Goal: Task Accomplishment & Management: Complete application form

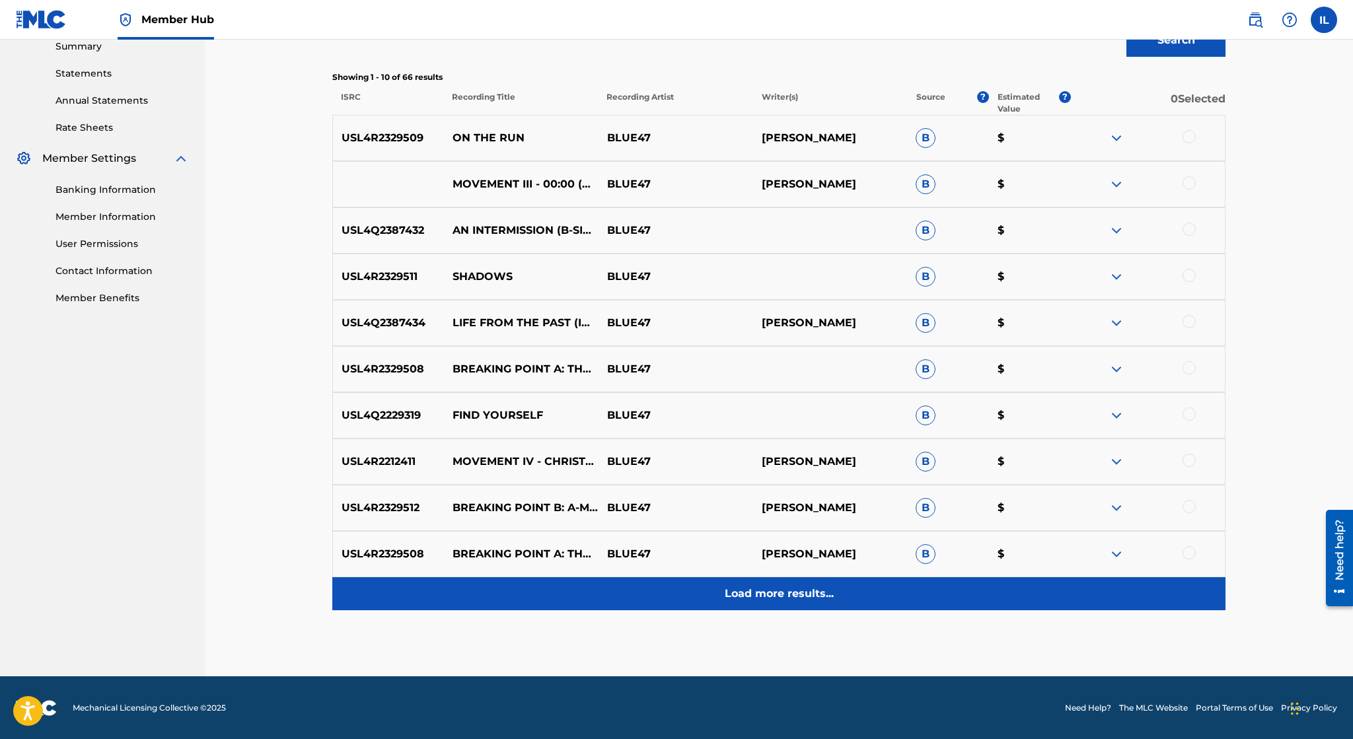
click at [810, 593] on p "Load more results..." at bounding box center [779, 594] width 109 height 16
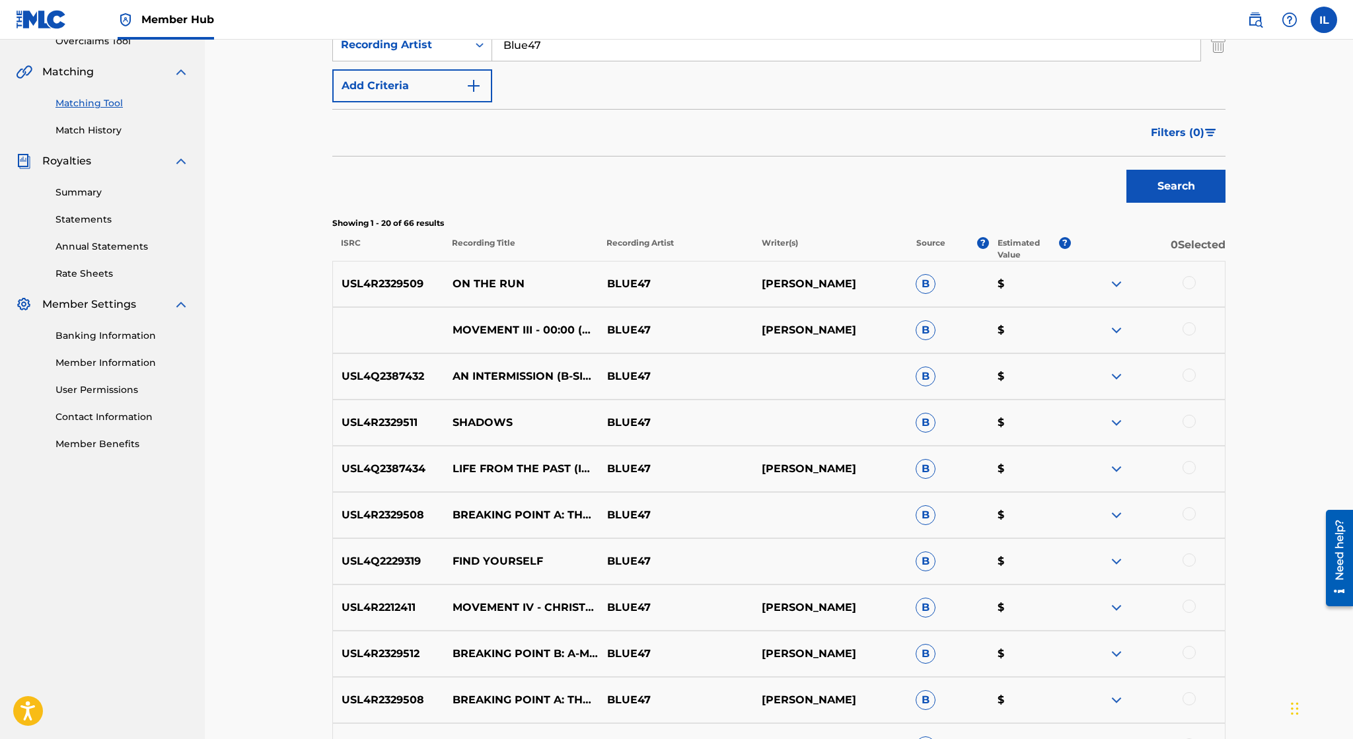
scroll to position [359, 0]
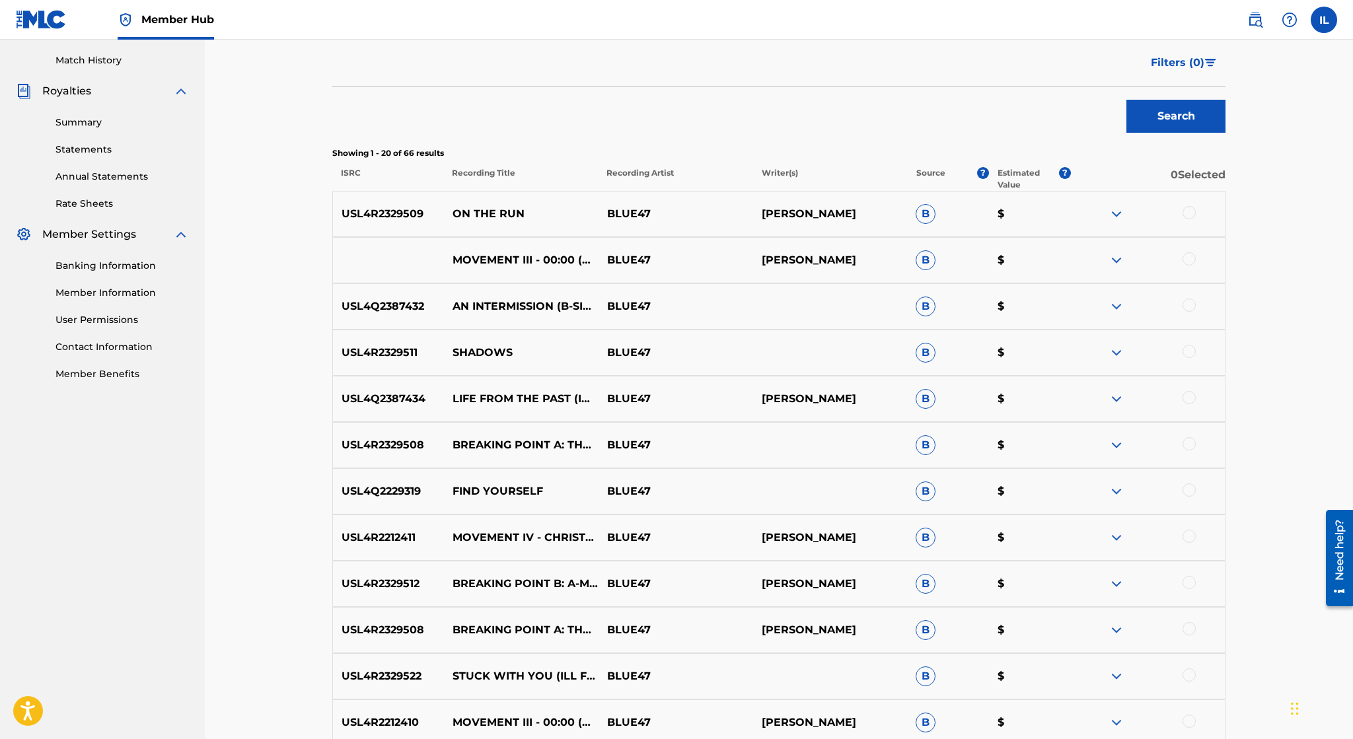
click at [1115, 306] on img at bounding box center [1117, 307] width 16 height 16
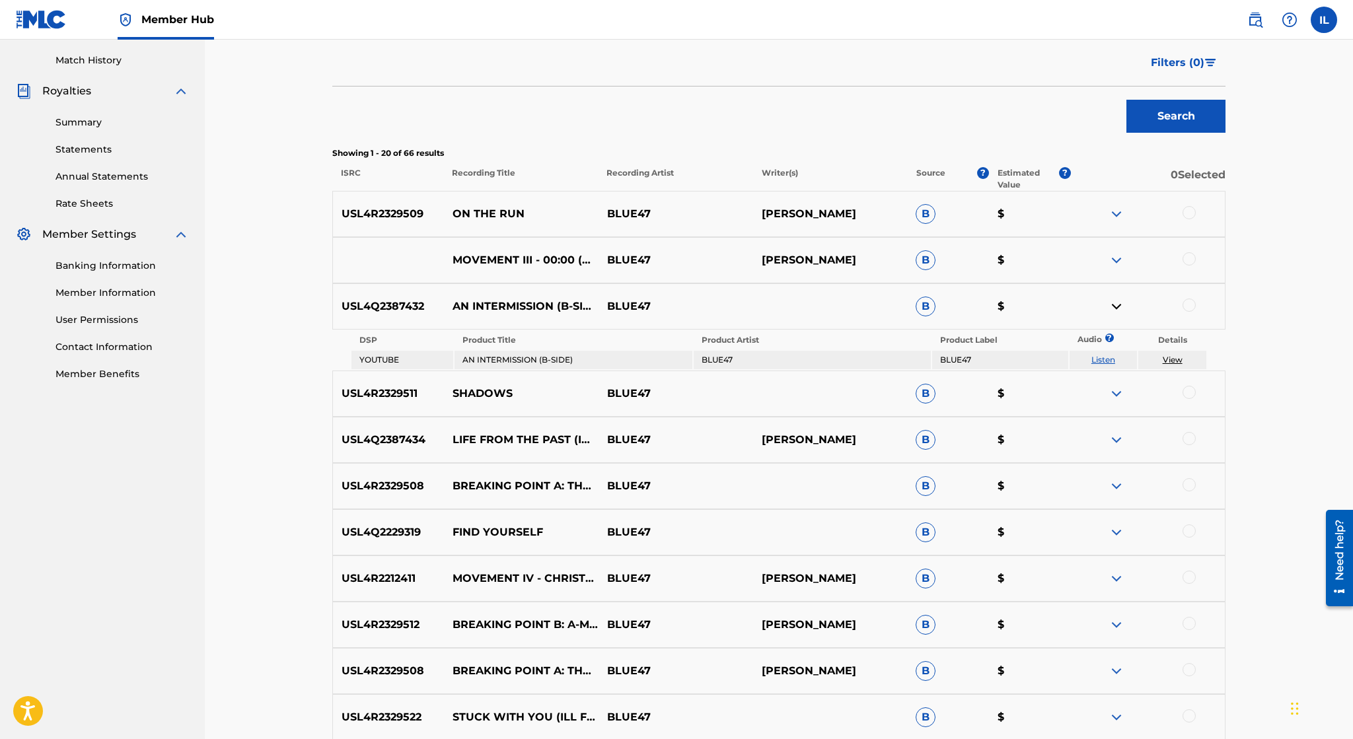
click at [1109, 390] on img at bounding box center [1117, 394] width 16 height 16
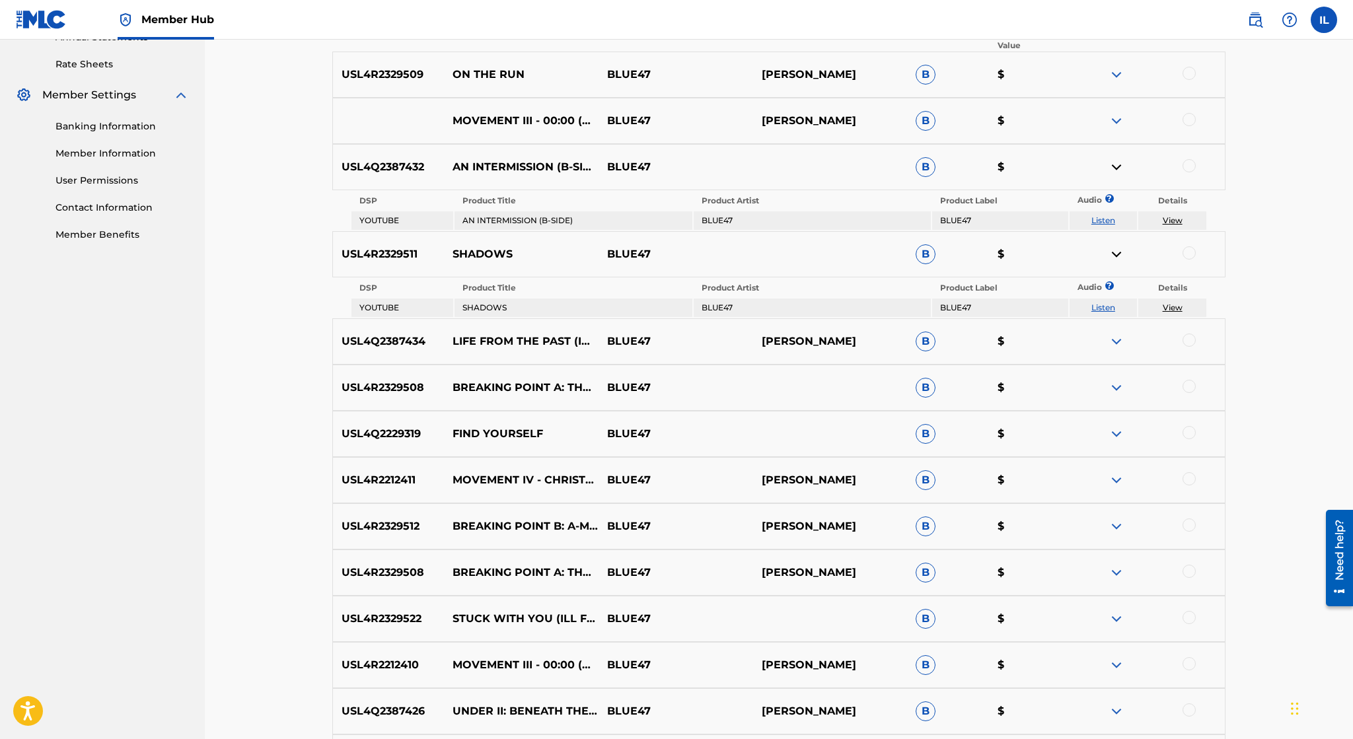
click at [1112, 388] on img at bounding box center [1117, 388] width 16 height 16
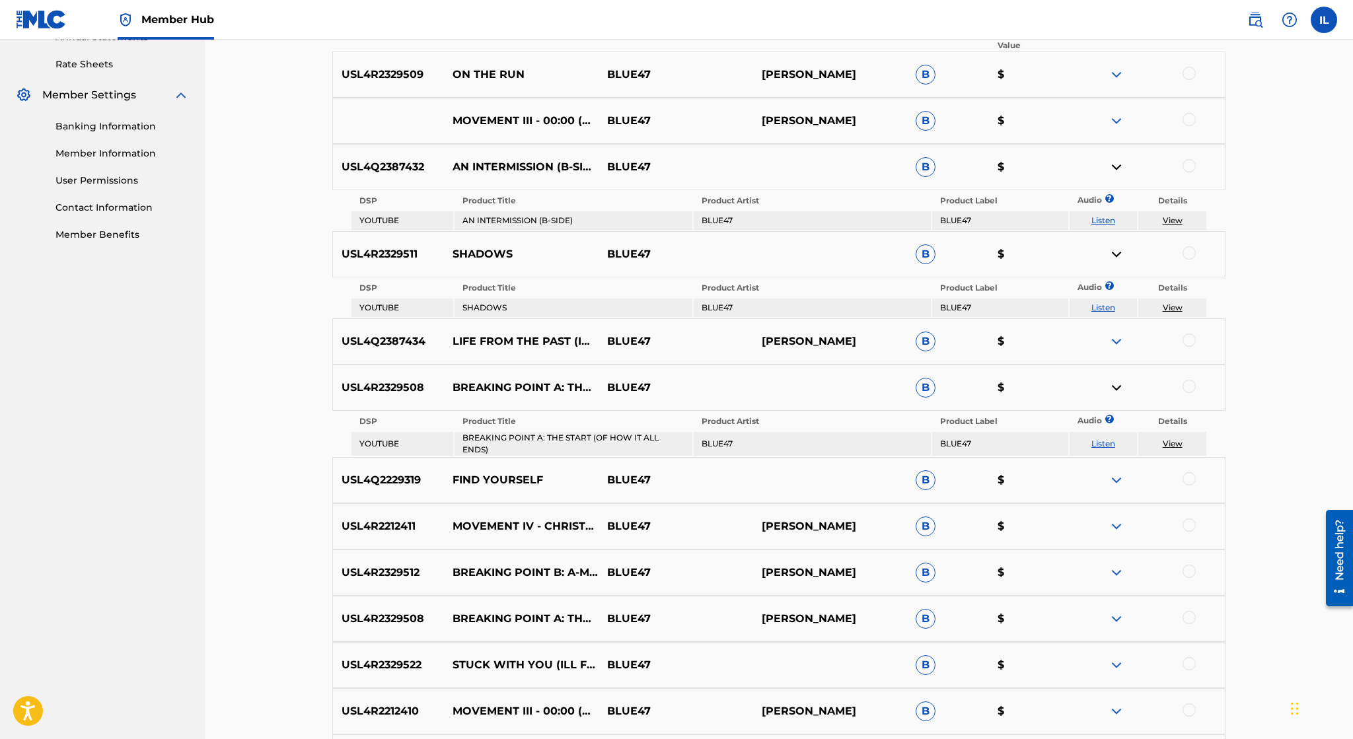
scroll to position [568, 0]
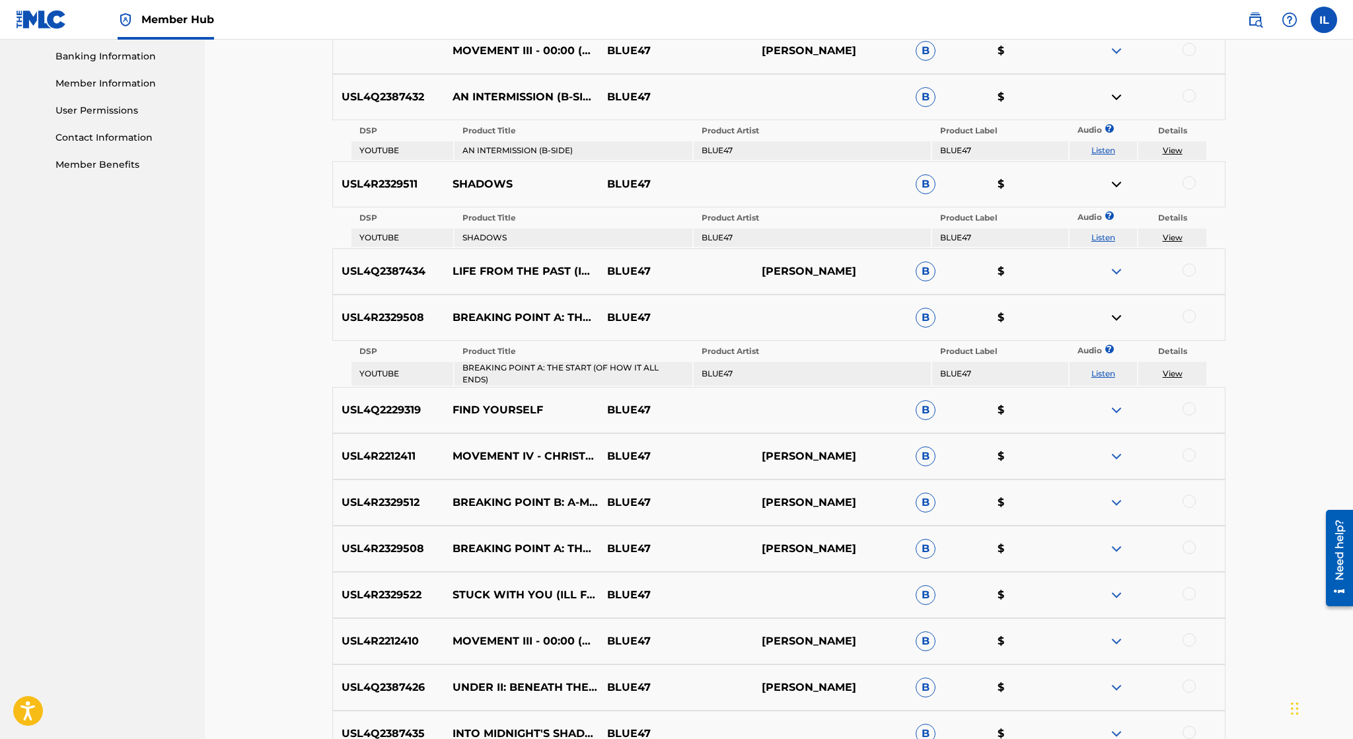
click at [1117, 408] on img at bounding box center [1117, 410] width 16 height 16
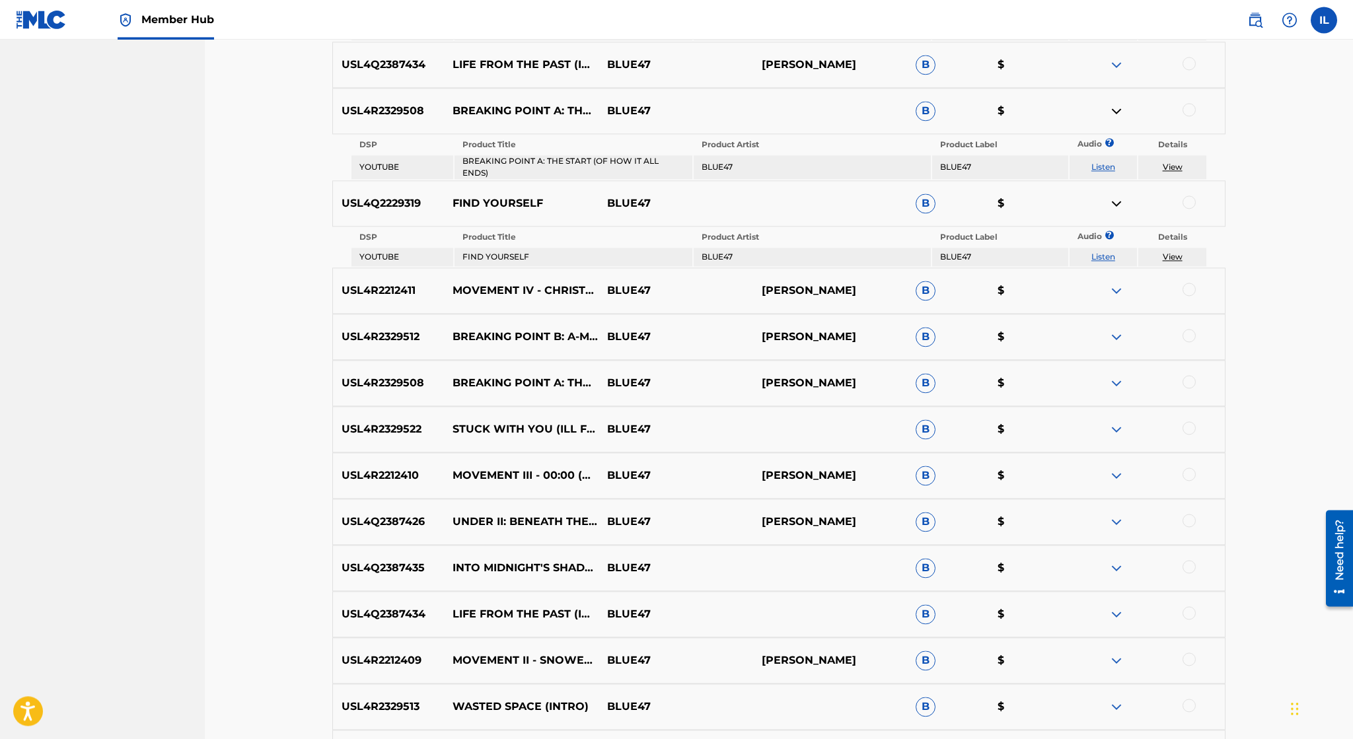
scroll to position [777, 0]
click at [1116, 424] on img at bounding box center [1117, 428] width 16 height 16
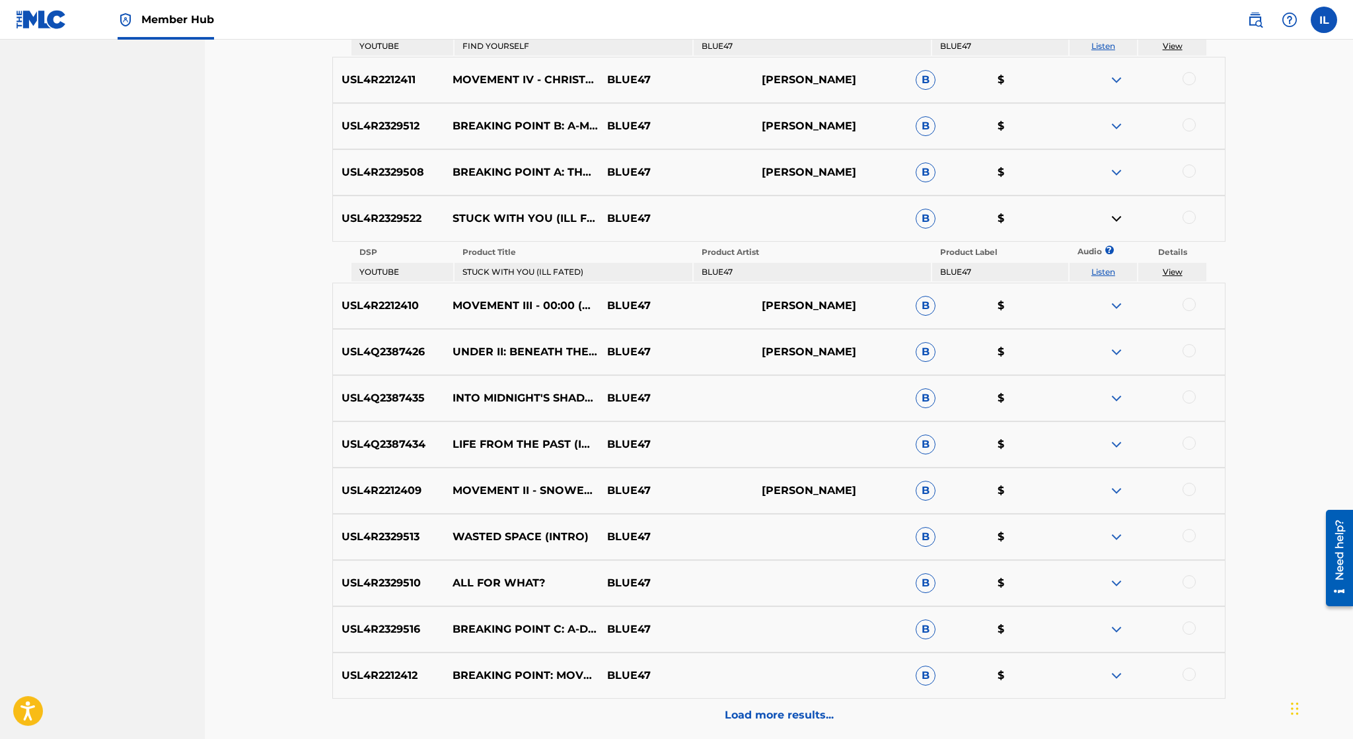
scroll to position [986, 0]
click at [1114, 347] on img at bounding box center [1117, 352] width 16 height 16
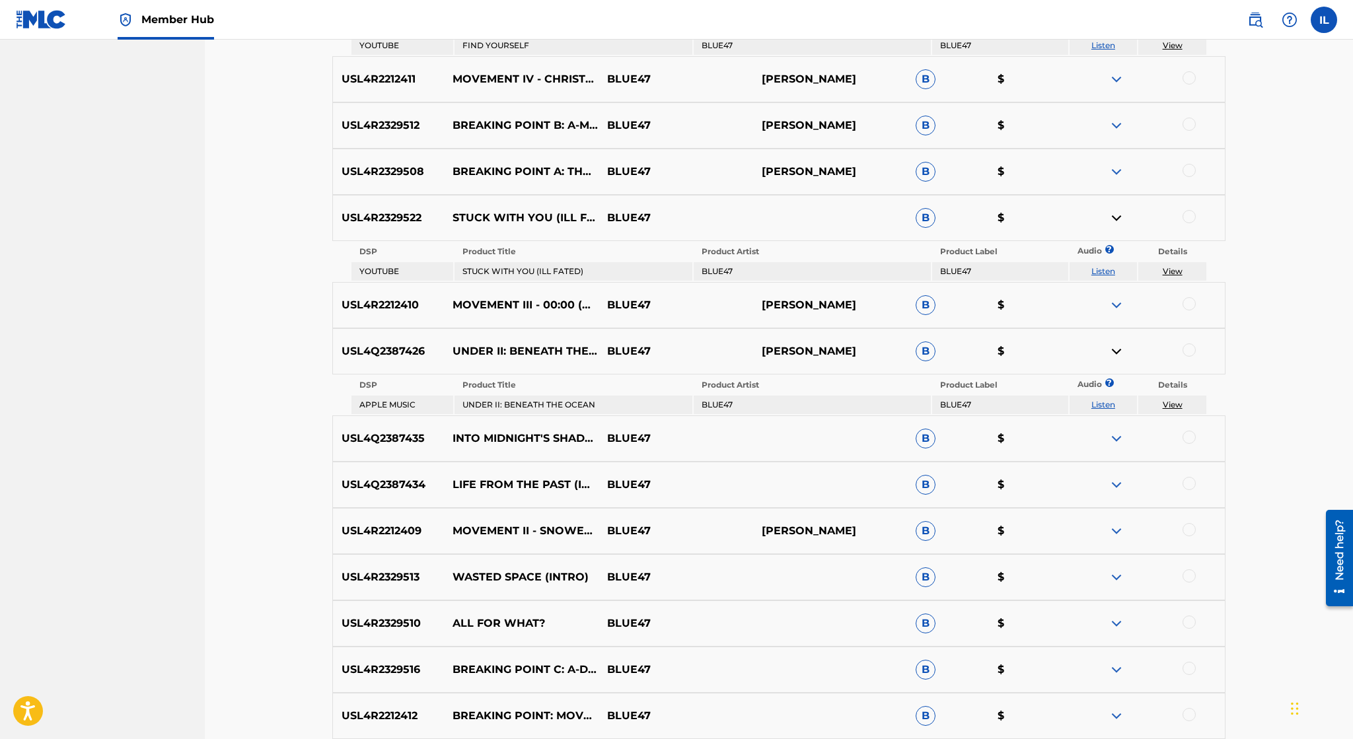
click at [1114, 347] on img at bounding box center [1117, 352] width 16 height 16
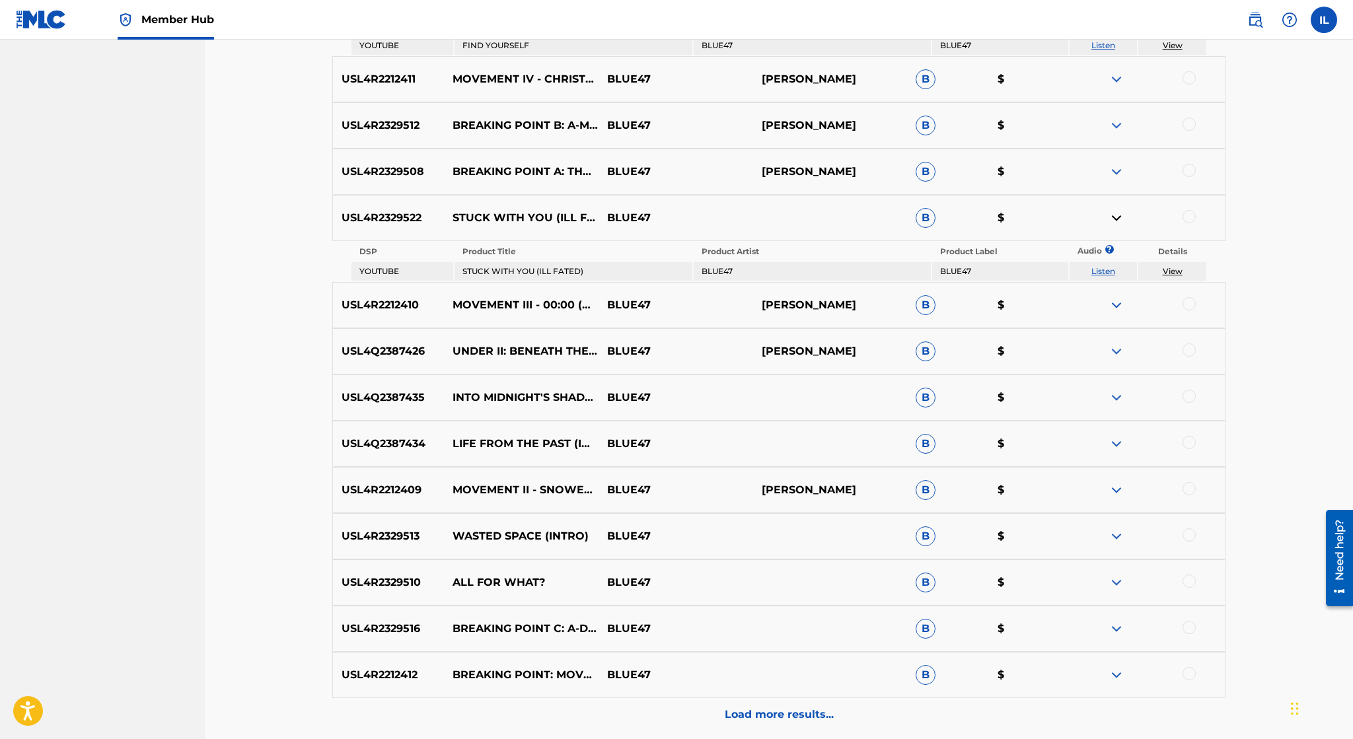
click at [1114, 396] on img at bounding box center [1117, 398] width 16 height 16
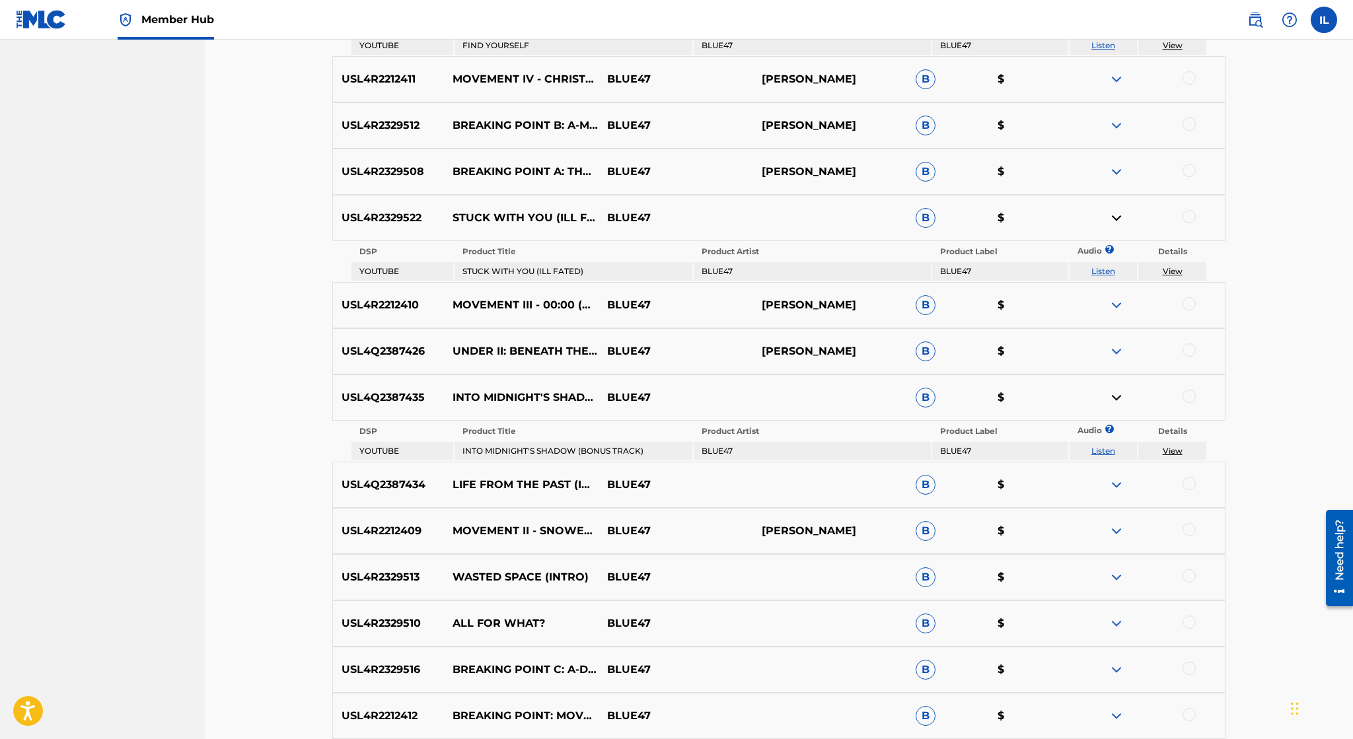
click at [1116, 483] on img at bounding box center [1117, 485] width 16 height 16
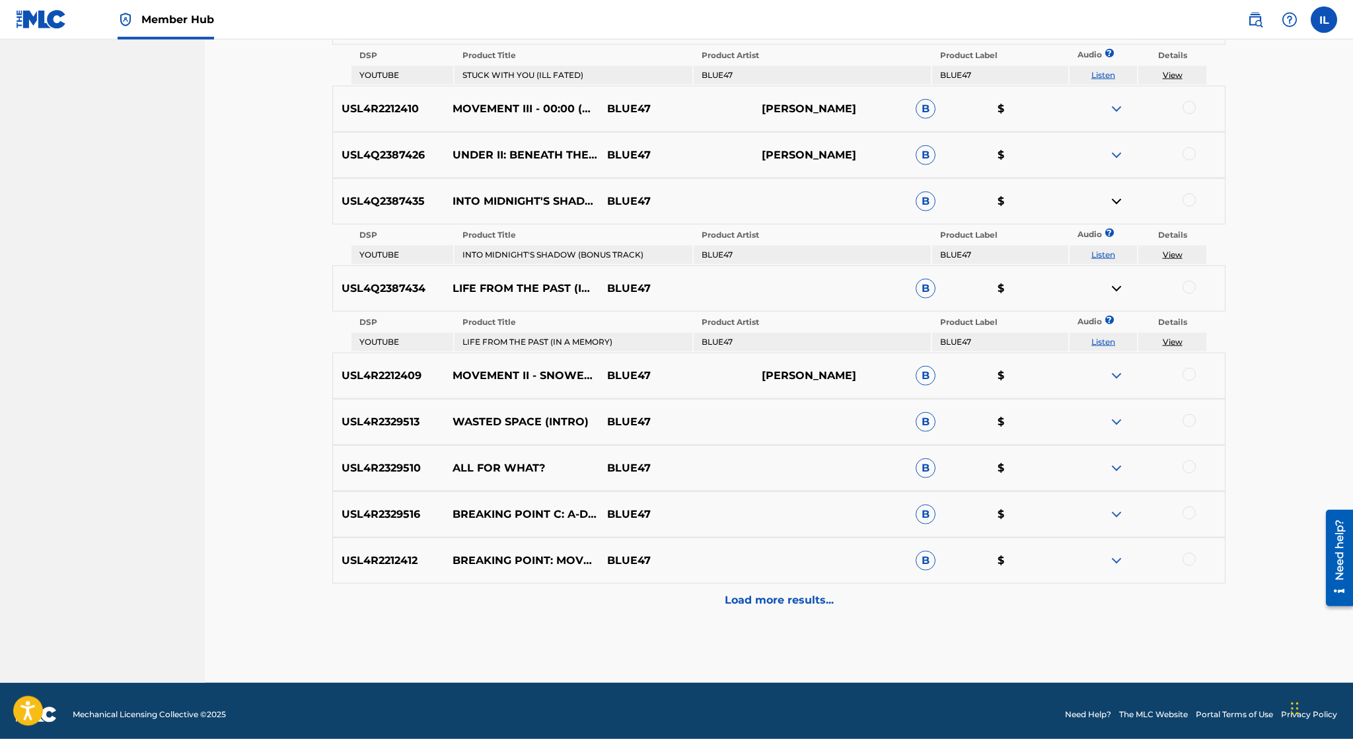
scroll to position [1189, 0]
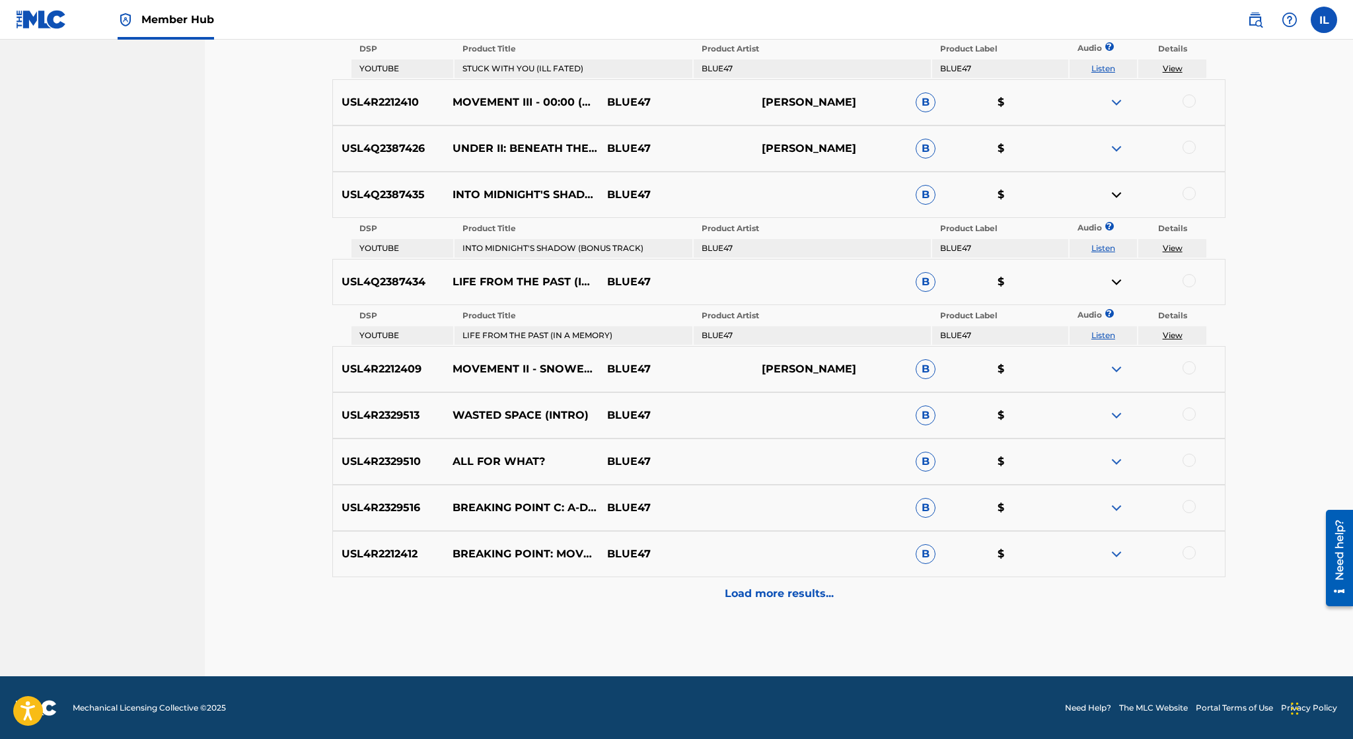
click at [1119, 415] on img at bounding box center [1117, 416] width 16 height 16
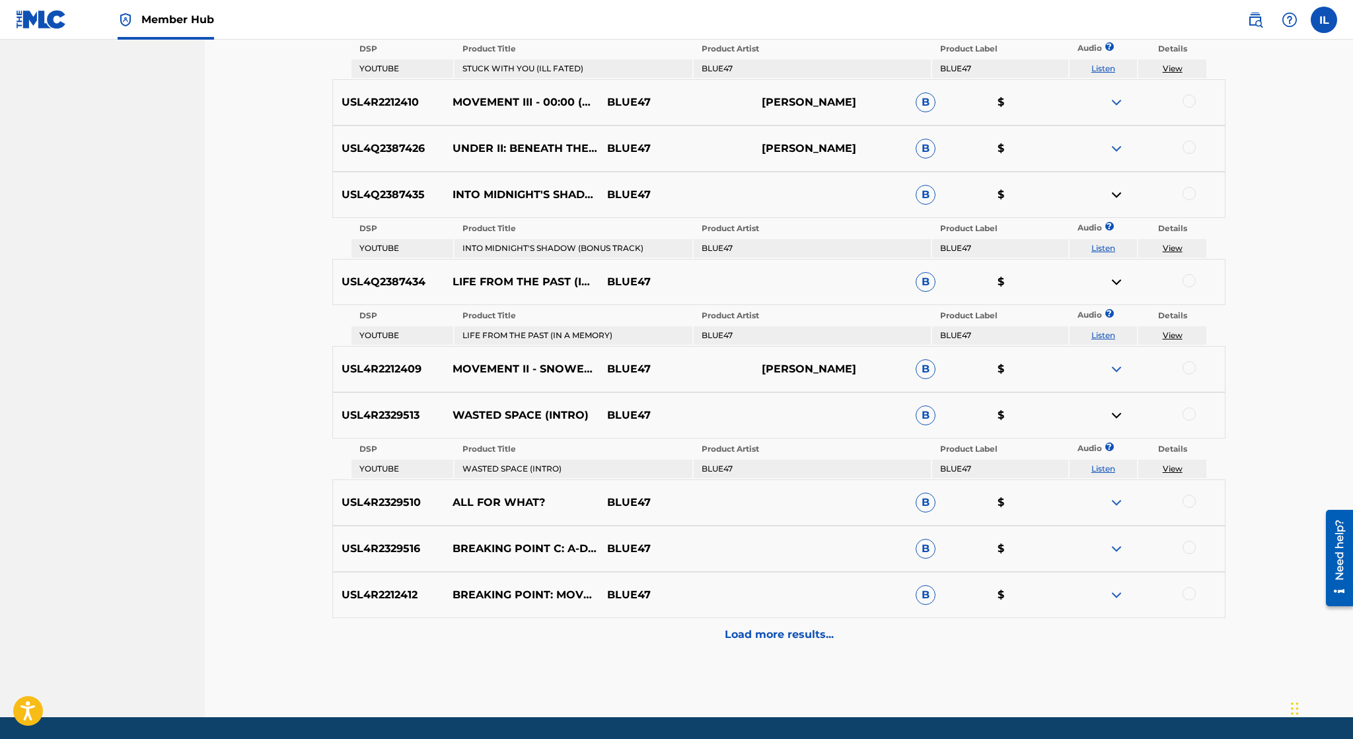
click at [1115, 507] on img at bounding box center [1117, 503] width 16 height 16
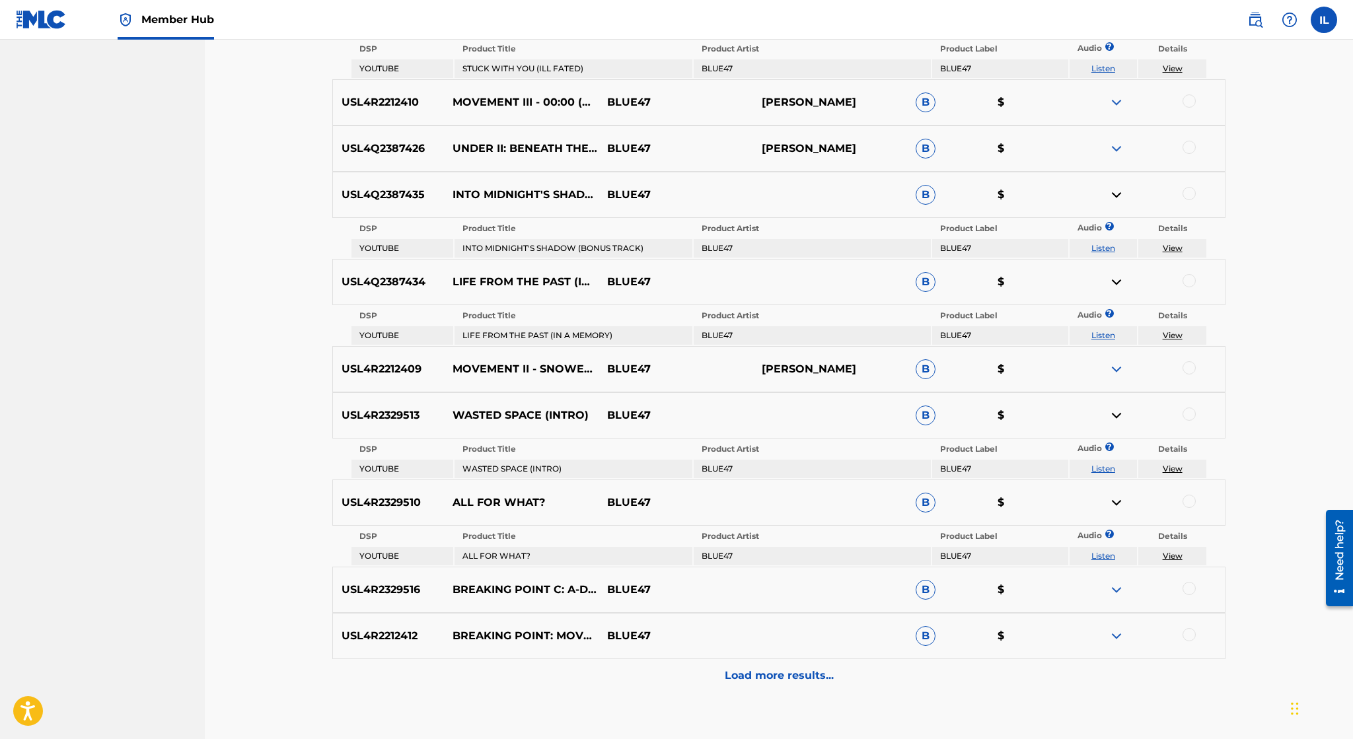
click at [1114, 595] on img at bounding box center [1117, 590] width 16 height 16
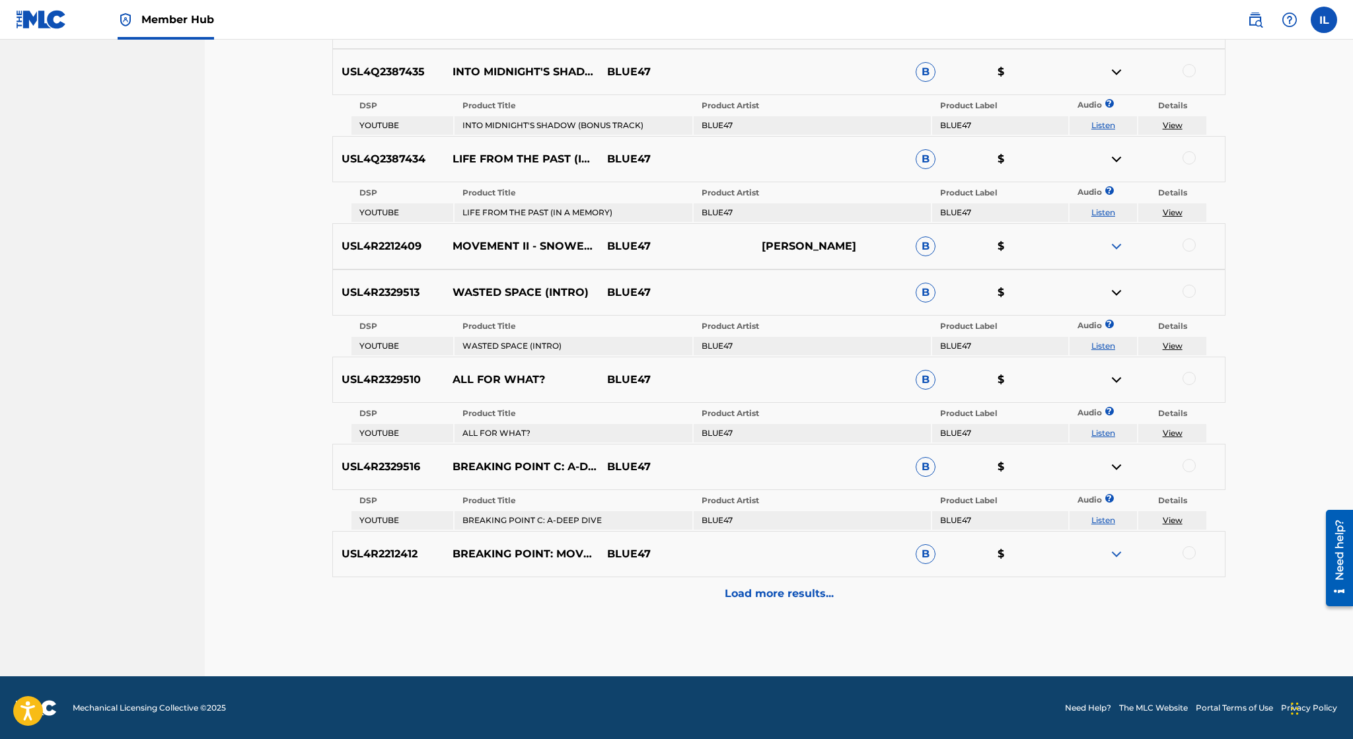
click at [785, 591] on p "Load more results..." at bounding box center [779, 594] width 109 height 16
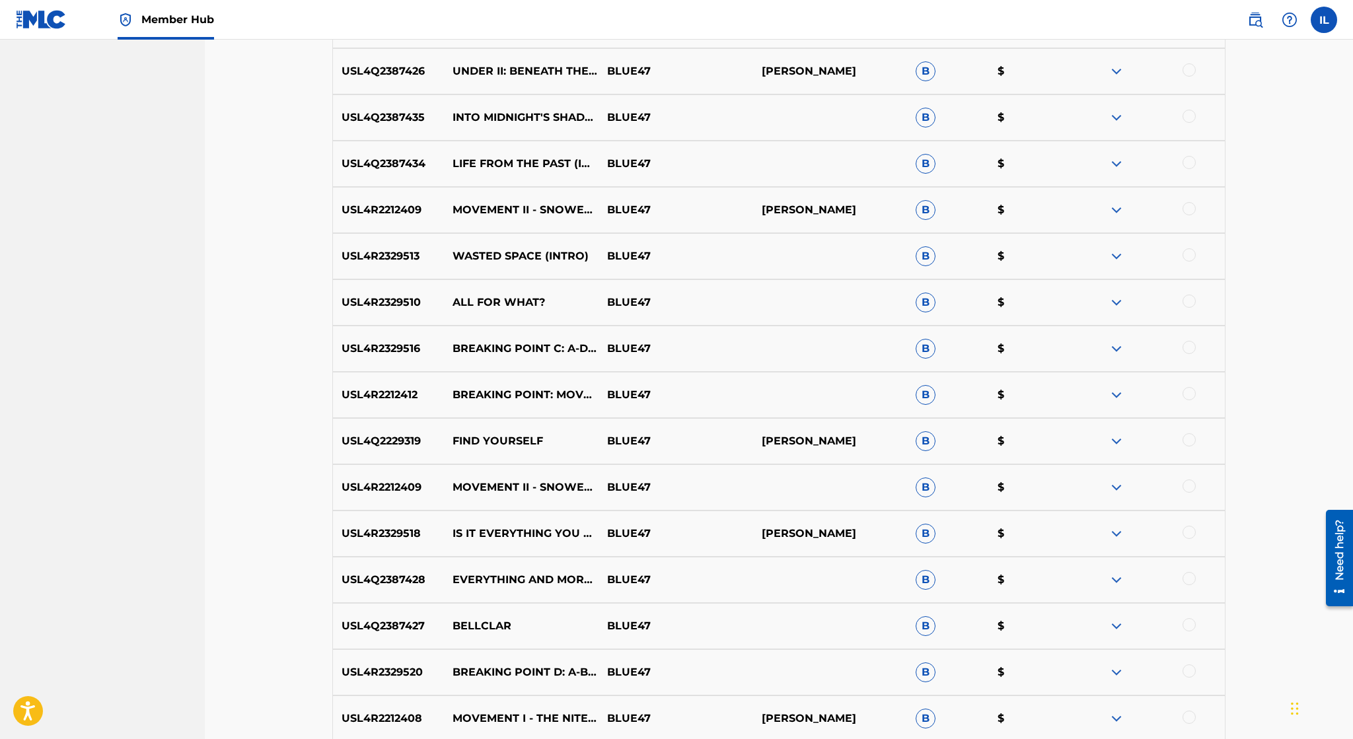
scroll to position [1360, 0]
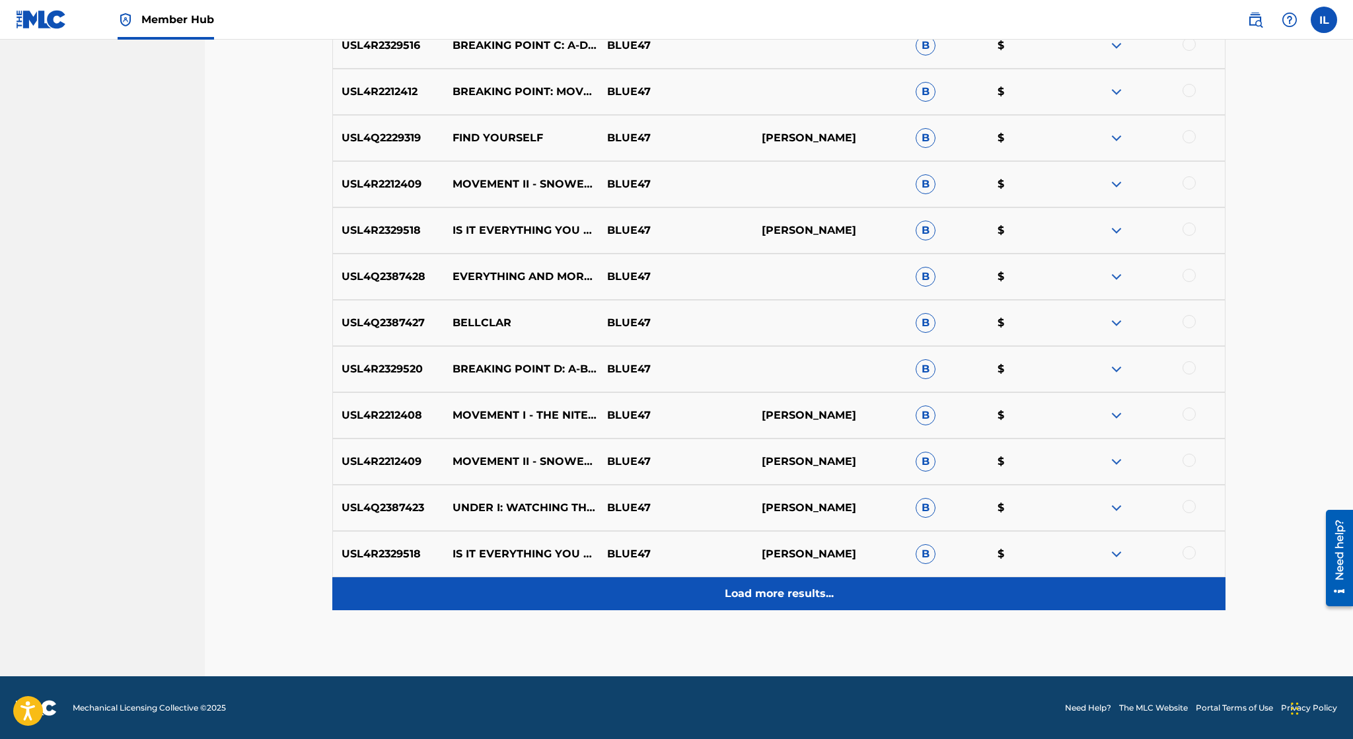
click at [791, 585] on div "Load more results..." at bounding box center [778, 593] width 893 height 33
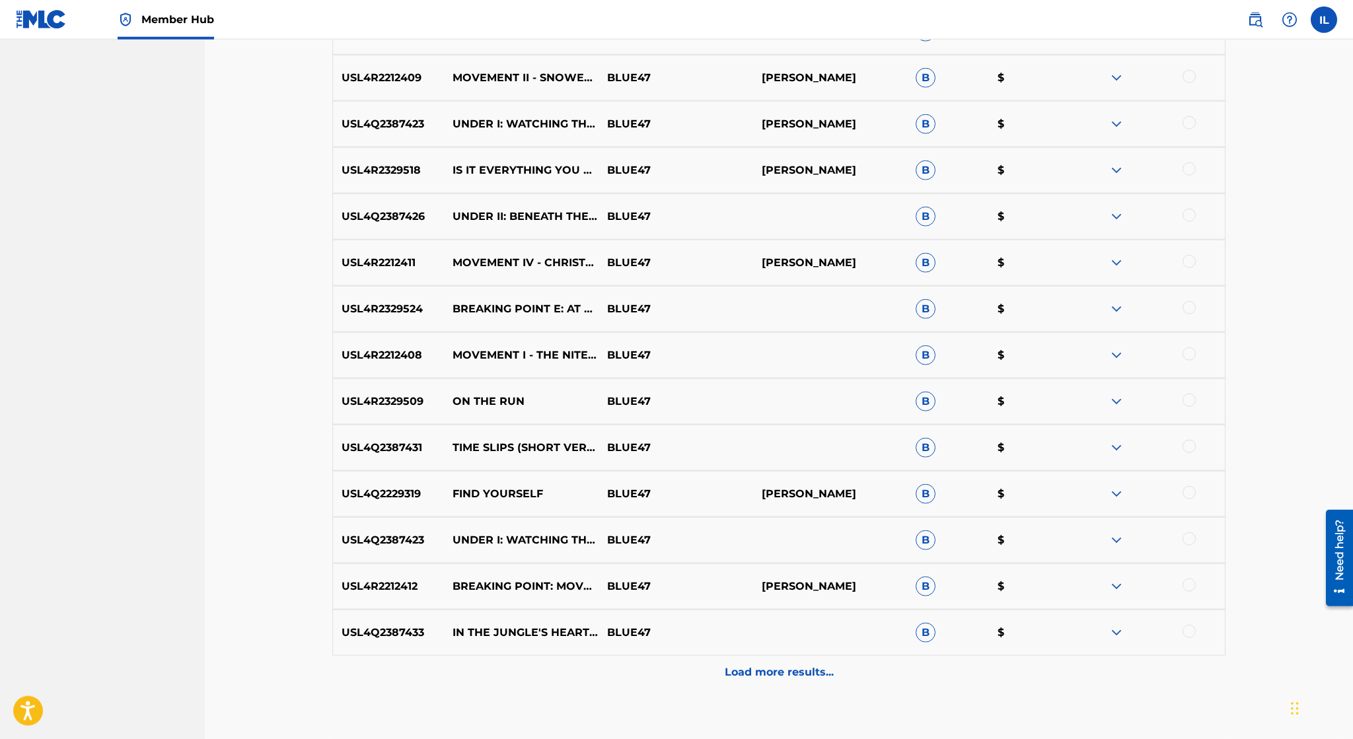
scroll to position [1754, 0]
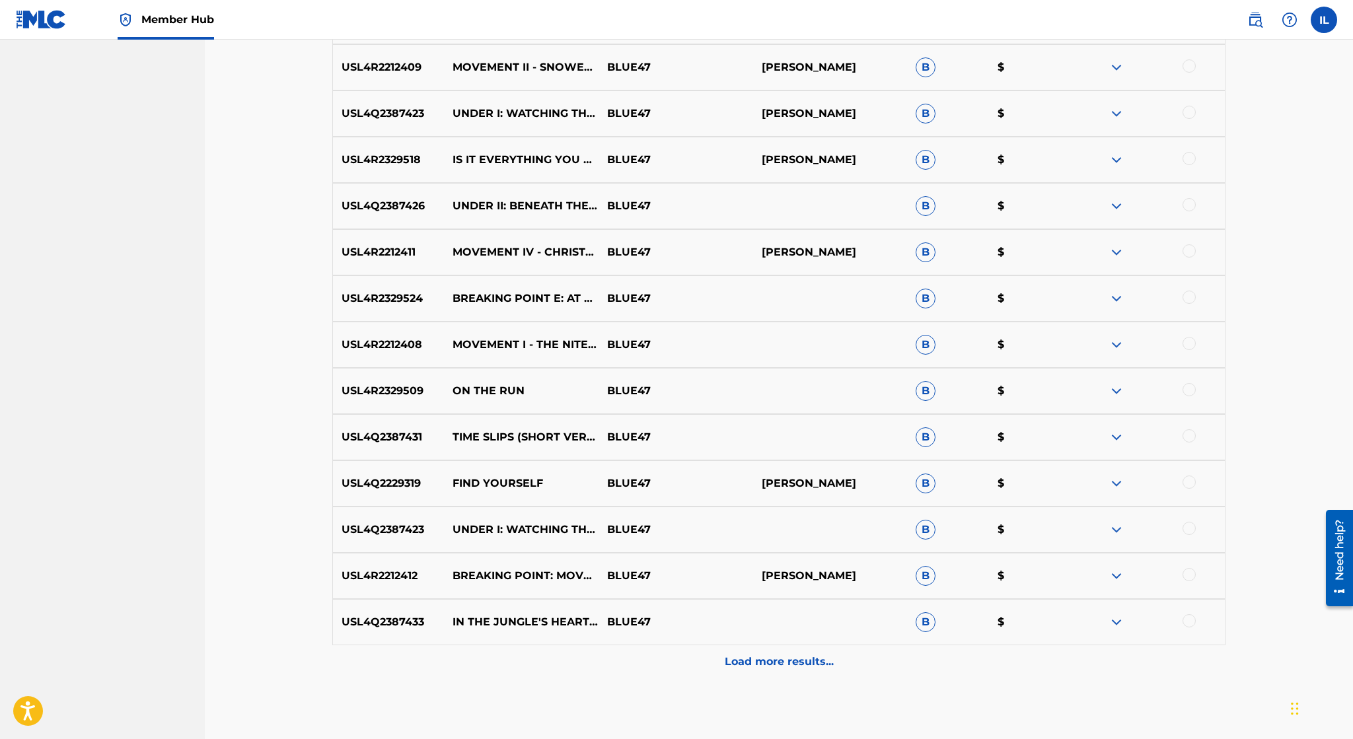
click at [1106, 206] on div at bounding box center [1147, 206] width 155 height 16
click at [1117, 205] on img at bounding box center [1117, 206] width 16 height 16
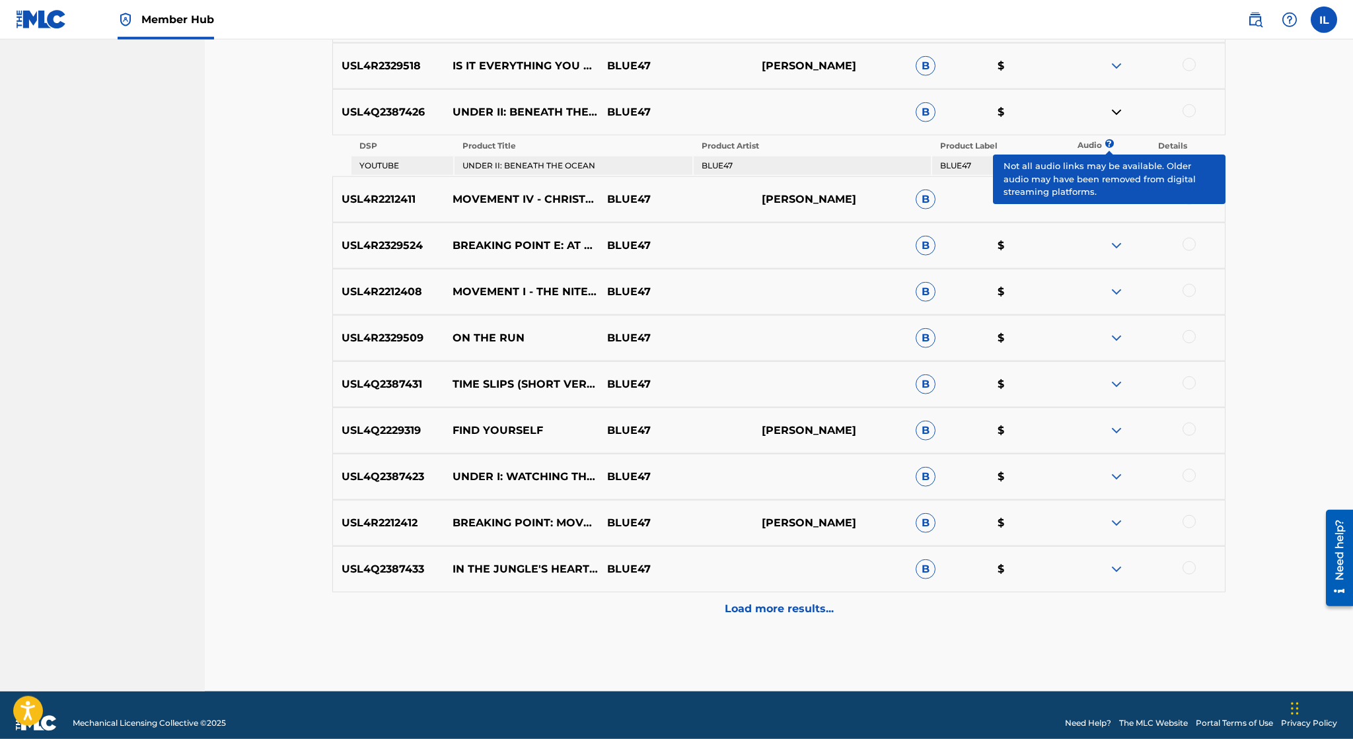
scroll to position [1863, 0]
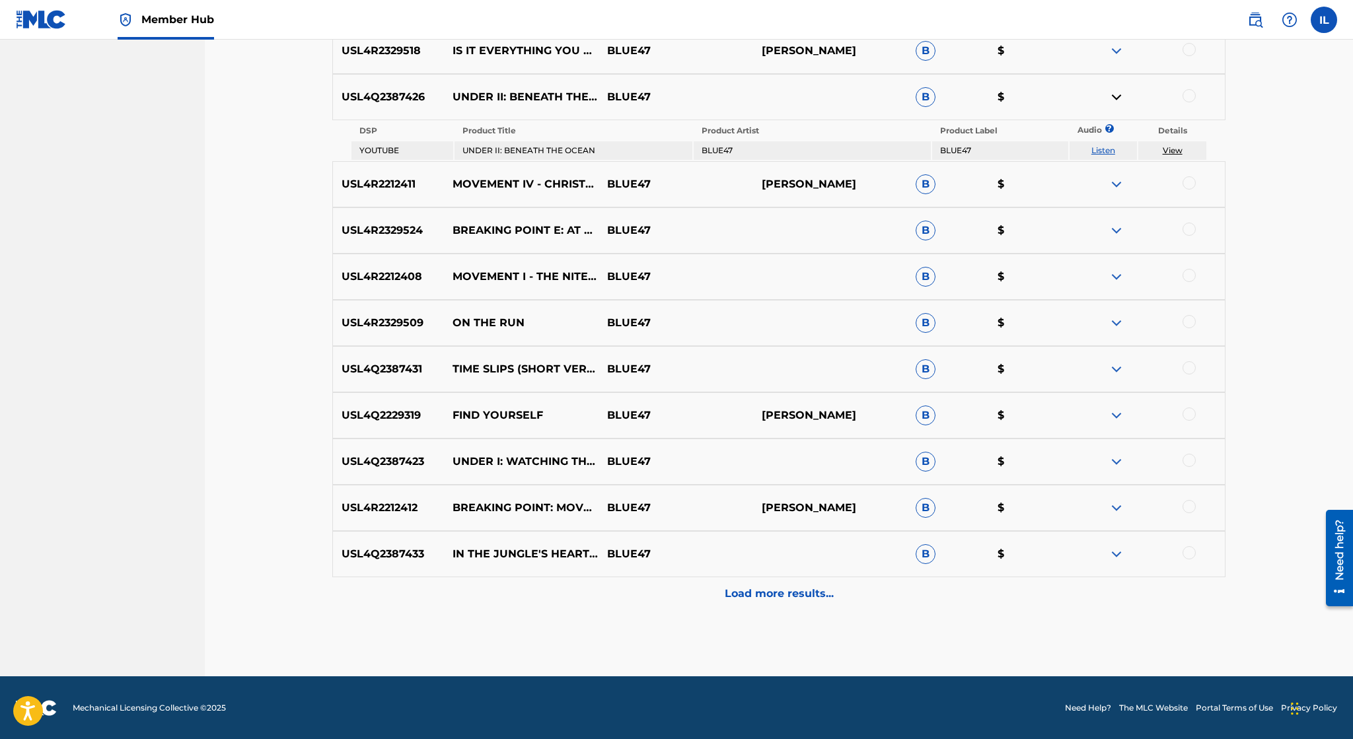
click at [777, 593] on p "Load more results..." at bounding box center [779, 594] width 109 height 16
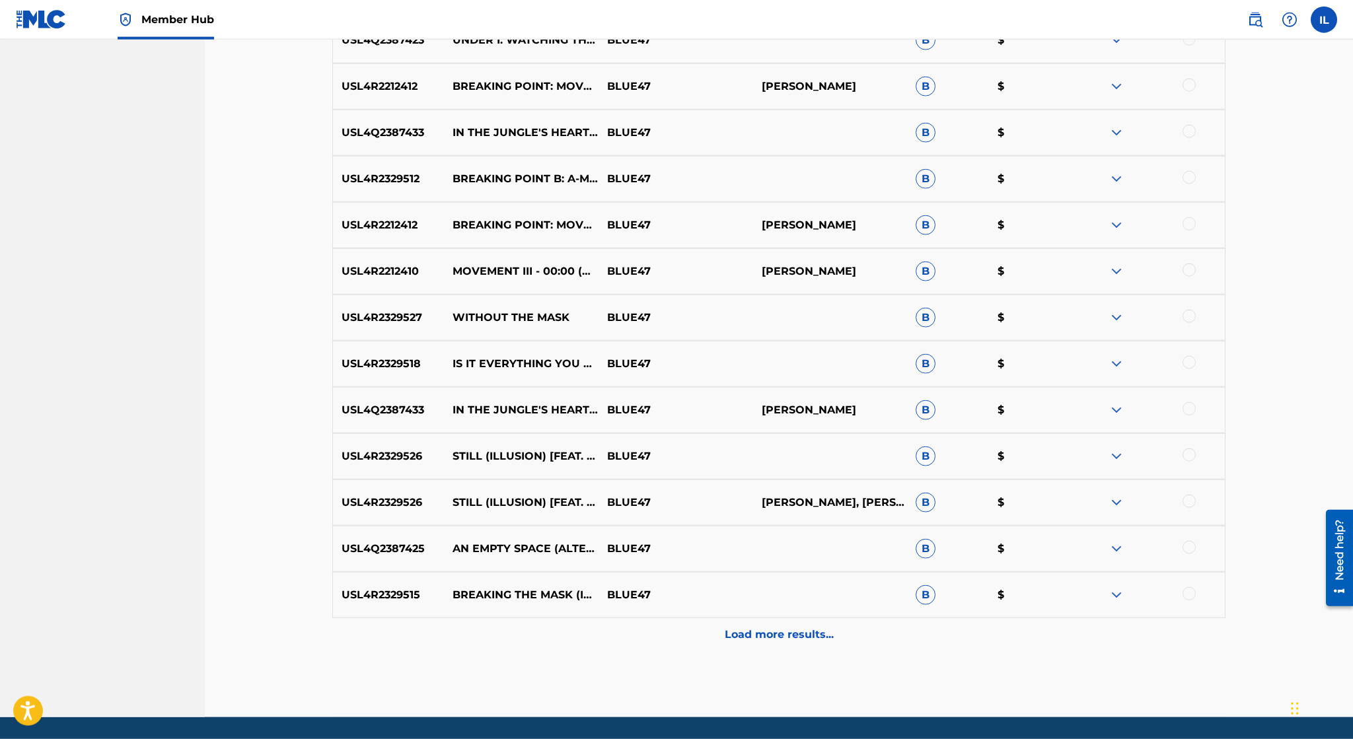
scroll to position [2285, 0]
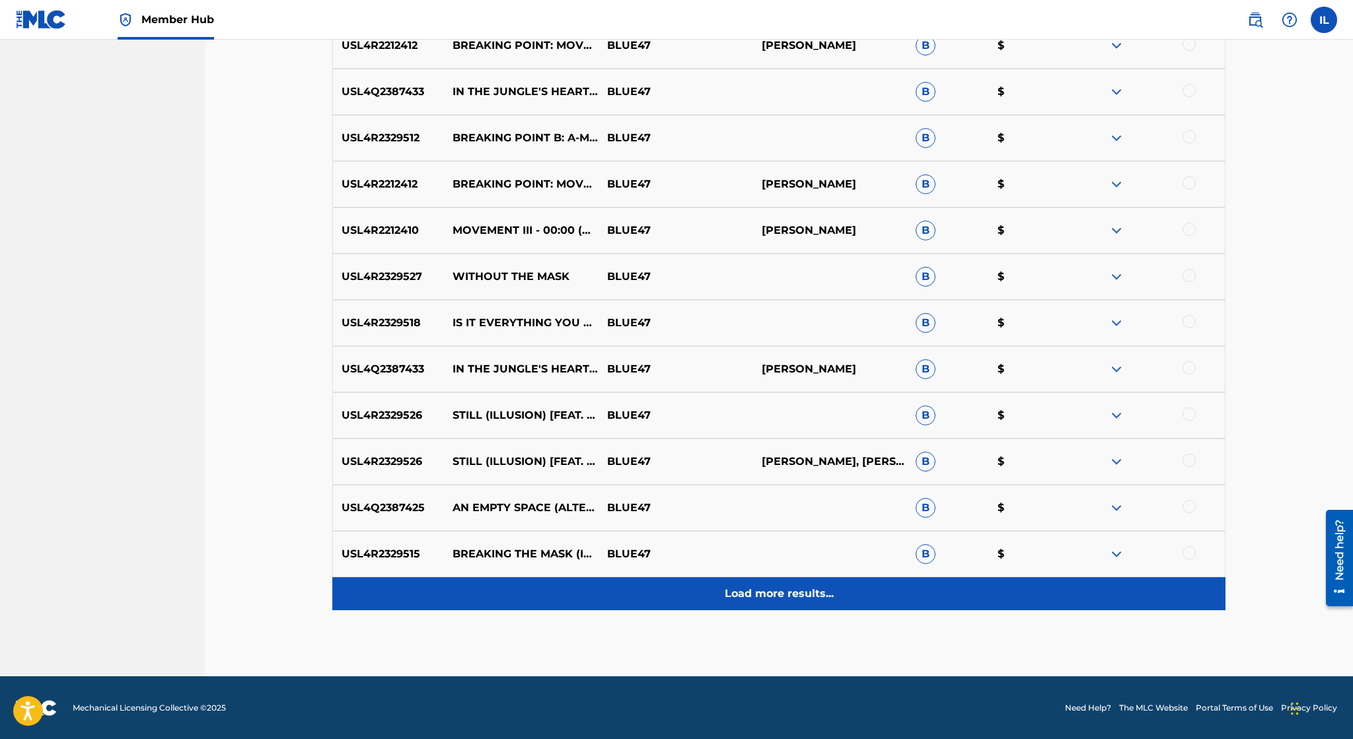
click at [769, 584] on div "Load more results..." at bounding box center [778, 593] width 893 height 33
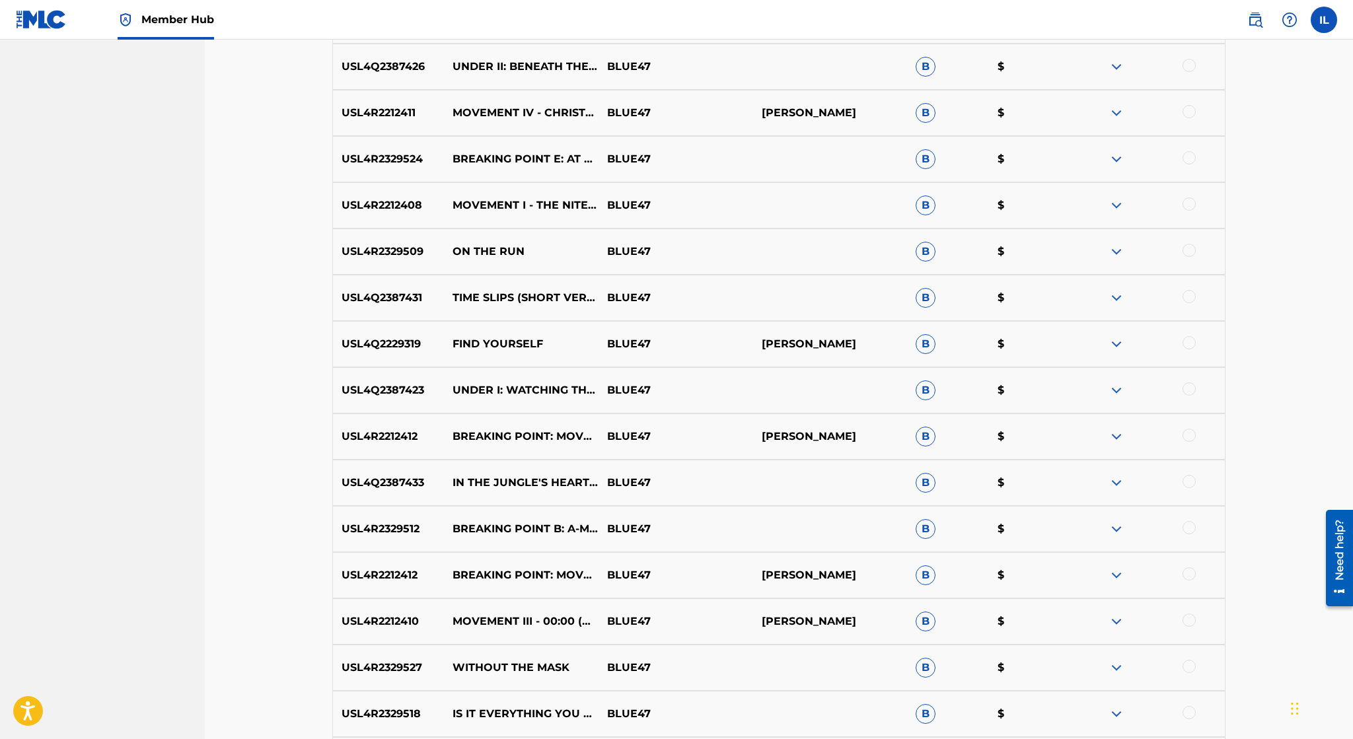
scroll to position [2382, 0]
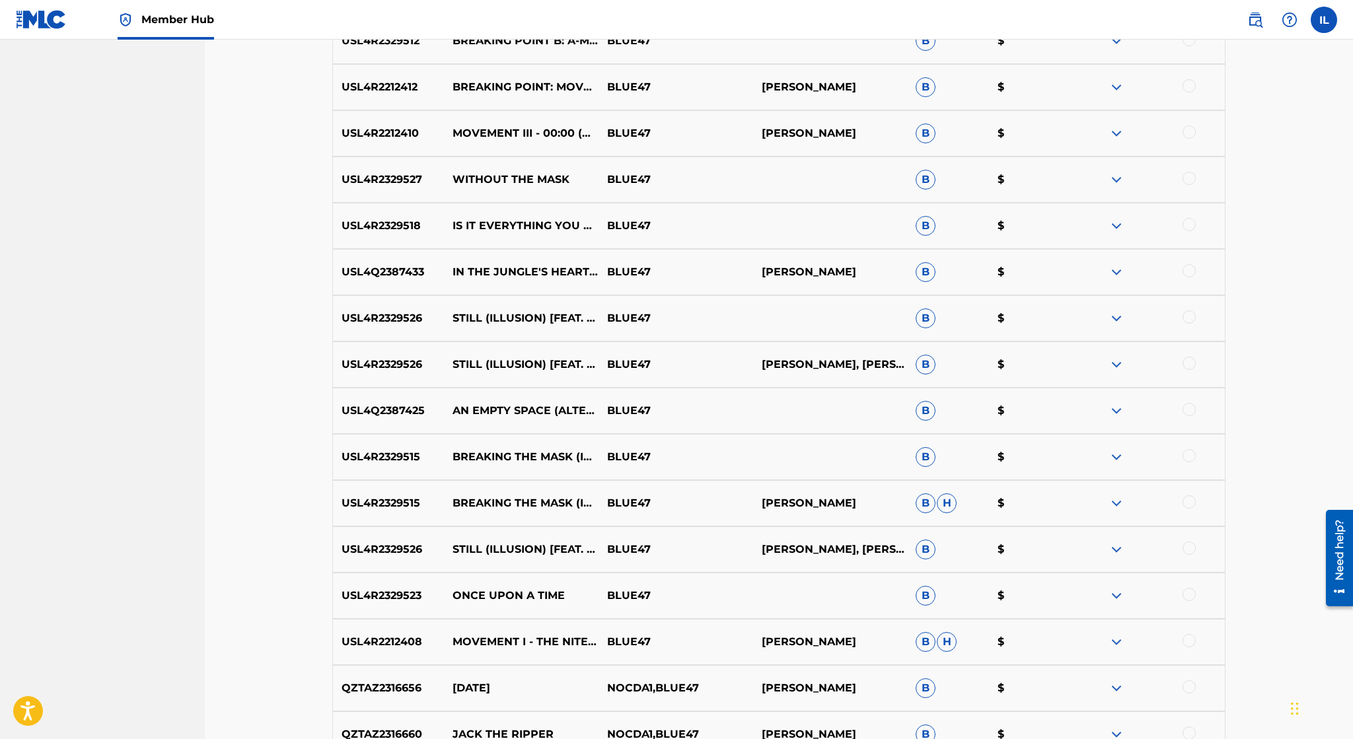
click at [1117, 359] on img at bounding box center [1117, 365] width 16 height 16
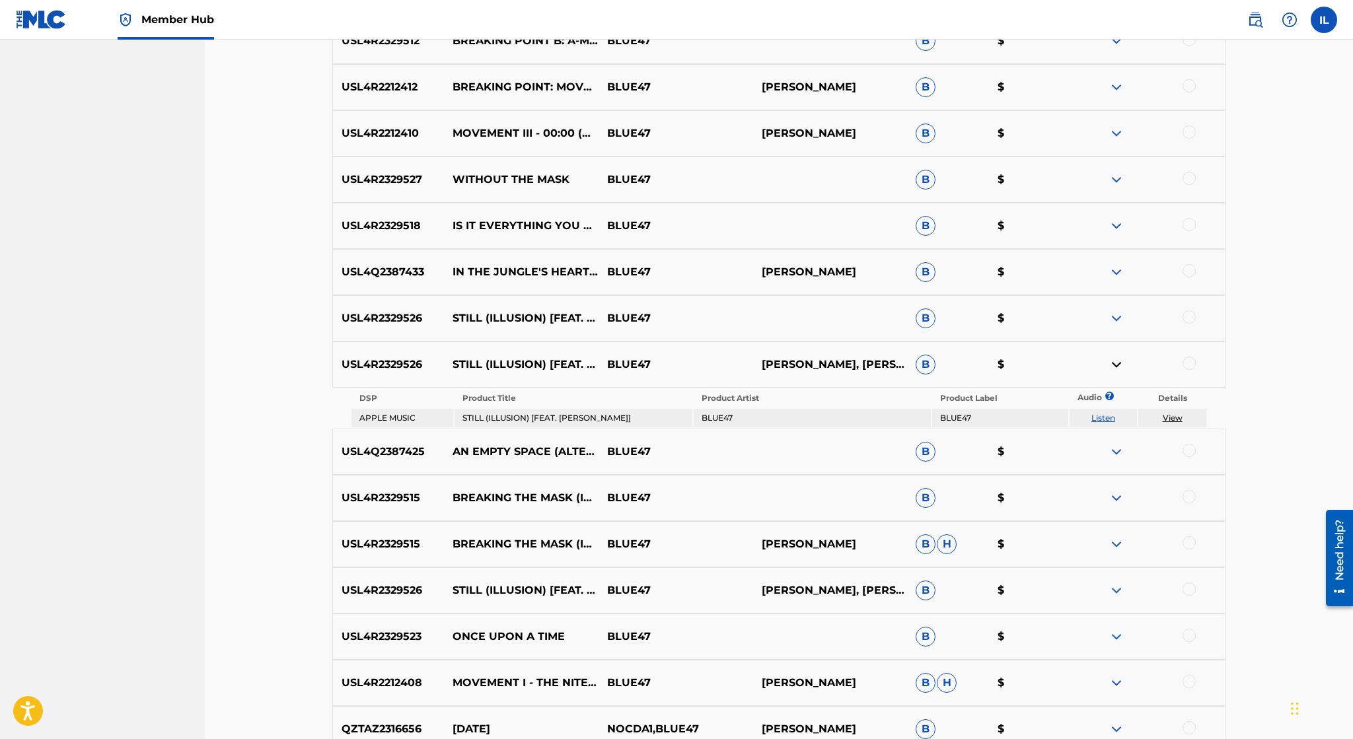
click at [1117, 359] on img at bounding box center [1117, 365] width 16 height 16
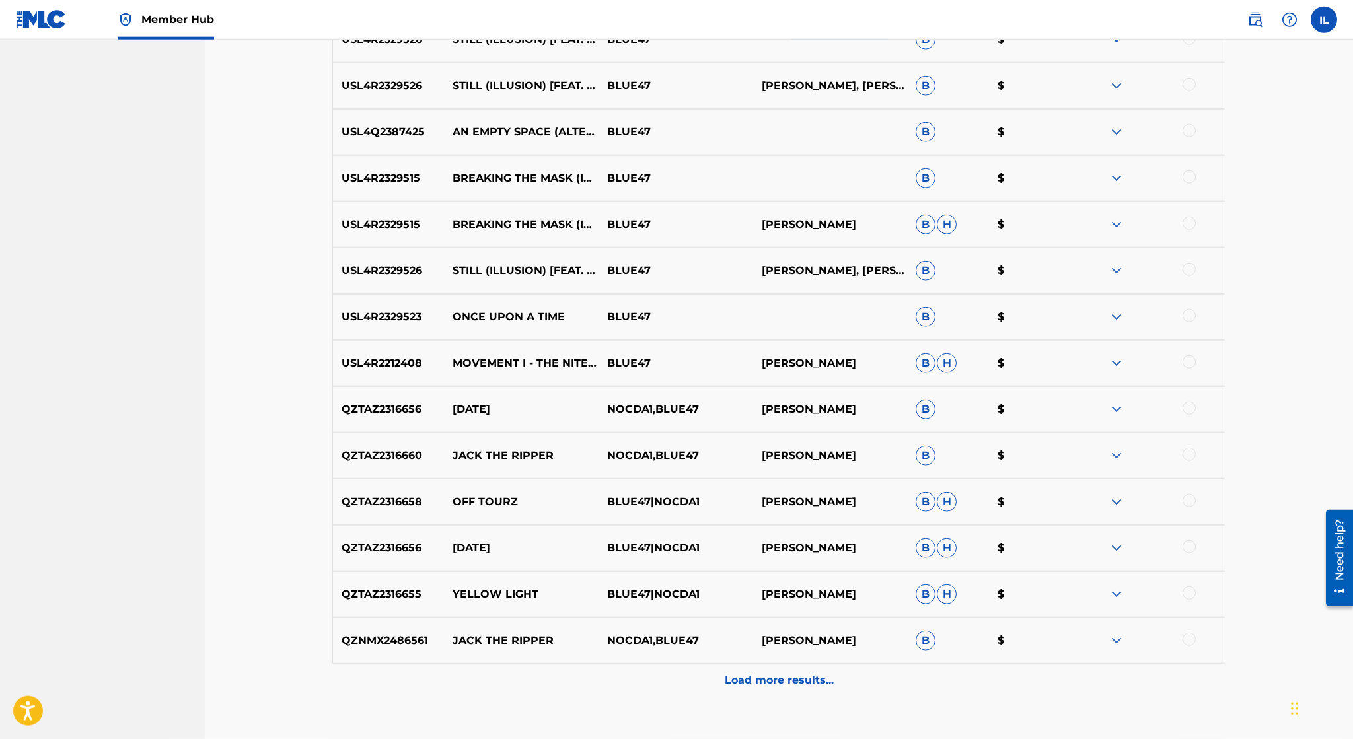
scroll to position [2661, 0]
click at [1115, 313] on img at bounding box center [1117, 317] width 16 height 16
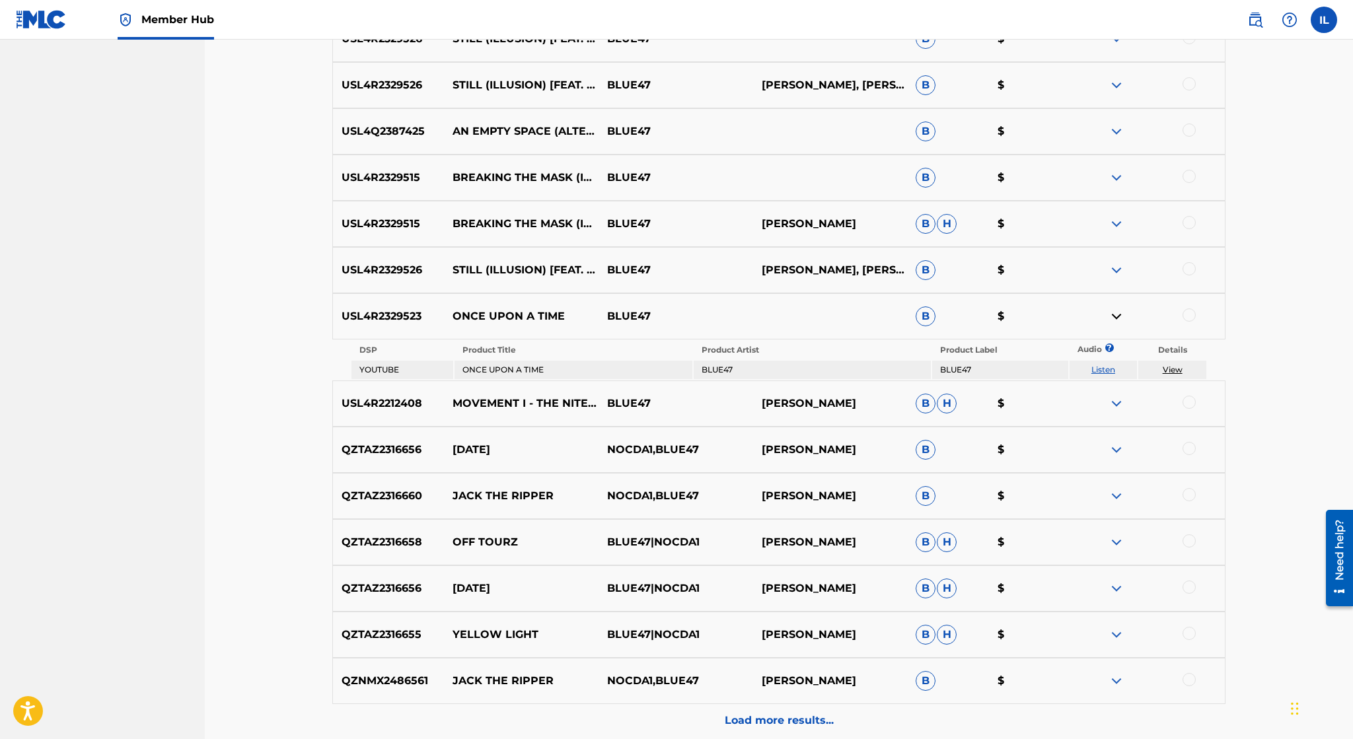
click at [1115, 313] on img at bounding box center [1117, 317] width 16 height 16
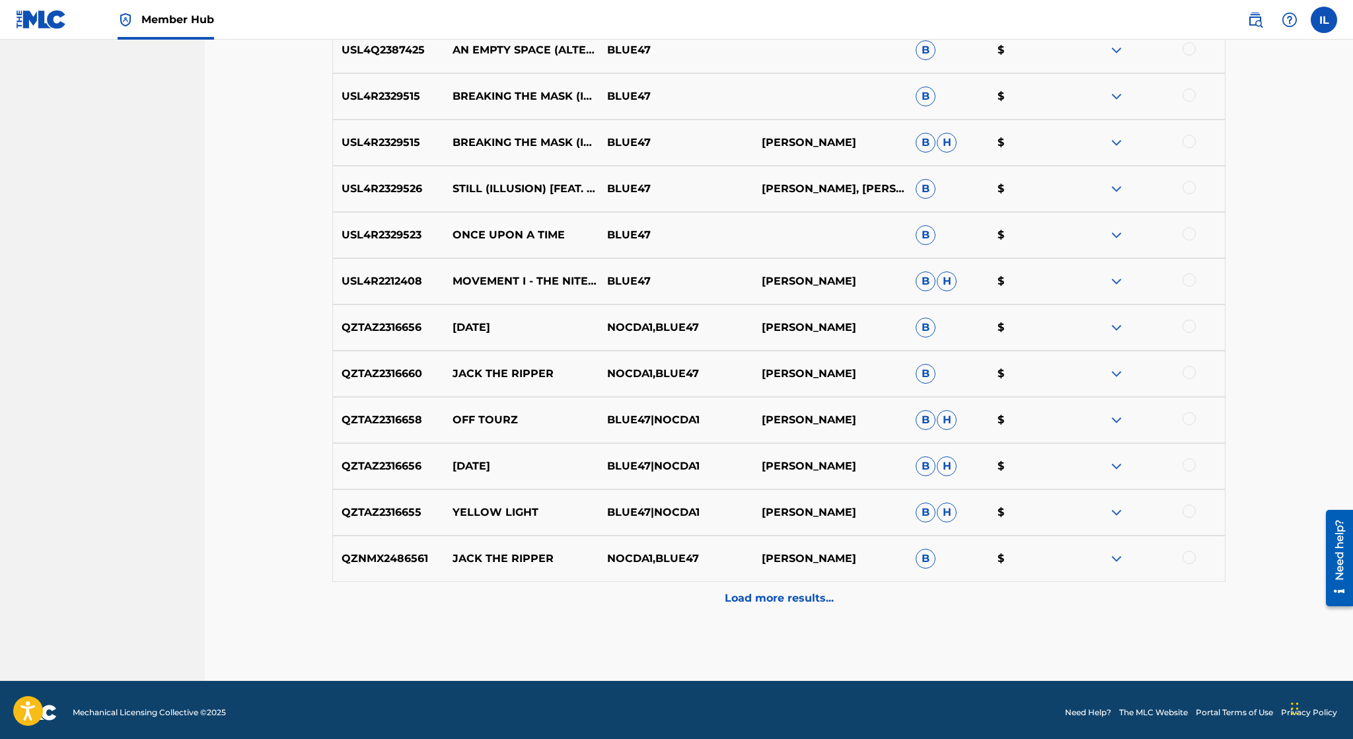
scroll to position [2747, 0]
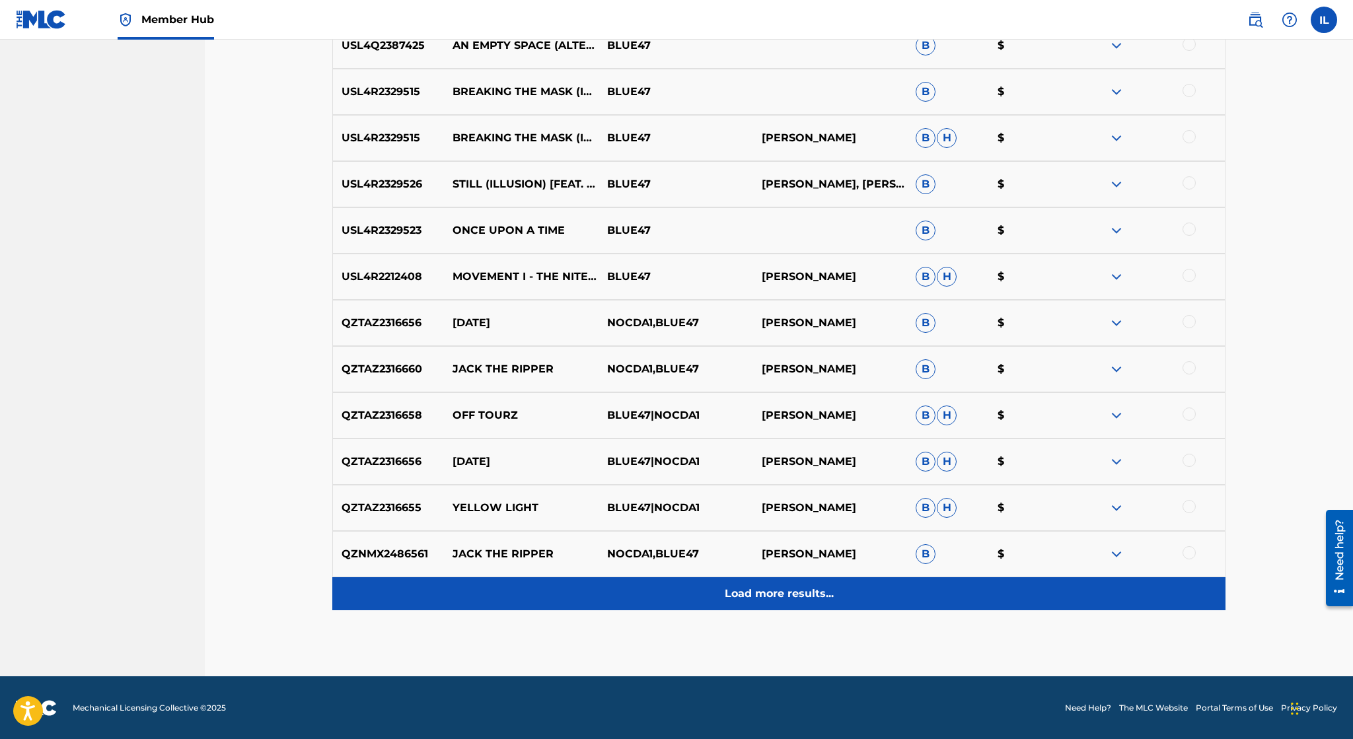
click at [810, 592] on p "Load more results..." at bounding box center [779, 594] width 109 height 16
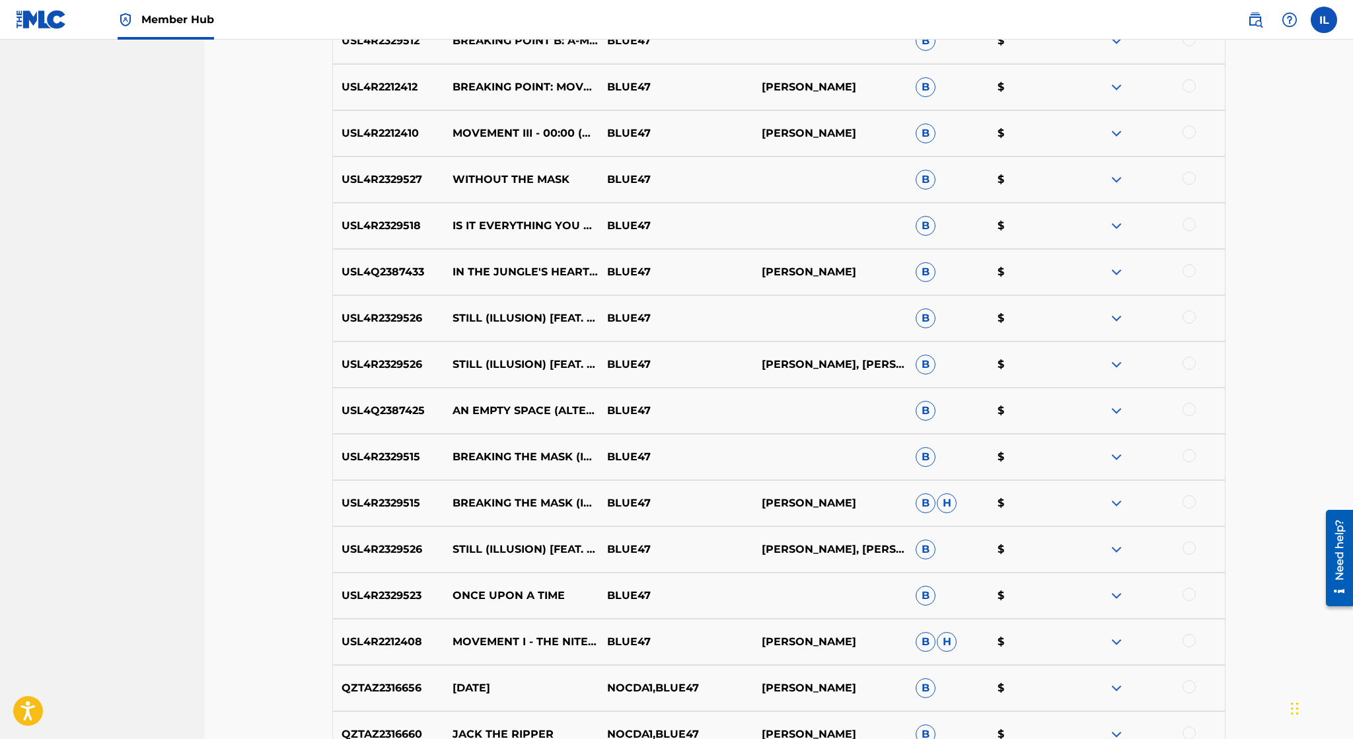
scroll to position [2940, 0]
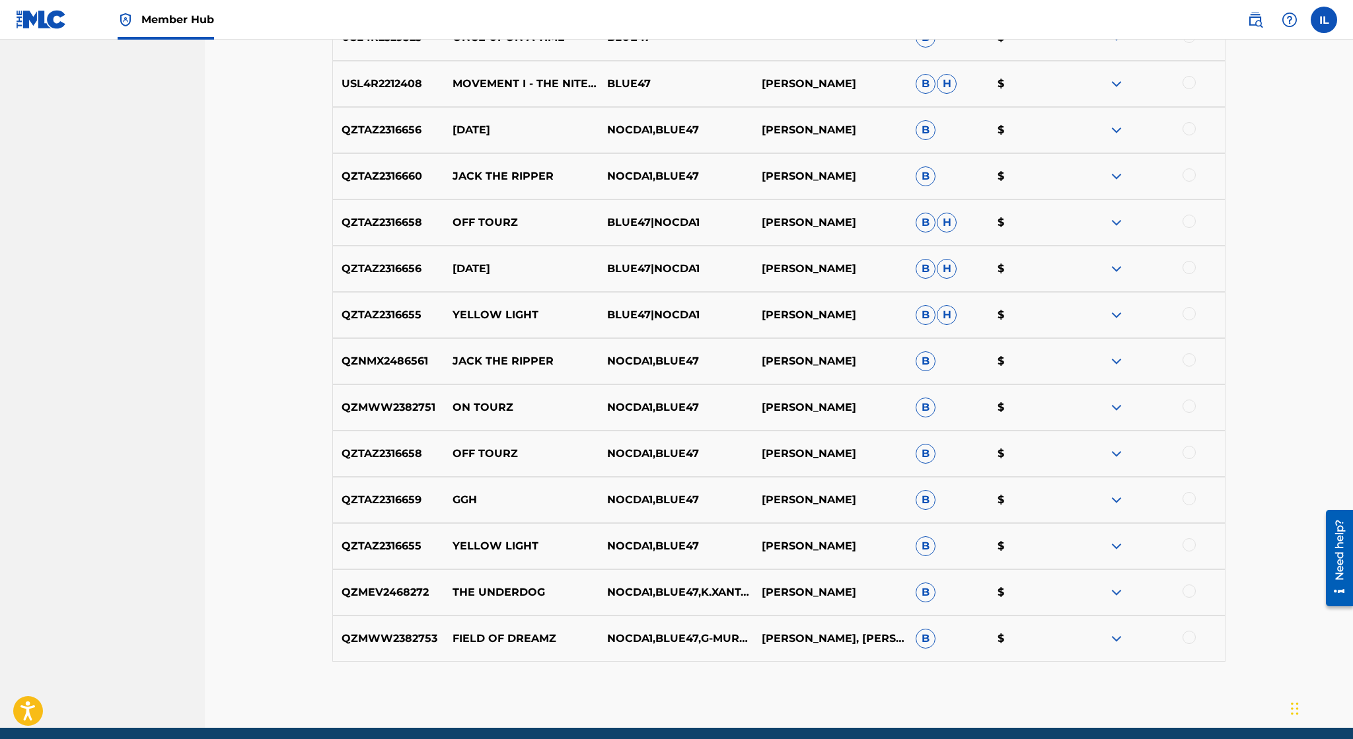
click at [1117, 129] on img at bounding box center [1117, 130] width 16 height 16
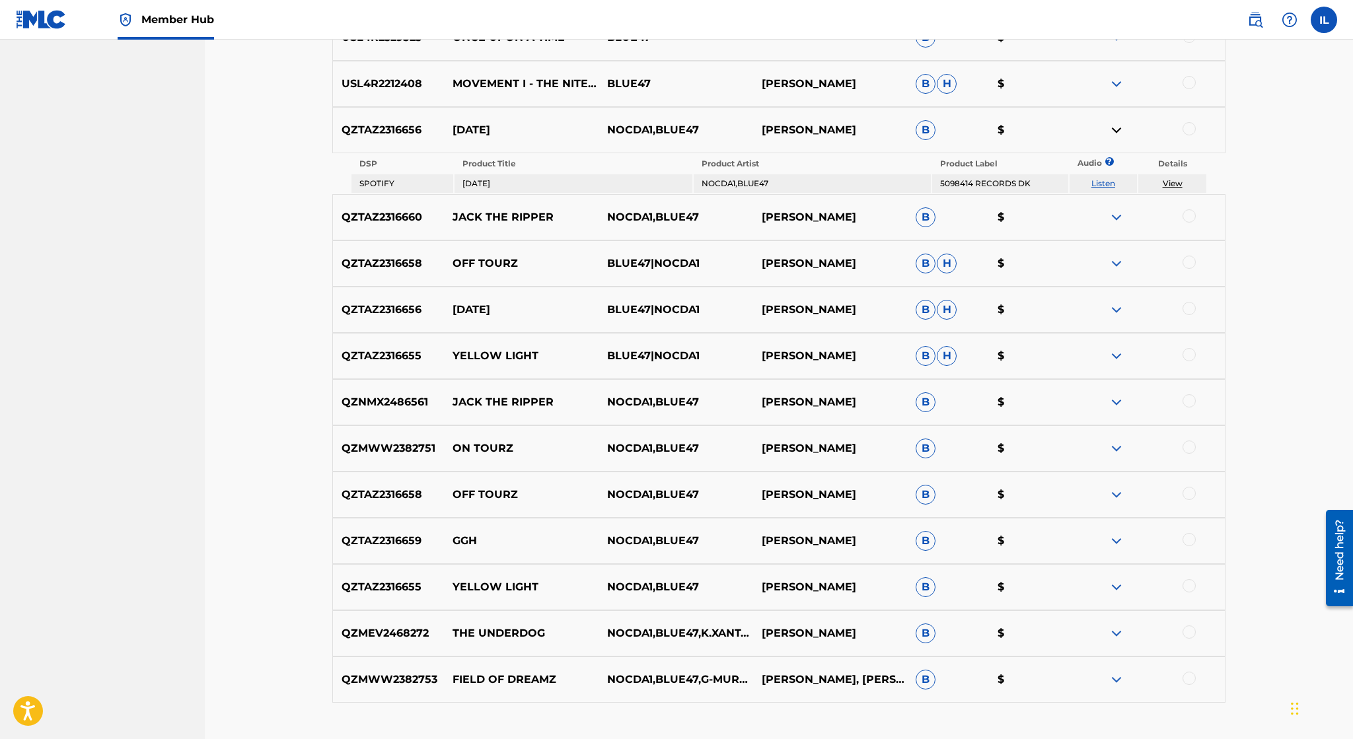
click at [1117, 129] on img at bounding box center [1117, 130] width 16 height 16
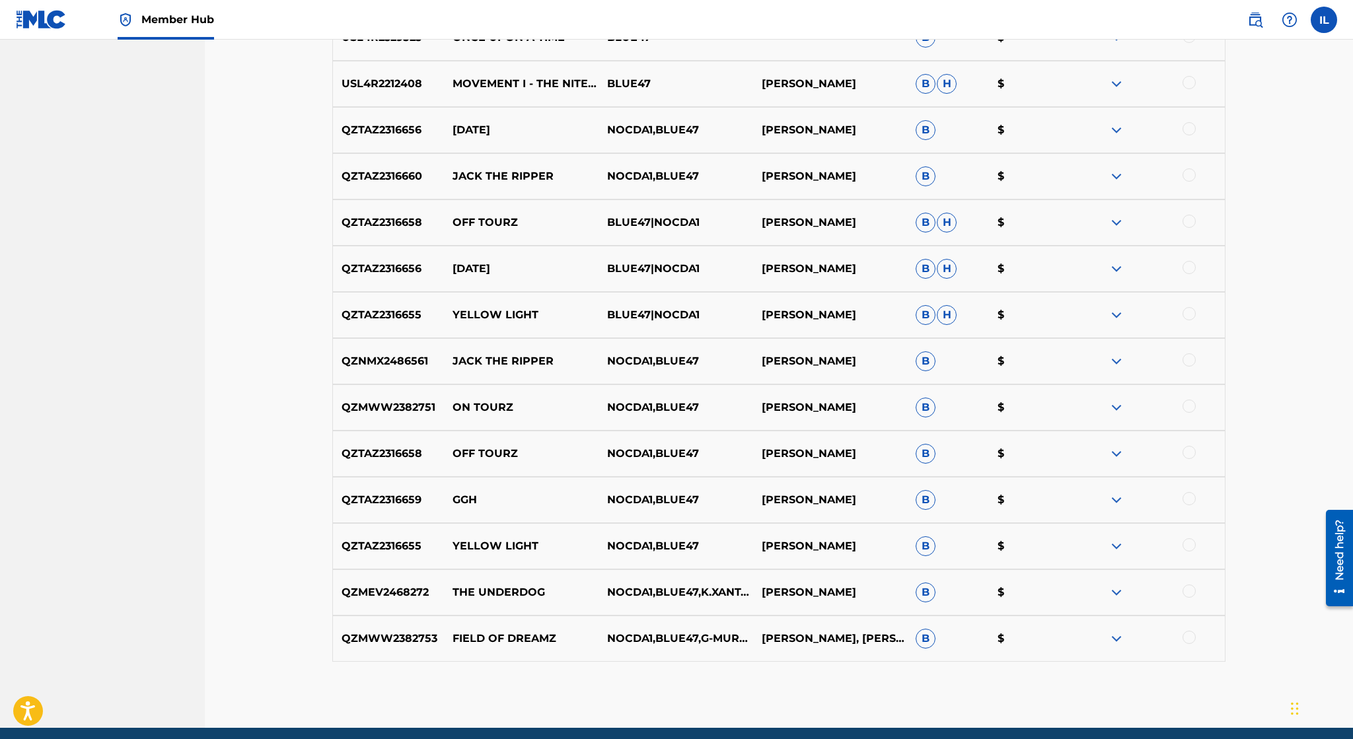
click at [1117, 129] on img at bounding box center [1117, 130] width 16 height 16
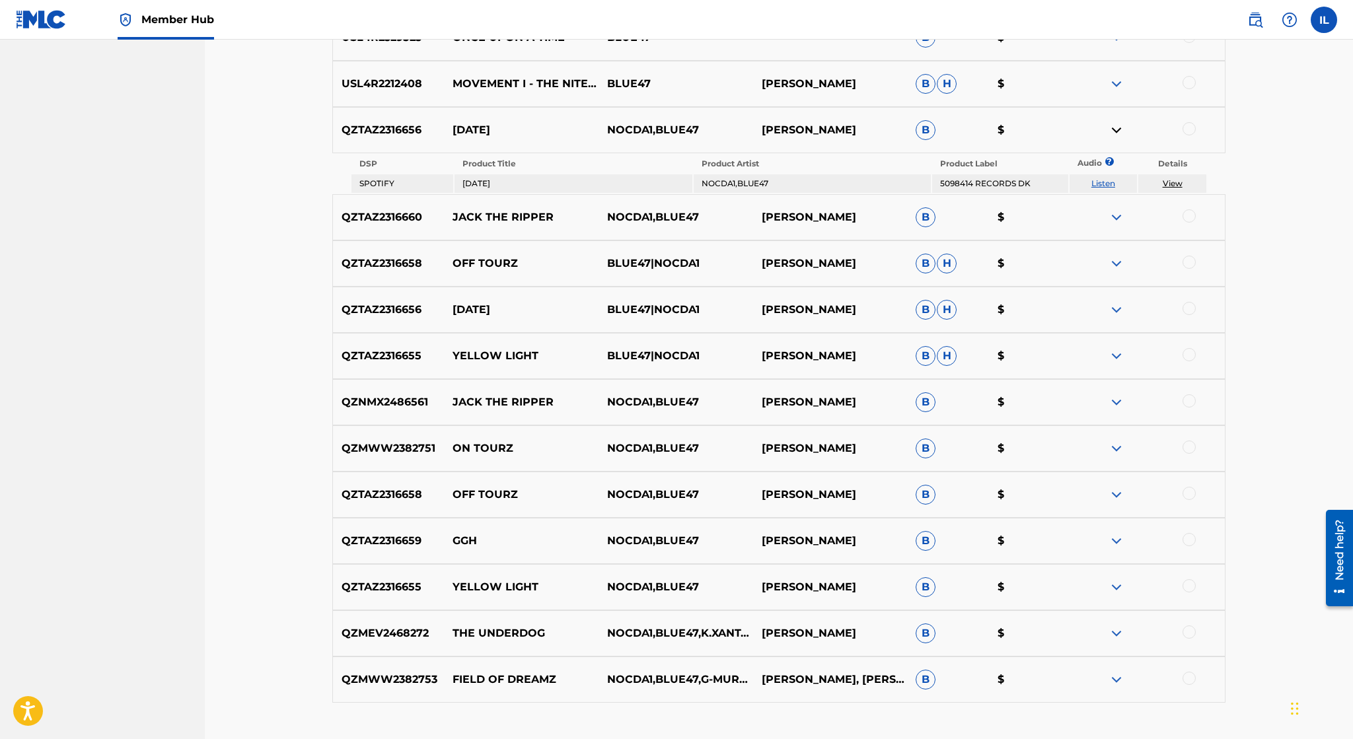
click at [1174, 183] on link "View" at bounding box center [1173, 183] width 20 height 10
click at [1122, 215] on img at bounding box center [1117, 217] width 16 height 16
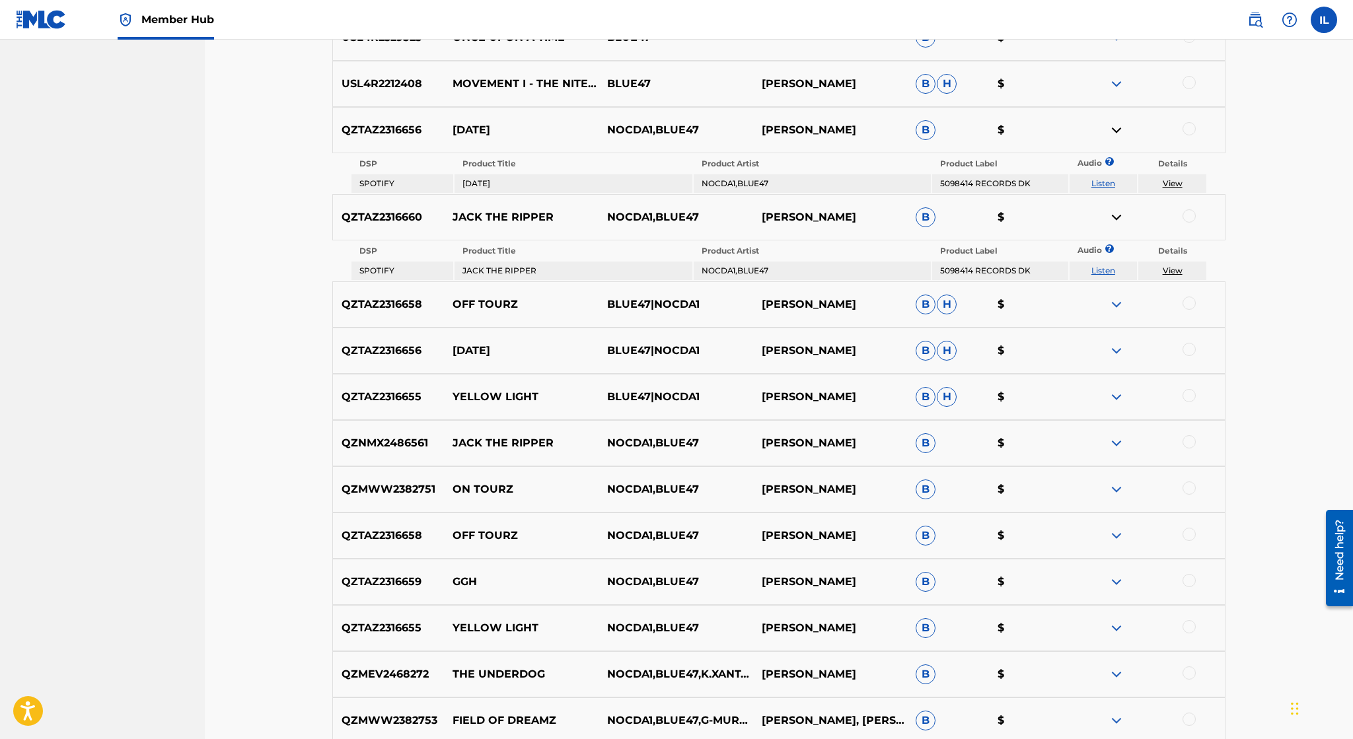
click at [1121, 301] on img at bounding box center [1117, 305] width 16 height 16
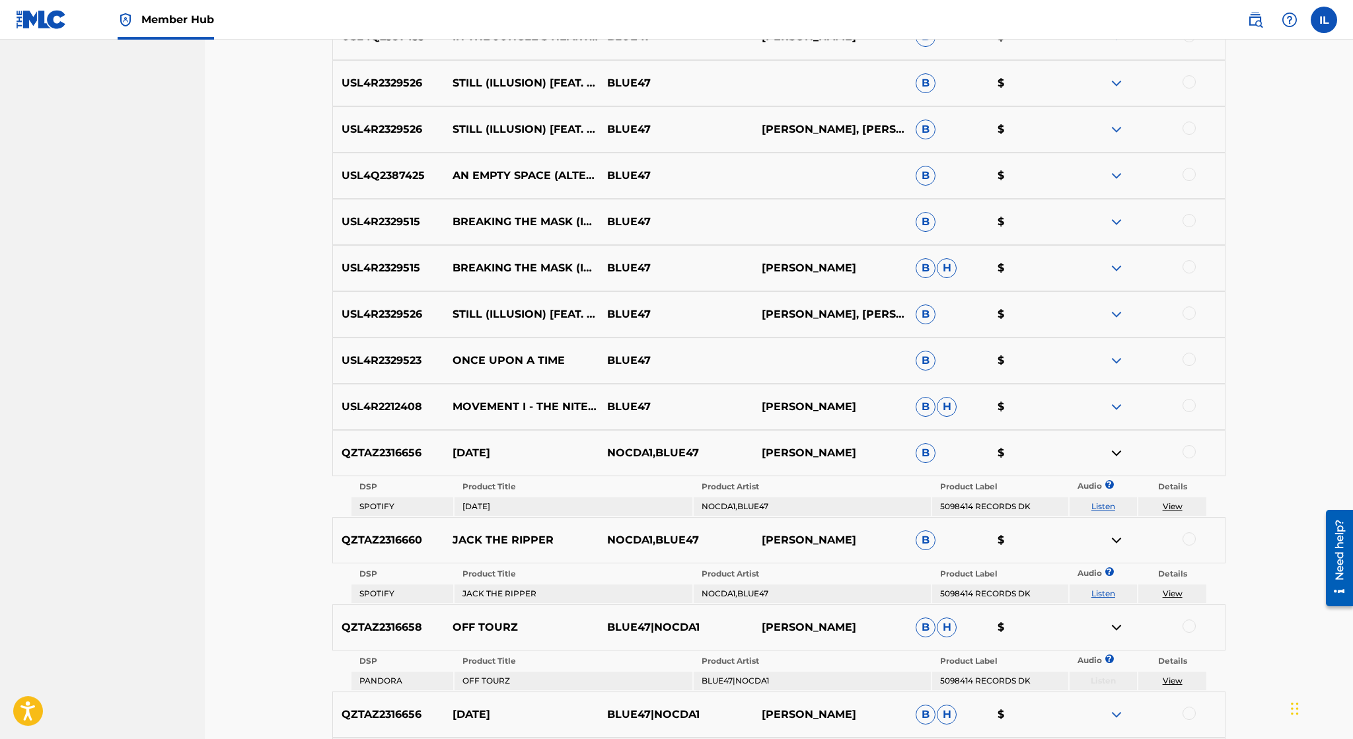
scroll to position [2731, 0]
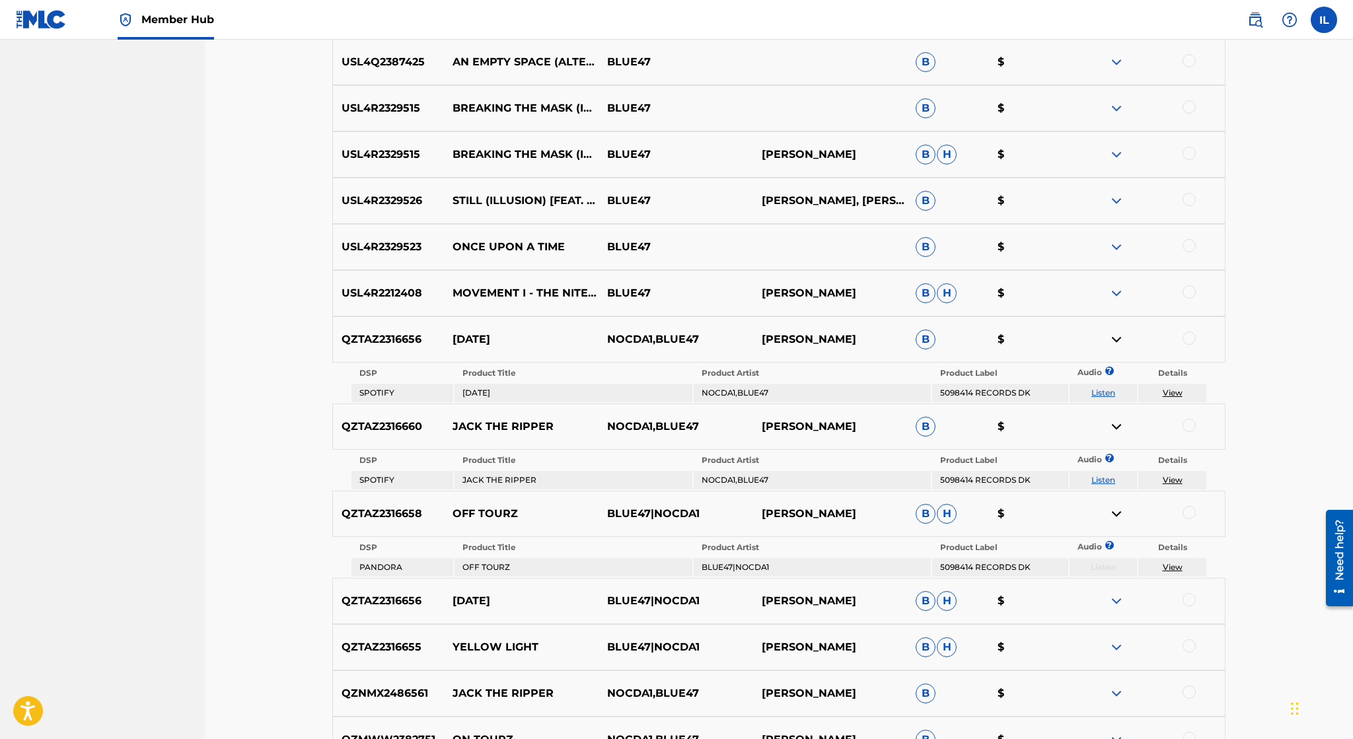
click at [1119, 152] on img at bounding box center [1117, 155] width 16 height 16
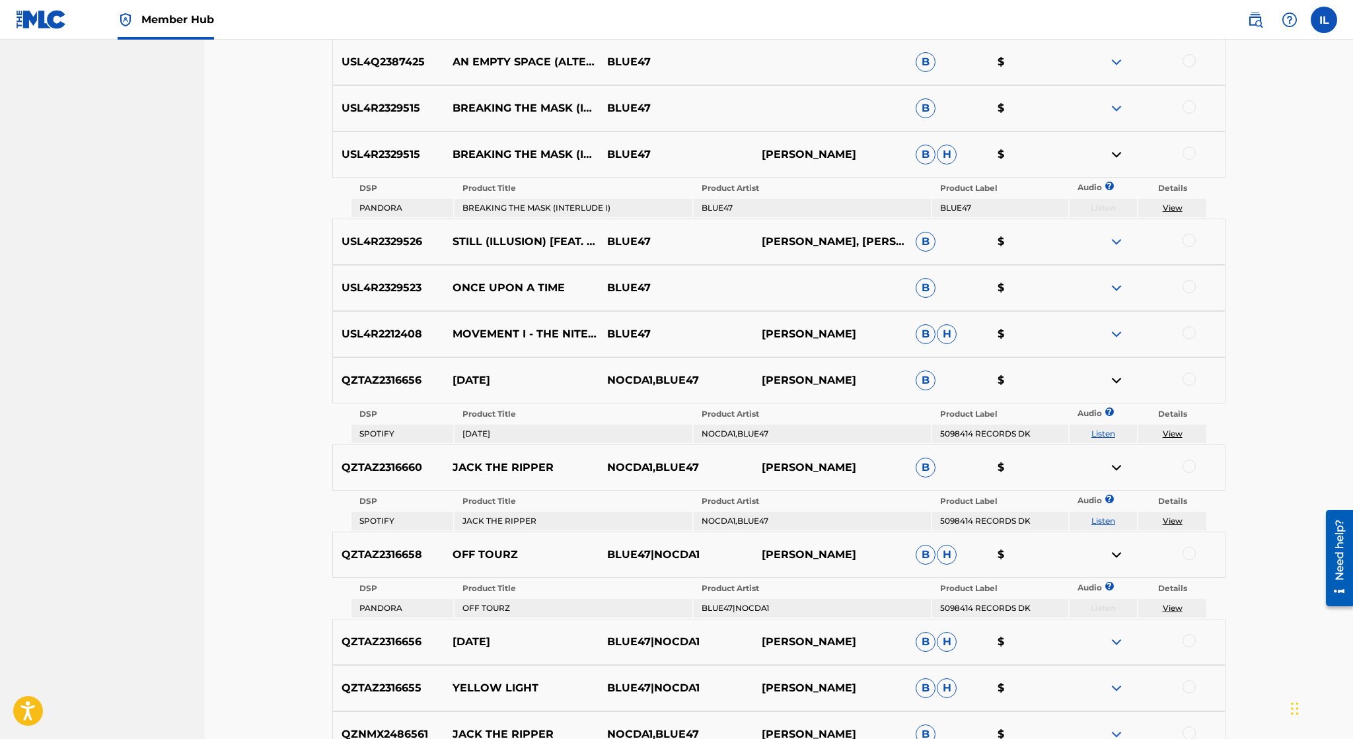
click at [1119, 153] on img at bounding box center [1117, 155] width 16 height 16
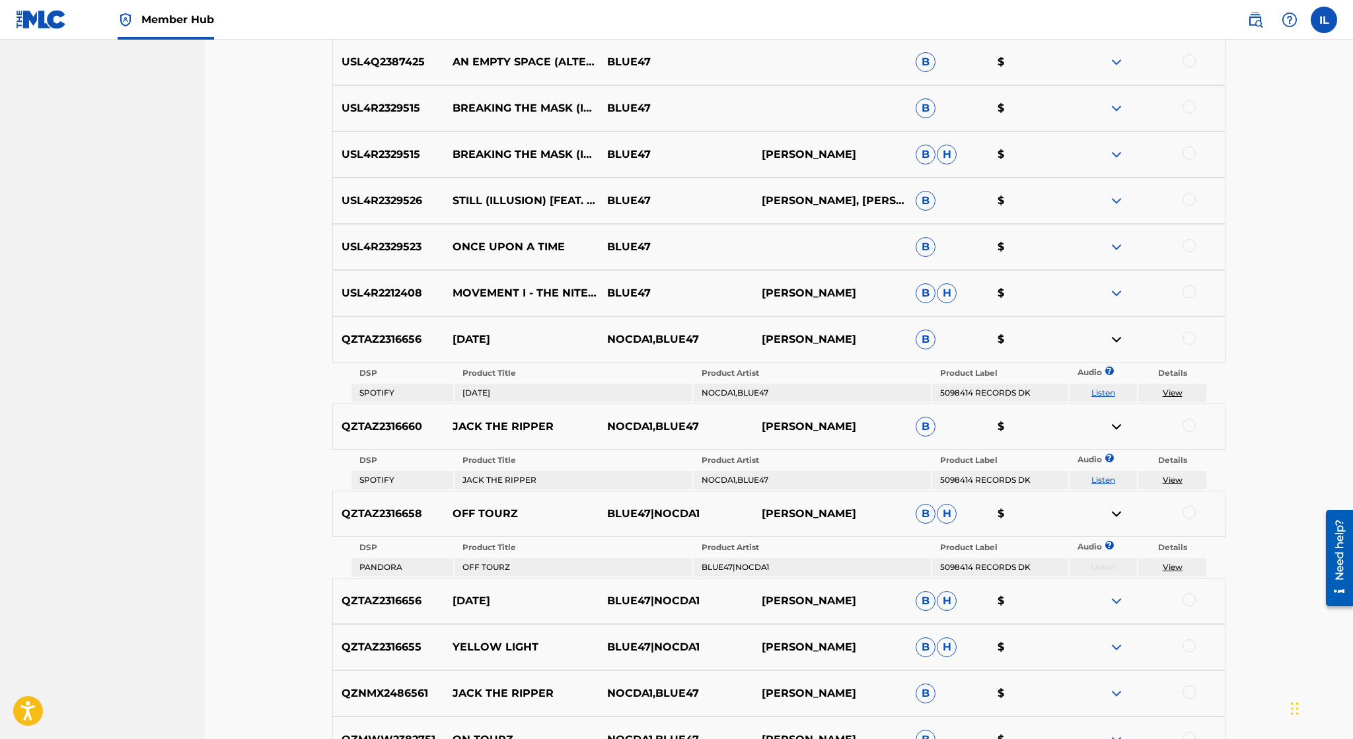
click at [1114, 291] on img at bounding box center [1117, 293] width 16 height 16
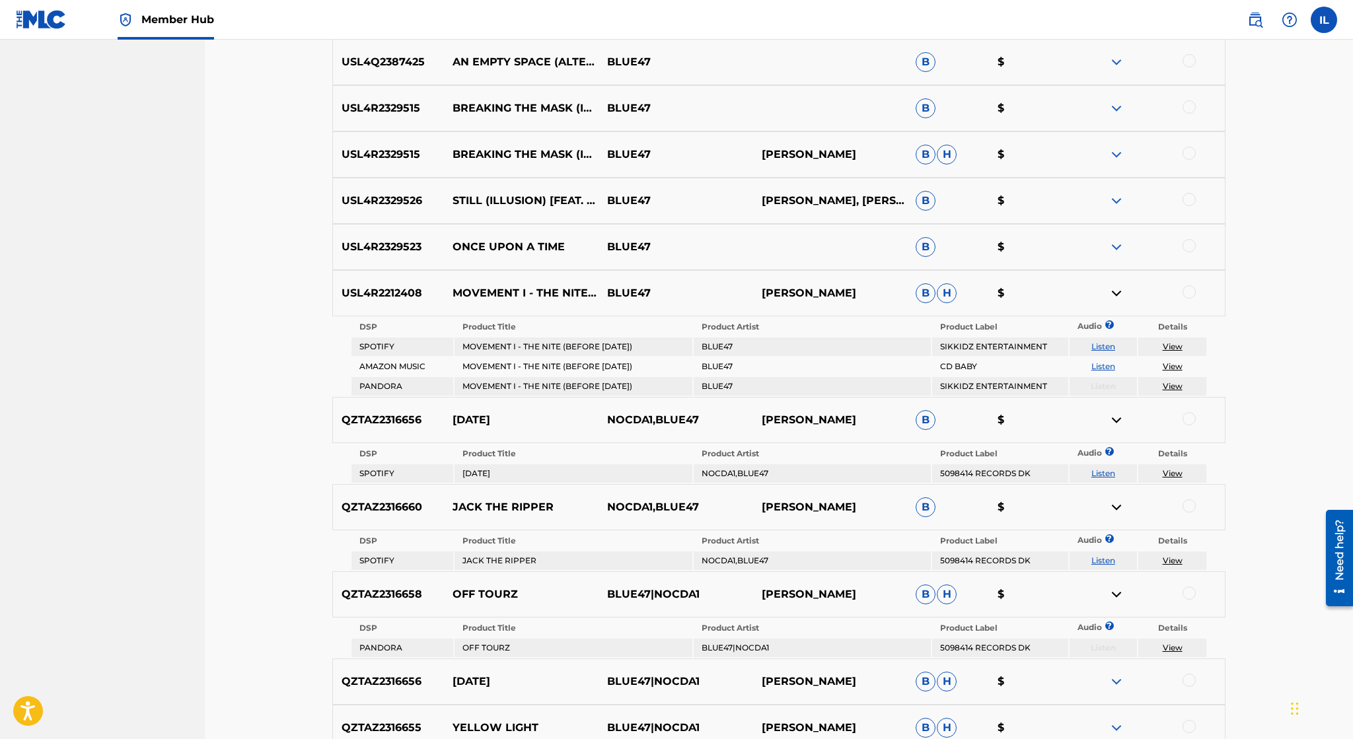
click at [1116, 155] on img at bounding box center [1117, 155] width 16 height 16
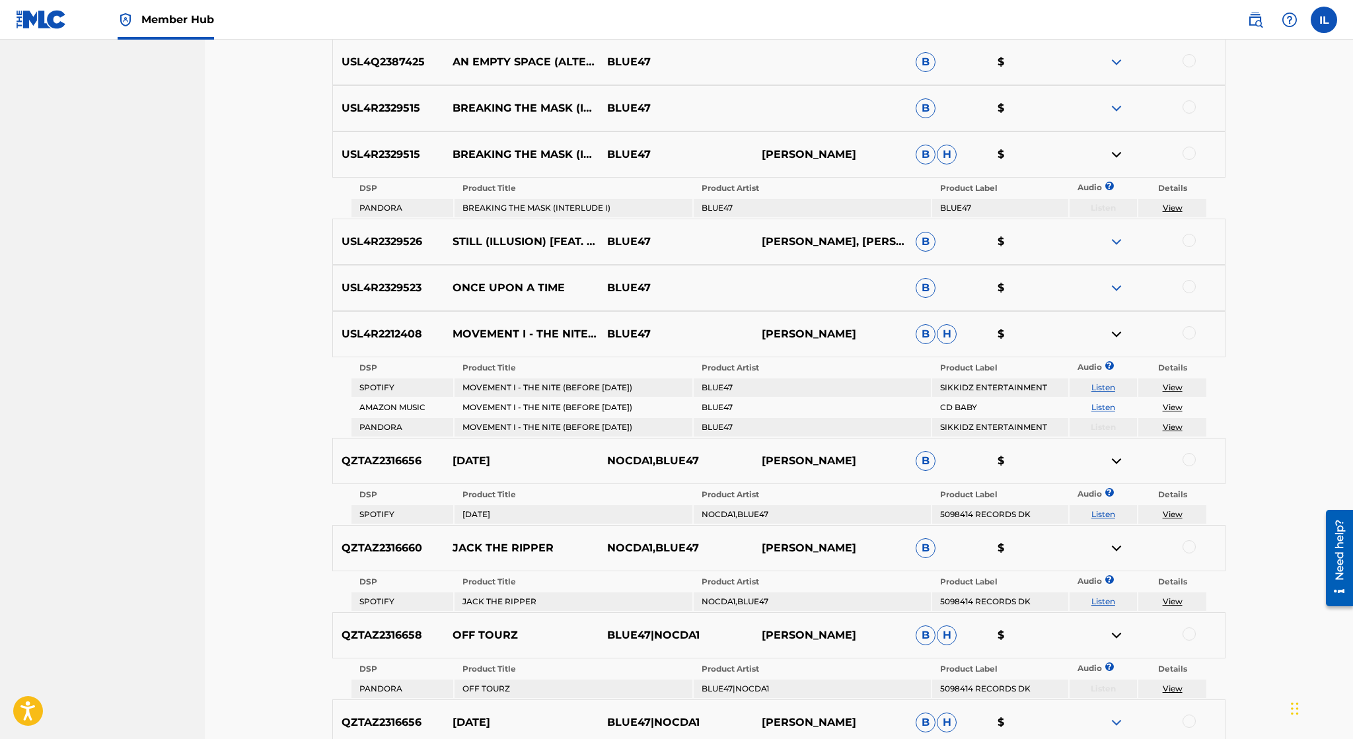
click at [1116, 155] on img at bounding box center [1117, 155] width 16 height 16
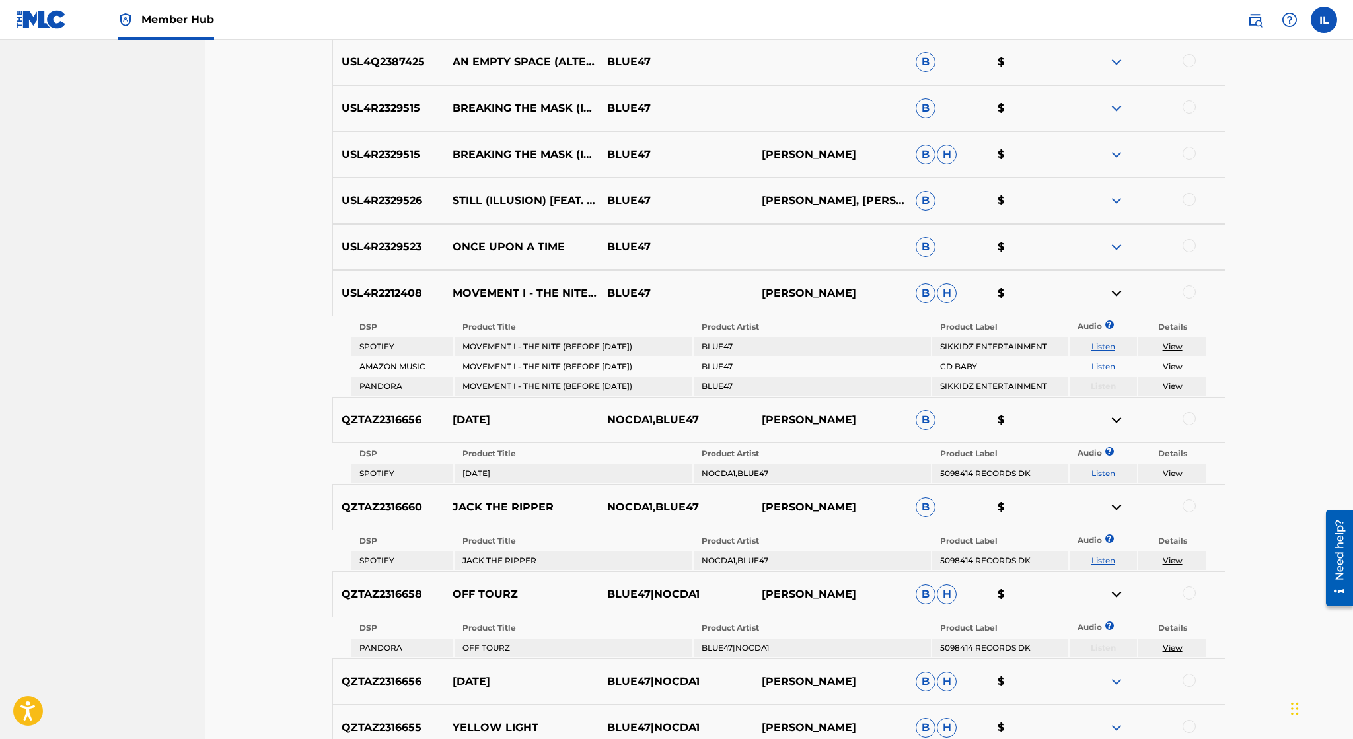
click at [1175, 363] on link "View" at bounding box center [1173, 366] width 20 height 10
click at [1172, 365] on link "View" at bounding box center [1173, 366] width 20 height 10
click at [1175, 348] on link "View" at bounding box center [1173, 347] width 20 height 10
click at [1173, 390] on link "View" at bounding box center [1173, 386] width 20 height 10
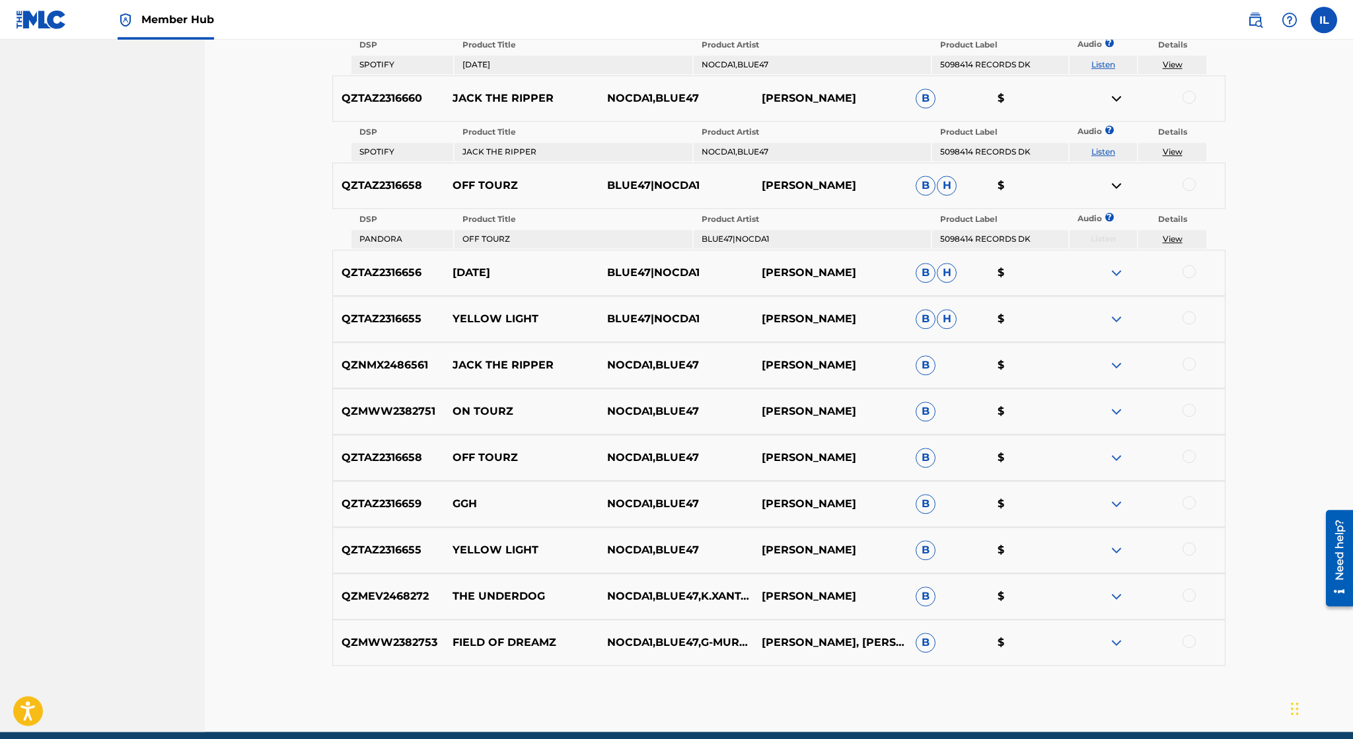
scroll to position [3149, 0]
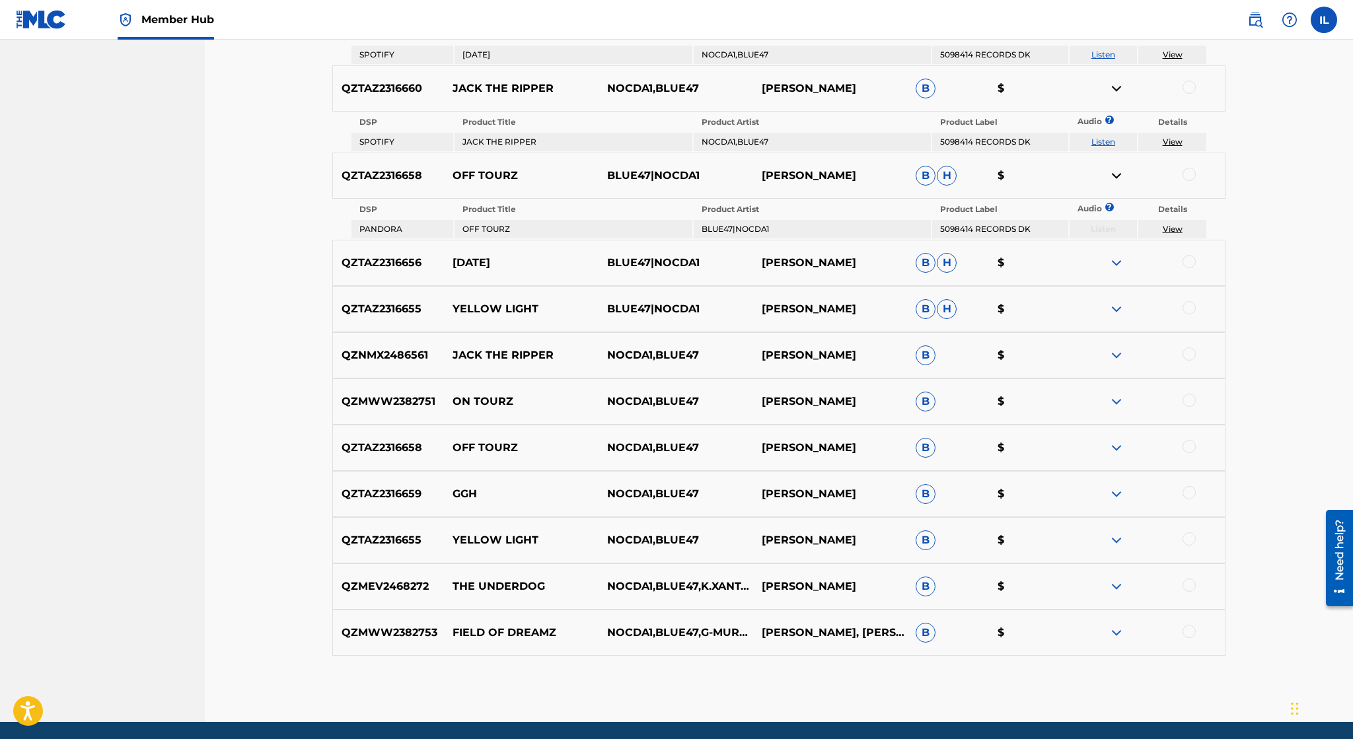
click at [1114, 260] on img at bounding box center [1117, 263] width 16 height 16
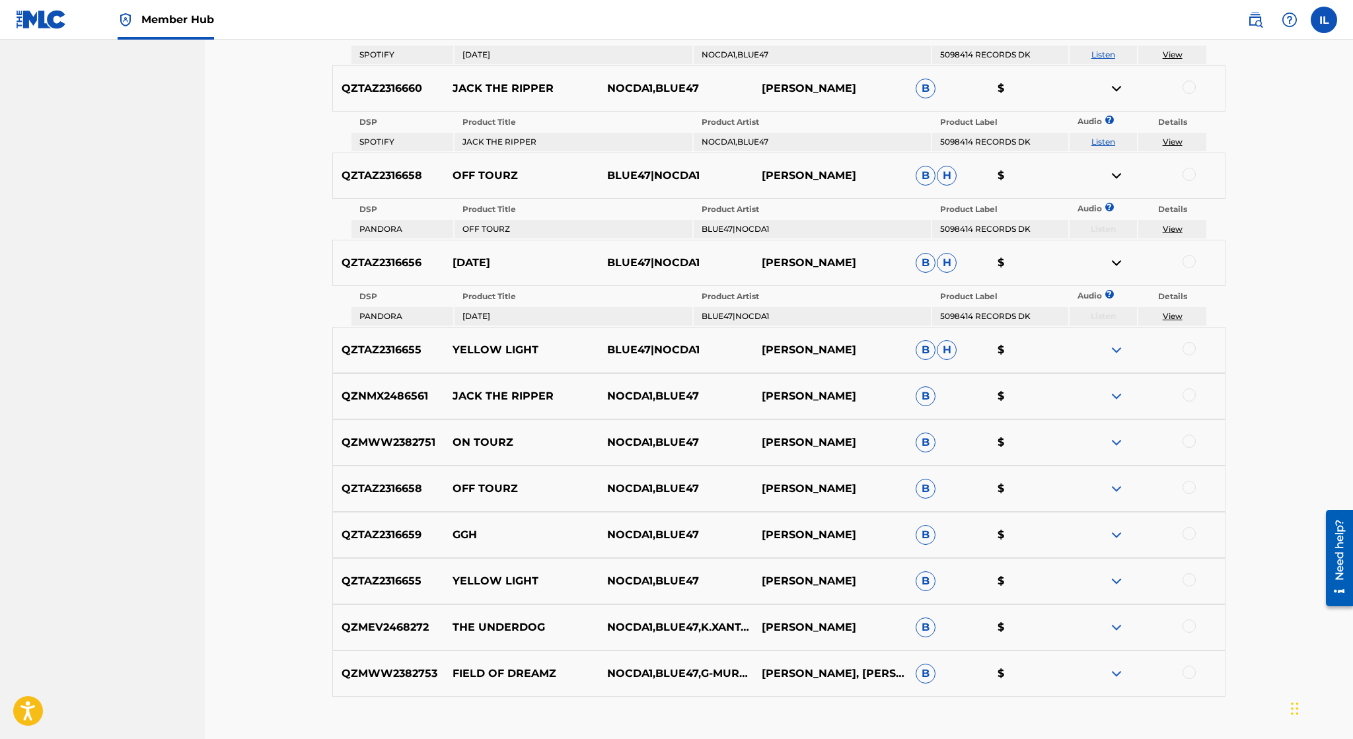
scroll to position [3219, 0]
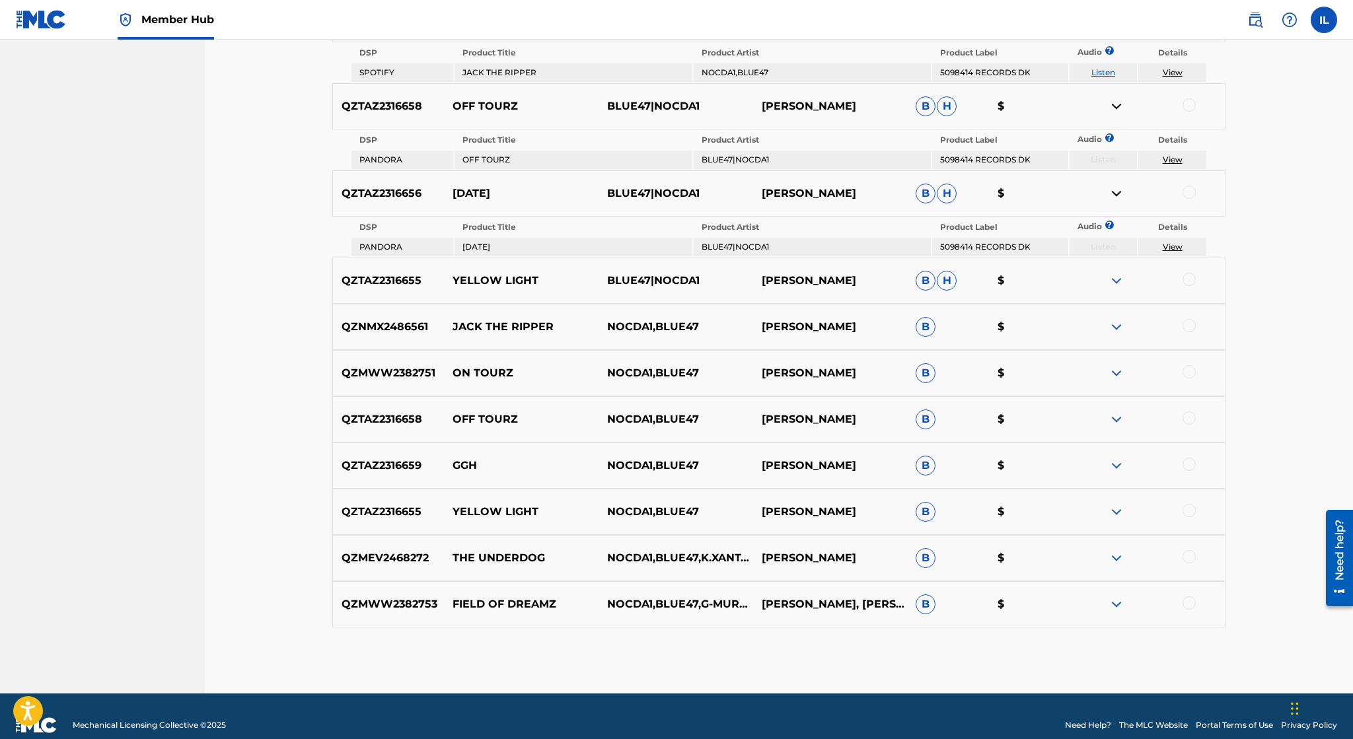
click at [1114, 274] on img at bounding box center [1117, 281] width 16 height 16
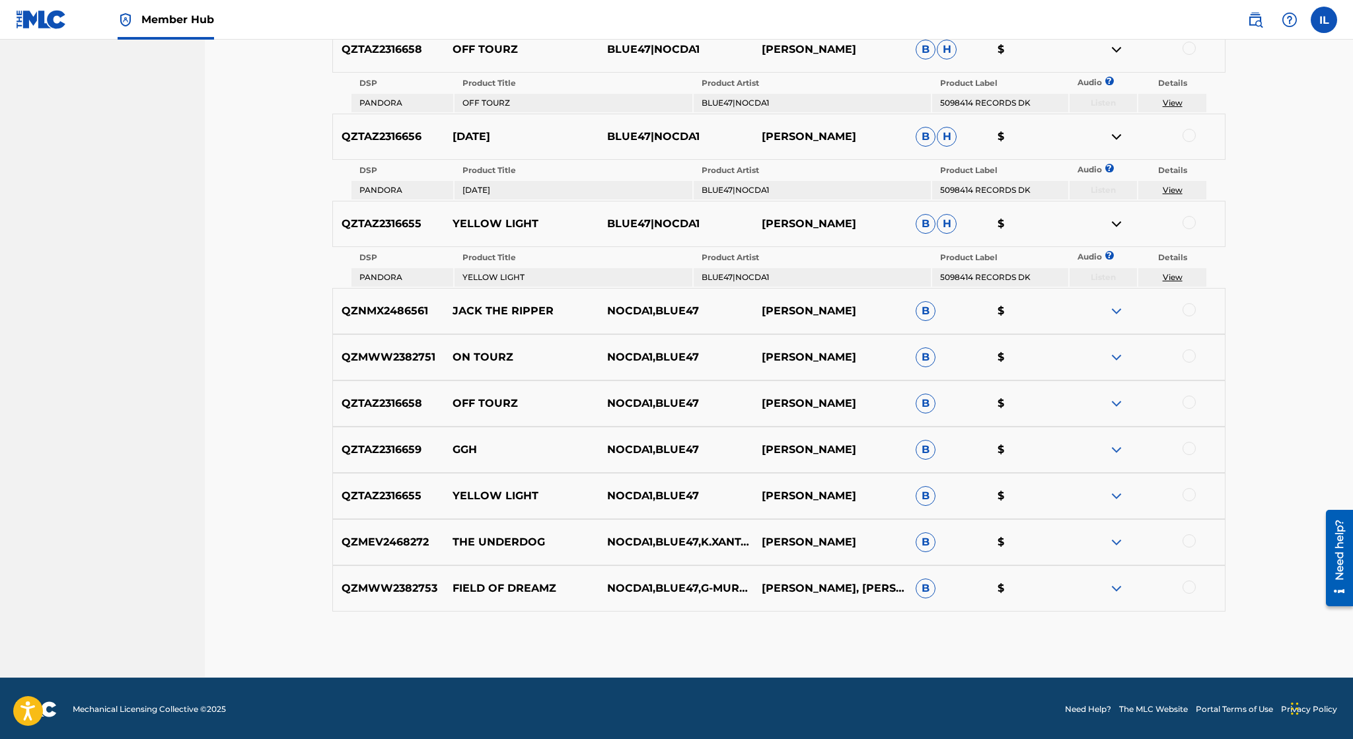
scroll to position [3277, 0]
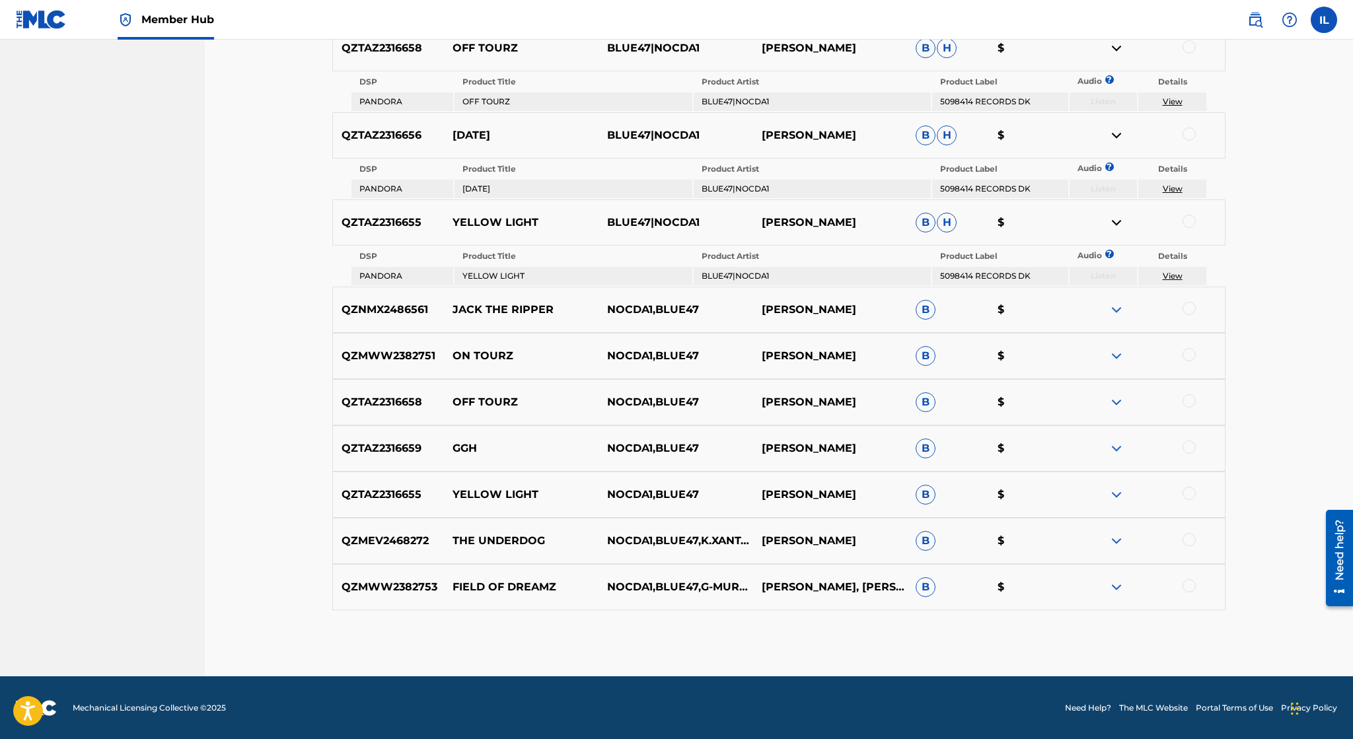
click at [1122, 311] on img at bounding box center [1117, 310] width 16 height 16
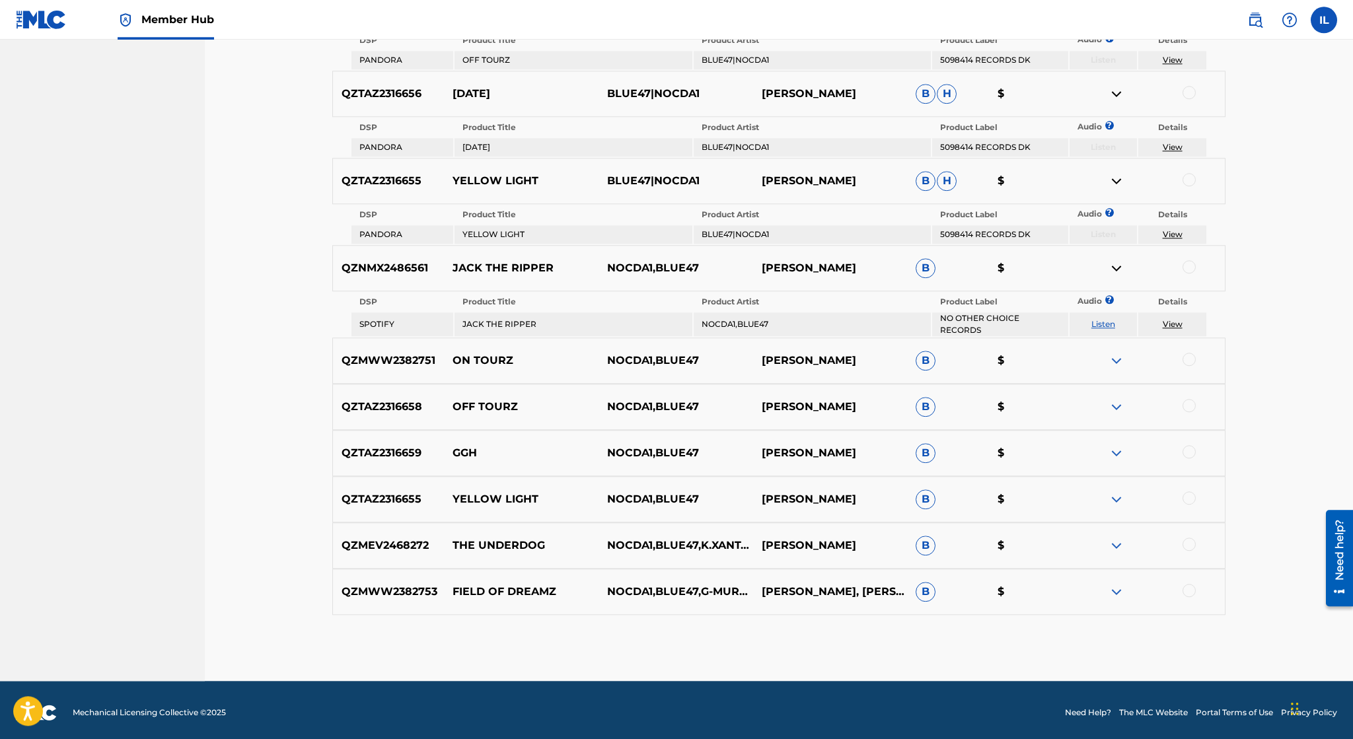
scroll to position [3323, 0]
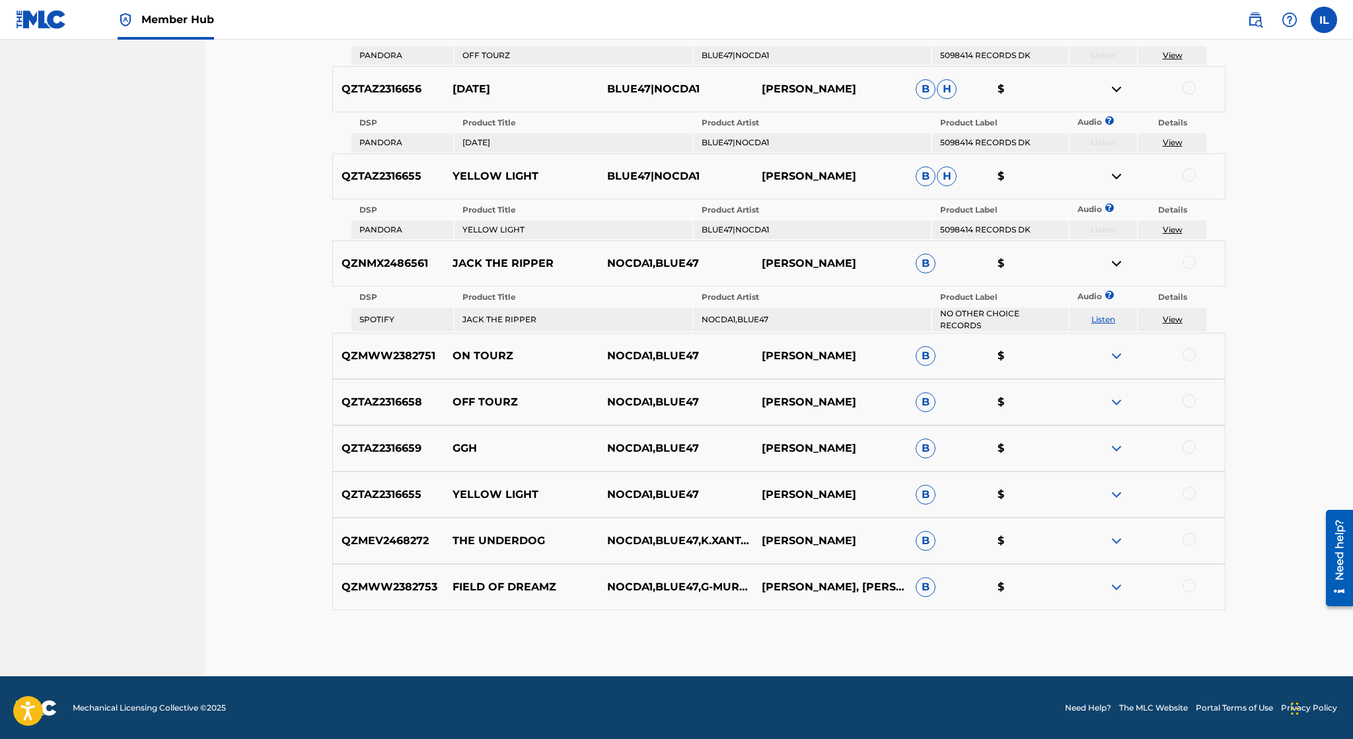
click at [1114, 355] on img at bounding box center [1117, 356] width 16 height 16
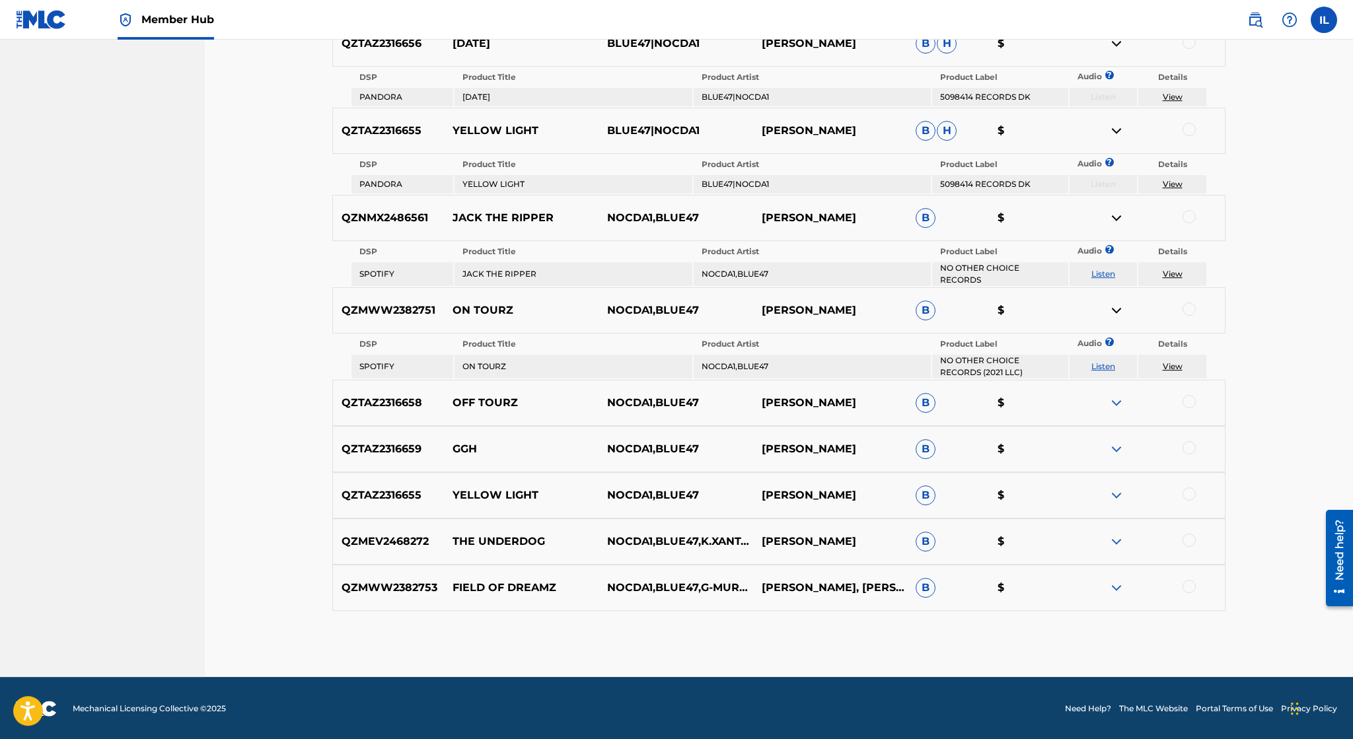
scroll to position [3369, 0]
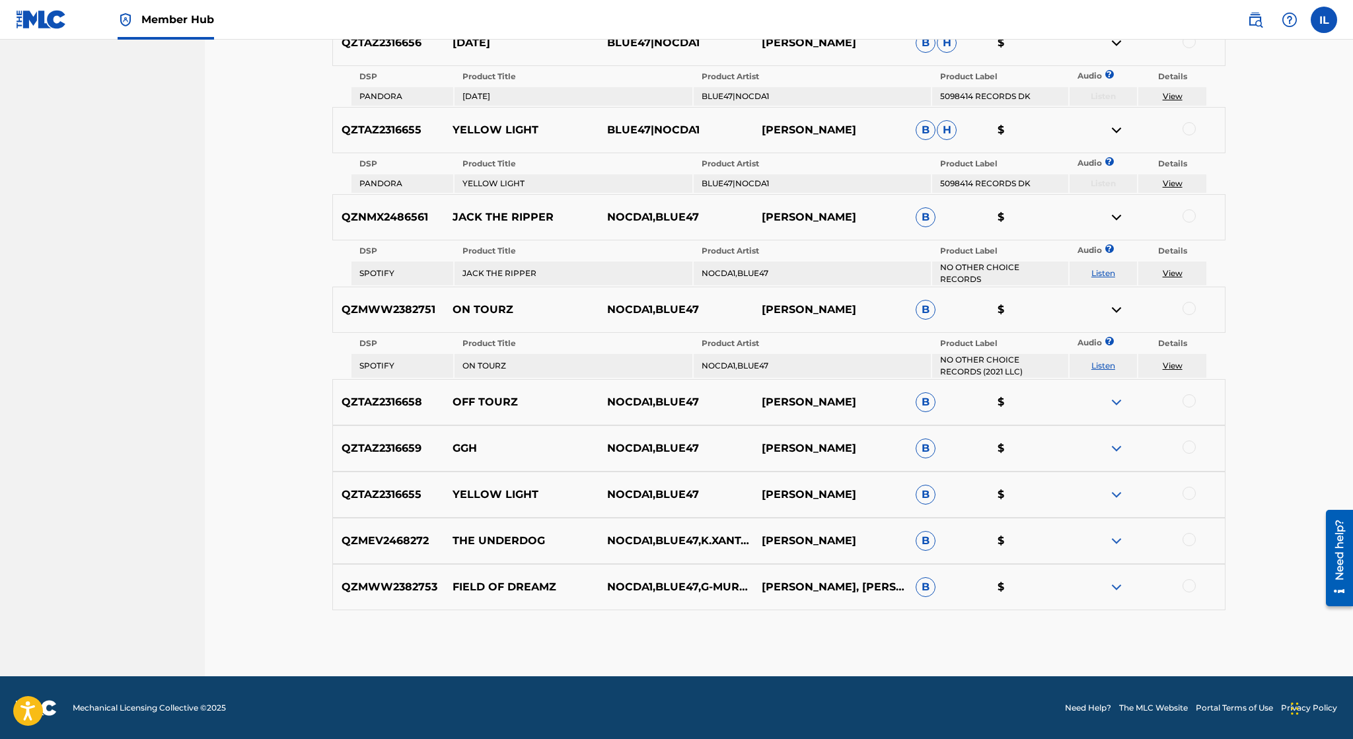
click at [1116, 400] on img at bounding box center [1117, 402] width 16 height 16
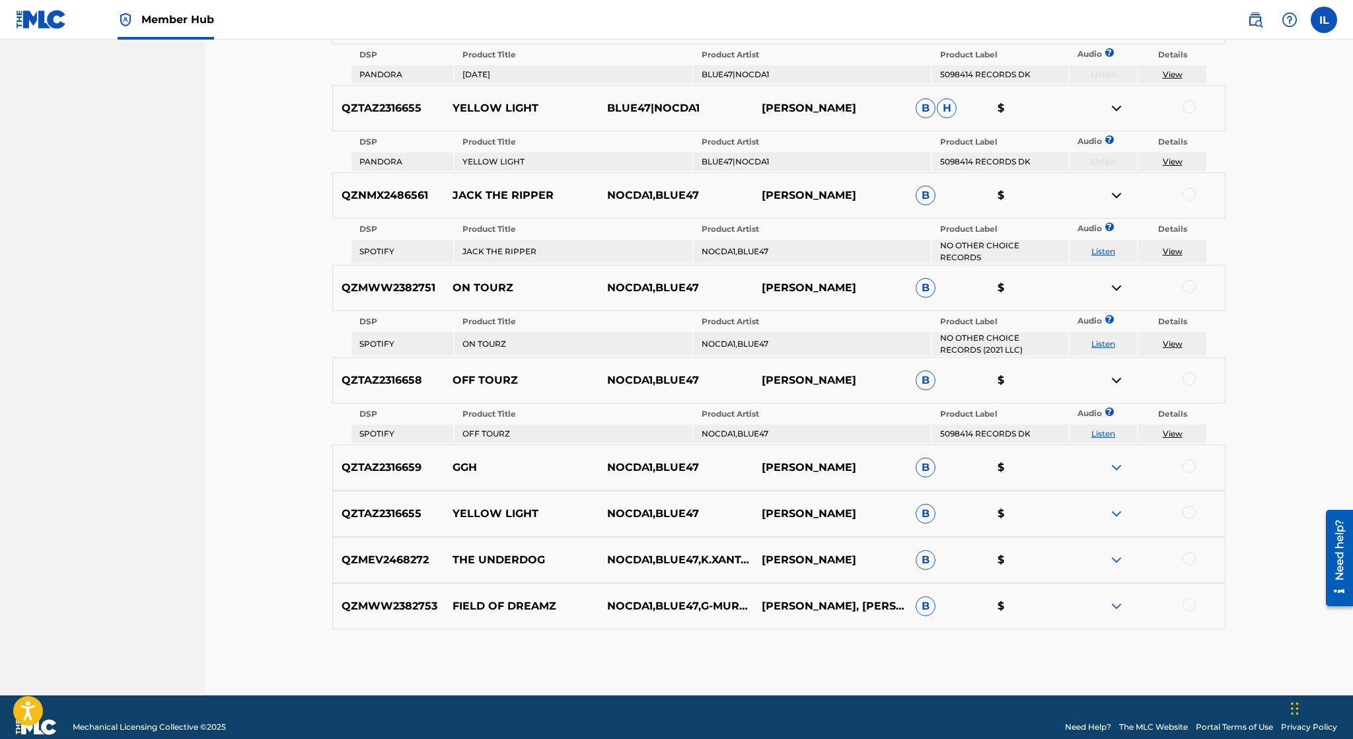
scroll to position [3410, 0]
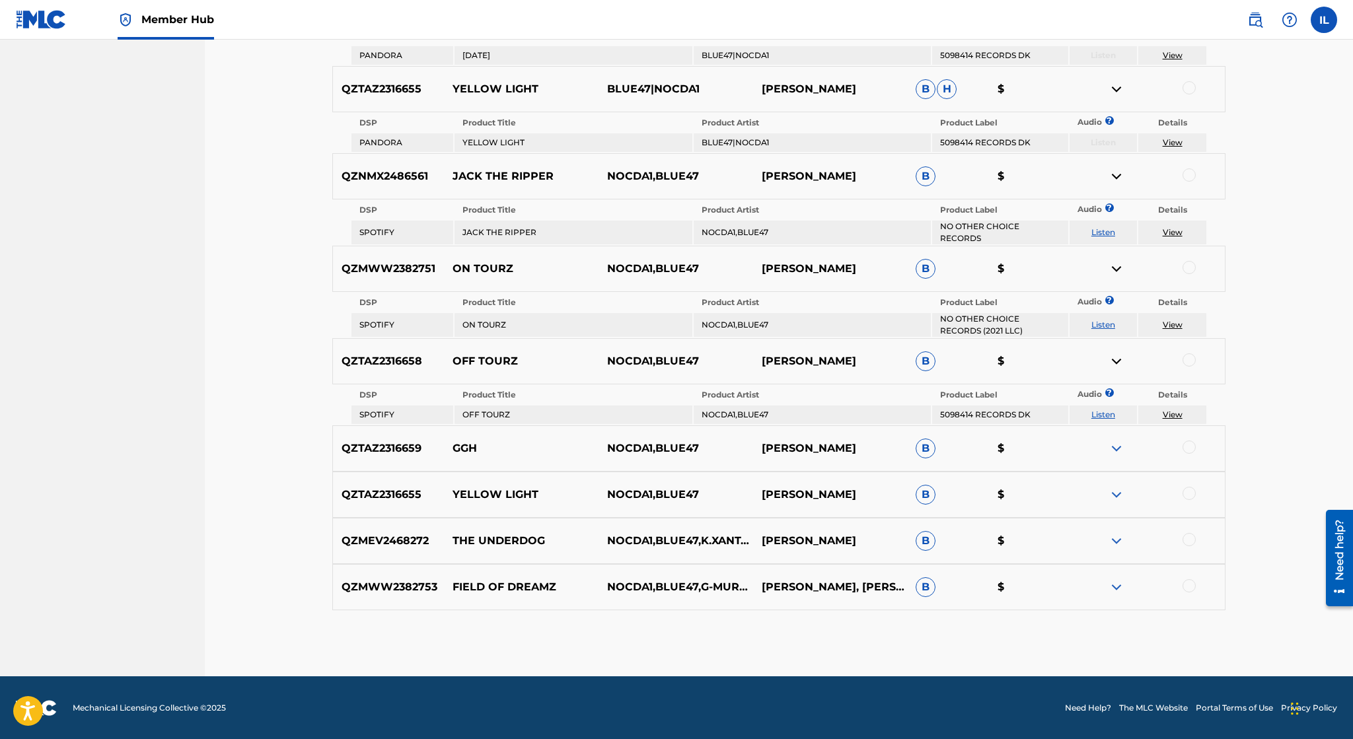
click at [1113, 453] on img at bounding box center [1117, 449] width 16 height 16
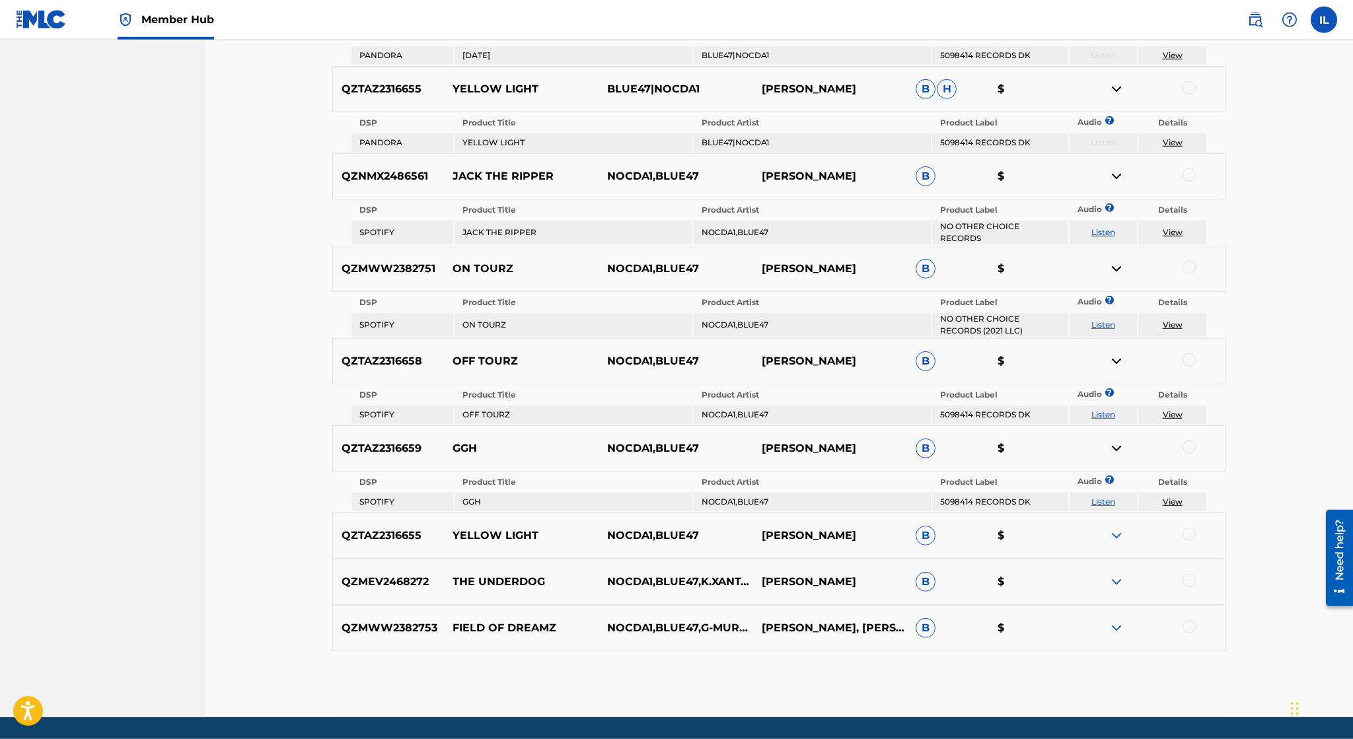
scroll to position [3451, 0]
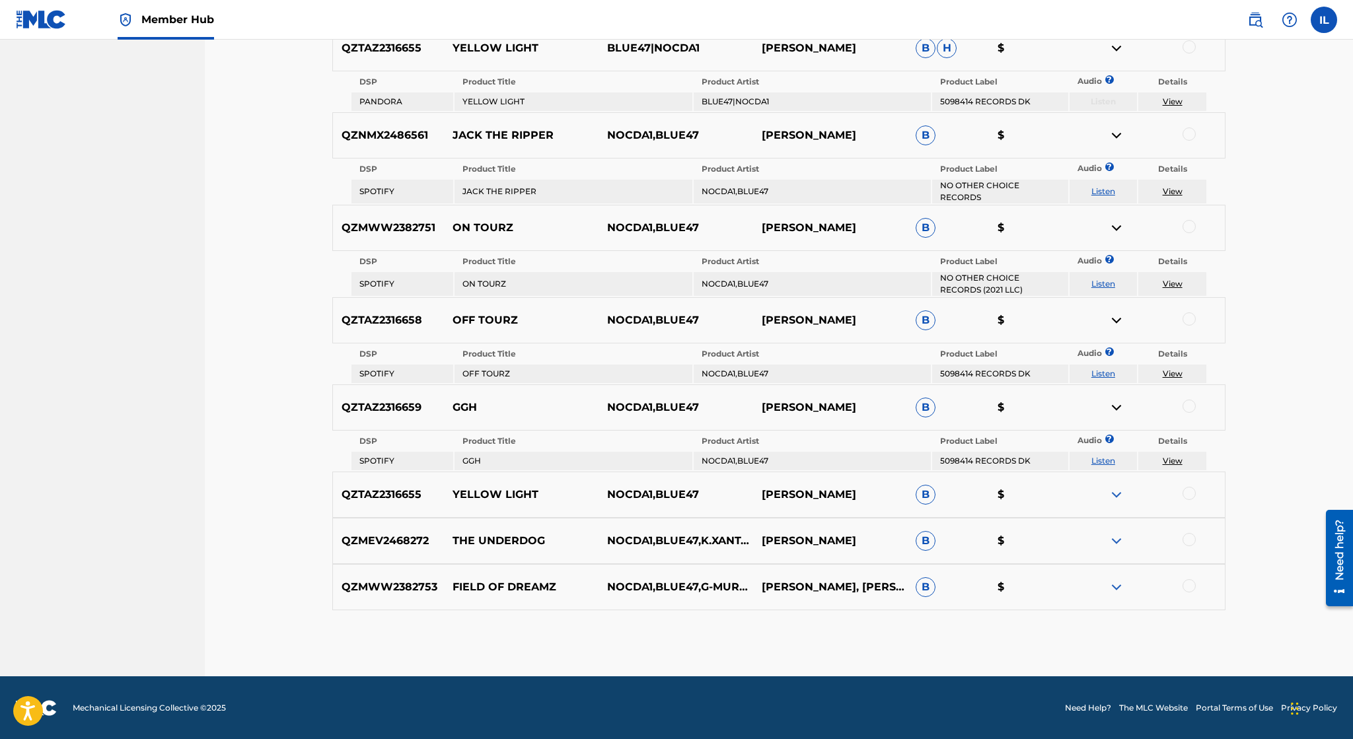
click at [1115, 491] on img at bounding box center [1117, 495] width 16 height 16
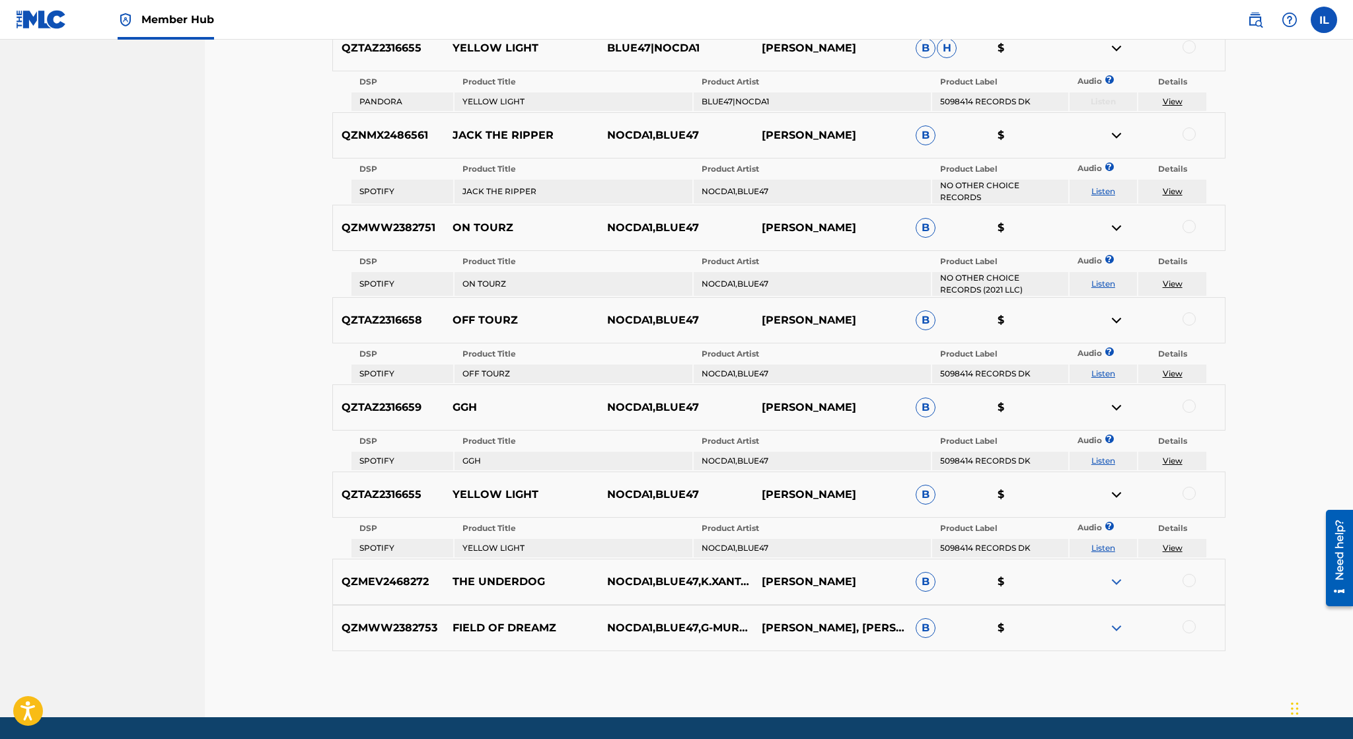
scroll to position [3492, 0]
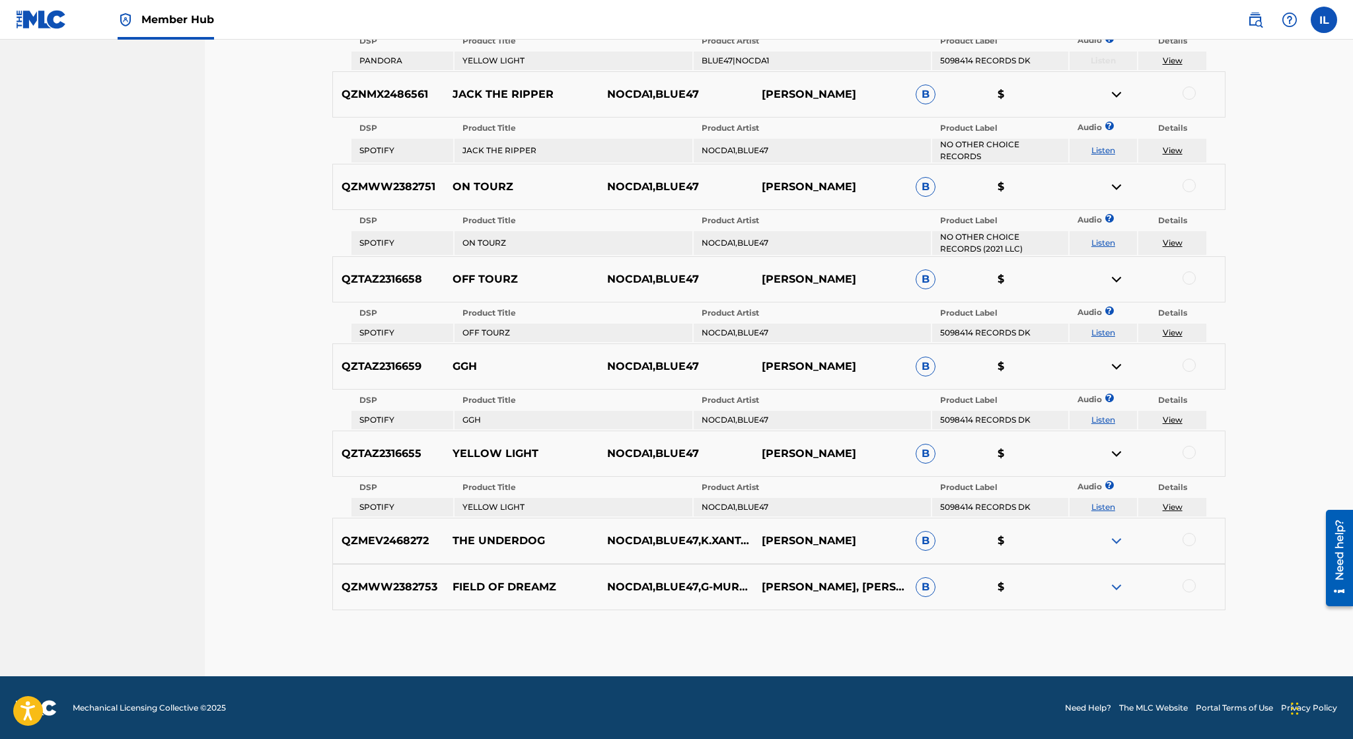
click at [1111, 546] on img at bounding box center [1117, 541] width 16 height 16
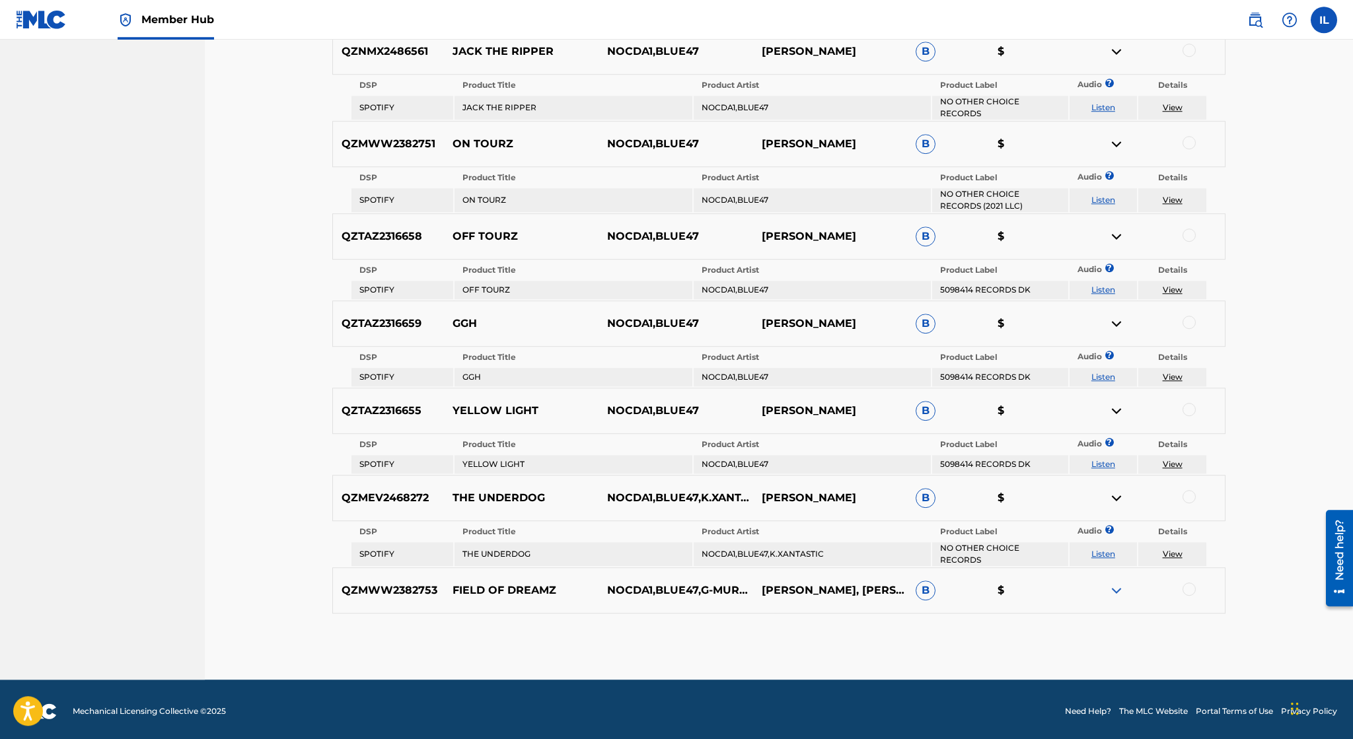
scroll to position [3539, 0]
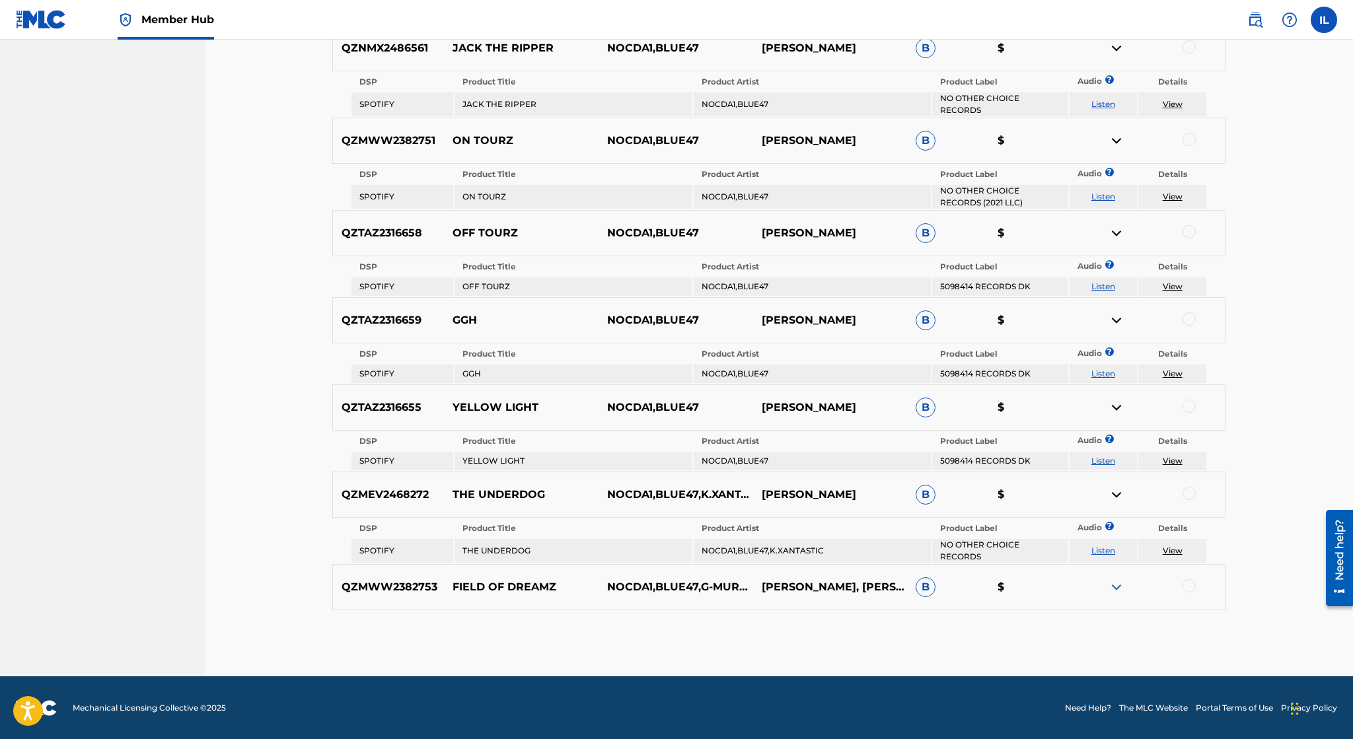
click at [1113, 595] on div "QZMWW2382753 FIELD OF DREAMZ NOCDA1,BLUE47,G-MURDA NICHOLAS Z. PIOTTI, THOMAS H…" at bounding box center [778, 587] width 893 height 46
click at [1114, 588] on img at bounding box center [1117, 587] width 16 height 16
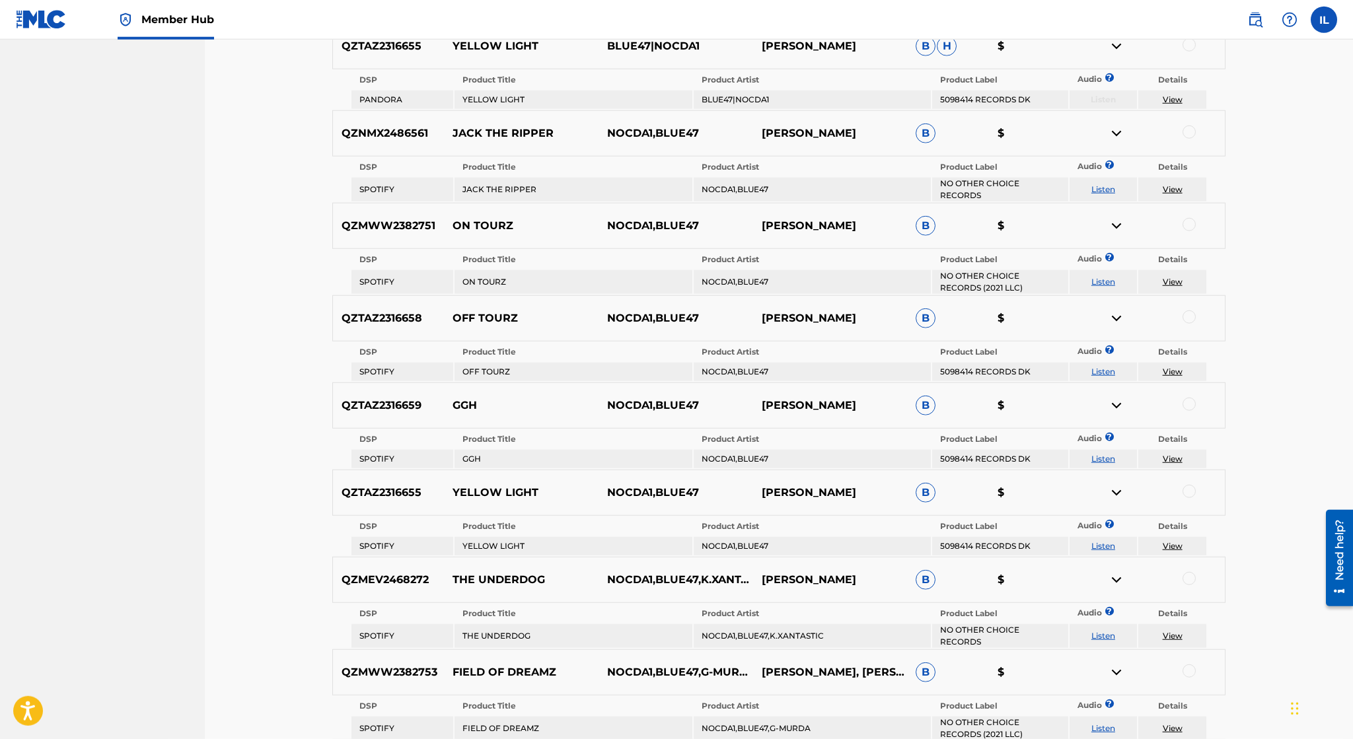
scroll to position [3445, 0]
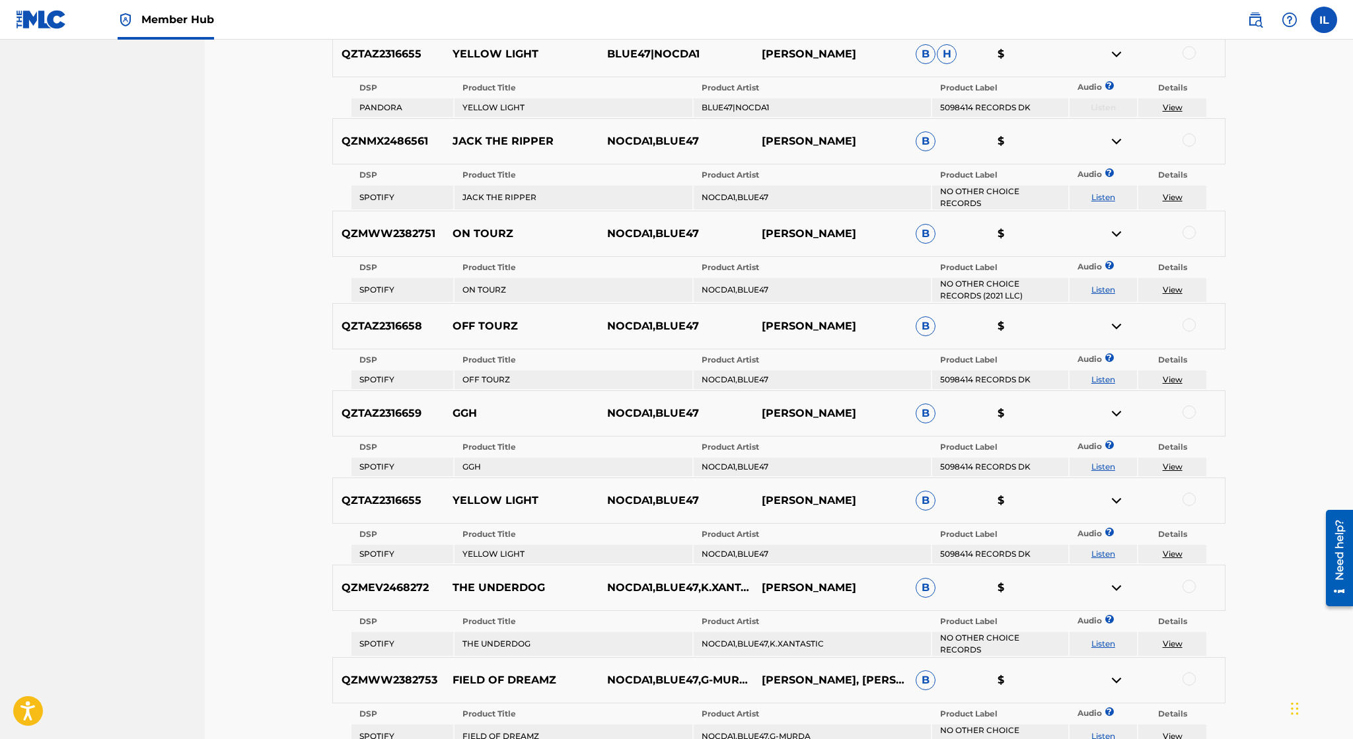
click at [1179, 556] on link "View" at bounding box center [1173, 554] width 20 height 10
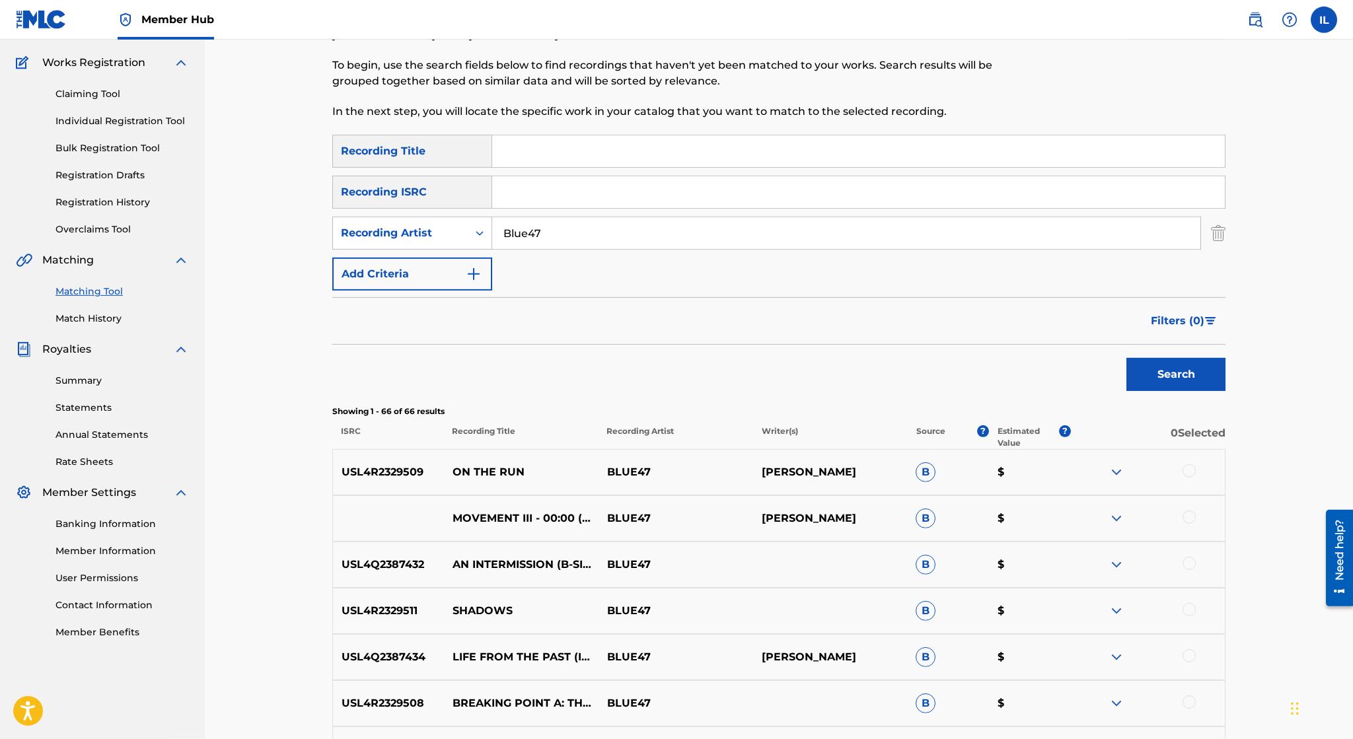
scroll to position [0, 0]
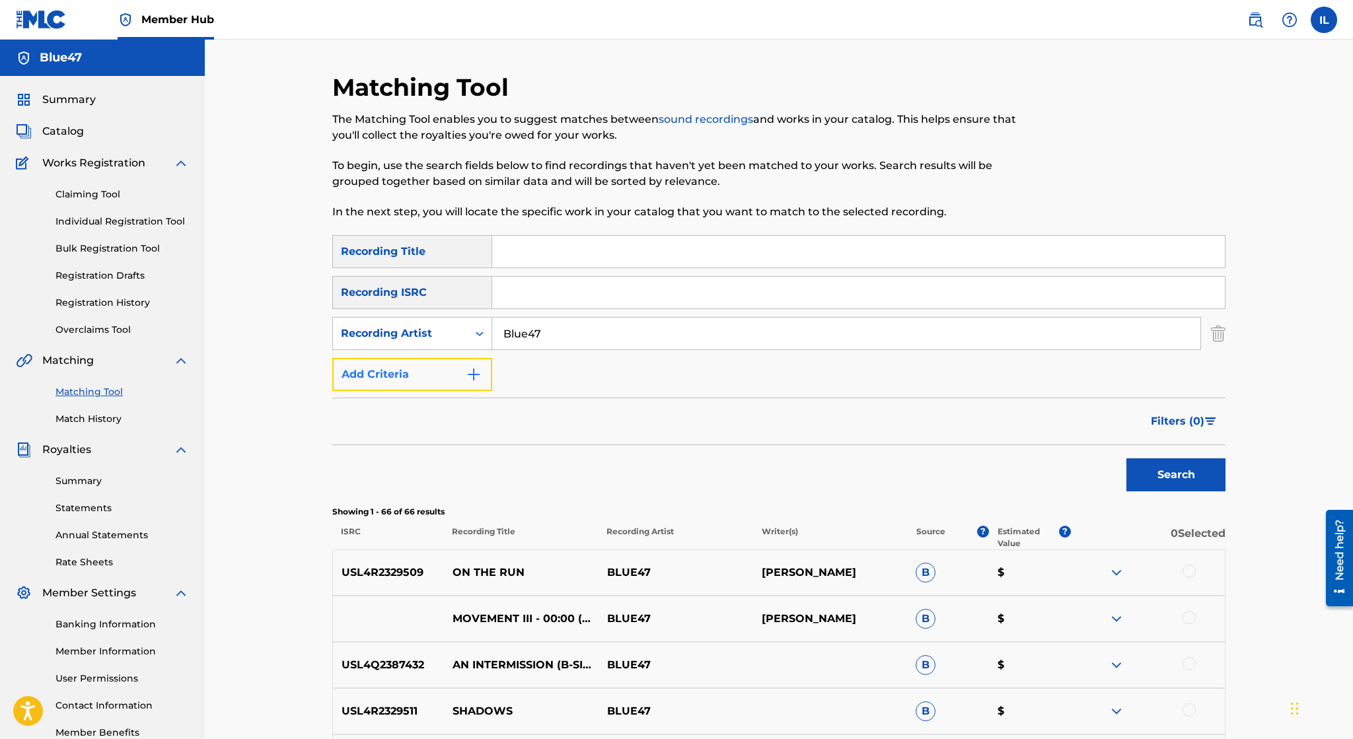
click at [459, 374] on button "Add Criteria" at bounding box center [412, 374] width 160 height 33
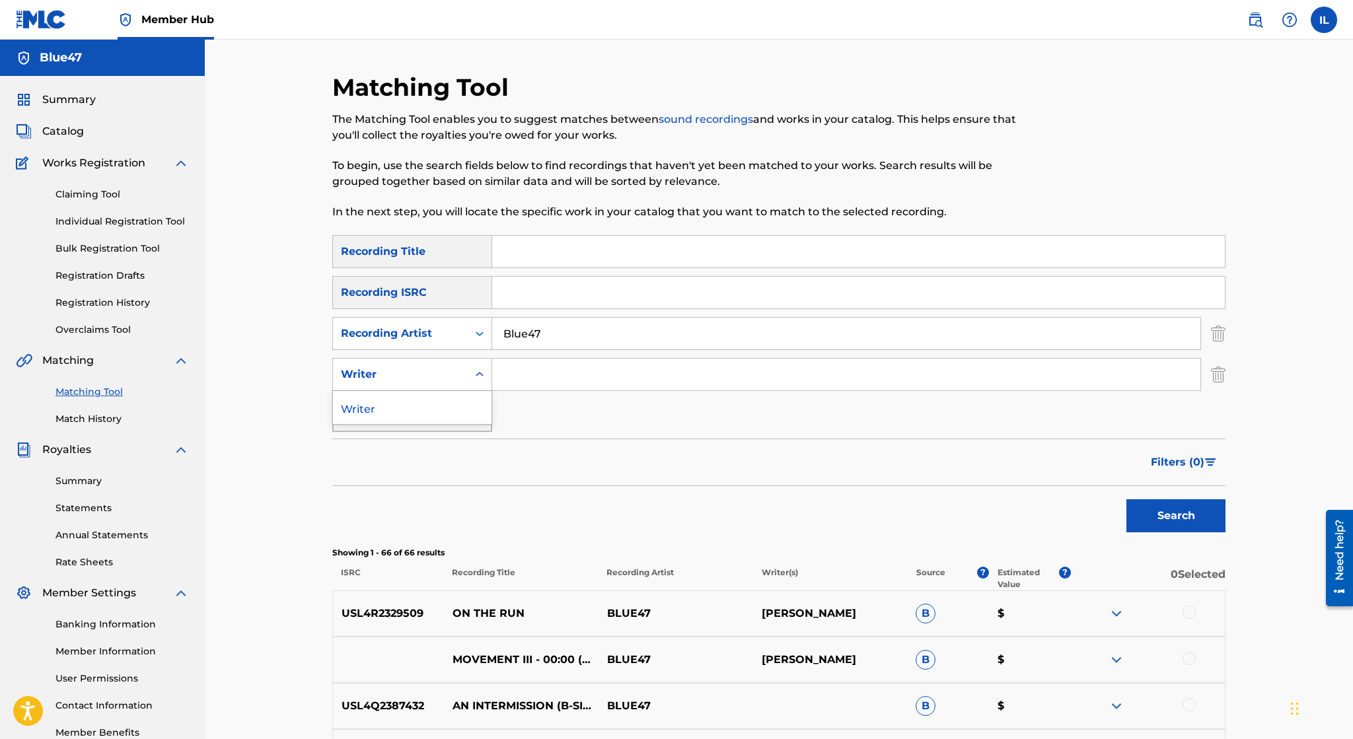
click at [459, 374] on div "Writer" at bounding box center [400, 375] width 119 height 16
click at [1216, 375] on img "Search Form" at bounding box center [1218, 374] width 15 height 33
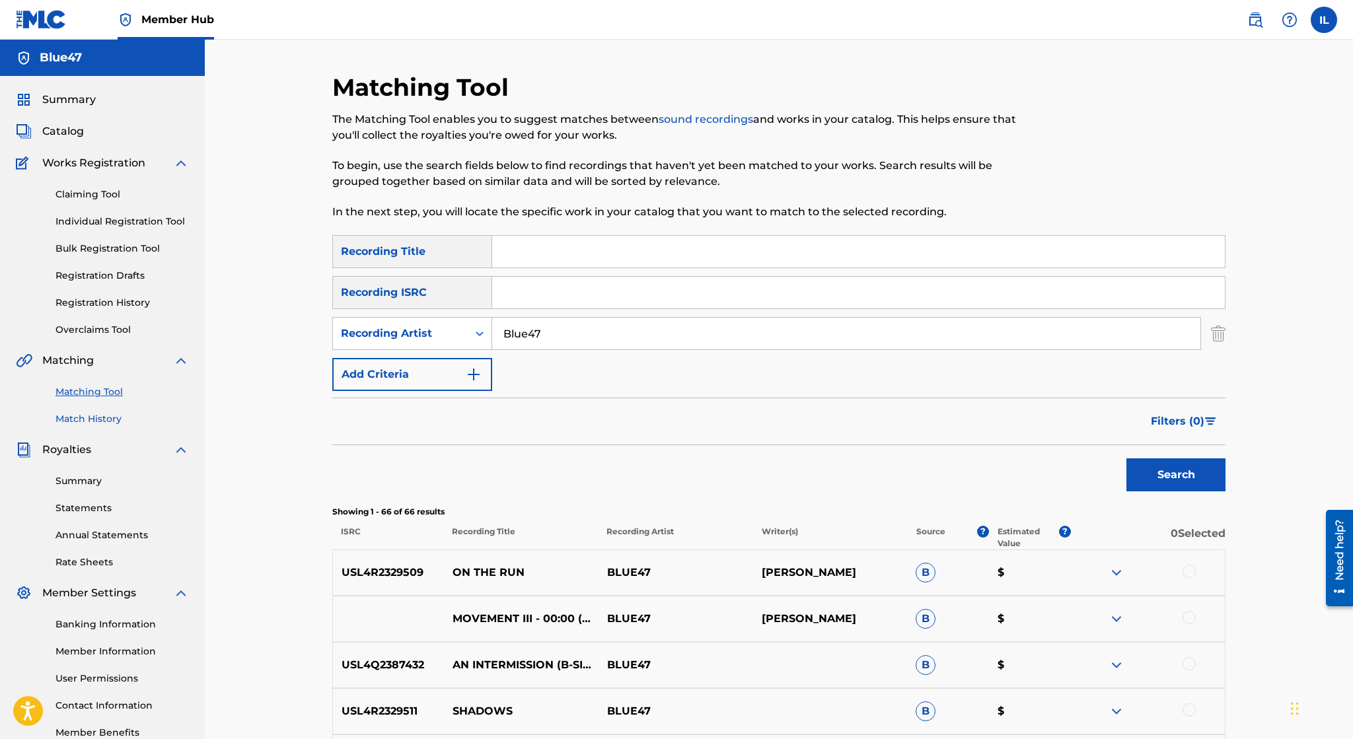
click at [102, 422] on link "Match History" at bounding box center [121, 419] width 133 height 14
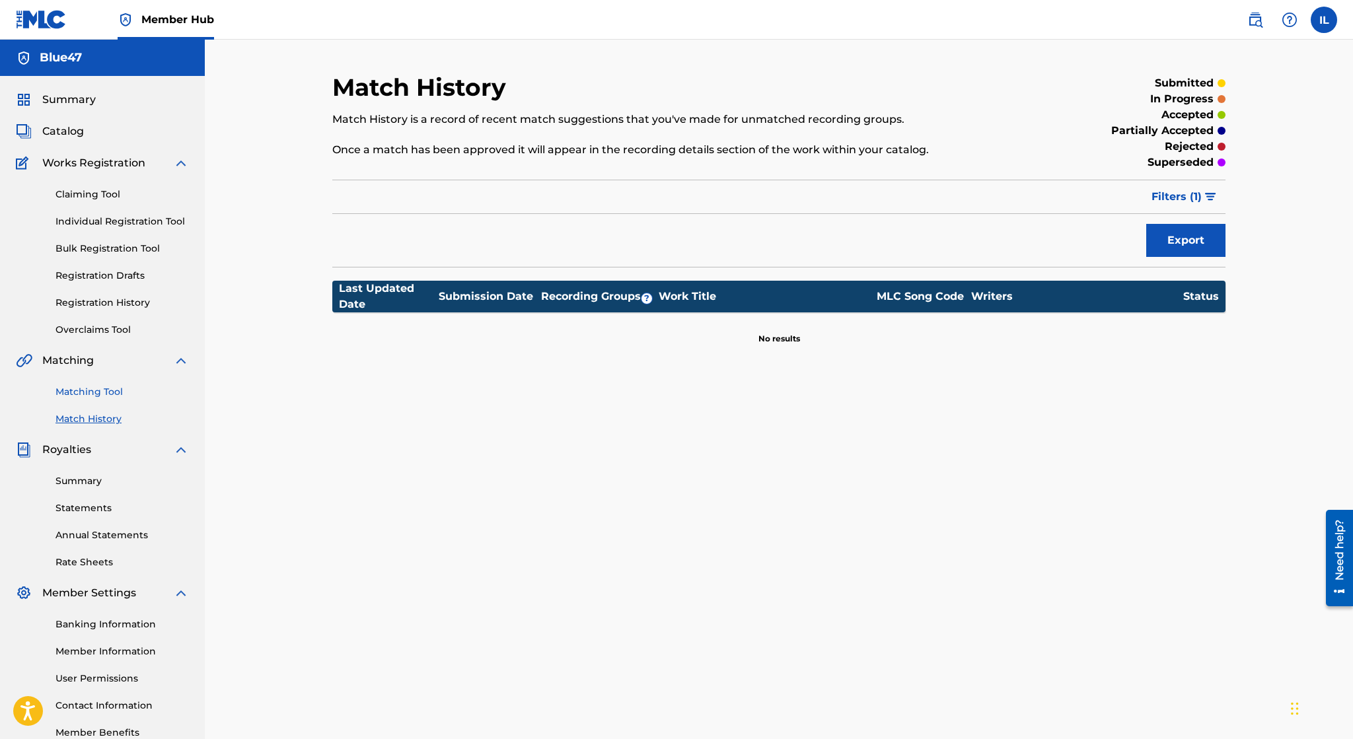
click at [108, 397] on link "Matching Tool" at bounding box center [121, 392] width 133 height 14
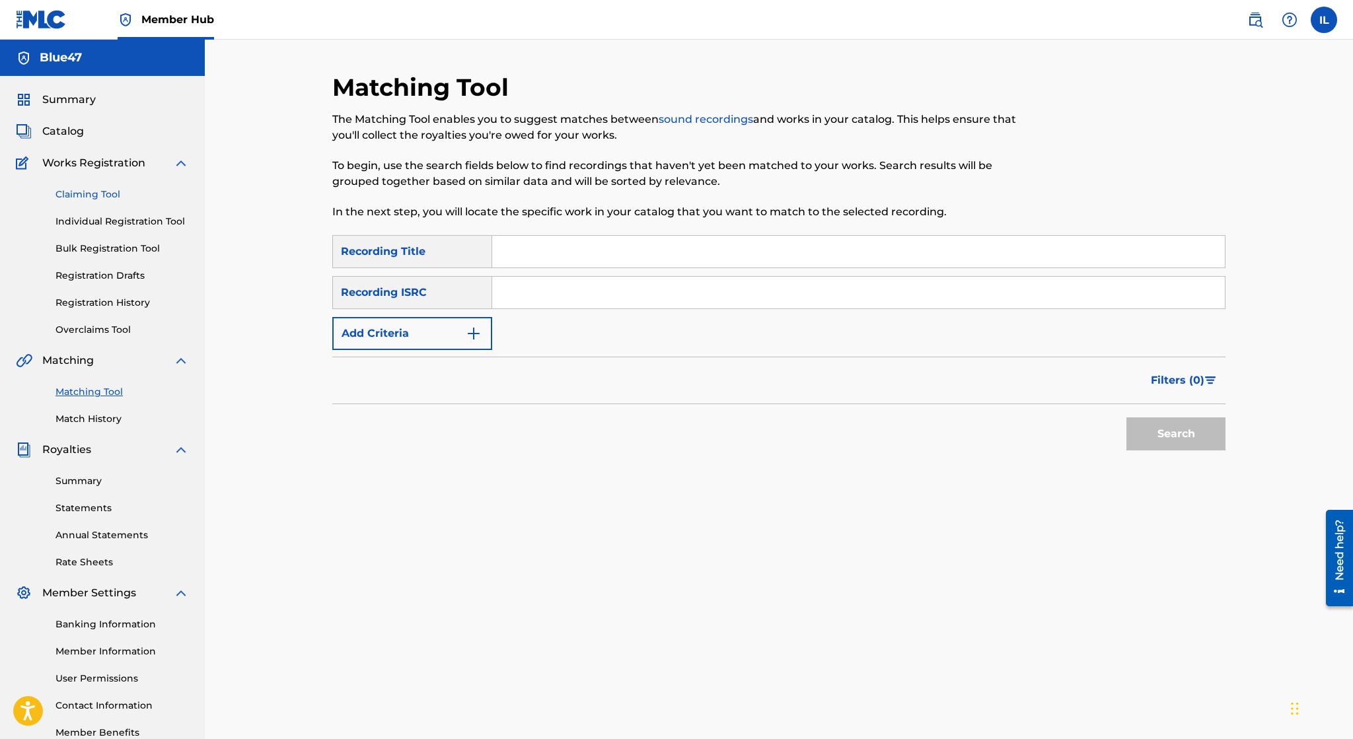
click at [112, 197] on link "Claiming Tool" at bounding box center [121, 195] width 133 height 14
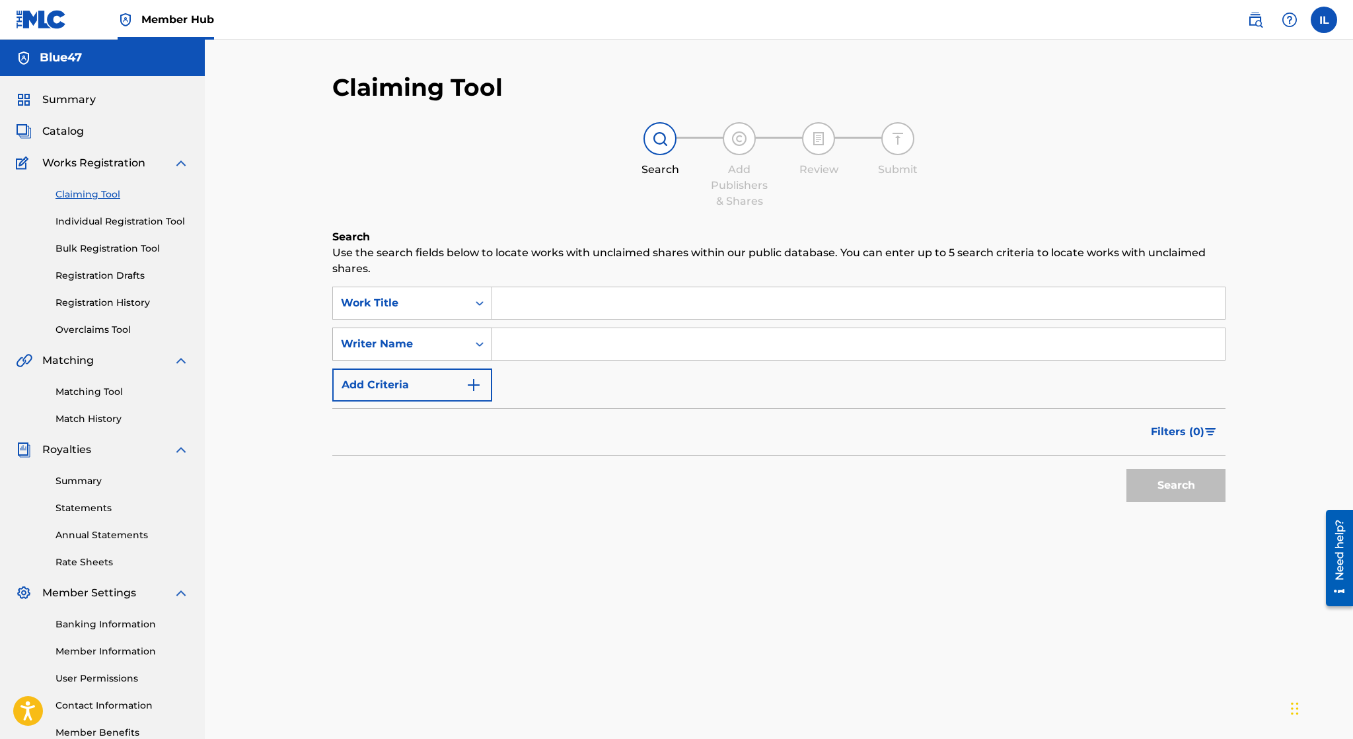
click at [472, 343] on div "Search Form" at bounding box center [480, 344] width 24 height 24
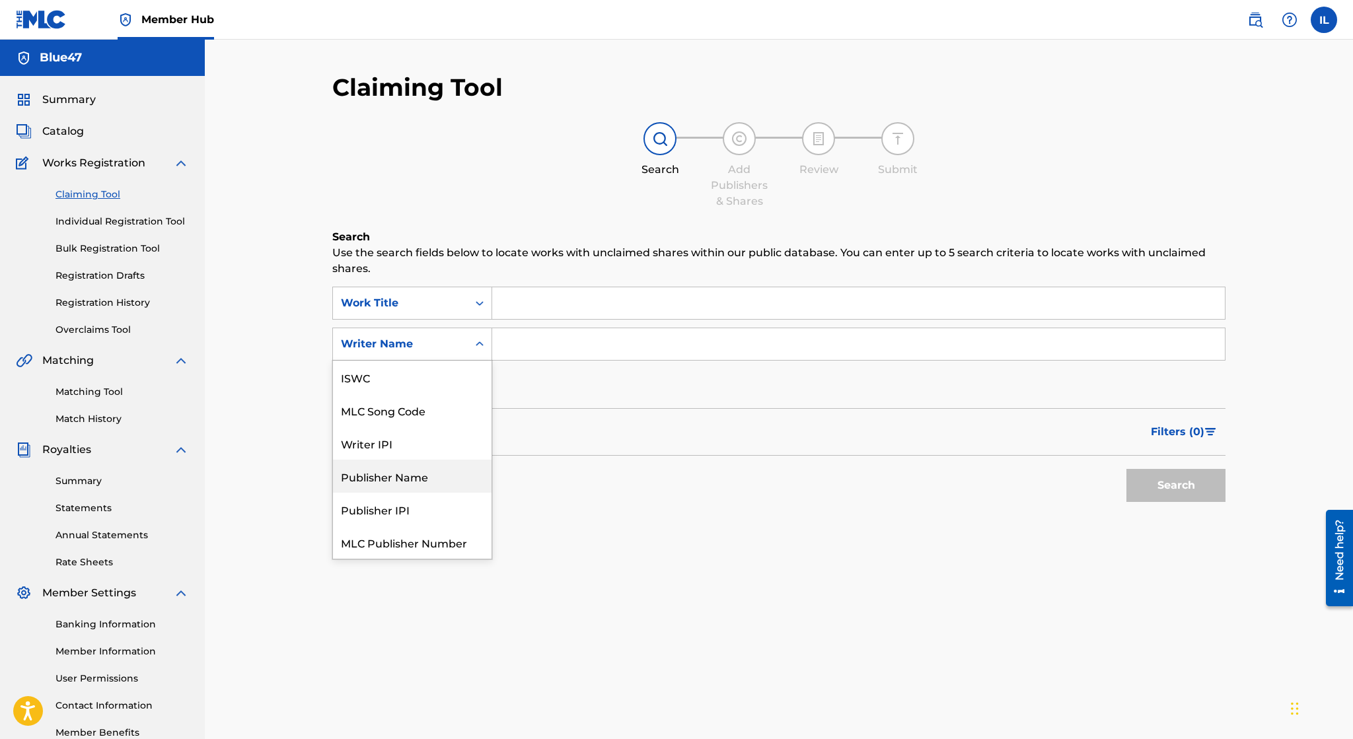
scroll to position [32, 0]
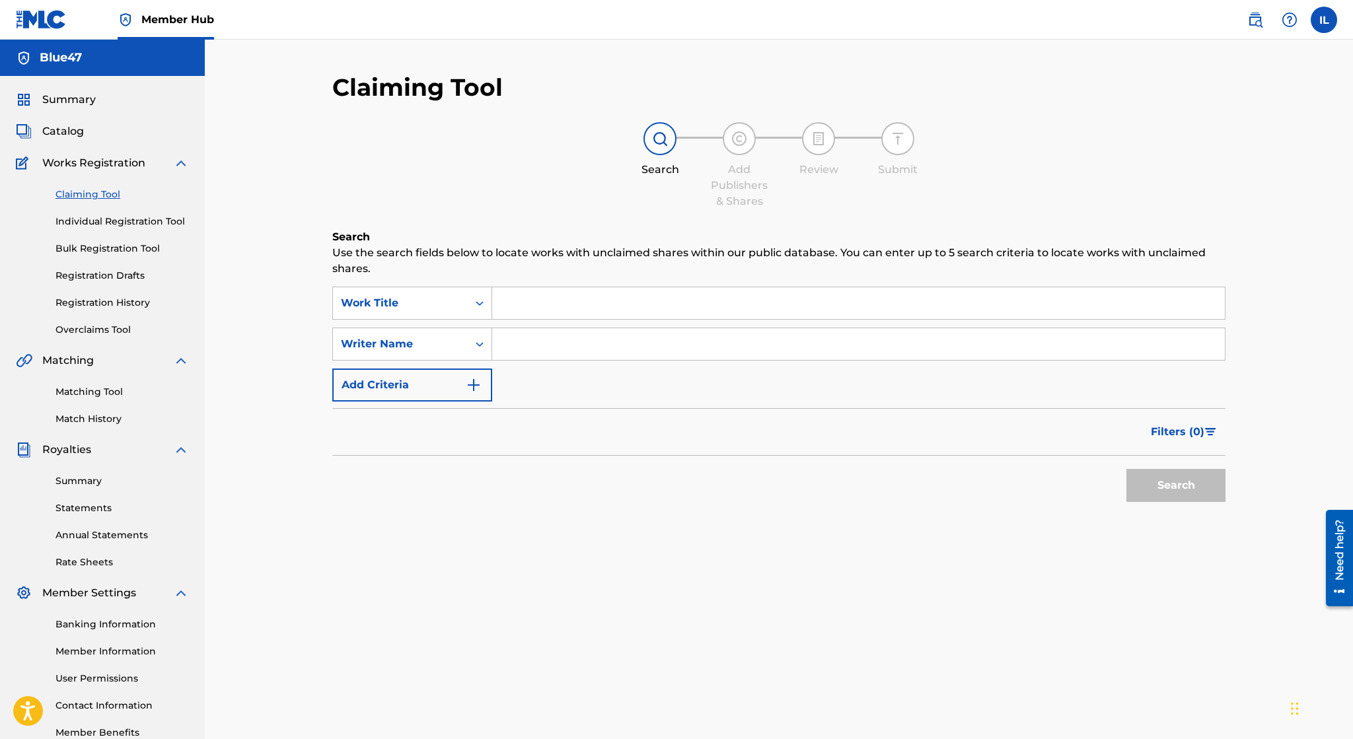
drag, startPoint x: 481, startPoint y: 348, endPoint x: 480, endPoint y: 321, distance: 26.4
click at [481, 348] on icon "Search Form" at bounding box center [479, 344] width 13 height 13
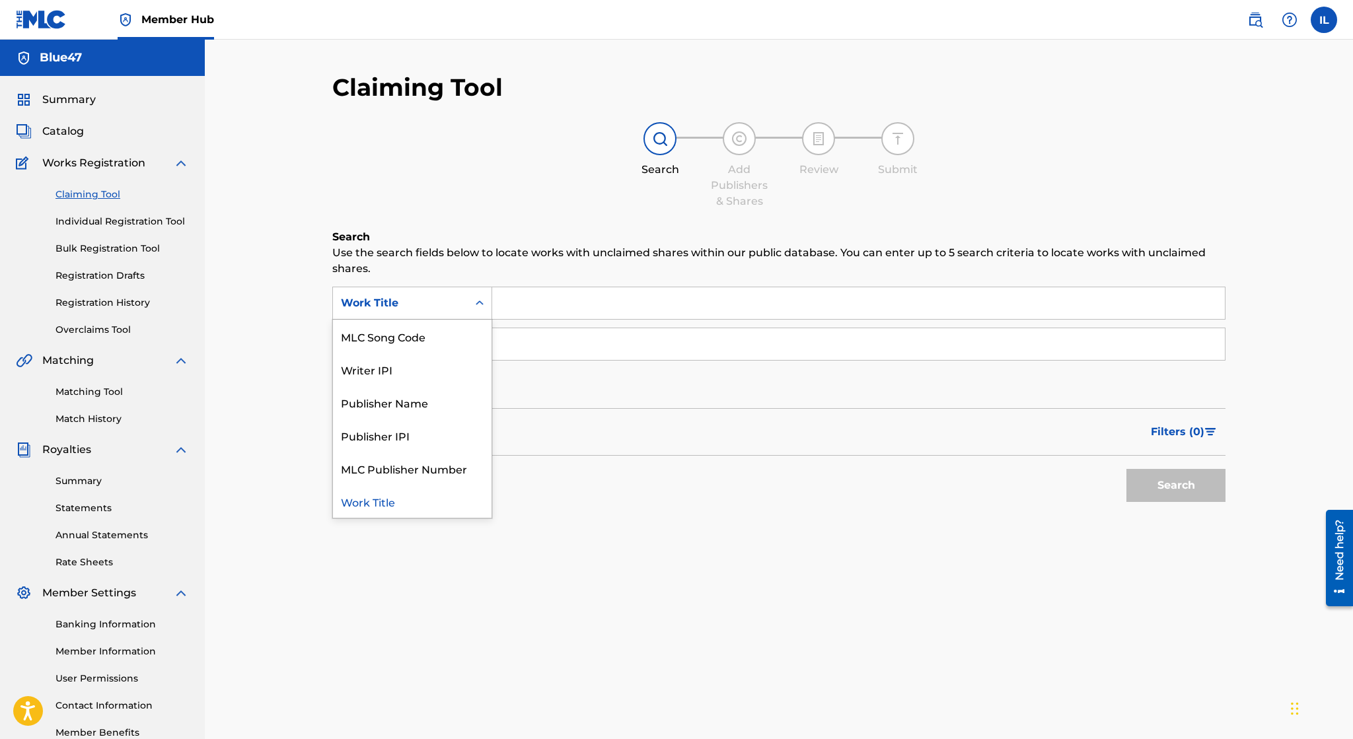
click at [478, 295] on div "Search Form" at bounding box center [480, 303] width 24 height 24
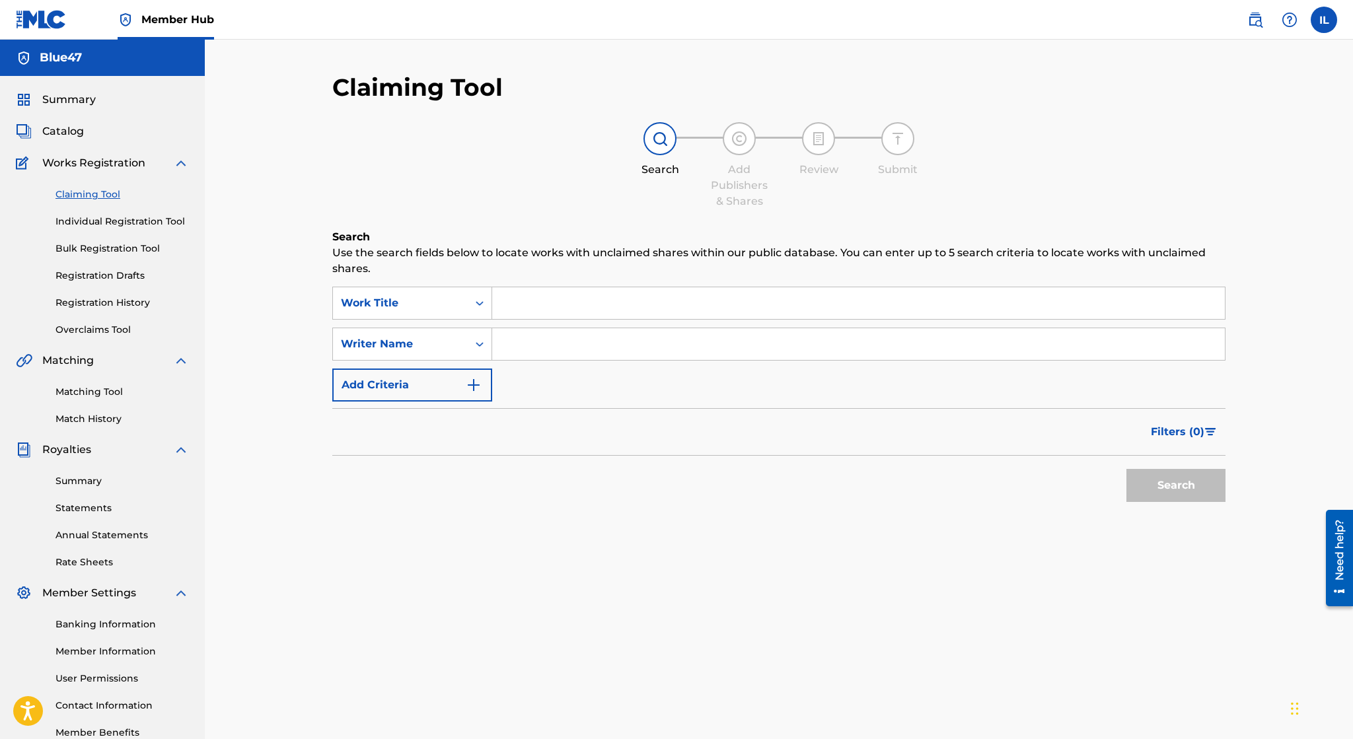
click at [487, 301] on div "Search Form" at bounding box center [480, 303] width 24 height 24
click at [542, 350] on input "Search Form" at bounding box center [858, 344] width 733 height 32
type input "Irvin Lopez"
click at [1163, 463] on div "Search" at bounding box center [1173, 482] width 106 height 53
click at [1168, 477] on button "Search" at bounding box center [1175, 485] width 99 height 33
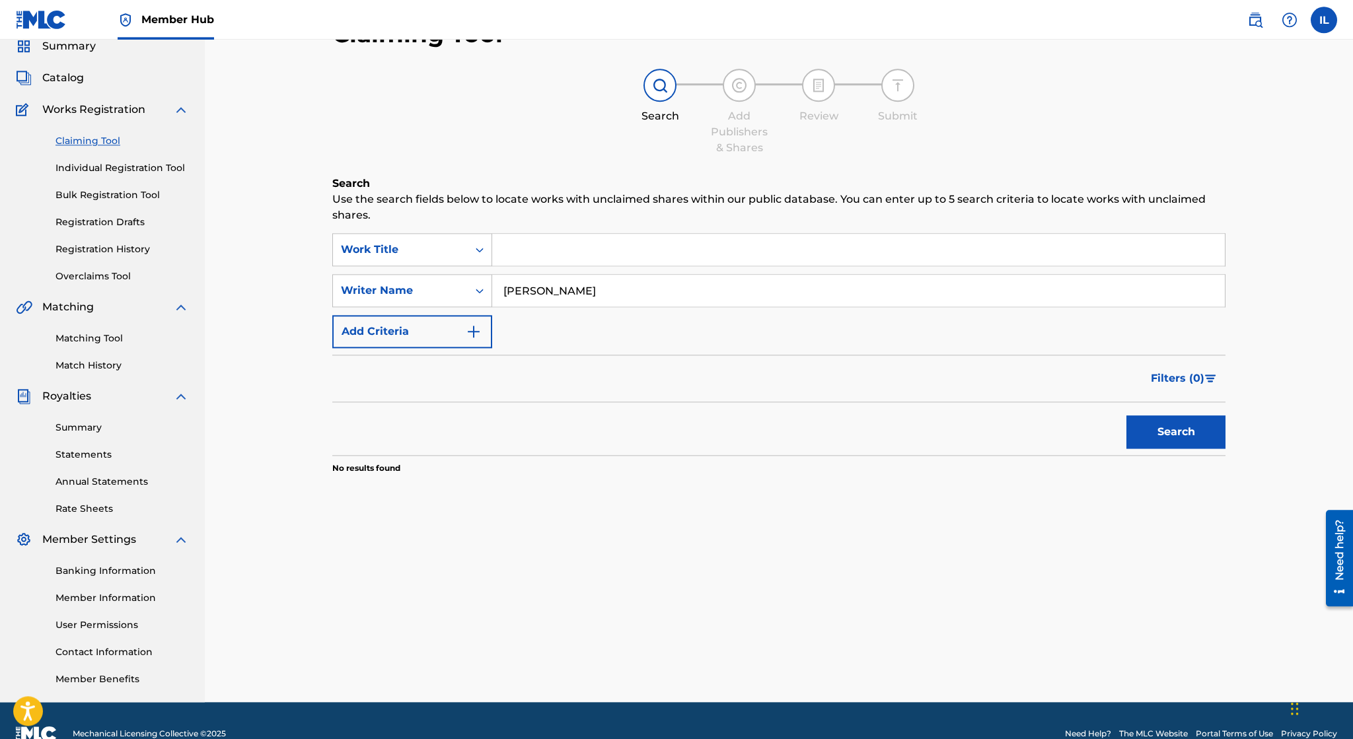
scroll to position [79, 0]
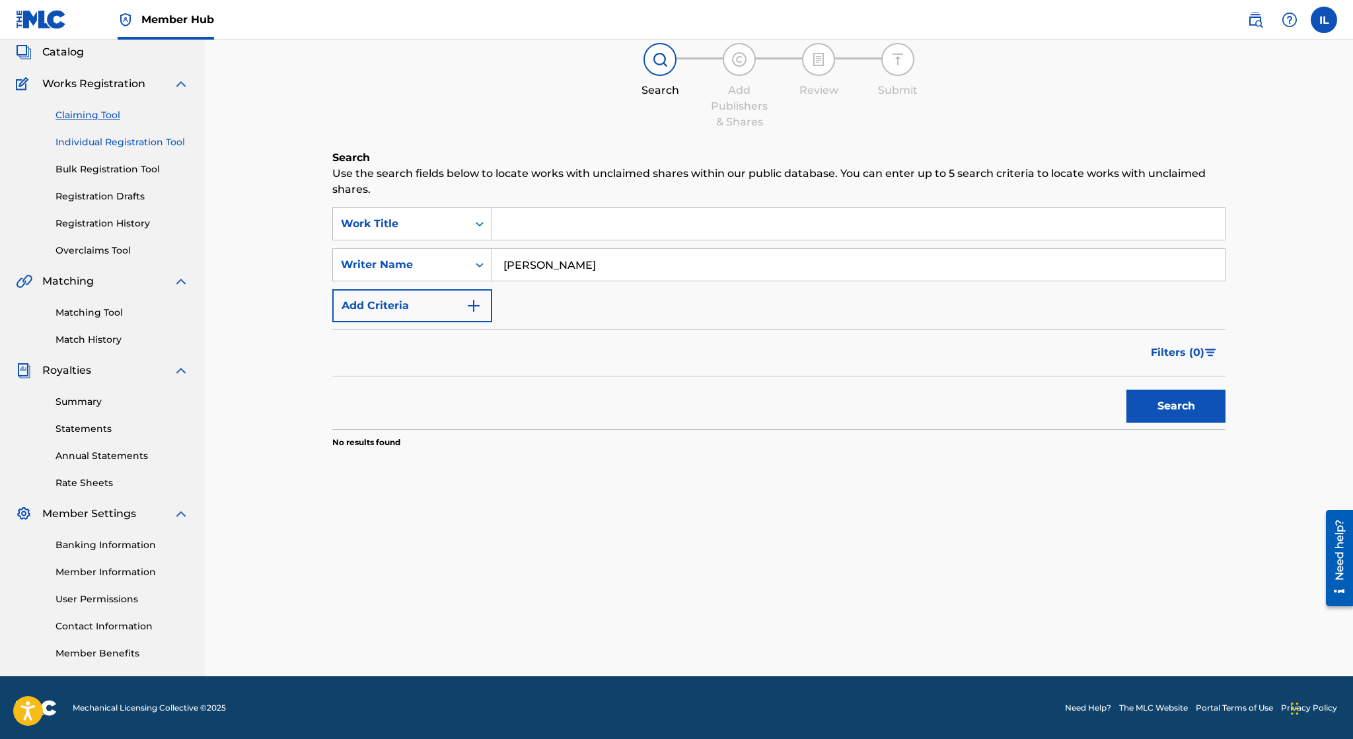
click at [141, 143] on link "Individual Registration Tool" at bounding box center [121, 142] width 133 height 14
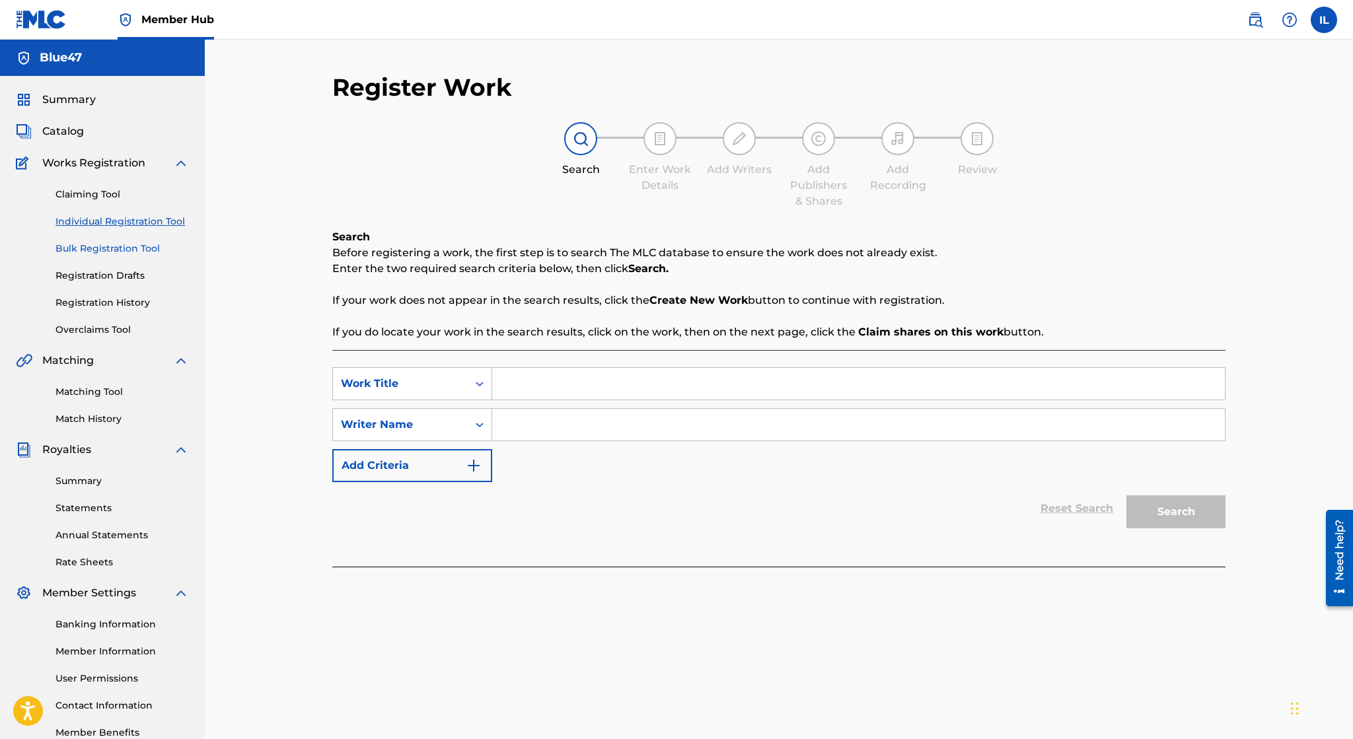
click at [133, 252] on link "Bulk Registration Tool" at bounding box center [121, 249] width 133 height 14
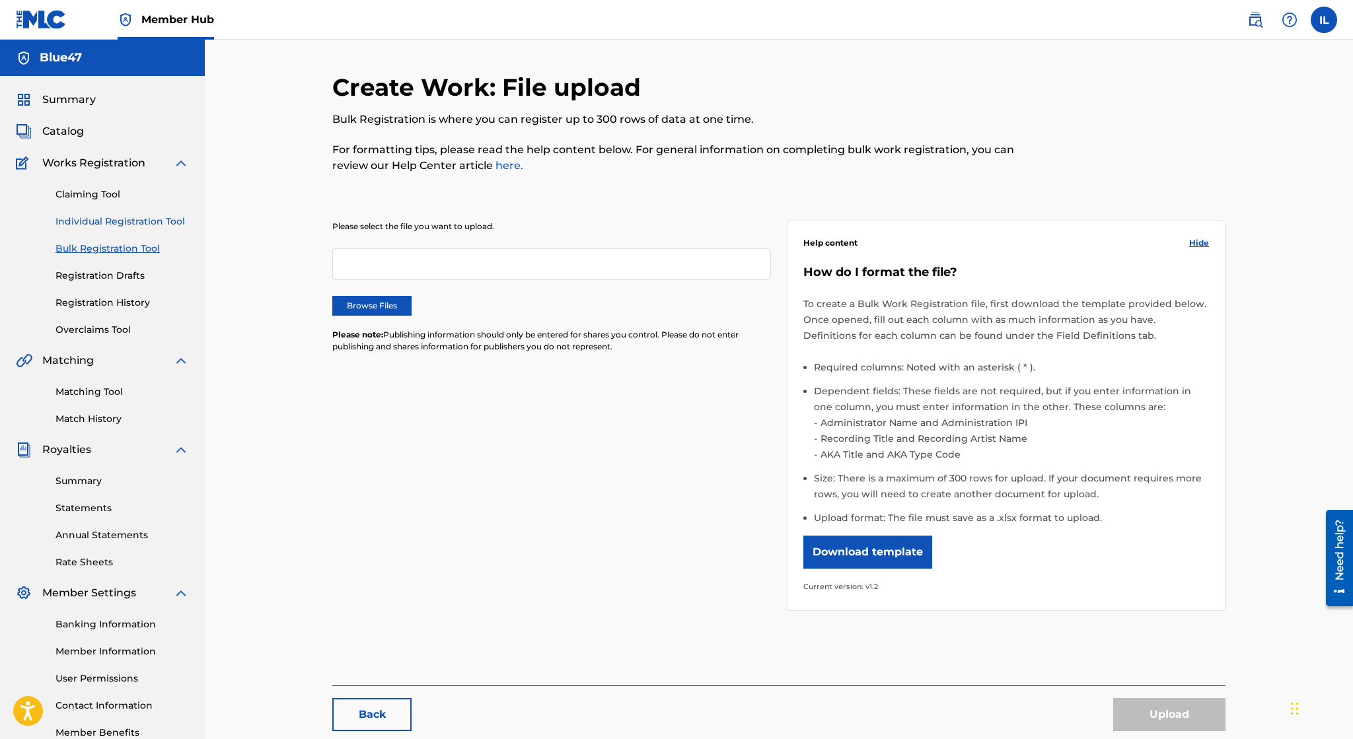
click at [155, 221] on link "Individual Registration Tool" at bounding box center [121, 222] width 133 height 14
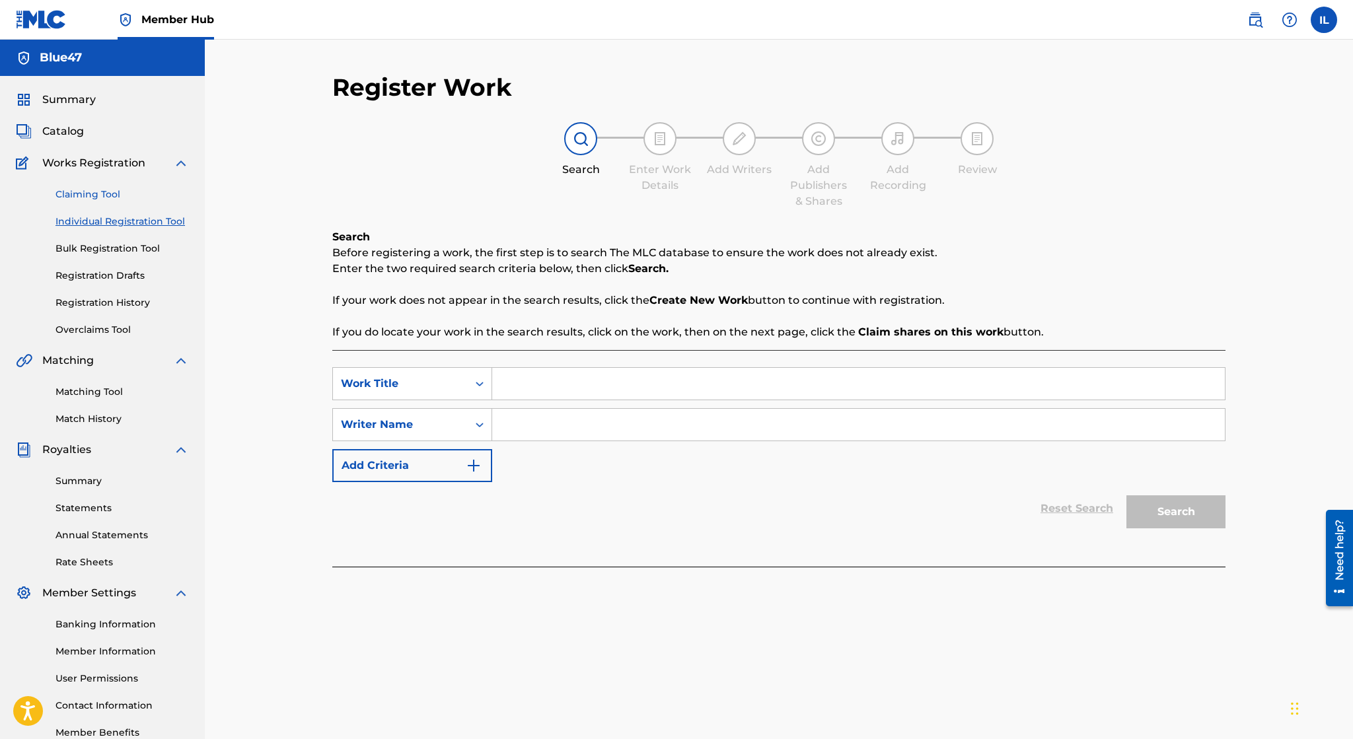
click at [105, 195] on link "Claiming Tool" at bounding box center [121, 195] width 133 height 14
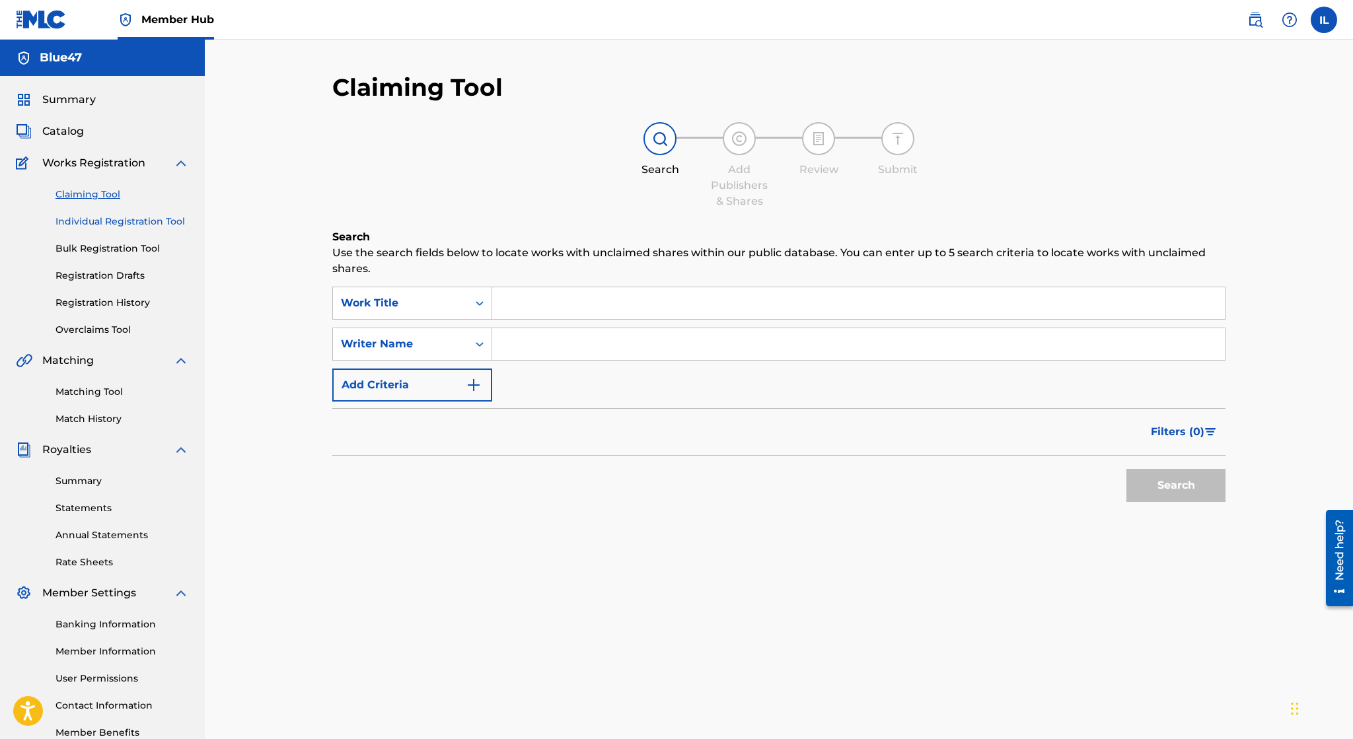
click at [116, 215] on link "Individual Registration Tool" at bounding box center [121, 222] width 133 height 14
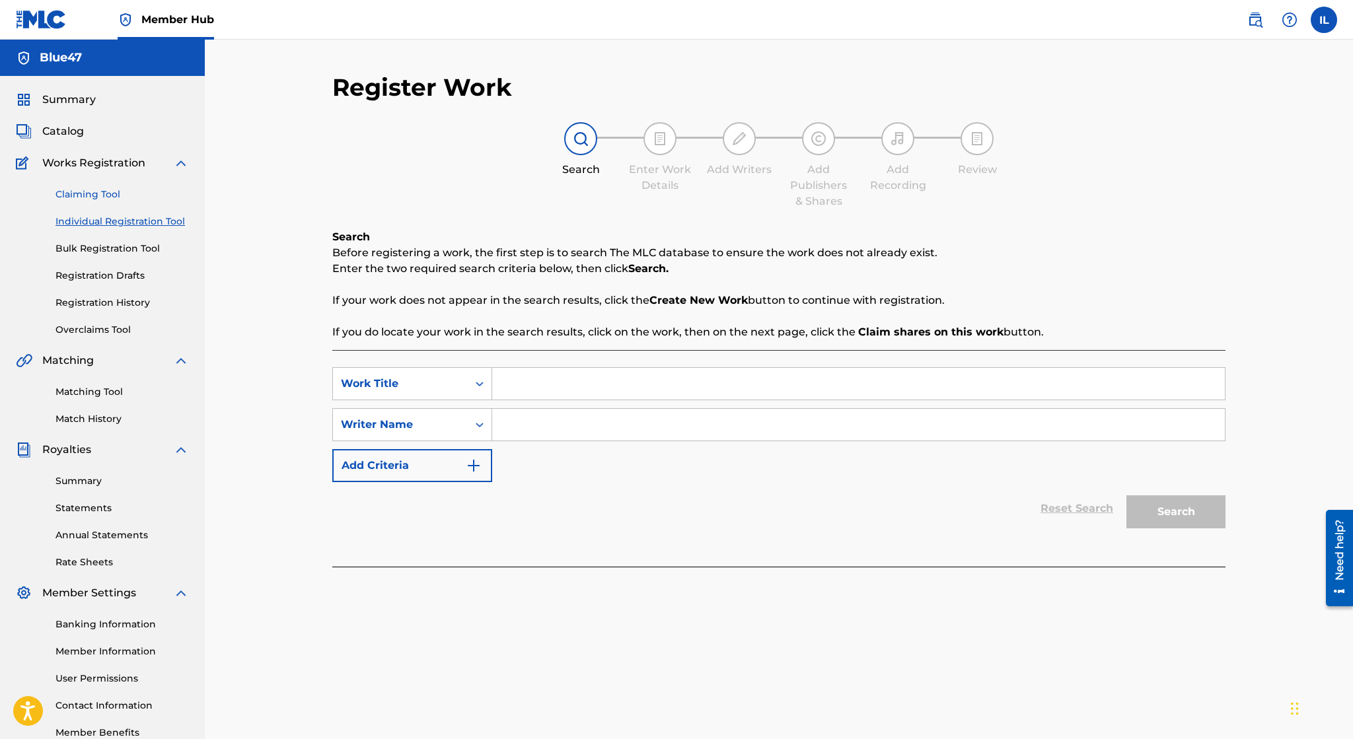
click at [94, 194] on link "Claiming Tool" at bounding box center [121, 195] width 133 height 14
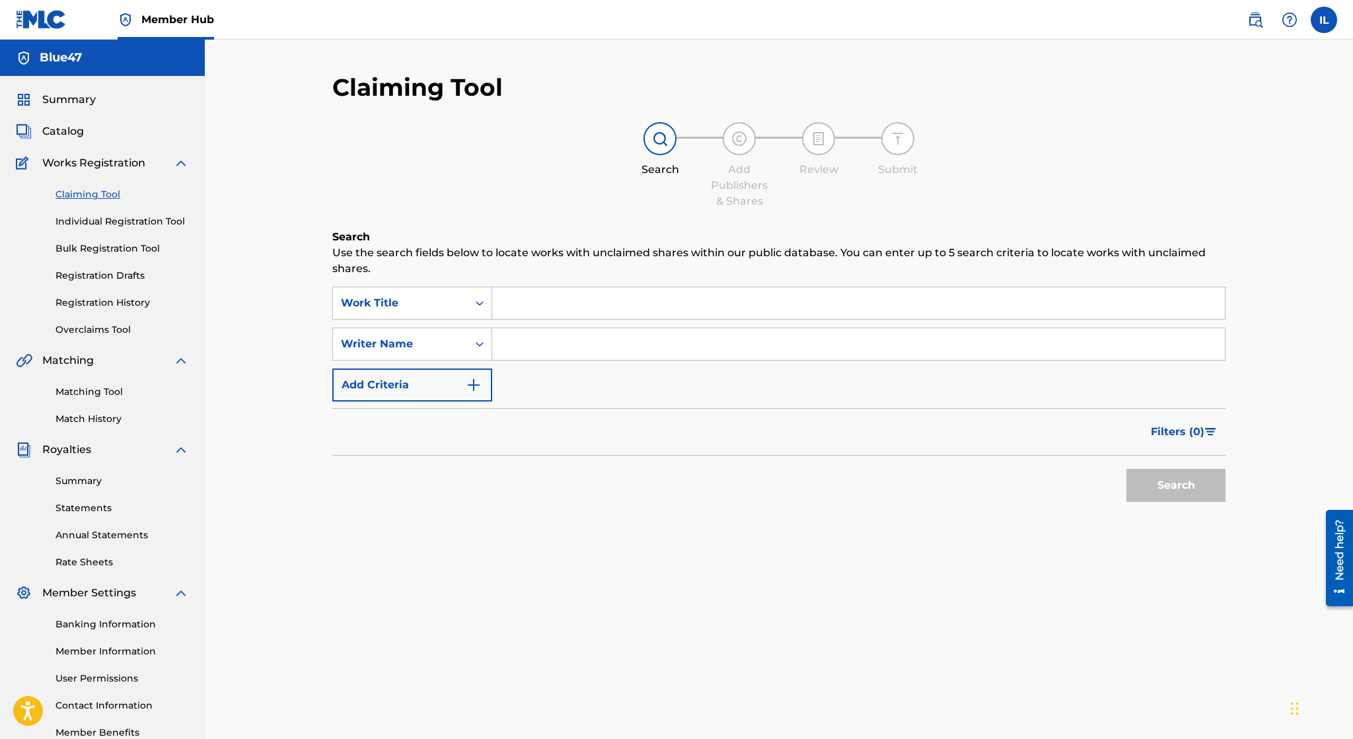
click at [100, 210] on div "Claiming Tool Individual Registration Tool Bulk Registration Tool Registration …" at bounding box center [102, 254] width 173 height 166
click at [106, 220] on link "Individual Registration Tool" at bounding box center [121, 222] width 133 height 14
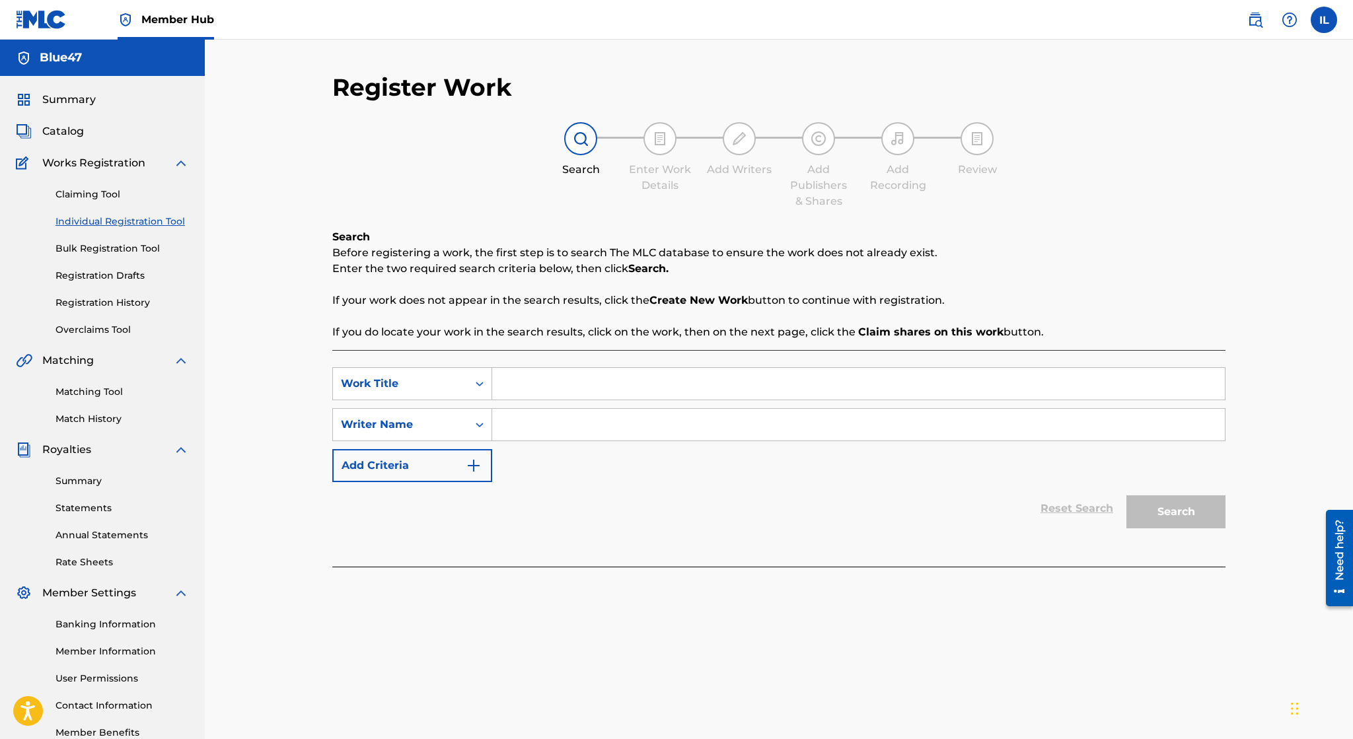
click at [534, 423] on input "Search Form" at bounding box center [858, 425] width 733 height 32
type input "Irvin Lopez"
click at [1193, 514] on div "Search" at bounding box center [1173, 508] width 106 height 53
click at [410, 392] on div "Work Title" at bounding box center [400, 383] width 135 height 25
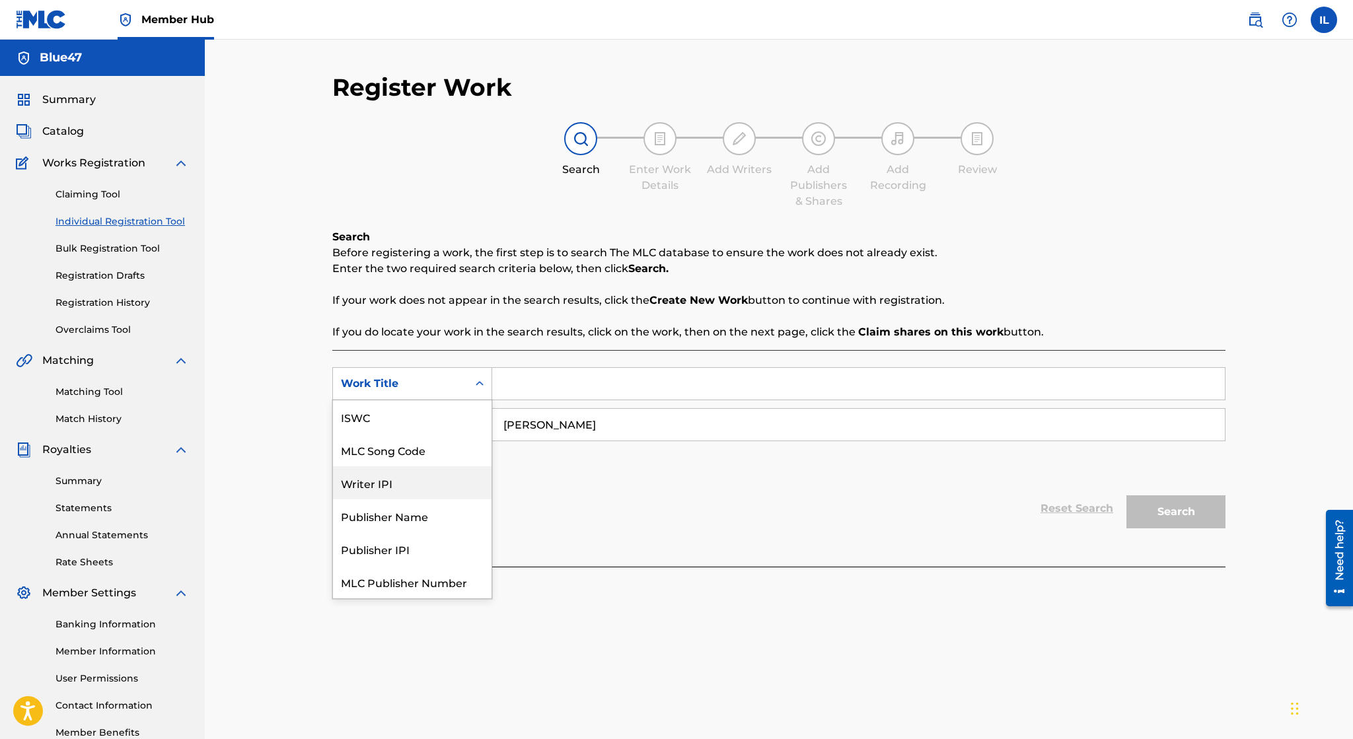
click at [414, 493] on div "Writer IPI" at bounding box center [412, 482] width 159 height 33
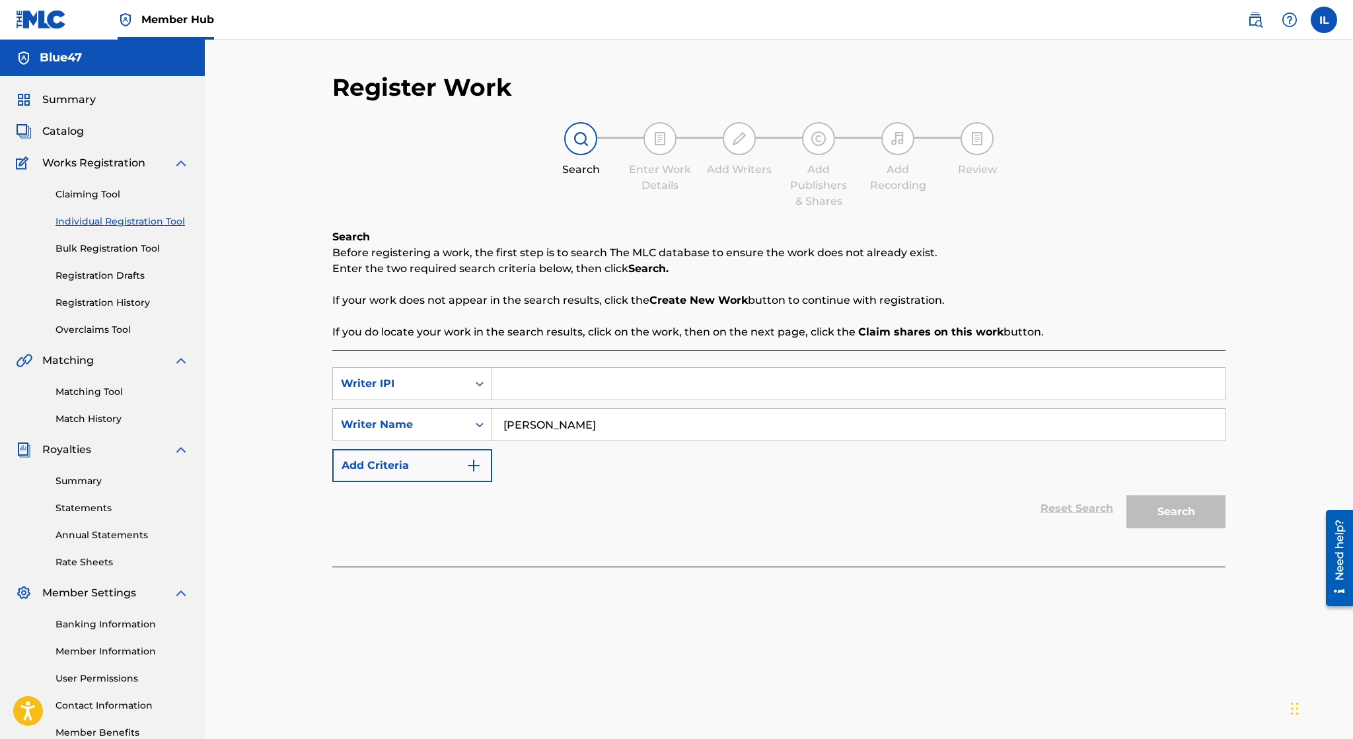
click at [595, 386] on input "Search Form" at bounding box center [858, 384] width 733 height 32
paste input "01172994227"
type input "01172994227"
click at [1159, 512] on button "Search" at bounding box center [1175, 512] width 99 height 33
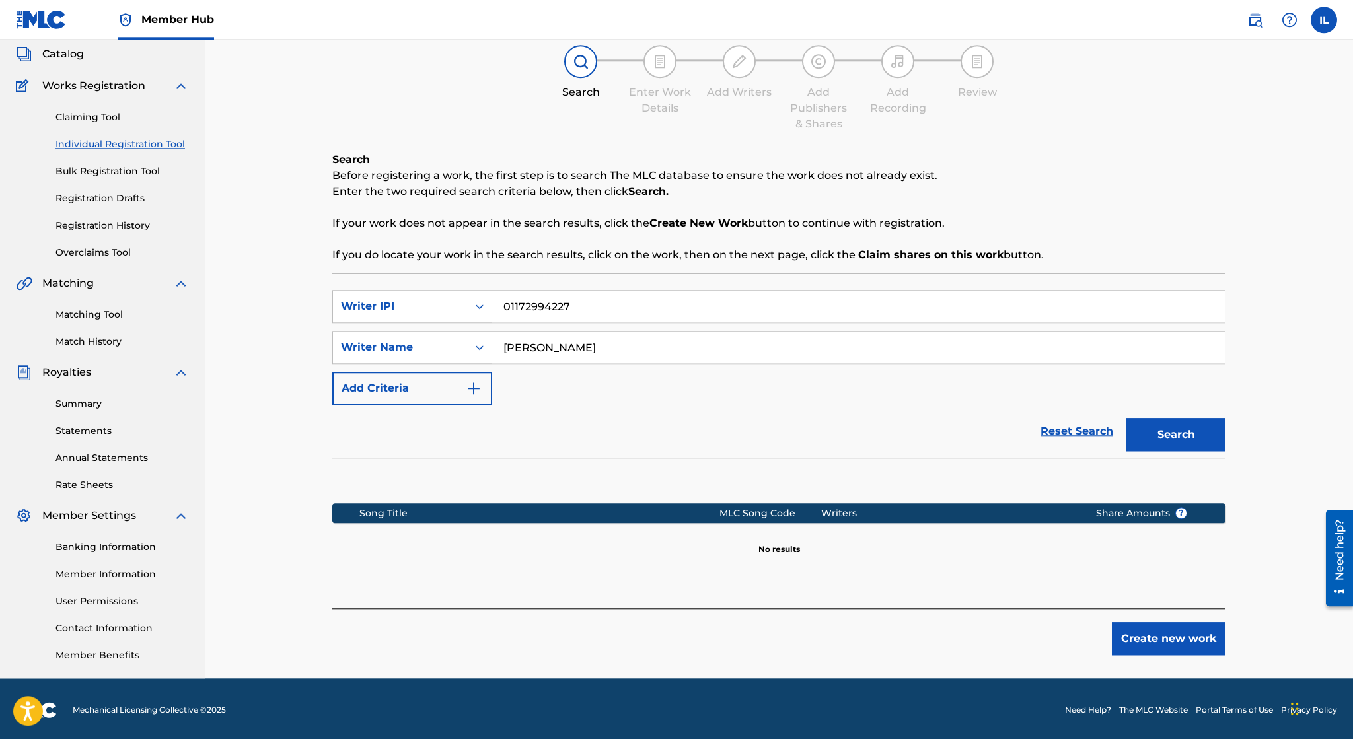
scroll to position [79, 0]
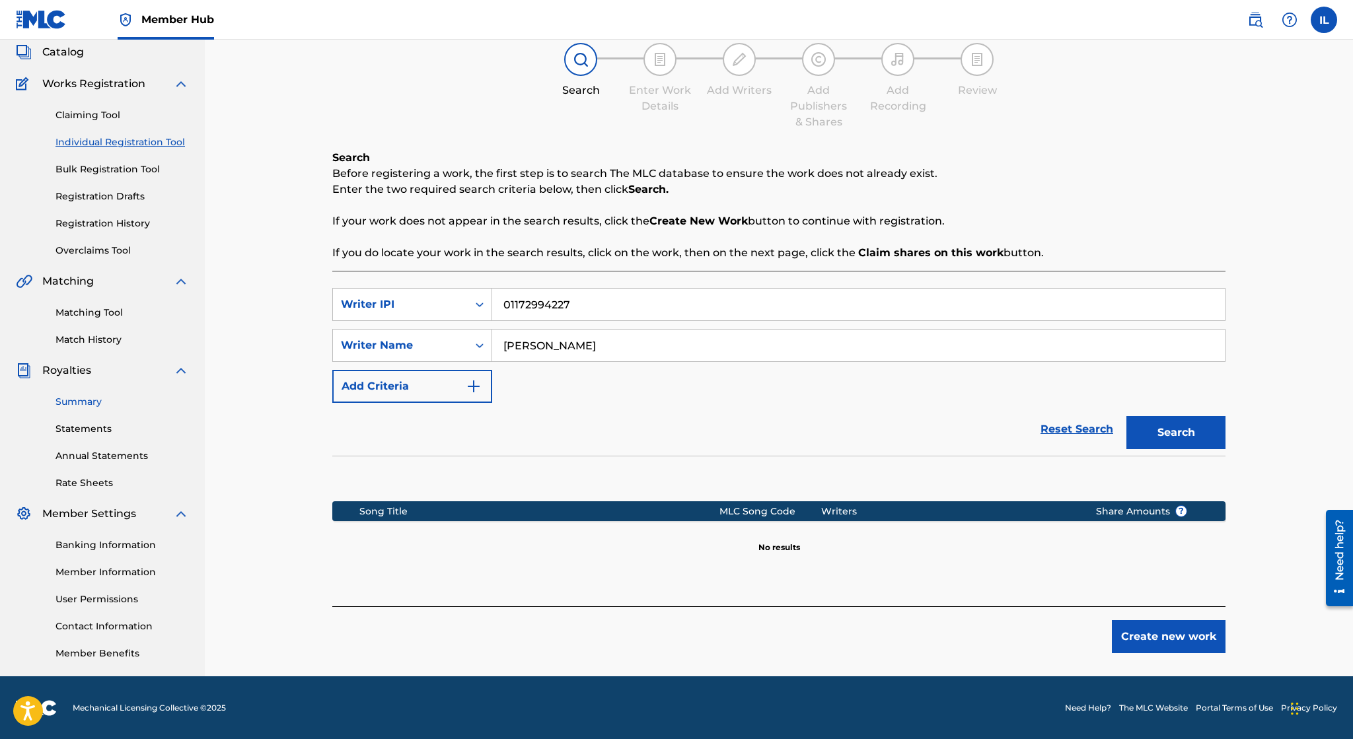
click at [104, 406] on link "Summary" at bounding box center [121, 402] width 133 height 14
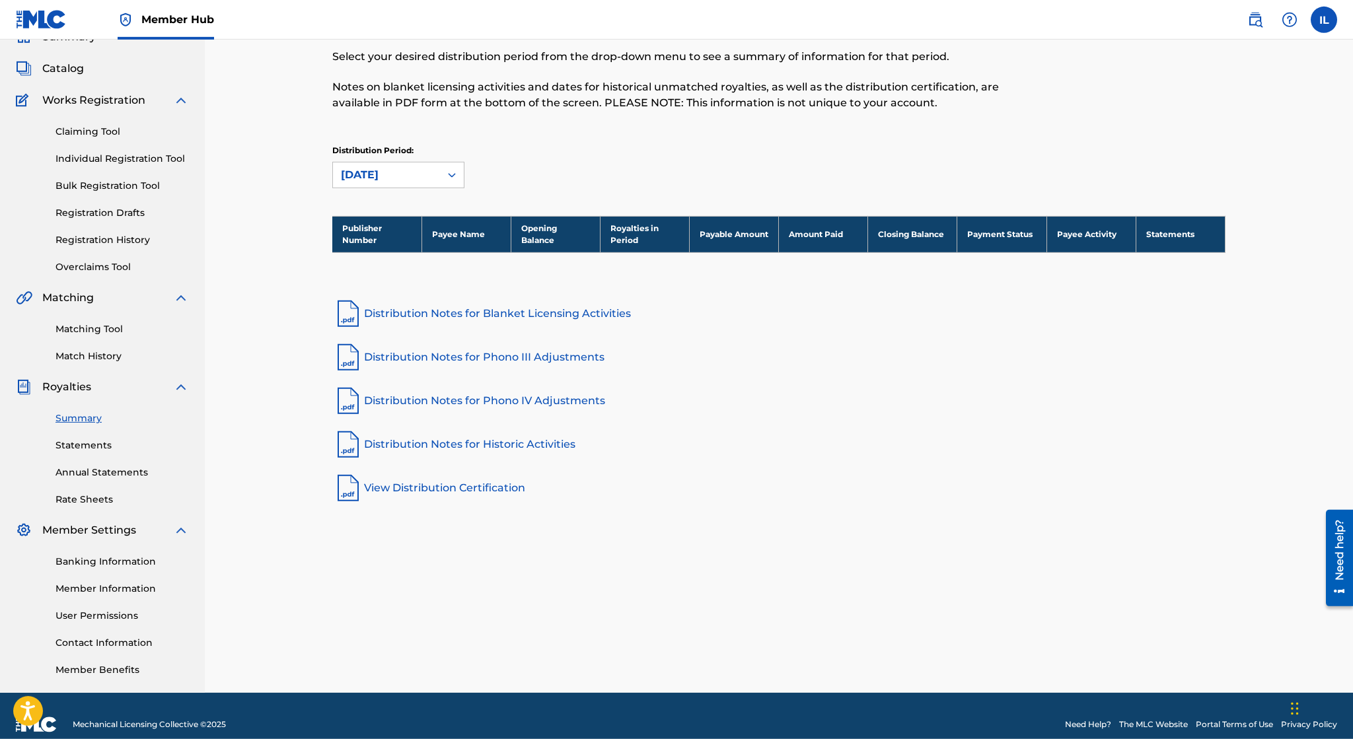
scroll to position [69, 0]
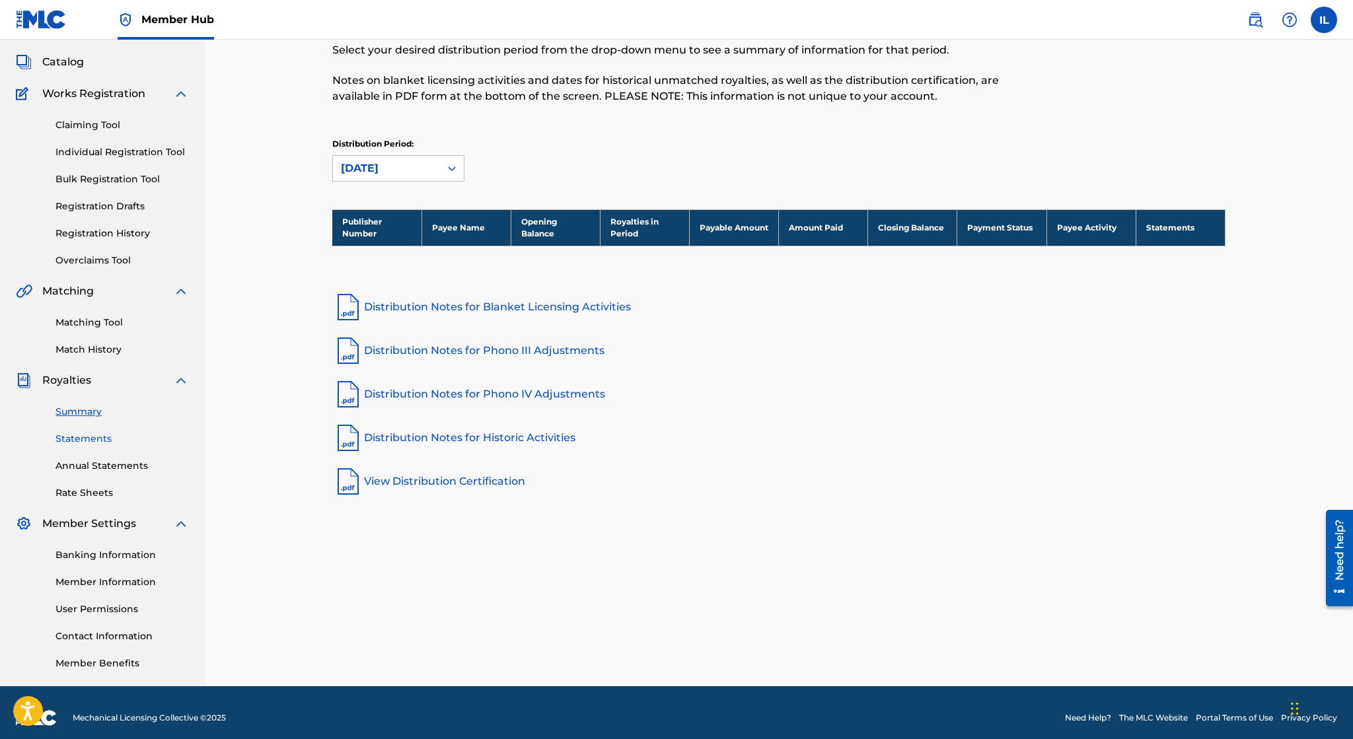
click at [81, 441] on link "Statements" at bounding box center [121, 439] width 133 height 14
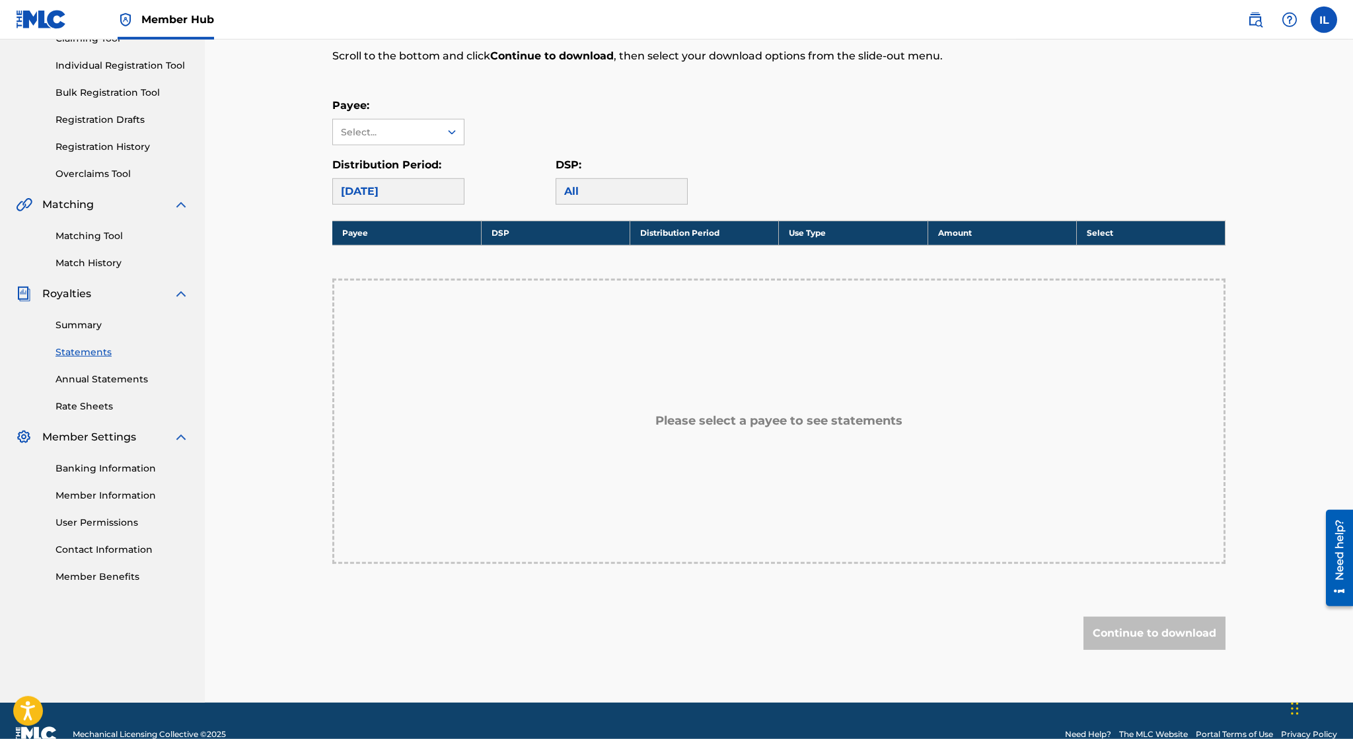
scroll to position [182, 0]
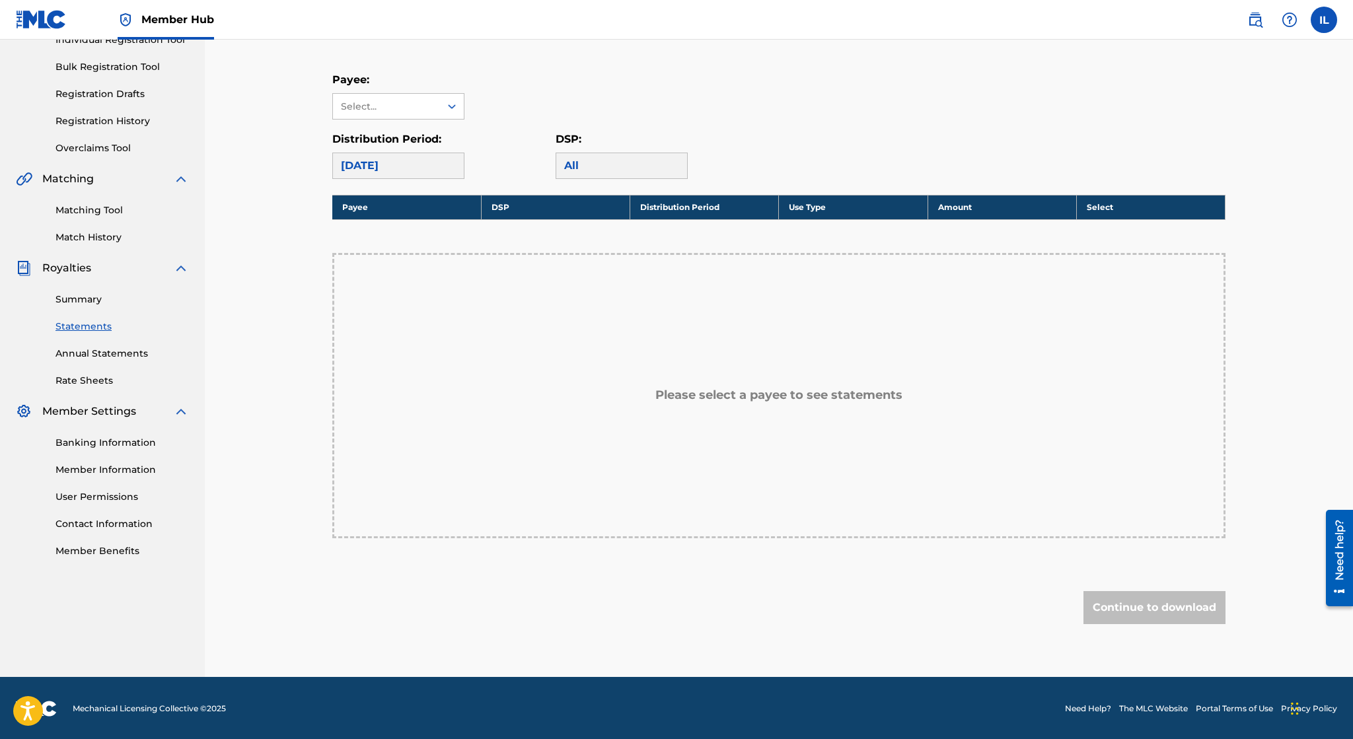
click at [415, 170] on div "[DATE]" at bounding box center [398, 166] width 132 height 26
click at [445, 112] on div at bounding box center [452, 106] width 24 height 24
click at [418, 133] on div "No options" at bounding box center [398, 133] width 131 height 26
click at [442, 164] on div "[DATE]" at bounding box center [398, 166] width 132 height 26
click at [572, 166] on div "All" at bounding box center [622, 166] width 132 height 26
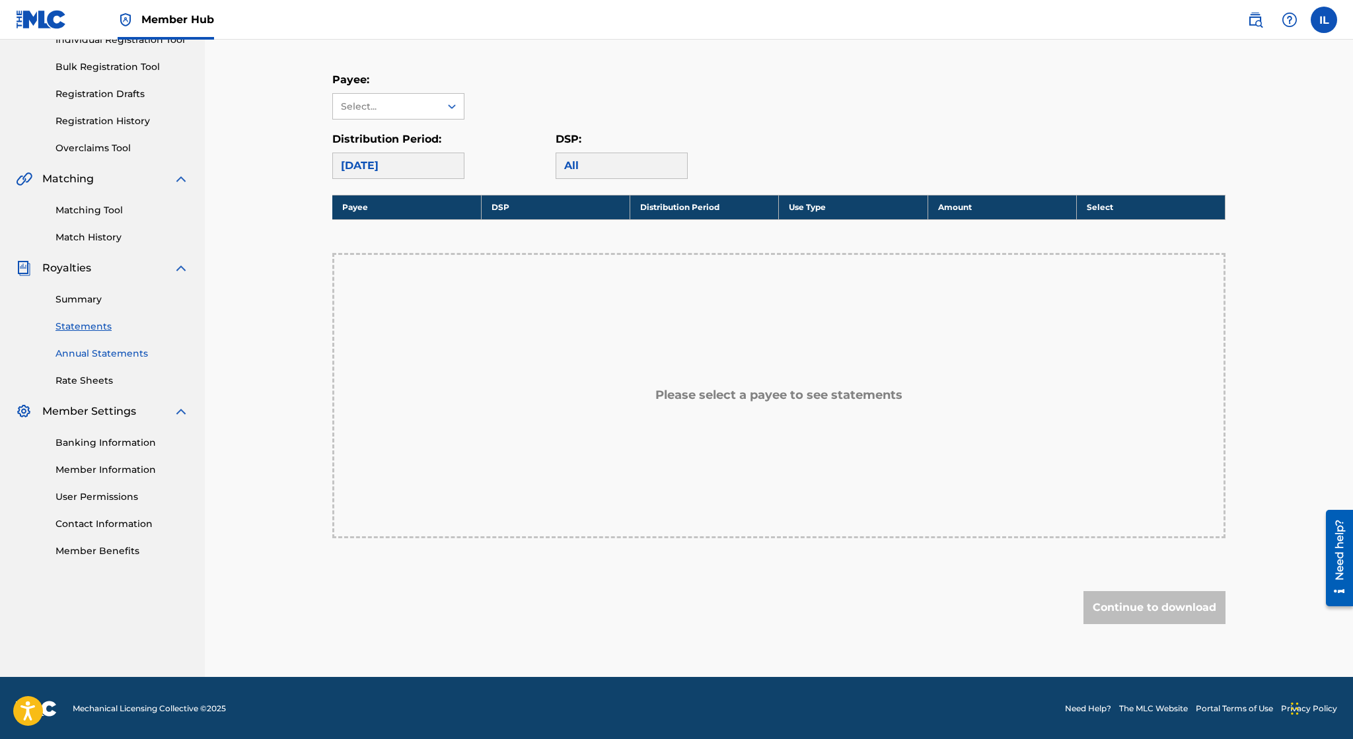
click at [124, 350] on link "Annual Statements" at bounding box center [121, 354] width 133 height 14
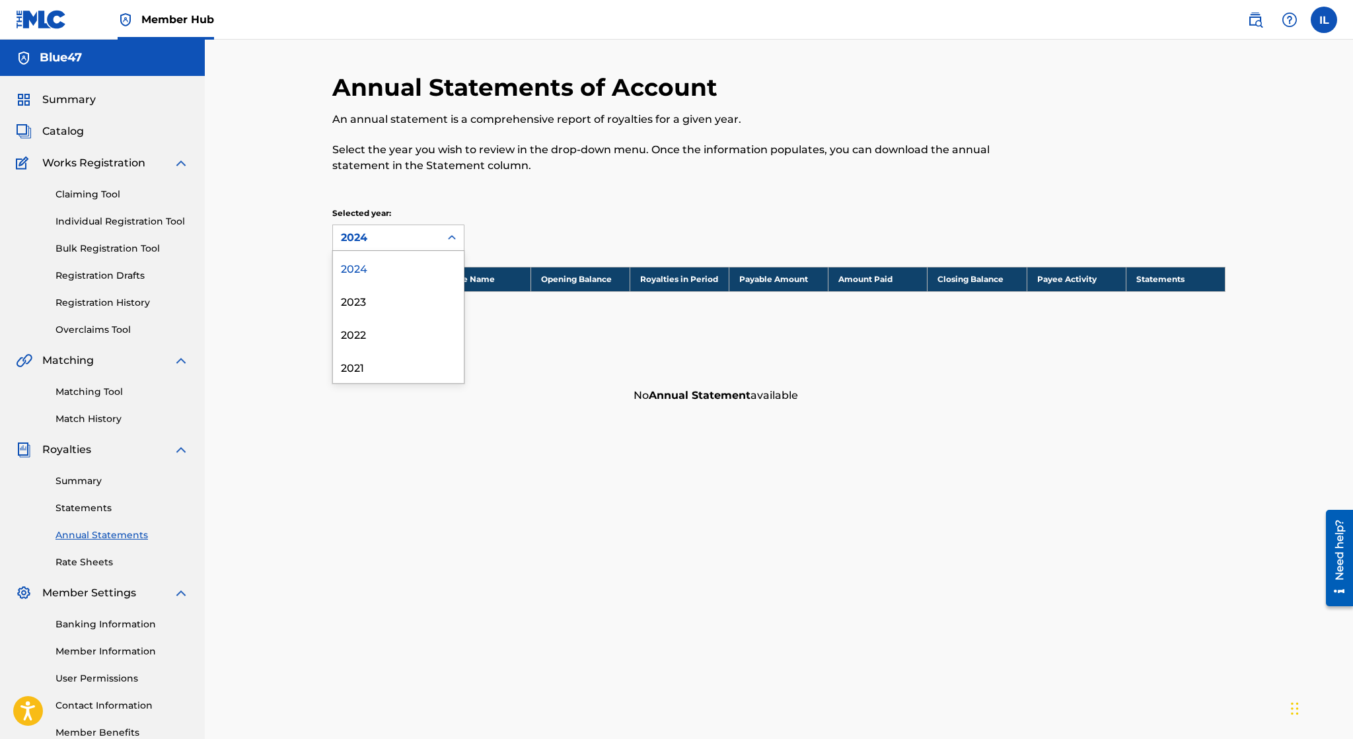
click at [459, 234] on div at bounding box center [452, 238] width 24 height 24
click at [397, 364] on div "2021" at bounding box center [398, 366] width 131 height 33
click at [461, 242] on div at bounding box center [452, 238] width 24 height 24
click at [414, 338] on div "2022" at bounding box center [398, 333] width 131 height 33
click at [451, 232] on icon at bounding box center [451, 237] width 13 height 13
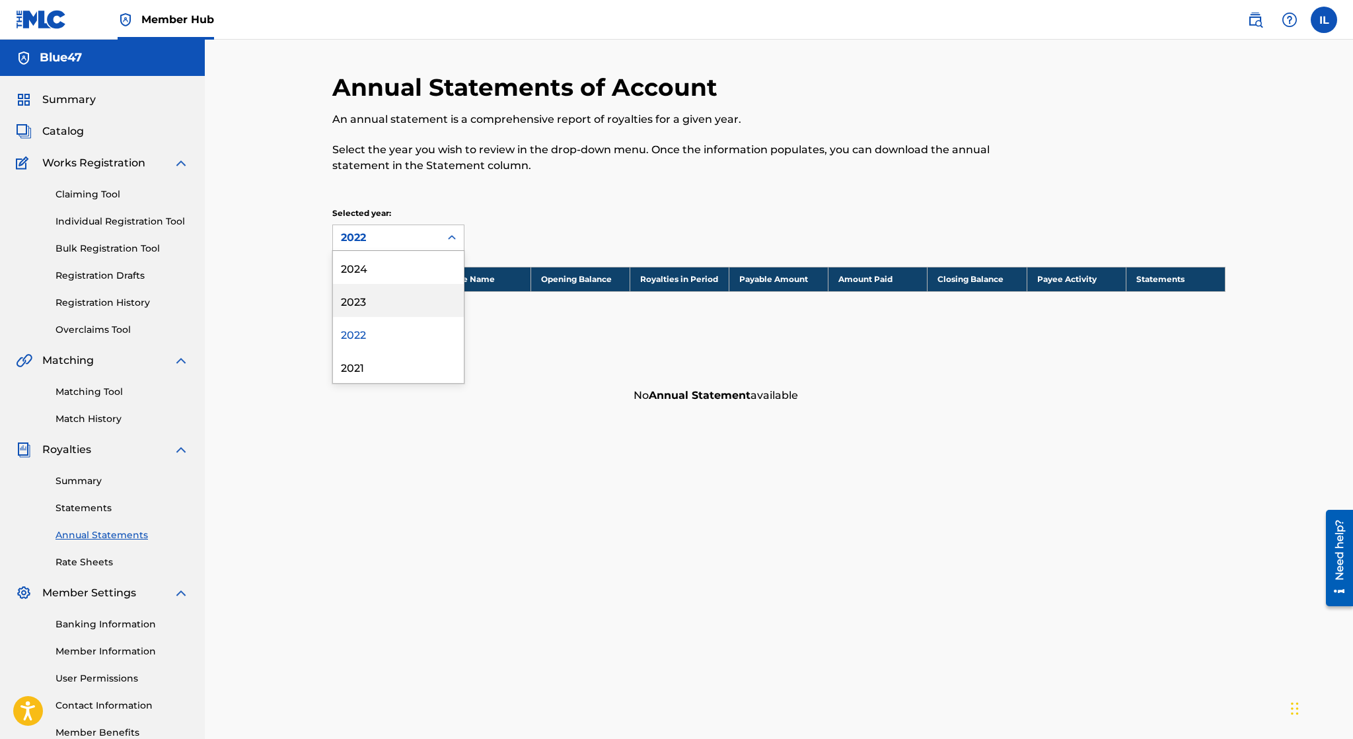
click at [423, 304] on div "2023" at bounding box center [398, 300] width 131 height 33
click at [454, 237] on icon at bounding box center [452, 238] width 8 height 5
click at [437, 274] on div "2024" at bounding box center [398, 267] width 131 height 33
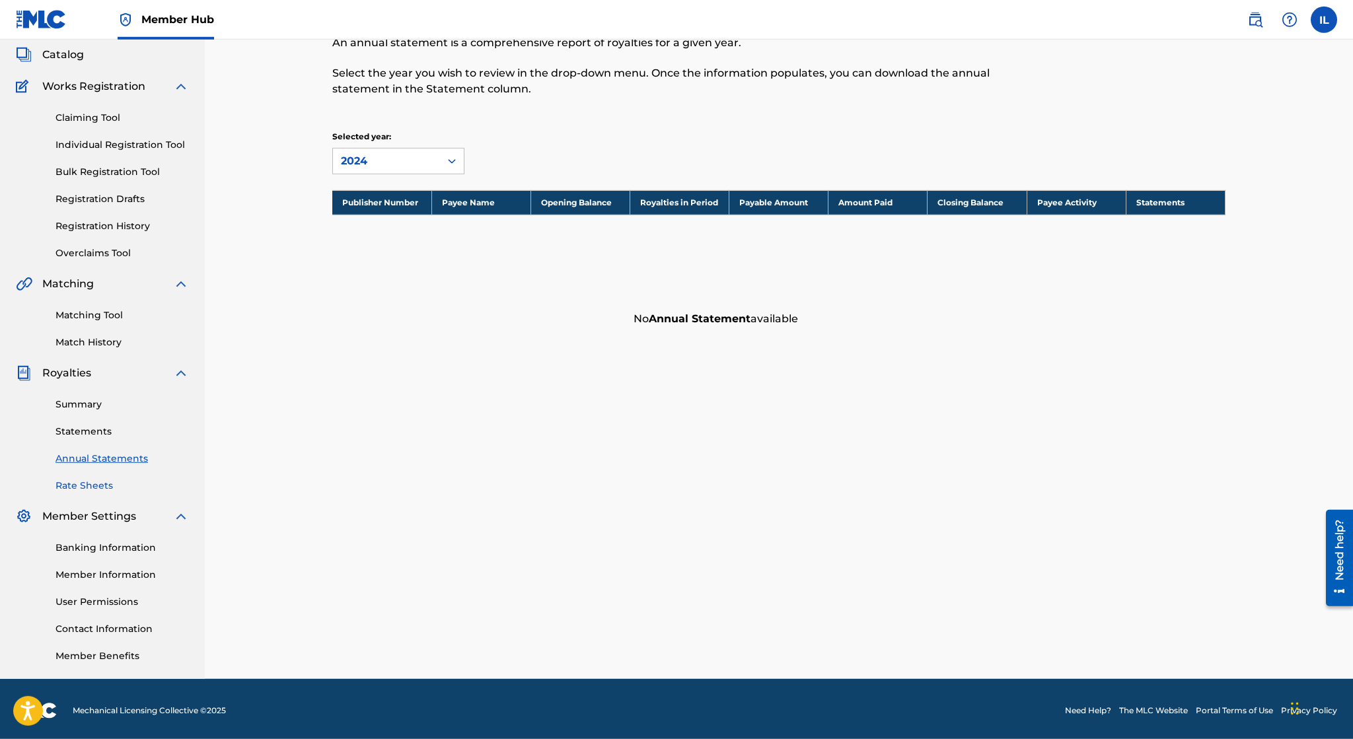
scroll to position [79, 0]
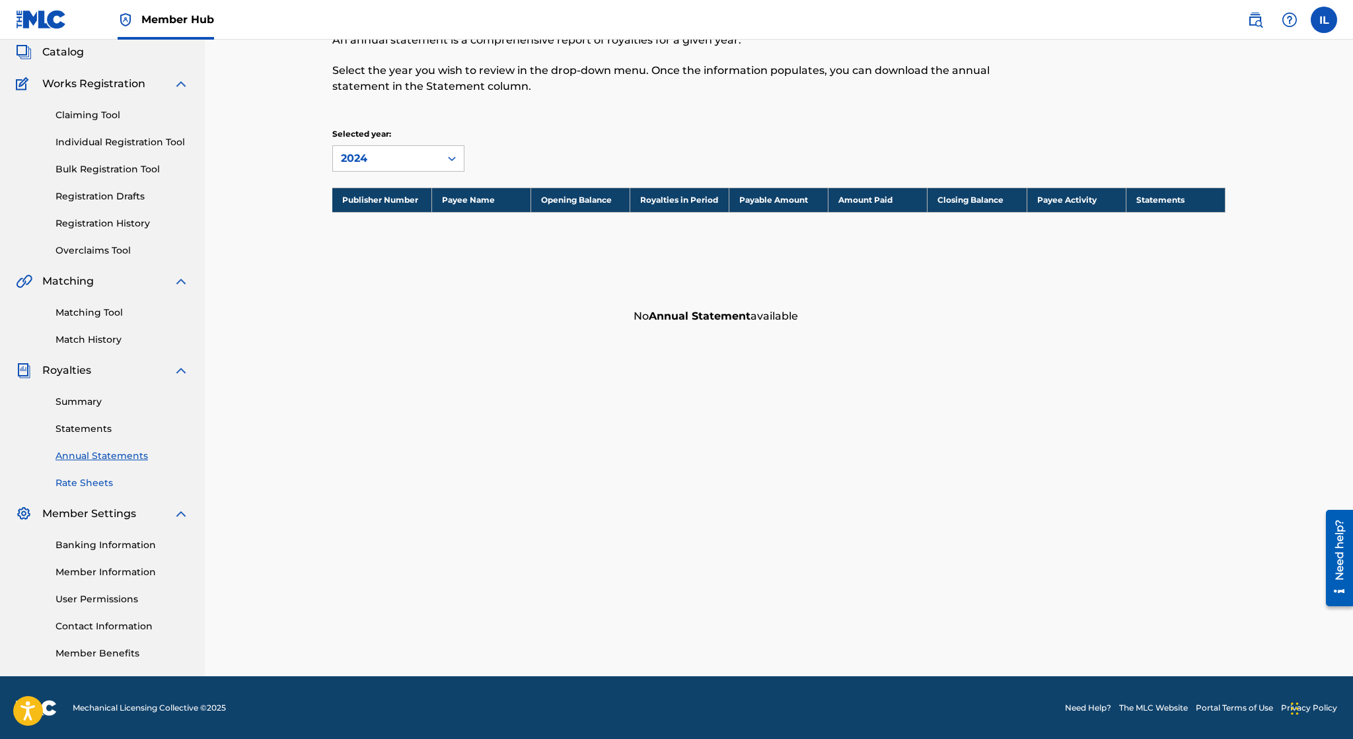
click at [97, 485] on link "Rate Sheets" at bounding box center [121, 483] width 133 height 14
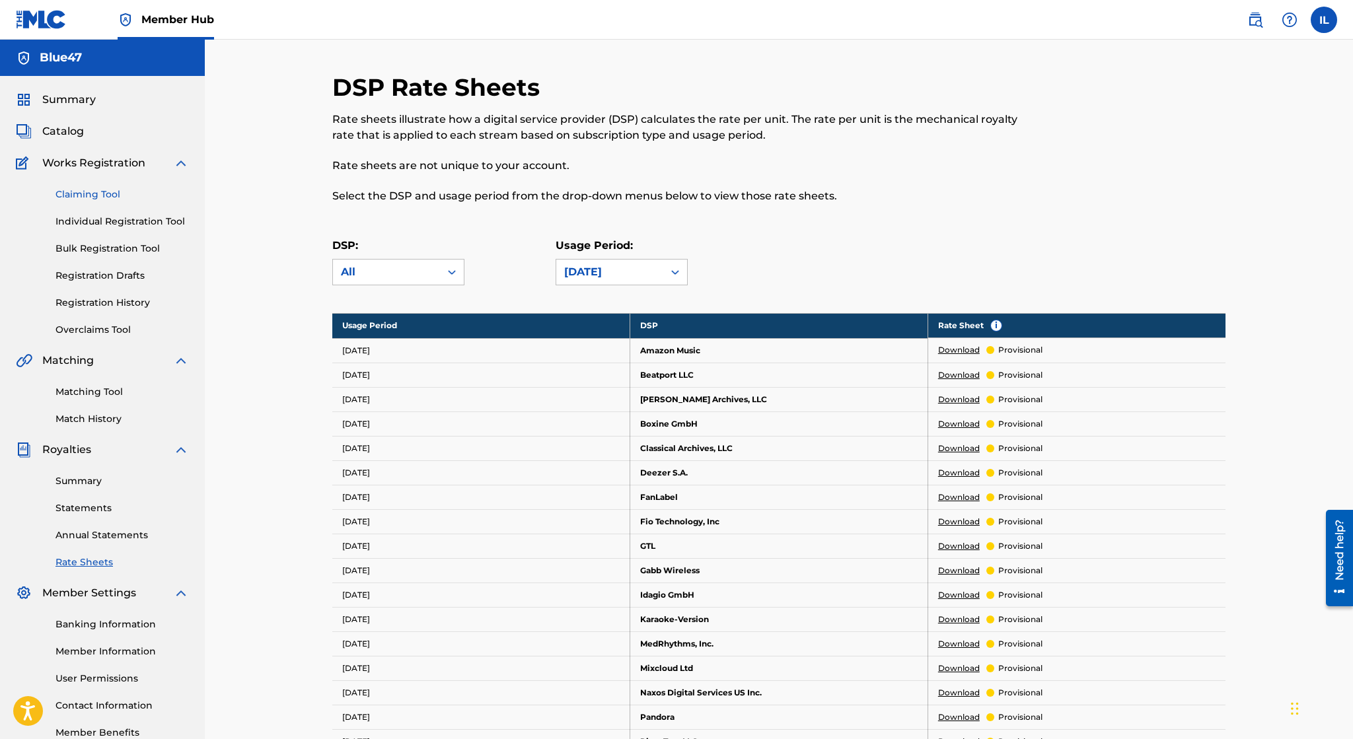
click at [107, 190] on link "Claiming Tool" at bounding box center [121, 195] width 133 height 14
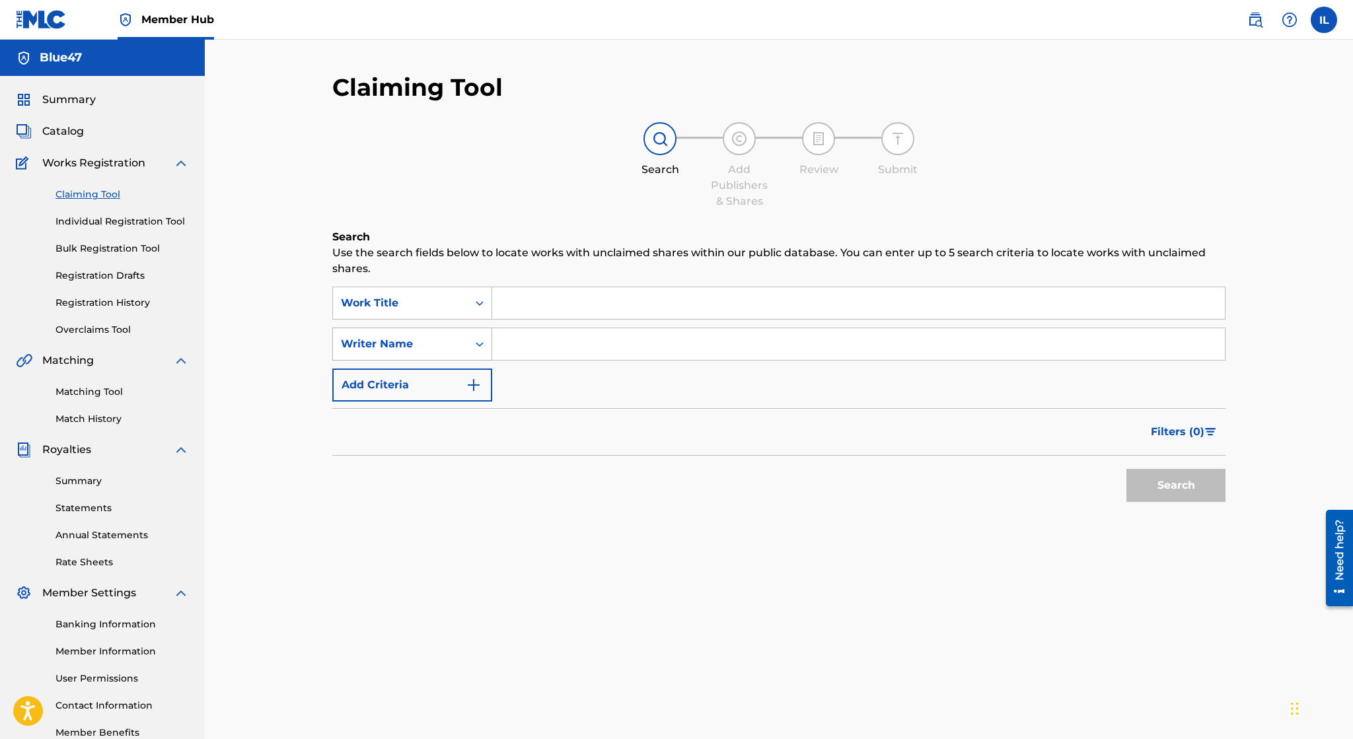
click at [399, 340] on div "Writer Name" at bounding box center [400, 344] width 119 height 16
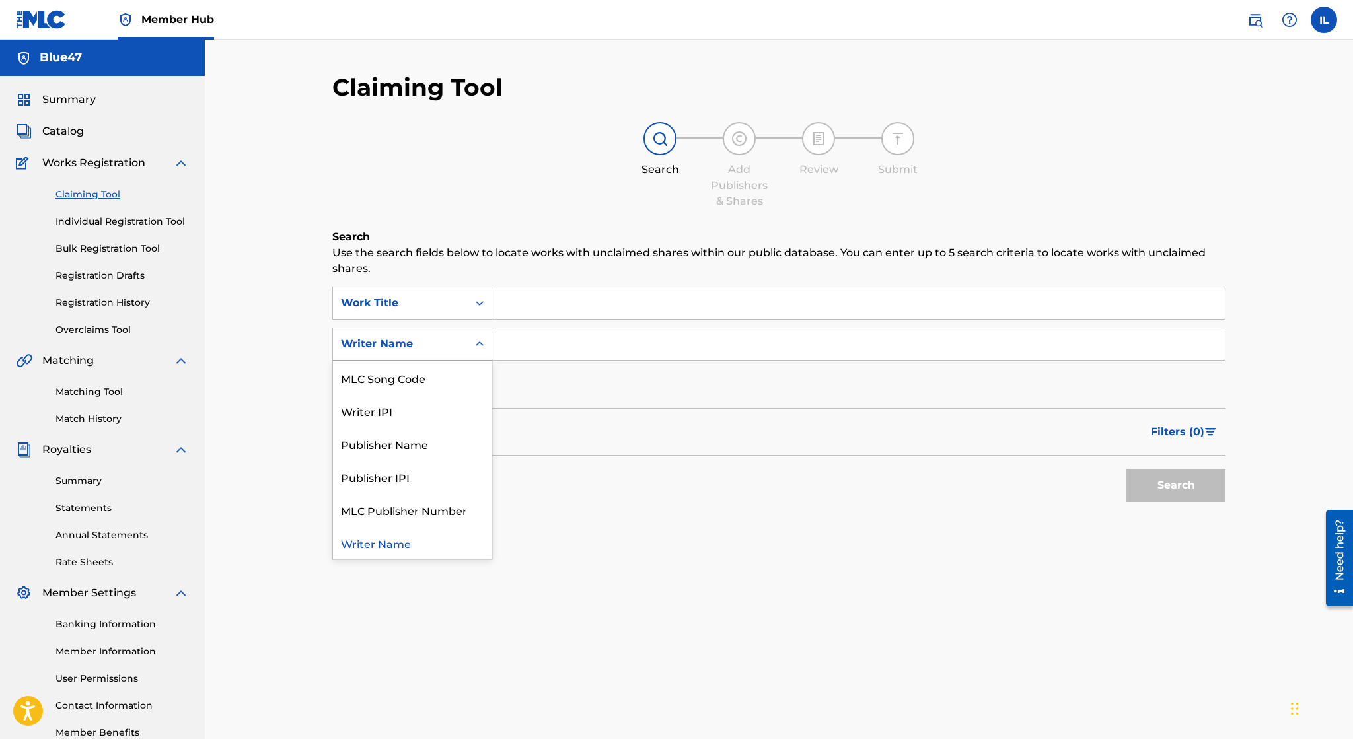
click at [547, 347] on input "Search Form" at bounding box center [858, 344] width 733 height 32
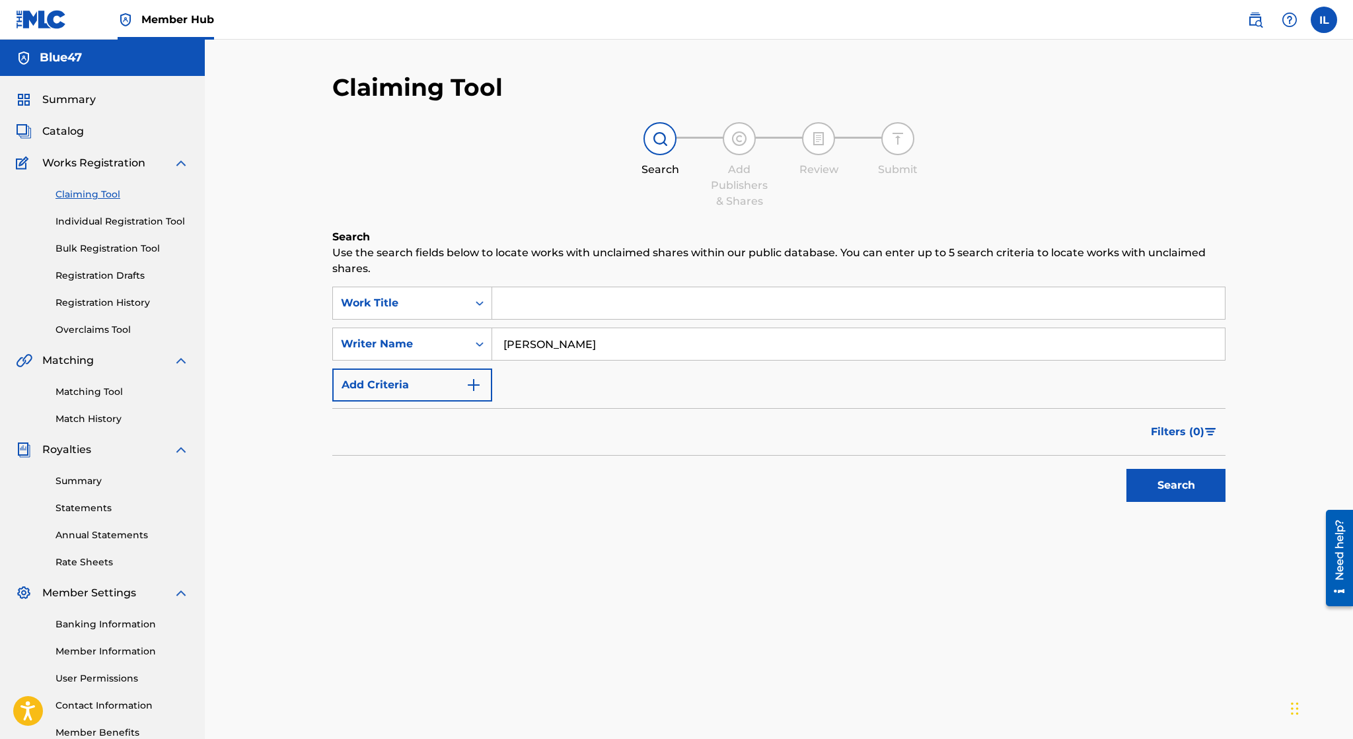
type input "Irvin Lopez"
click at [1126, 469] on button "Search" at bounding box center [1175, 485] width 99 height 33
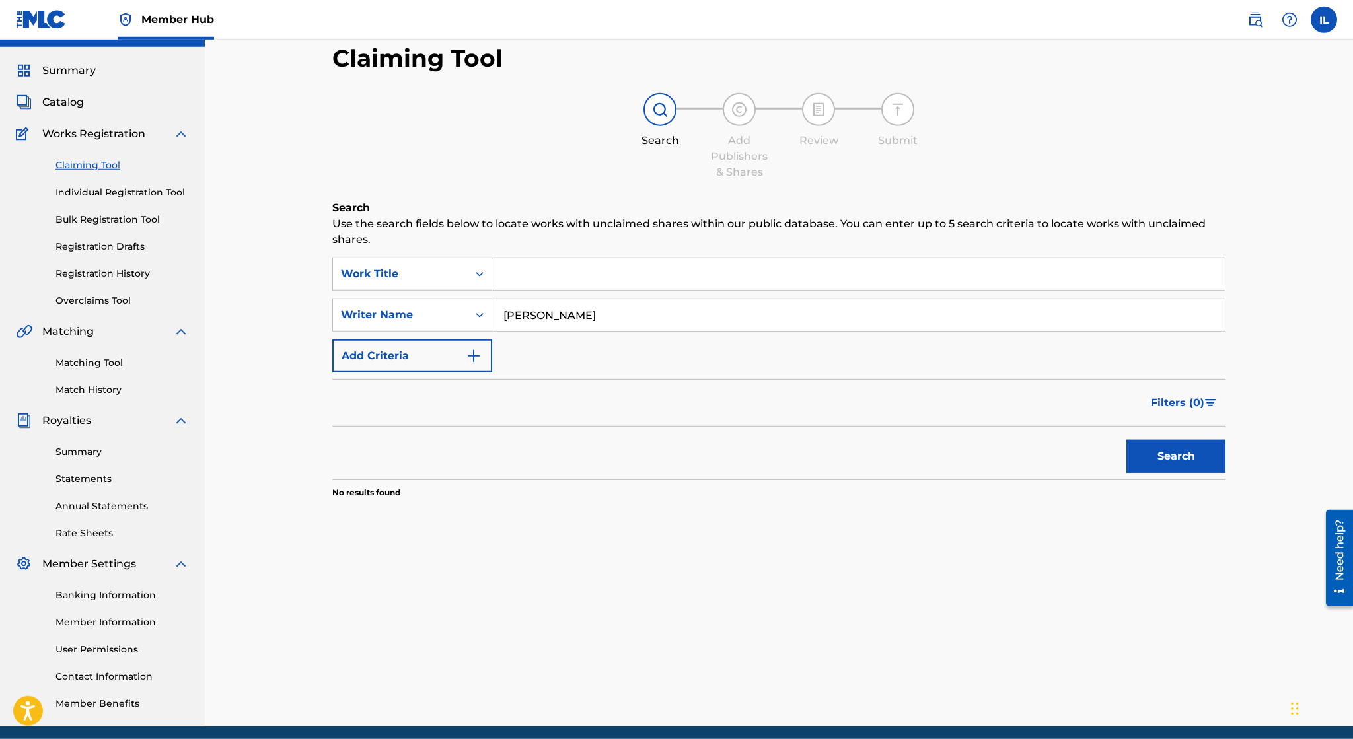
scroll to position [79, 0]
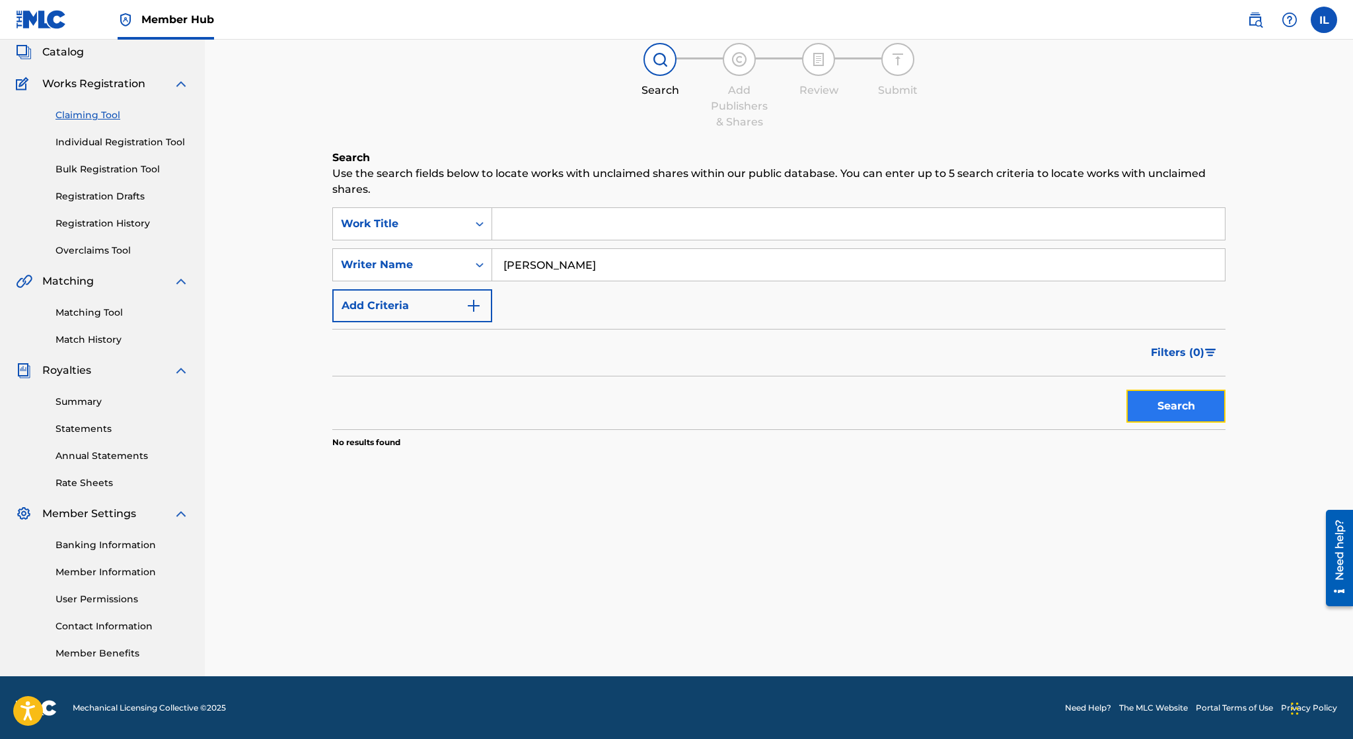
click at [1145, 400] on button "Search" at bounding box center [1175, 406] width 99 height 33
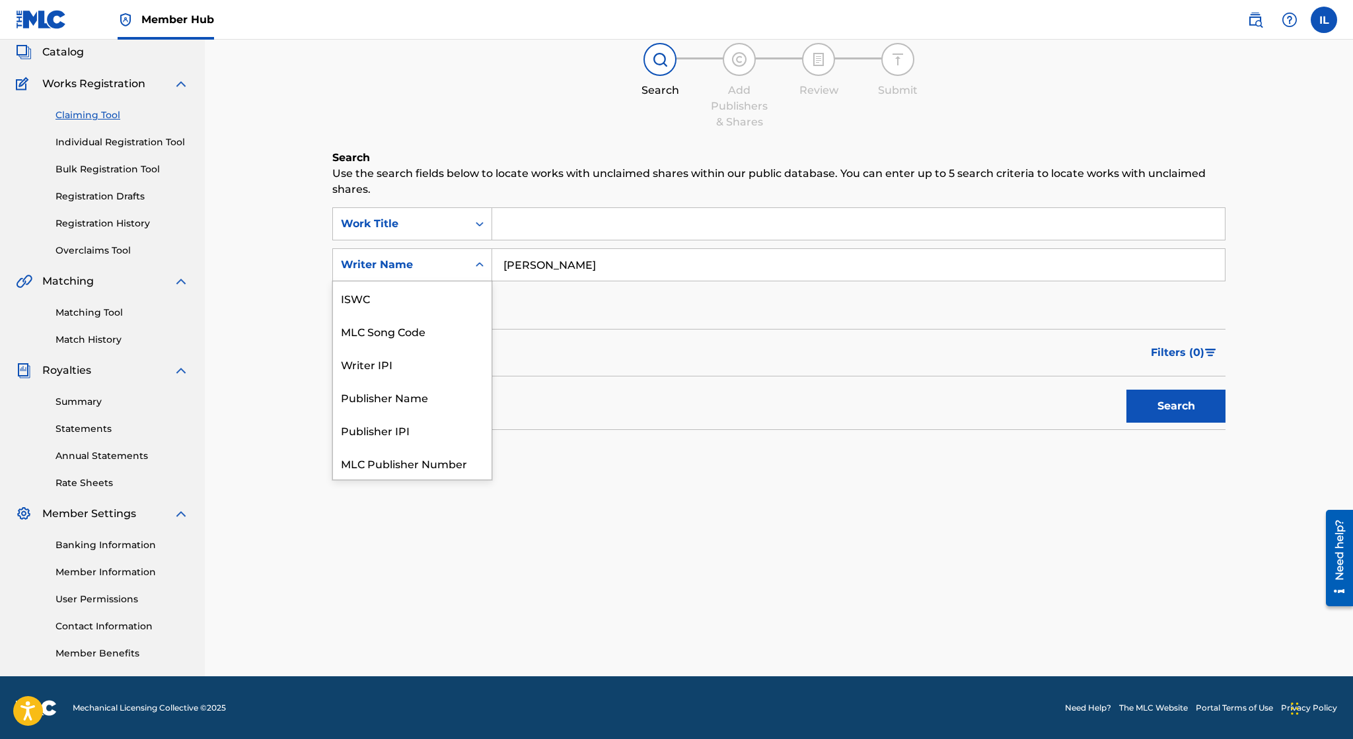
scroll to position [32, 0]
click at [461, 268] on div "Writer Name" at bounding box center [400, 264] width 135 height 25
click at [445, 340] on div "Writer IPI" at bounding box center [412, 331] width 159 height 33
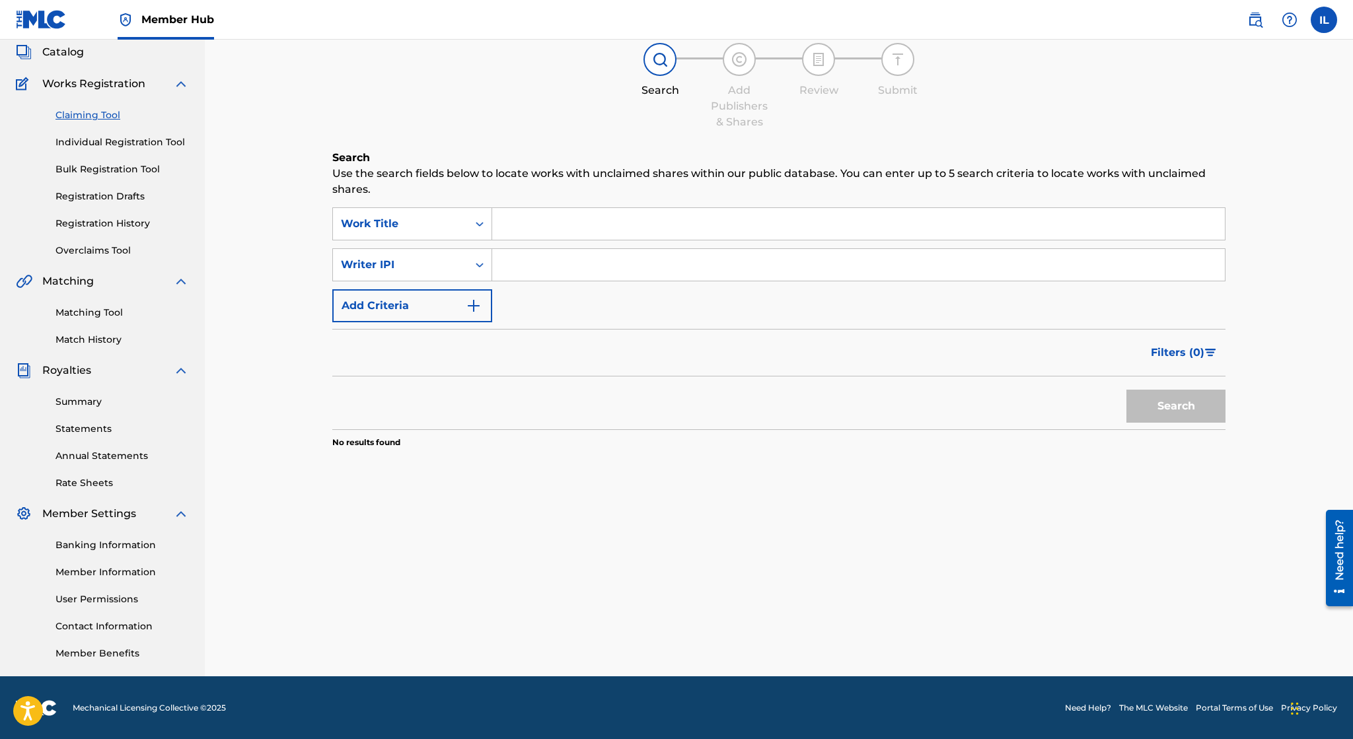
click at [518, 270] on input "Search Form" at bounding box center [858, 265] width 733 height 32
paste input "CDB PRO CANCELLATION"
type input "CDB PRO CANCELLATION"
paste input "01172994227"
type input "01172994227"
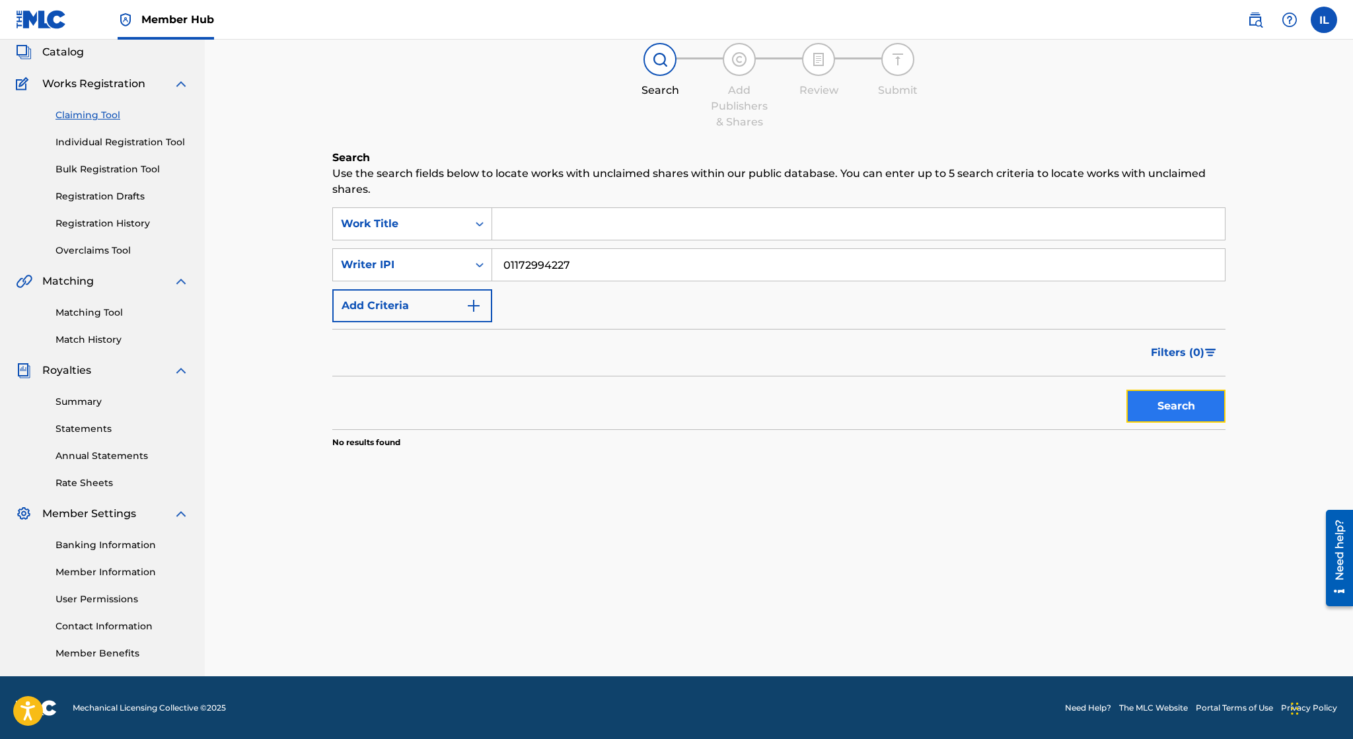
click at [1169, 409] on button "Search" at bounding box center [1175, 406] width 99 height 33
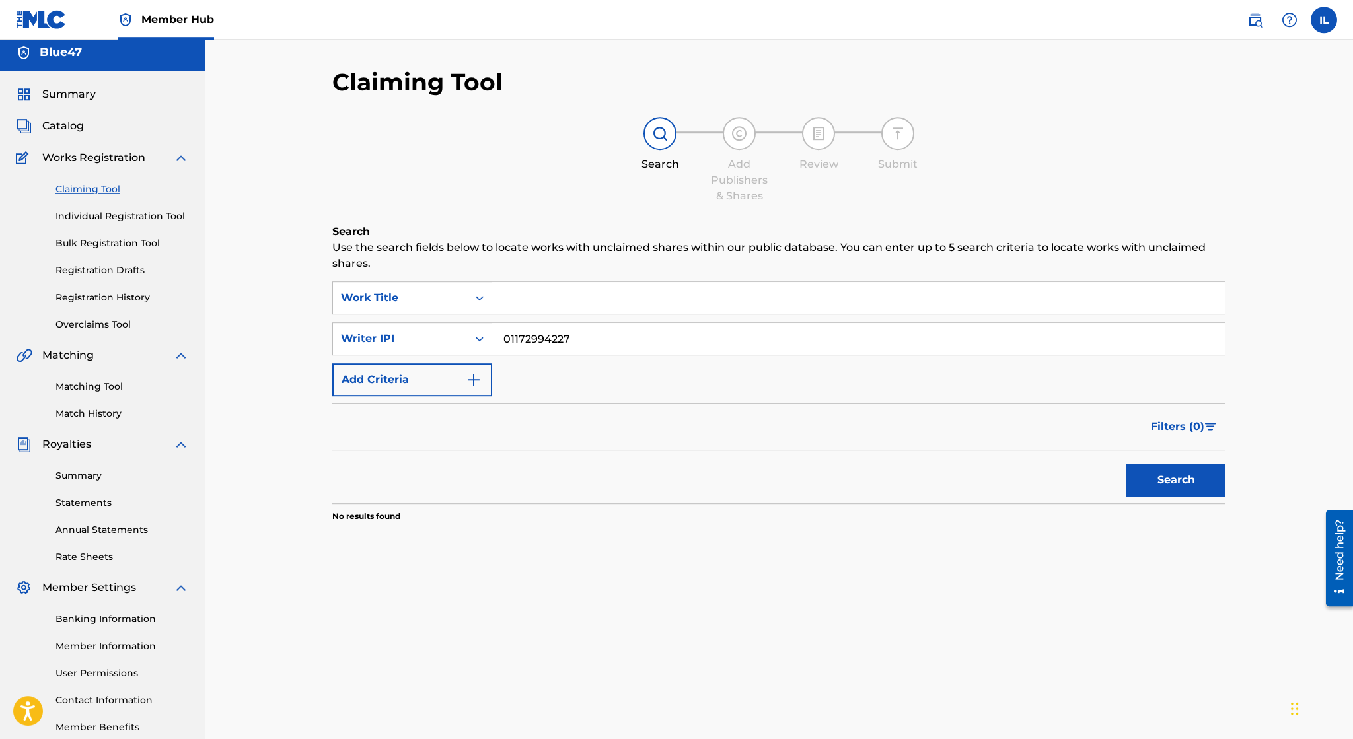
scroll to position [0, 0]
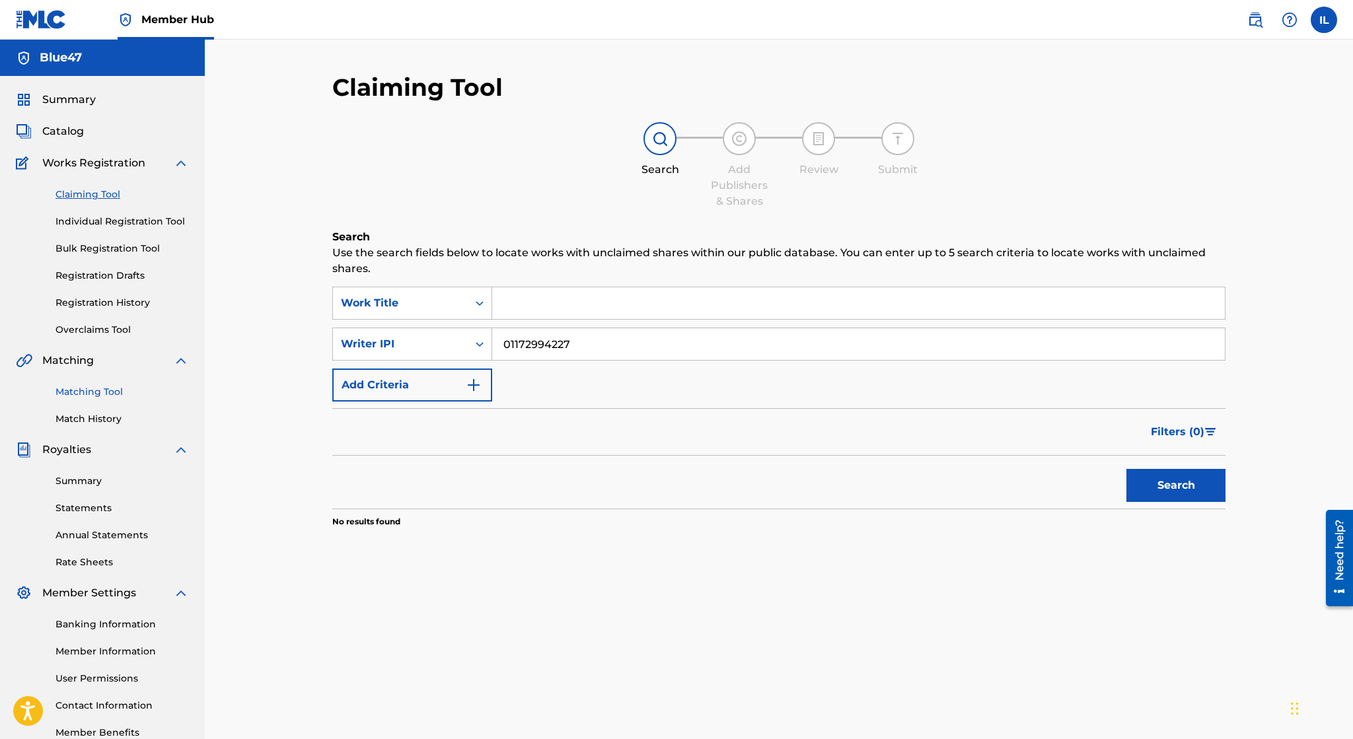
click at [125, 390] on link "Matching Tool" at bounding box center [121, 392] width 133 height 14
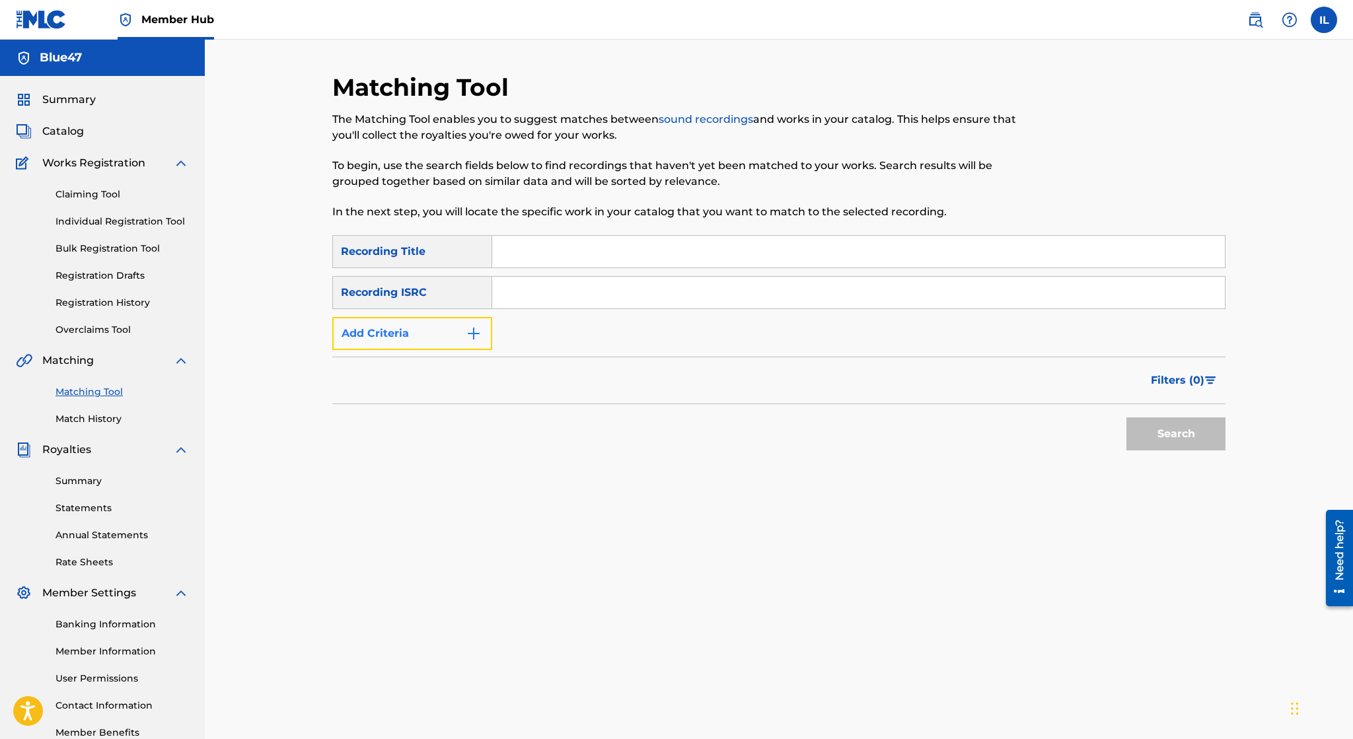
click at [441, 325] on button "Add Criteria" at bounding box center [412, 333] width 160 height 33
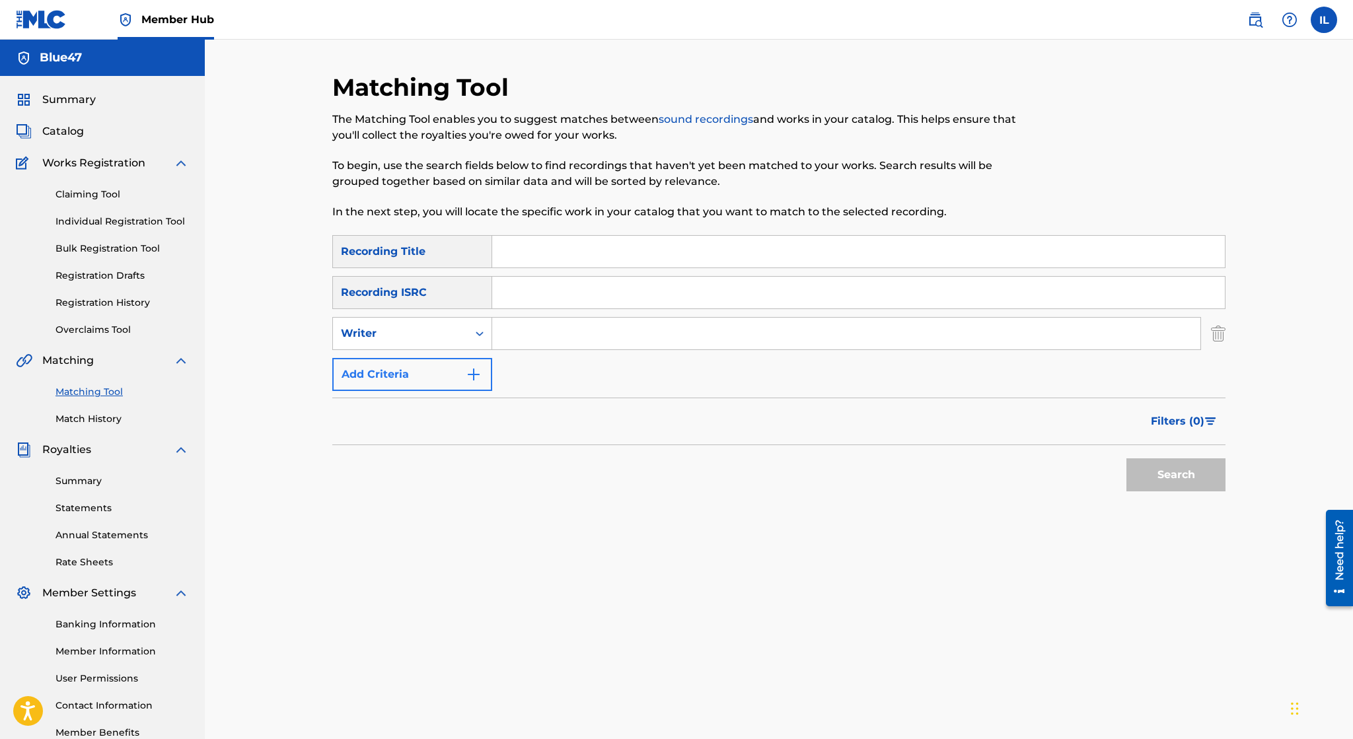
click at [441, 325] on div "Writer" at bounding box center [400, 333] width 135 height 25
drag, startPoint x: 414, startPoint y: 375, endPoint x: 443, endPoint y: 363, distance: 31.8
click at [414, 374] on div "Recording Artist" at bounding box center [412, 366] width 159 height 33
click at [508, 342] on input "Search Form" at bounding box center [846, 334] width 708 height 32
type input "Blue47"
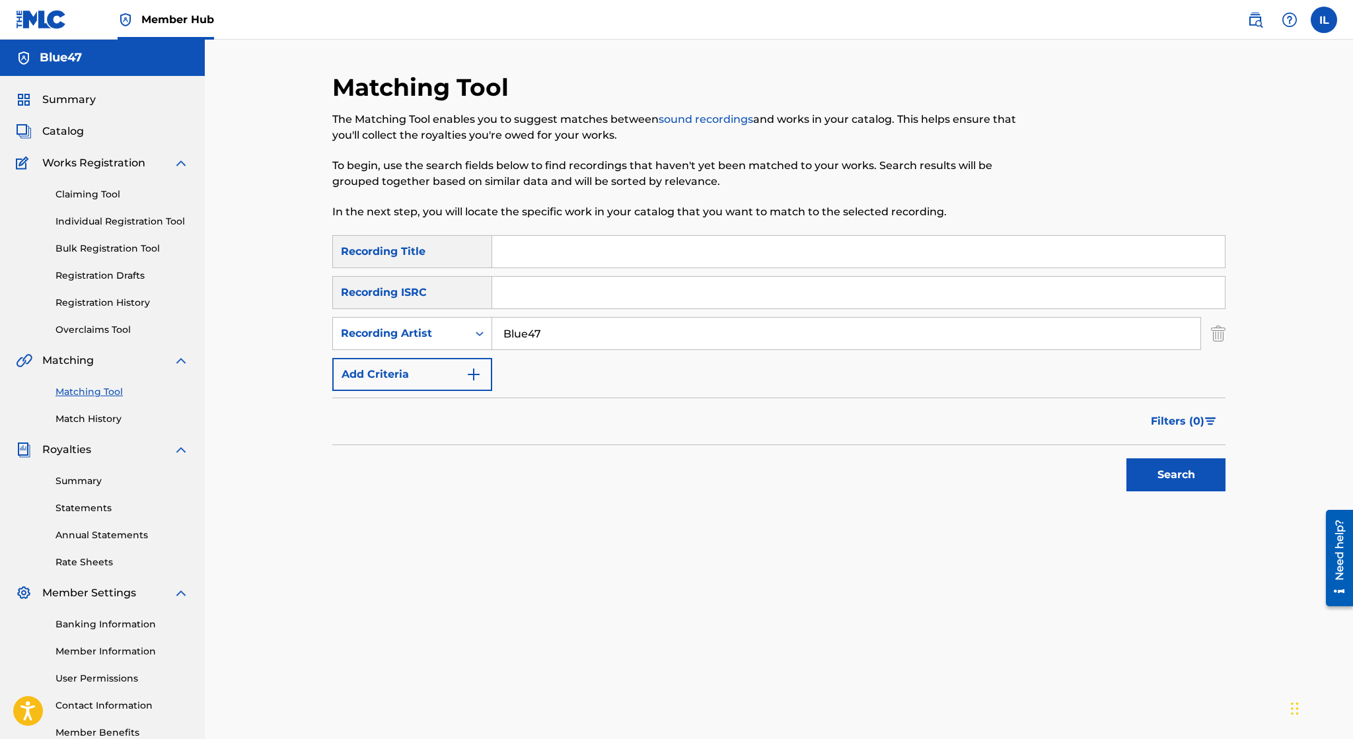
click at [1126, 459] on button "Search" at bounding box center [1175, 475] width 99 height 33
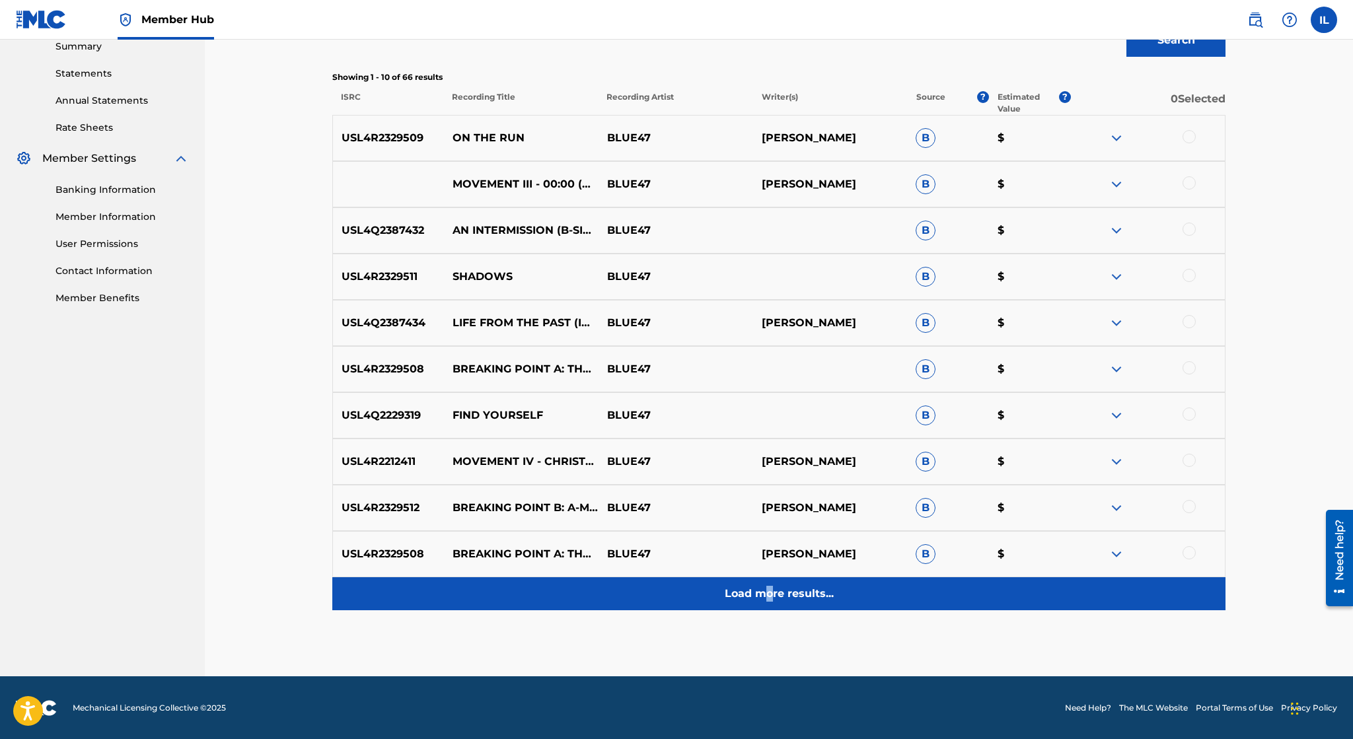
click at [770, 597] on p "Load more results..." at bounding box center [779, 594] width 109 height 16
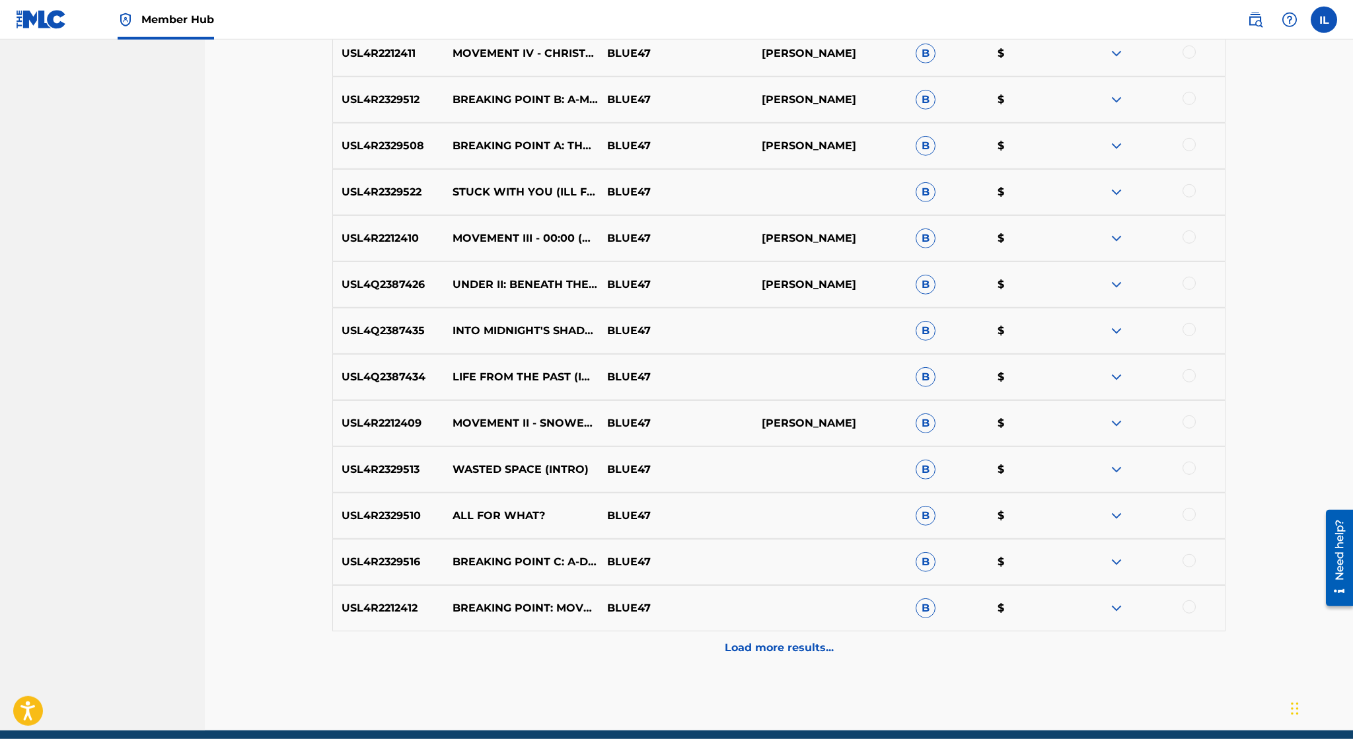
scroll to position [847, 0]
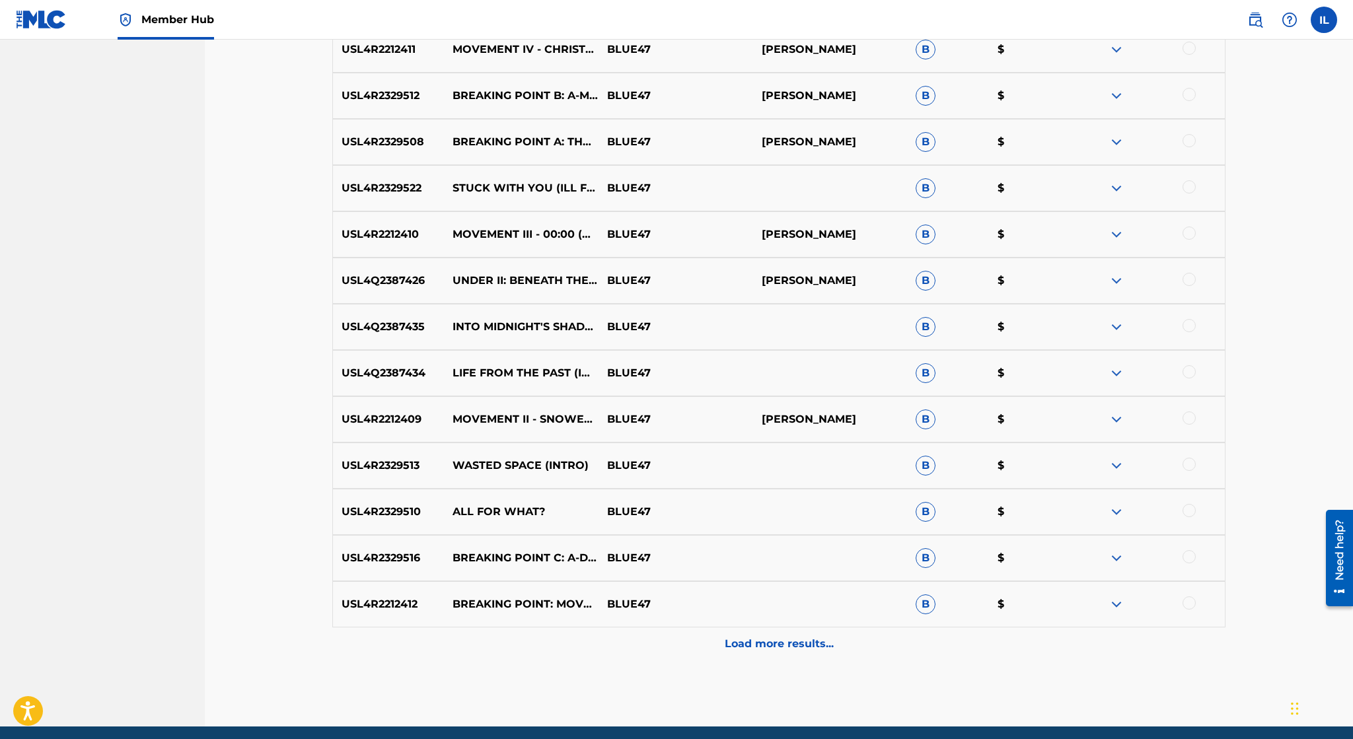
click at [1122, 283] on img at bounding box center [1117, 281] width 16 height 16
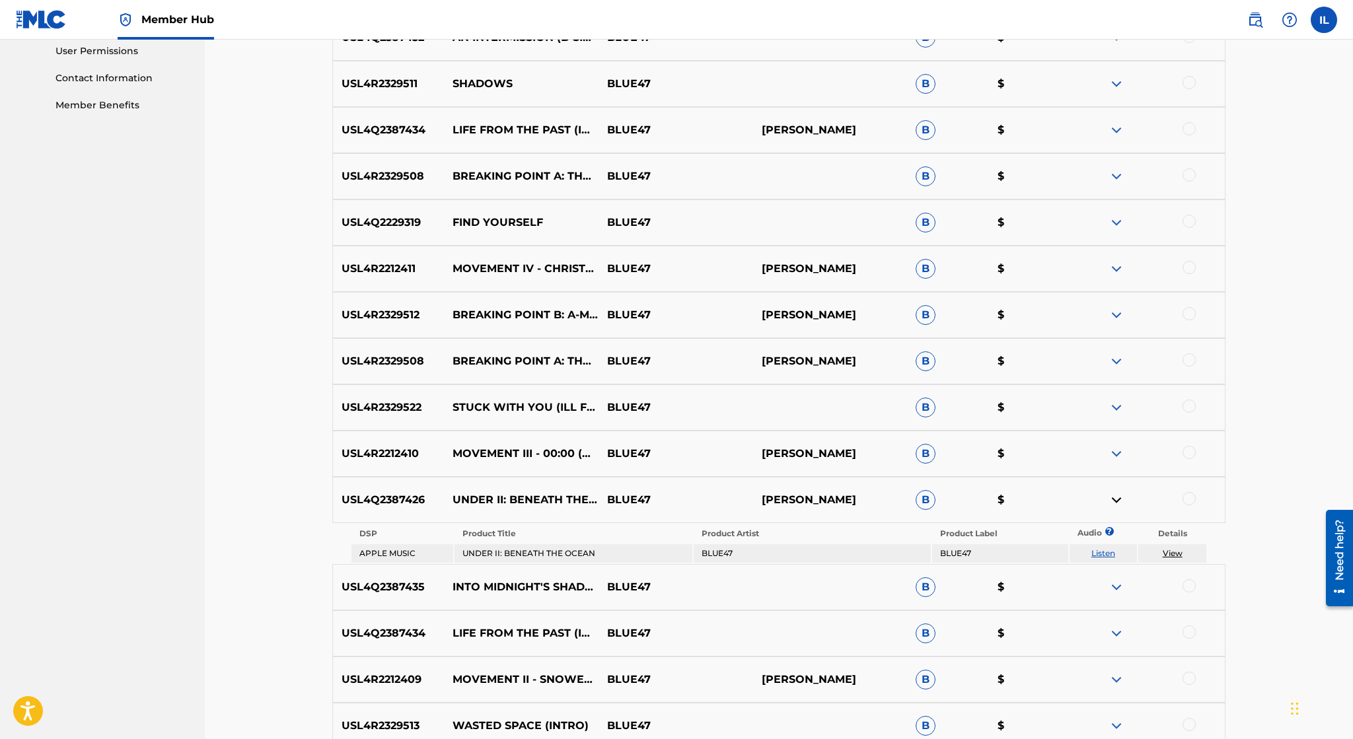
scroll to position [698, 0]
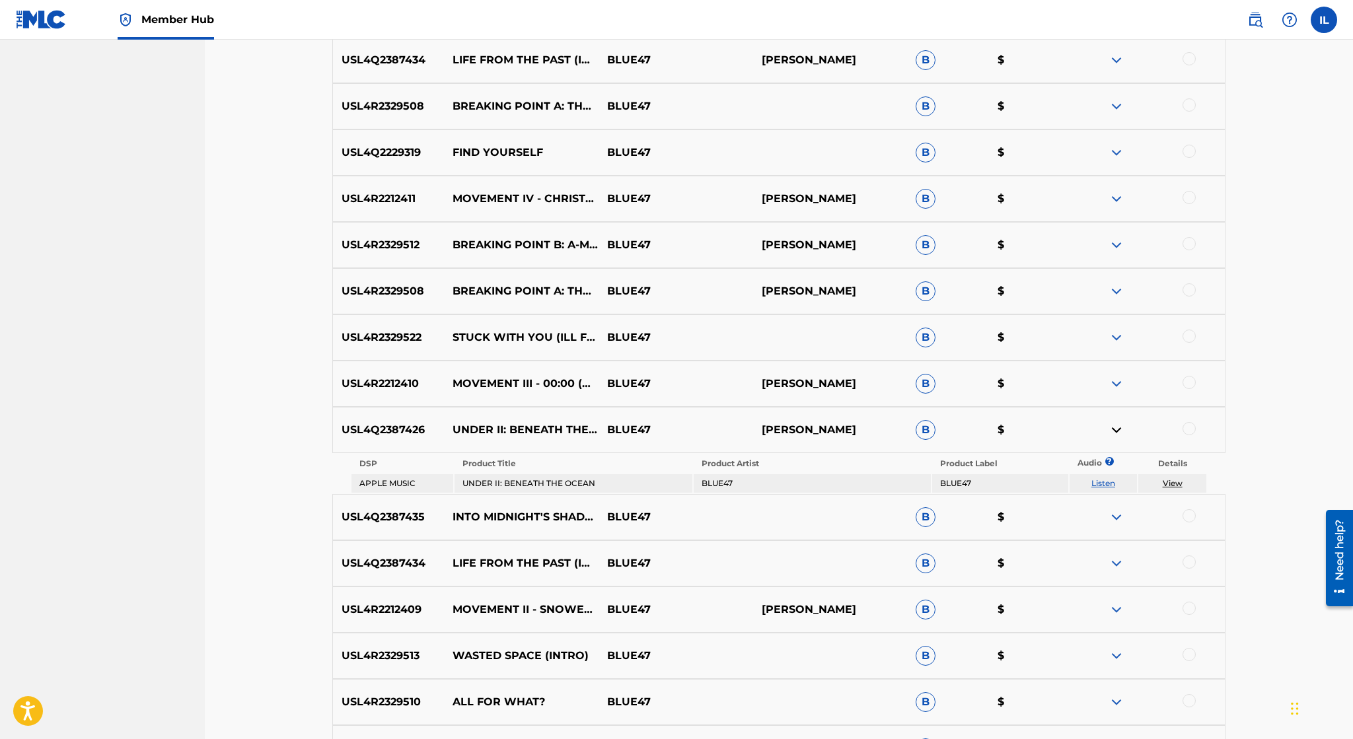
click at [394, 422] on p "USL4Q2387426" at bounding box center [388, 430] width 111 height 16
click at [392, 427] on p "USL4Q2387426" at bounding box center [388, 430] width 111 height 16
copy p "USL4Q2387426"
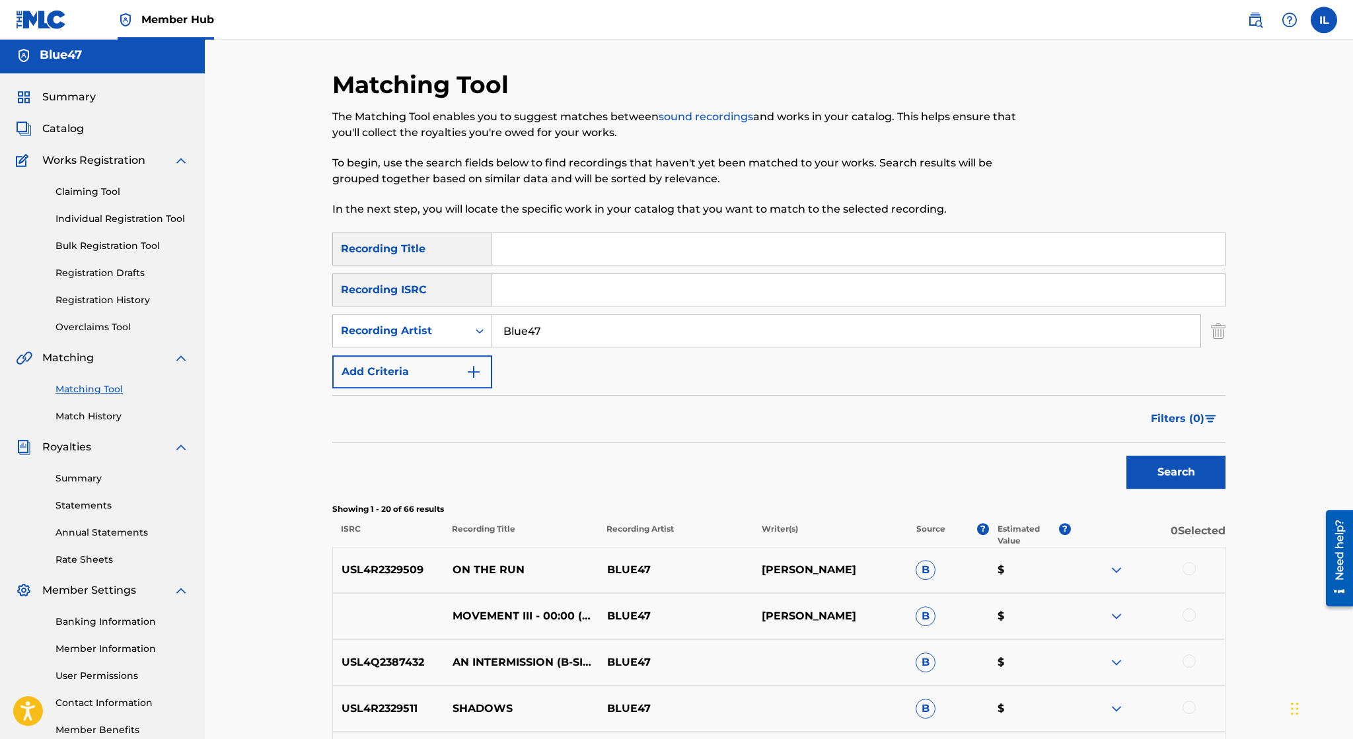
scroll to position [0, 0]
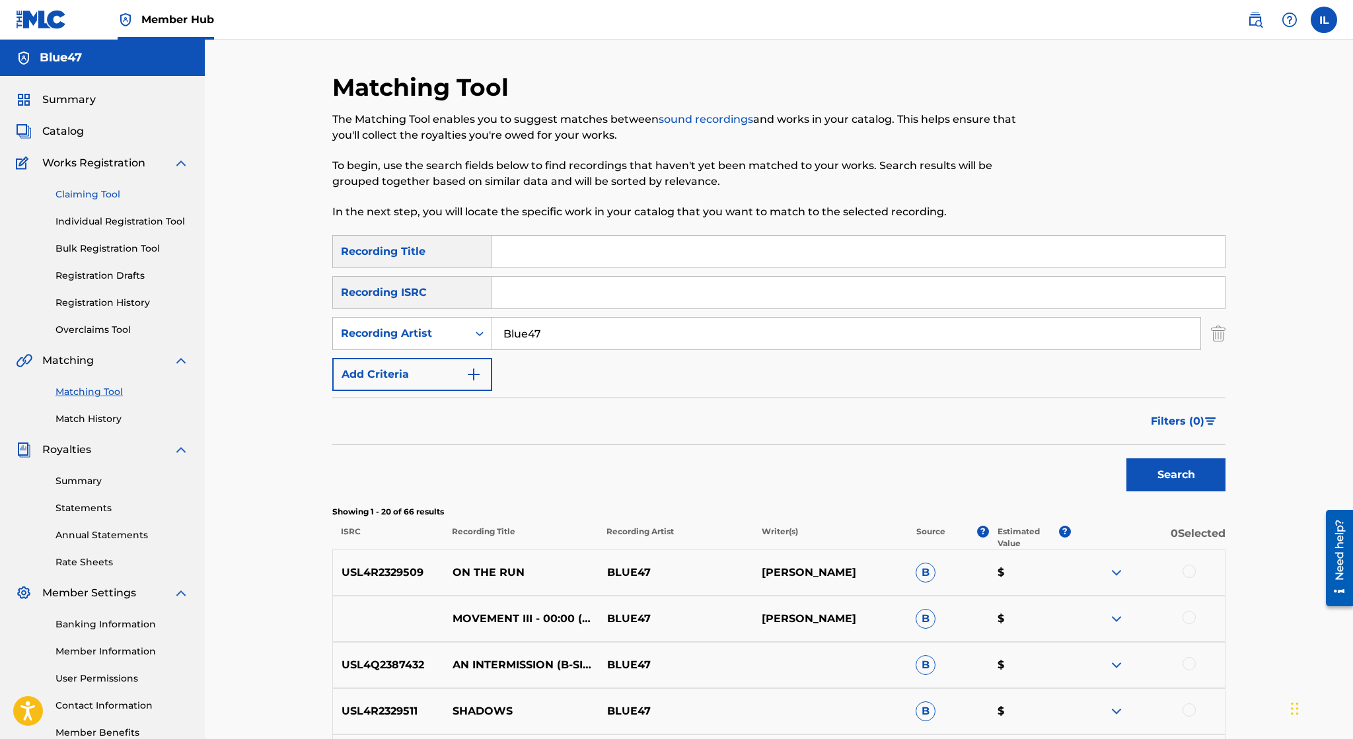
click at [108, 198] on link "Claiming Tool" at bounding box center [121, 195] width 133 height 14
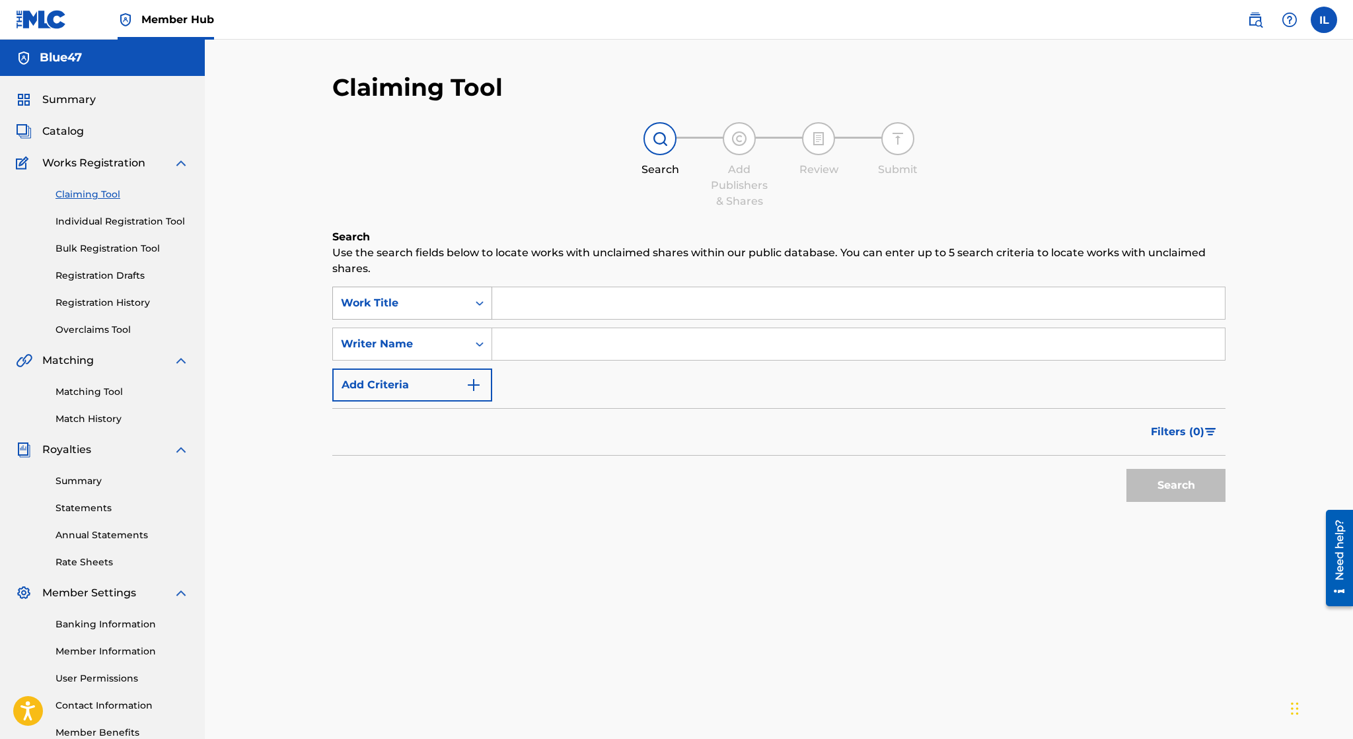
click at [452, 301] on div "Work Title" at bounding box center [400, 303] width 119 height 16
click at [464, 304] on div "Work Title" at bounding box center [400, 303] width 135 height 25
click at [467, 350] on div "Writer Name" at bounding box center [400, 344] width 135 height 25
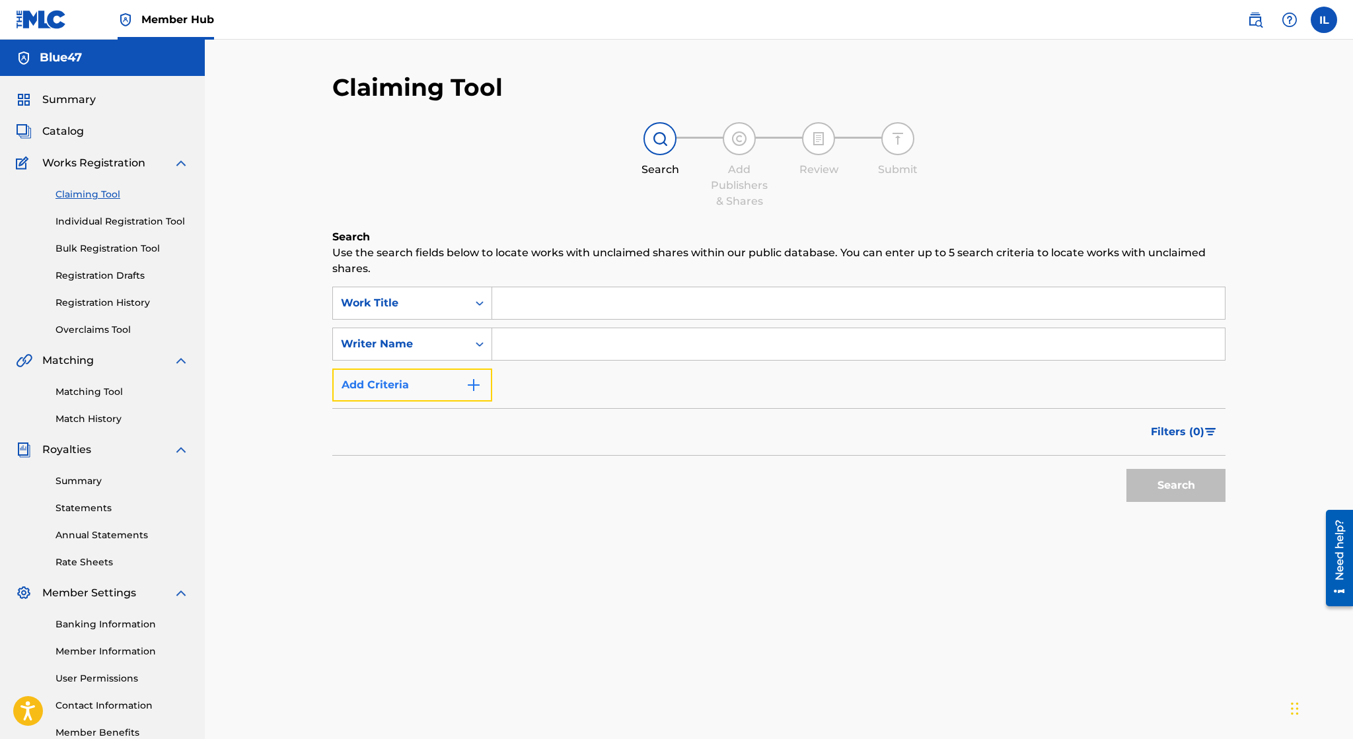
click at [449, 386] on button "Add Criteria" at bounding box center [412, 385] width 160 height 33
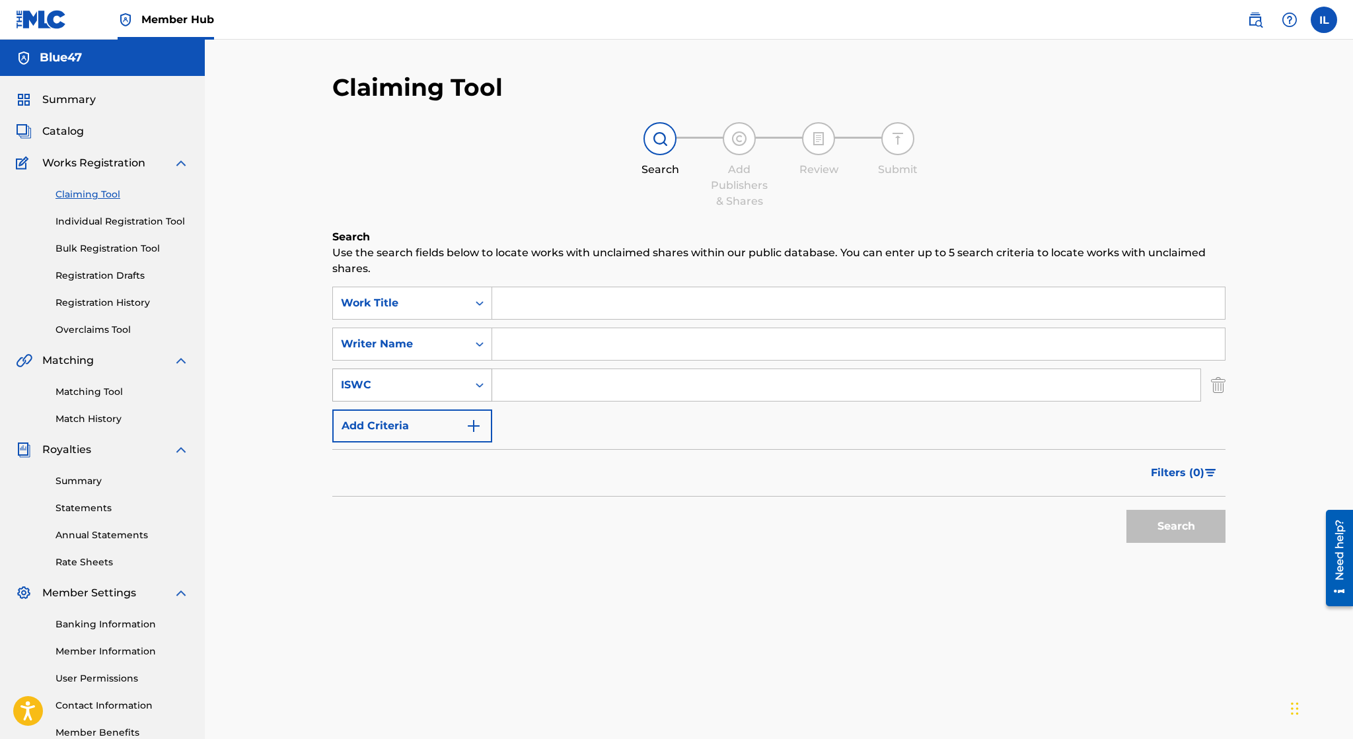
click at [451, 395] on div "ISWC" at bounding box center [400, 385] width 135 height 25
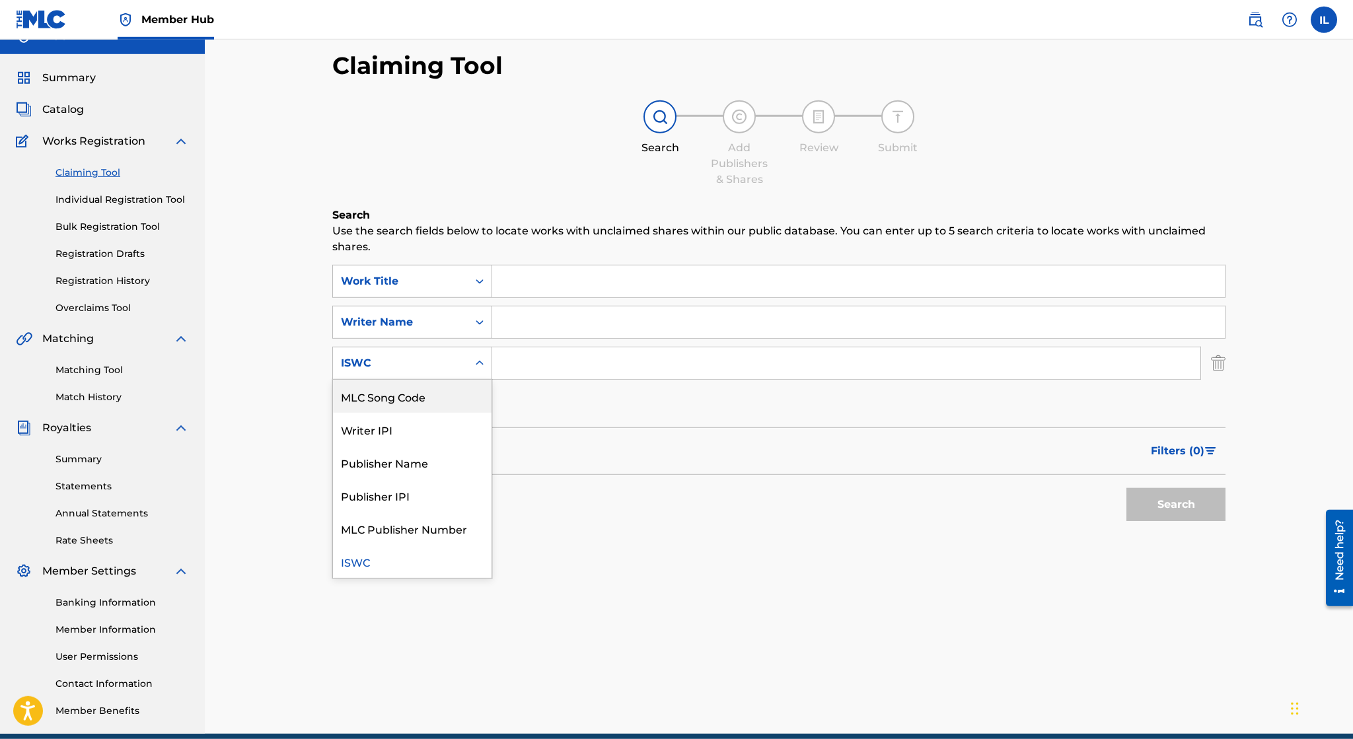
scroll to position [79, 0]
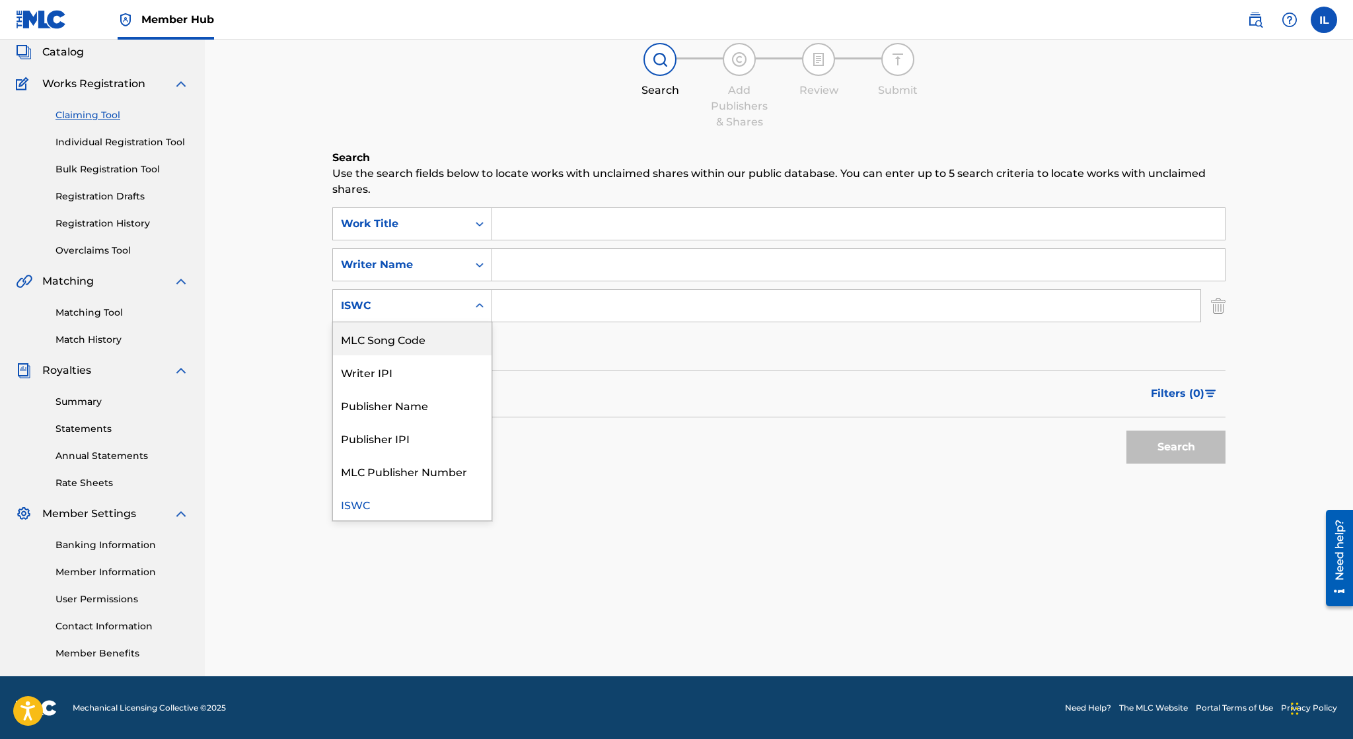
click at [481, 295] on div "Search Form" at bounding box center [480, 306] width 24 height 24
click at [136, 198] on link "Registration Drafts" at bounding box center [121, 197] width 133 height 14
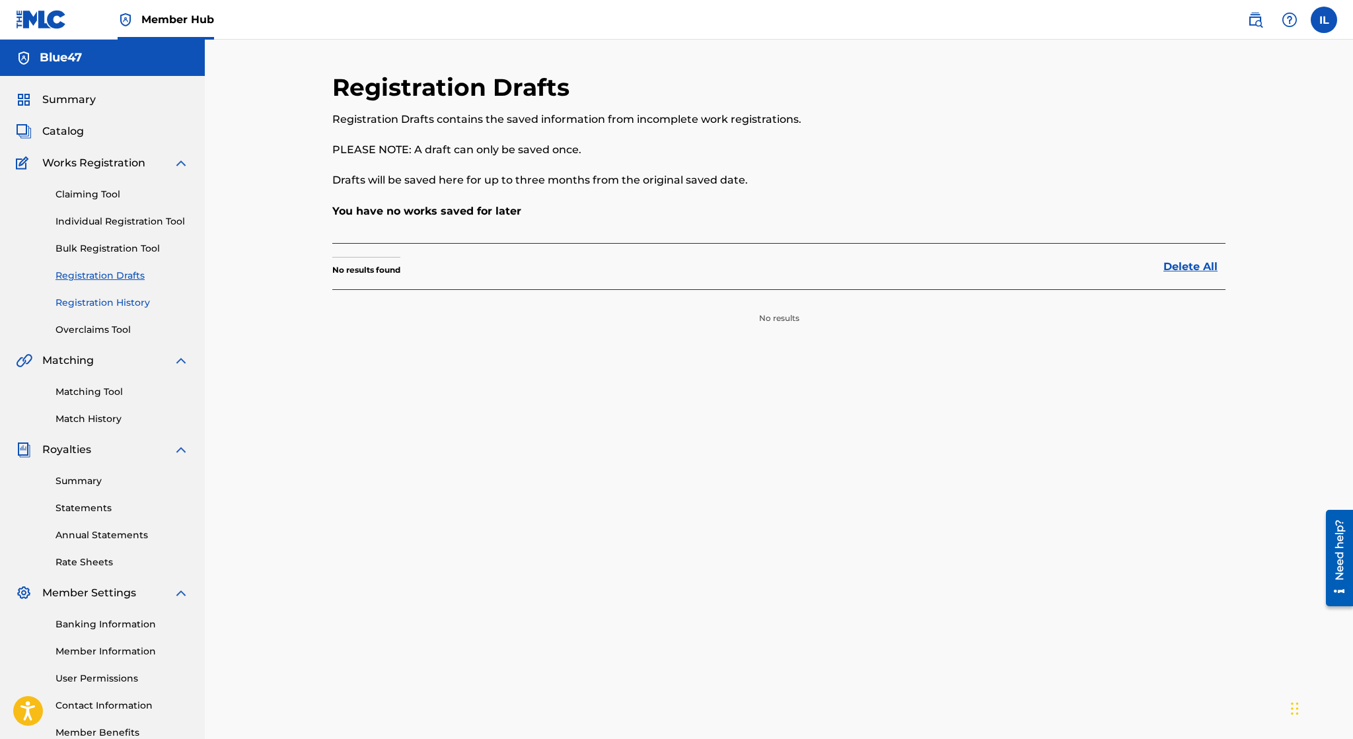
click at [131, 303] on link "Registration History" at bounding box center [121, 303] width 133 height 14
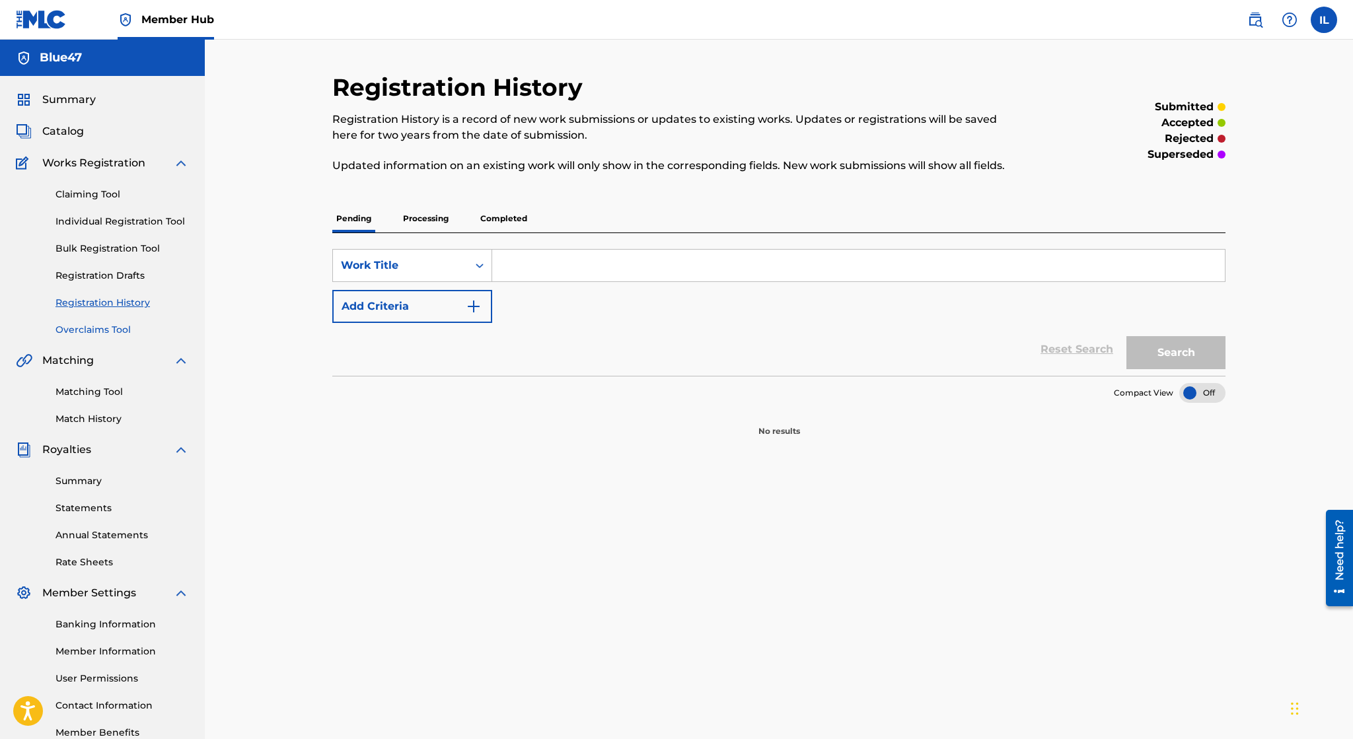
click at [115, 334] on link "Overclaims Tool" at bounding box center [121, 330] width 133 height 14
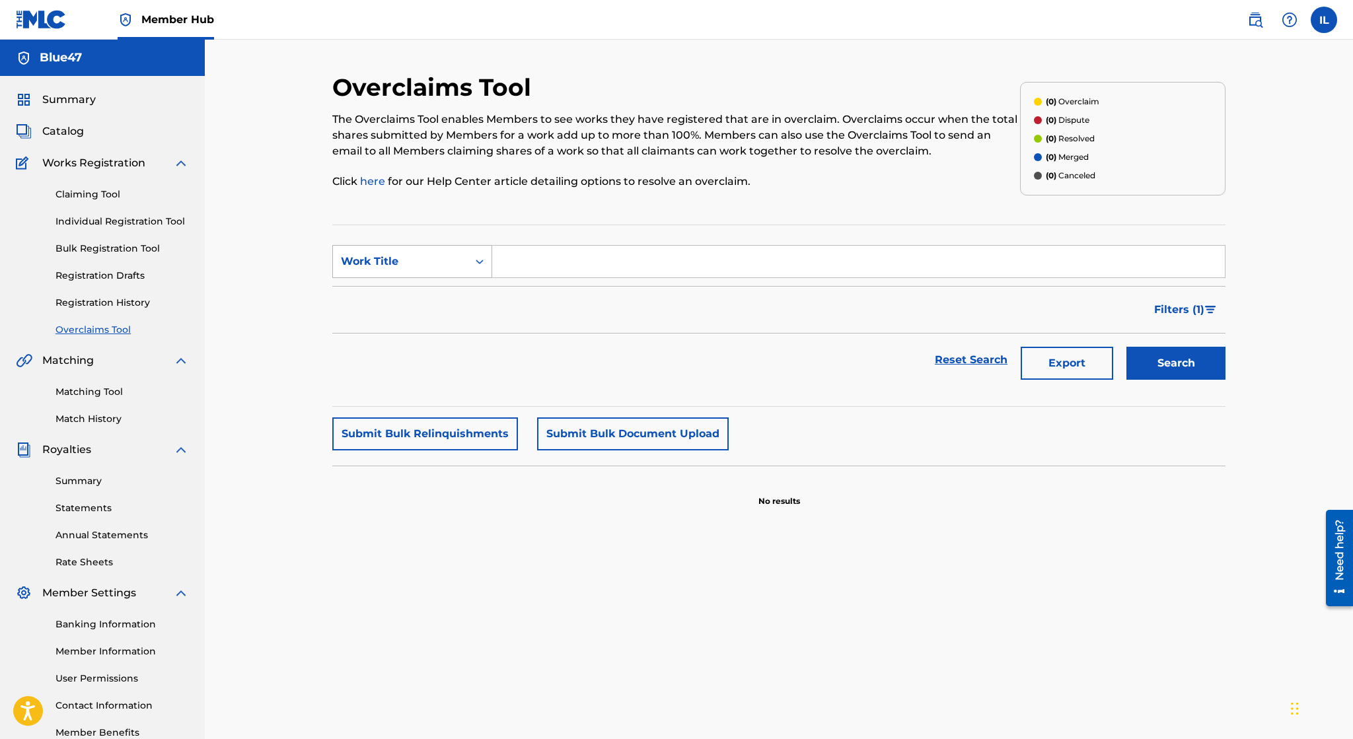
click at [374, 266] on div "Work Title" at bounding box center [400, 262] width 119 height 16
click at [410, 263] on div "Work Title" at bounding box center [400, 262] width 119 height 16
click at [600, 270] on input "Search Form" at bounding box center [858, 262] width 733 height 32
type input "Under"
click at [114, 201] on link "Claiming Tool" at bounding box center [121, 195] width 133 height 14
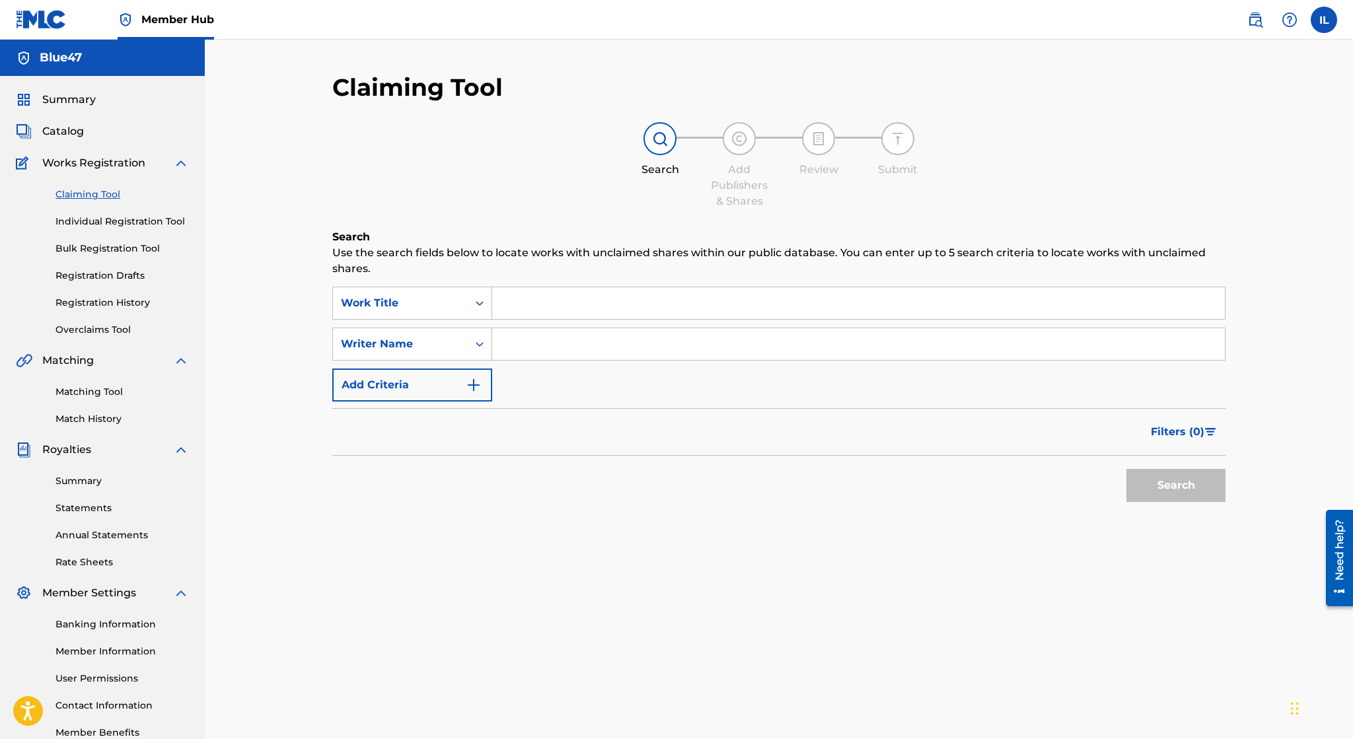
click at [541, 311] on input "Search Form" at bounding box center [858, 303] width 733 height 32
click at [540, 345] on input "Search Form" at bounding box center [858, 344] width 733 height 32
type input "Irvin Lopez"
click at [1126, 469] on button "Search" at bounding box center [1175, 485] width 99 height 33
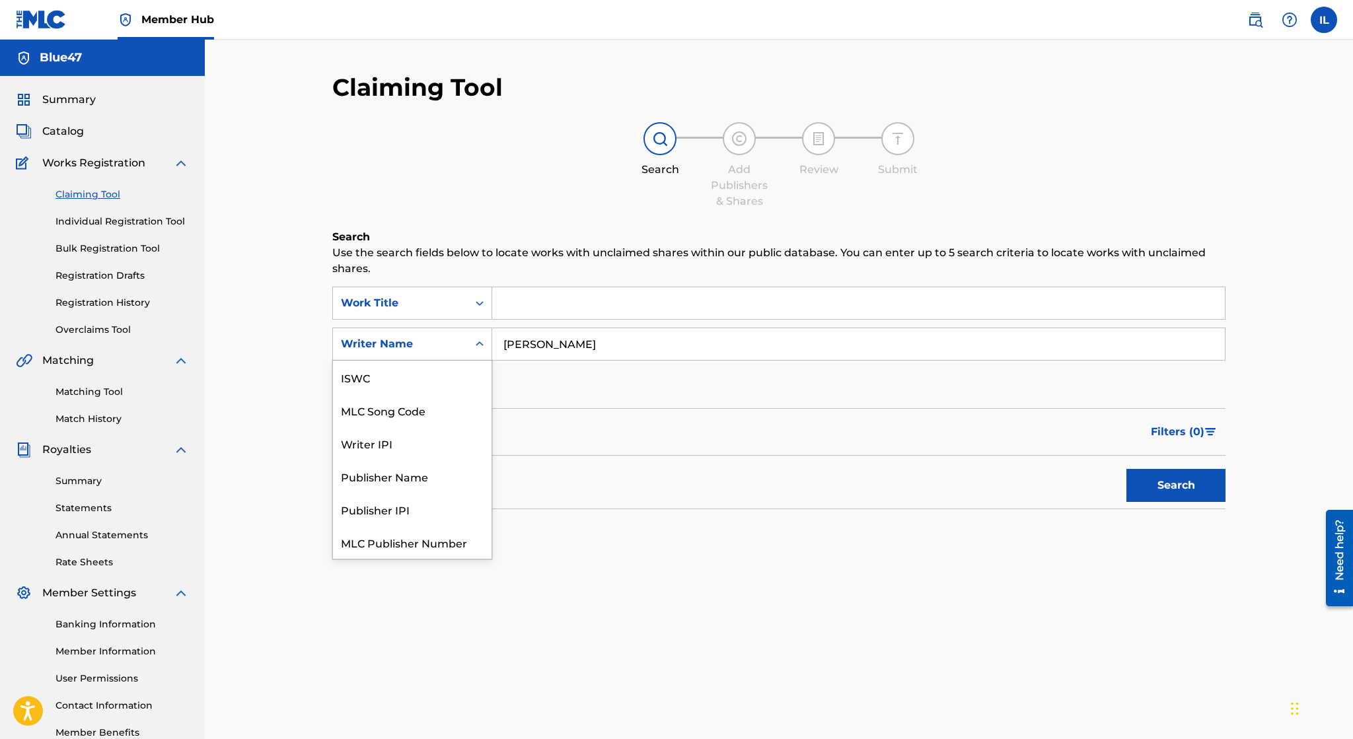
click at [452, 338] on div "Writer Name" at bounding box center [400, 344] width 119 height 16
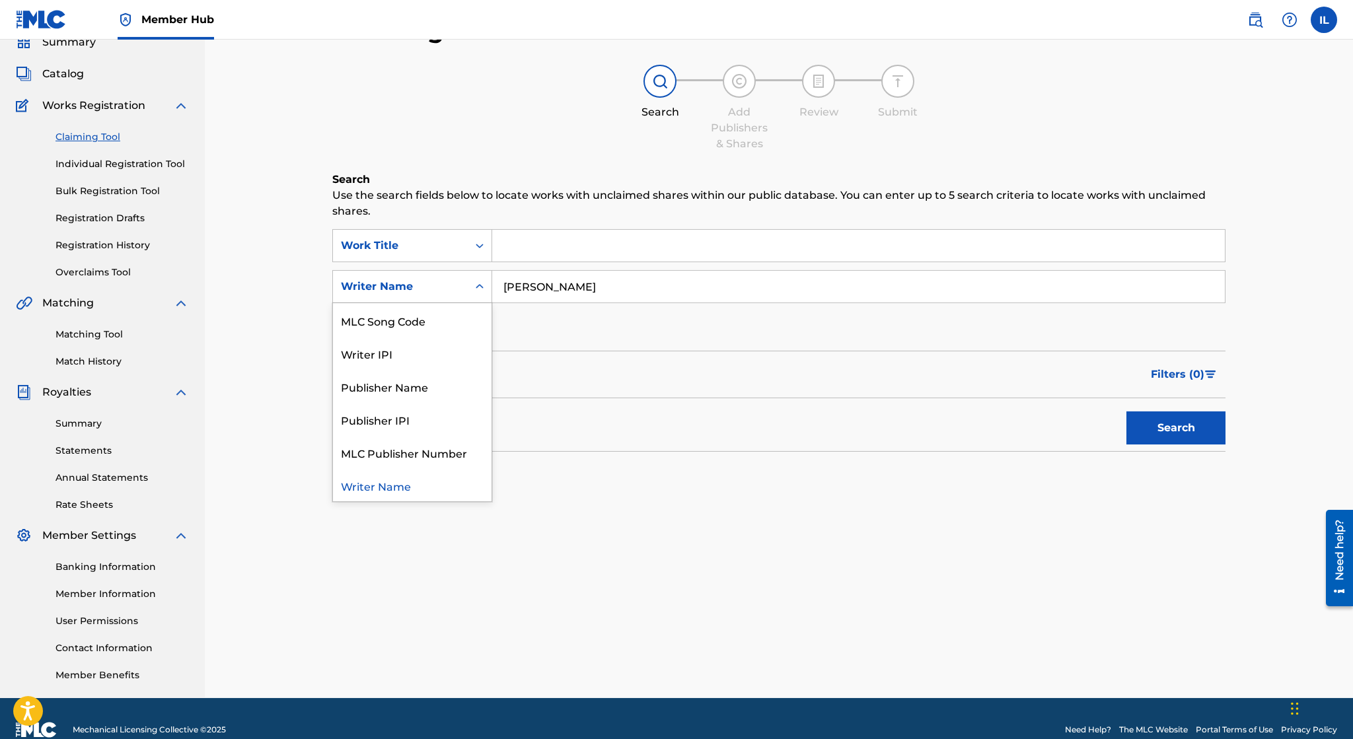
scroll to position [69, 0]
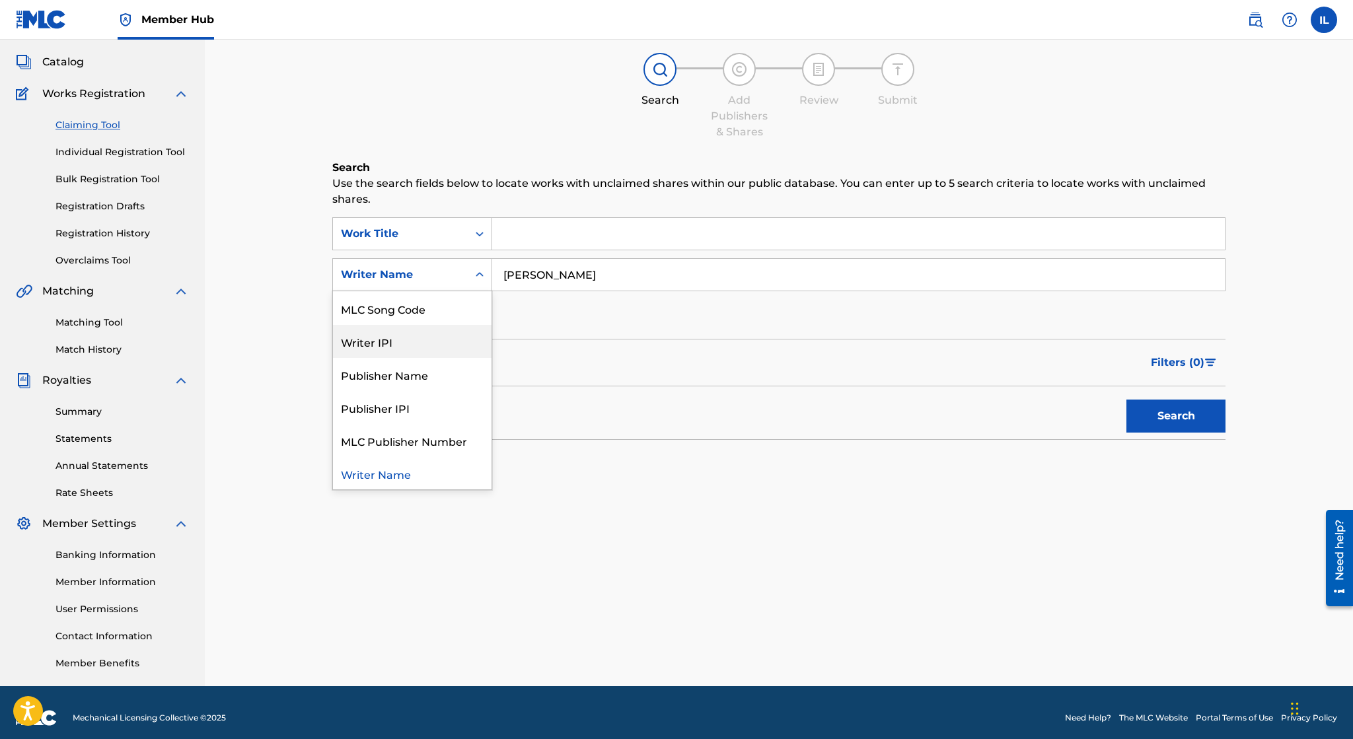
click at [453, 339] on div "Writer IPI" at bounding box center [412, 341] width 159 height 33
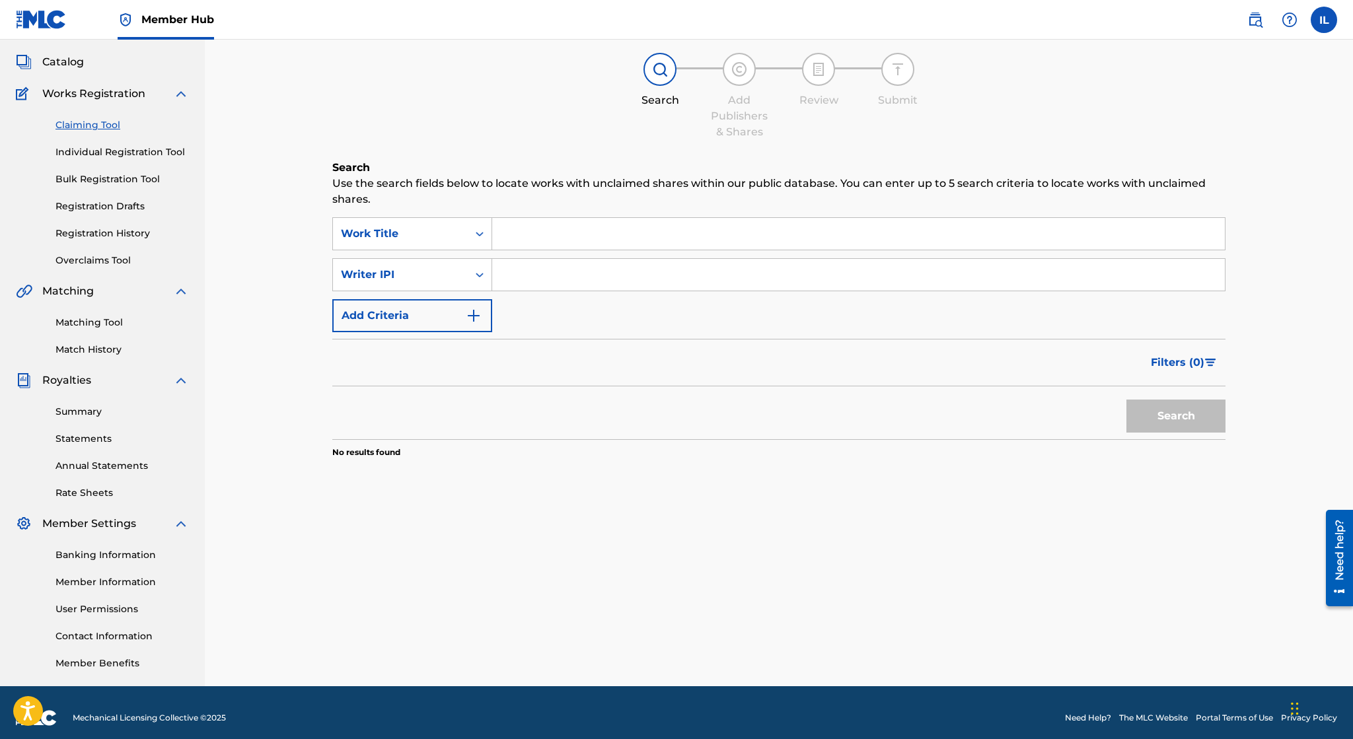
click at [572, 277] on input "Search Form" at bounding box center [858, 275] width 733 height 32
paste input "01172994227"
type input "01172994227"
click at [1165, 427] on button "Search" at bounding box center [1175, 416] width 99 height 33
drag, startPoint x: 657, startPoint y: 279, endPoint x: 353, endPoint y: 272, distance: 303.3
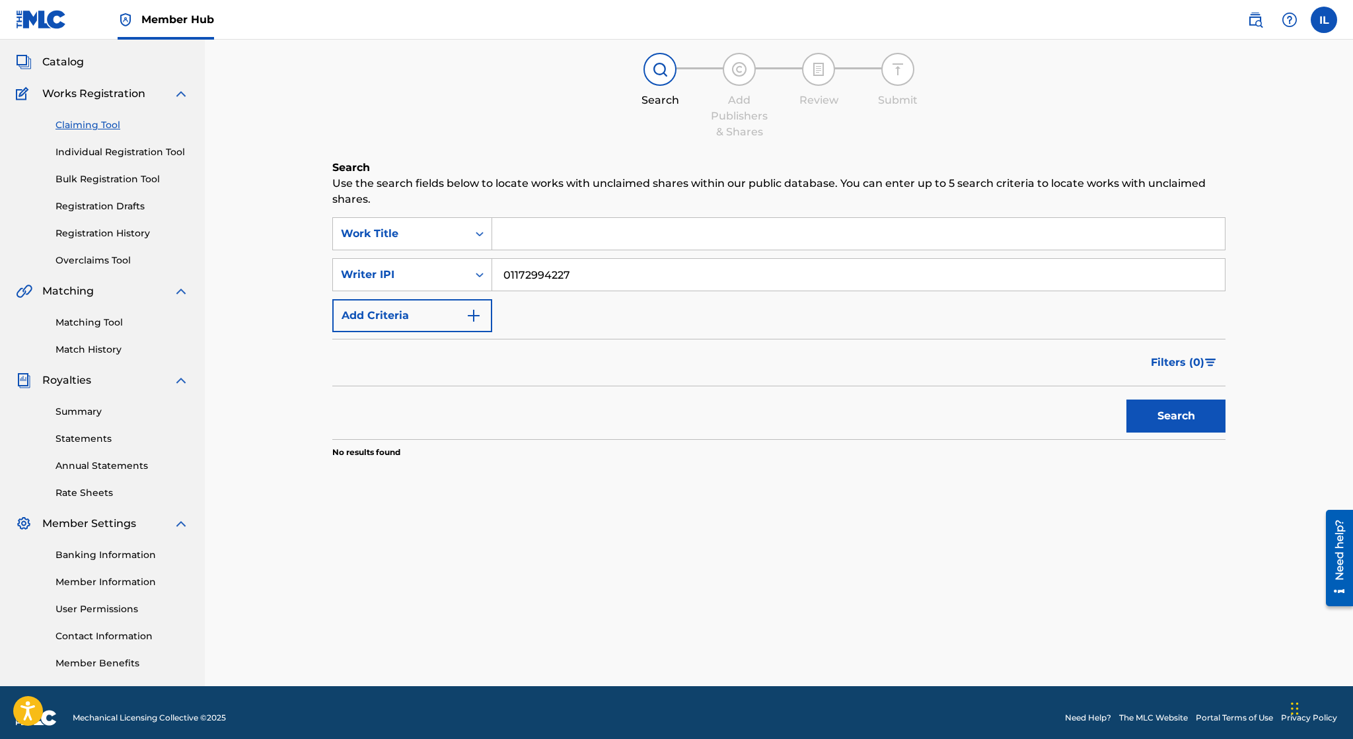
click at [492, 272] on input "01172994227" at bounding box center [858, 275] width 733 height 32
click at [485, 270] on icon "Search Form" at bounding box center [479, 274] width 13 height 13
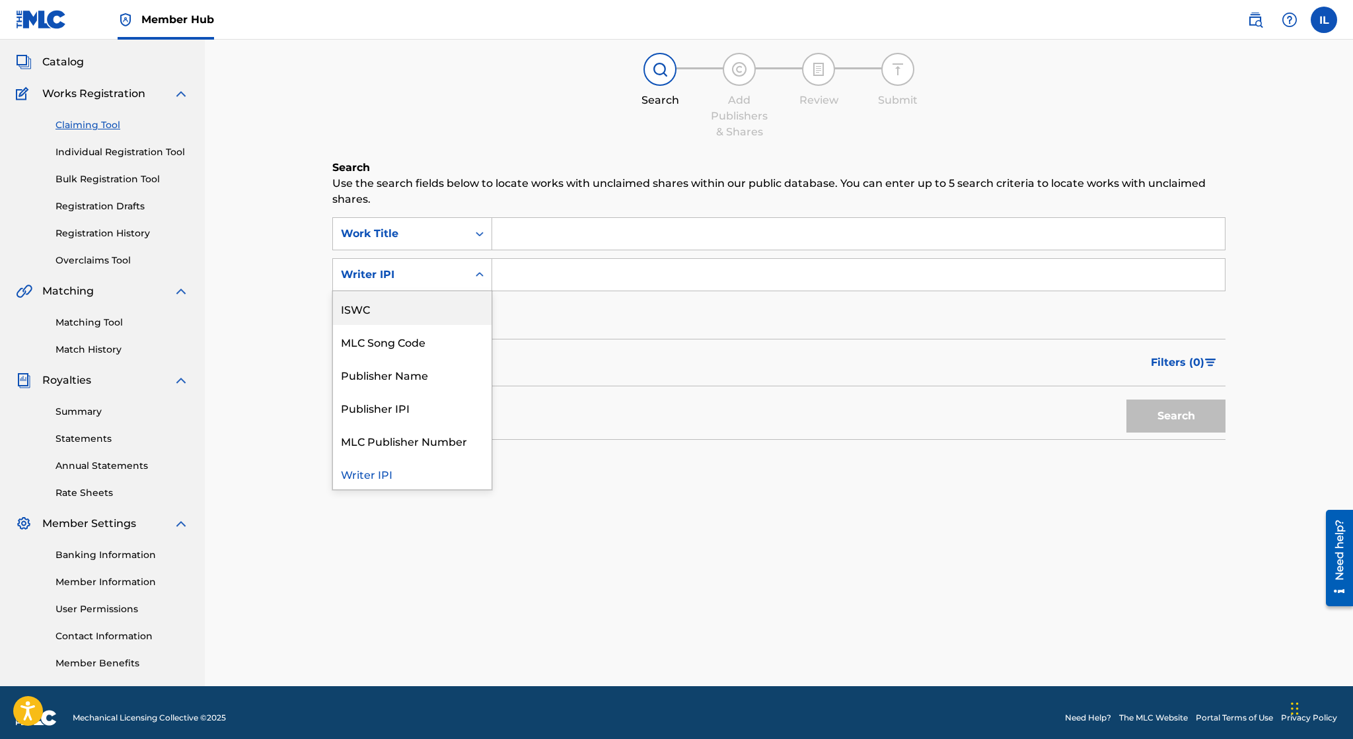
scroll to position [0, 0]
click at [474, 296] on div "Writer Name" at bounding box center [412, 307] width 159 height 33
click at [543, 274] on input "Search Form" at bounding box center [858, 275] width 733 height 32
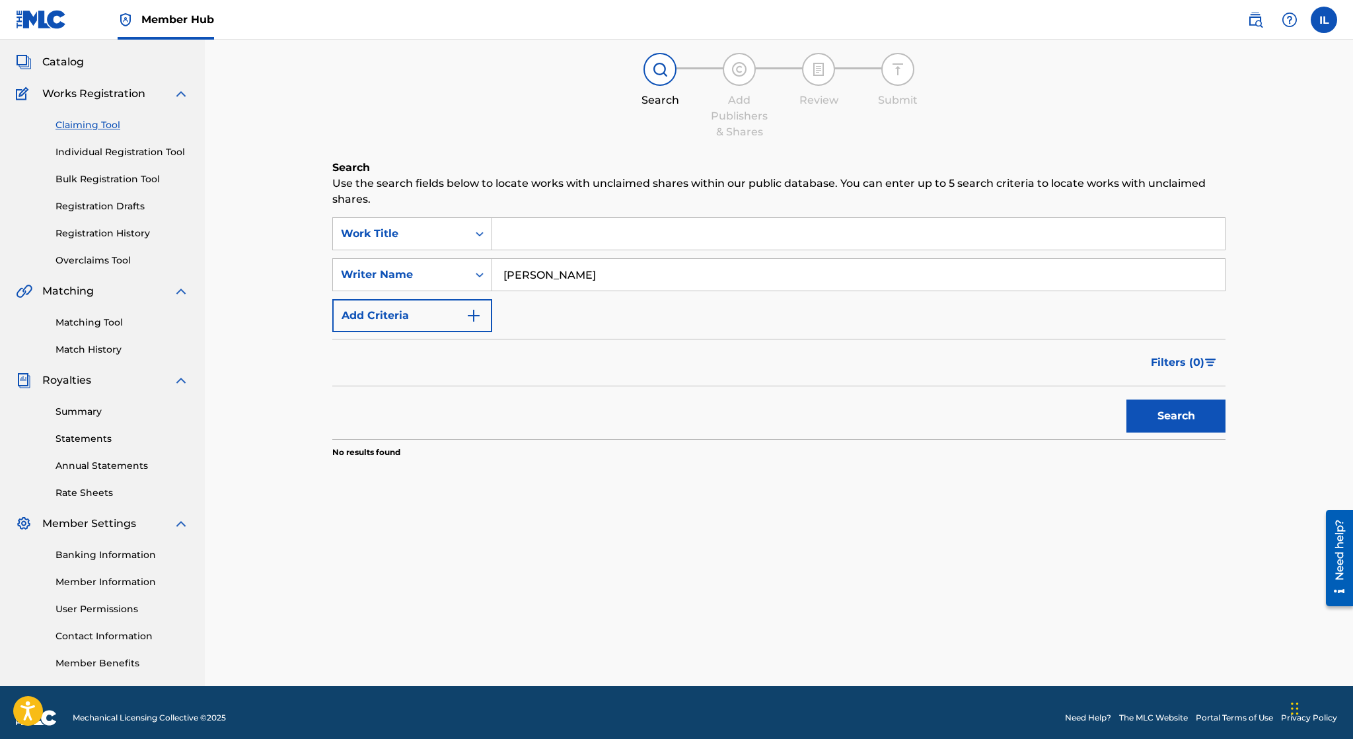
click at [1126, 400] on button "Search" at bounding box center [1175, 416] width 99 height 33
type input "I"
type input "IRVIN LOPEZ"
click at [1126, 400] on button "Search" at bounding box center [1175, 416] width 99 height 33
click at [546, 242] on input "Search Form" at bounding box center [858, 234] width 733 height 32
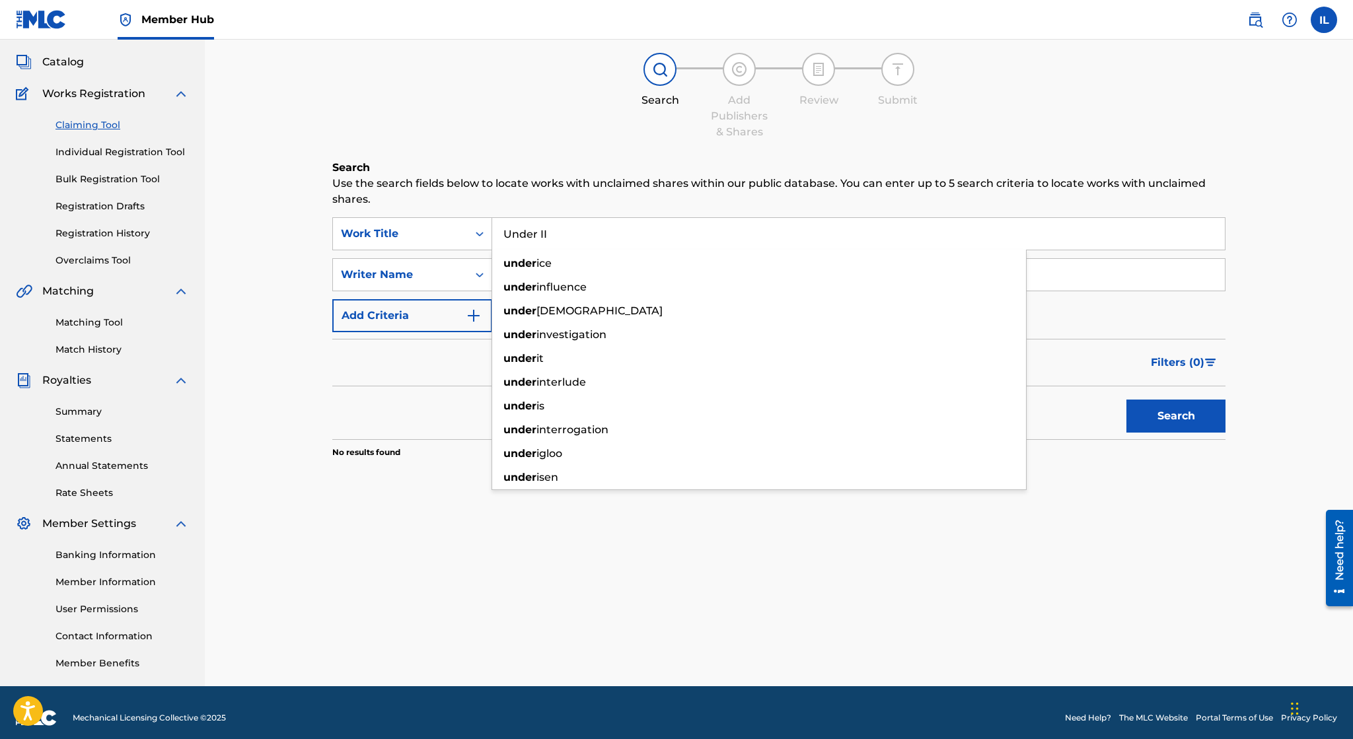
type input "Under II"
click at [1126, 400] on button "Search" at bounding box center [1175, 416] width 99 height 33
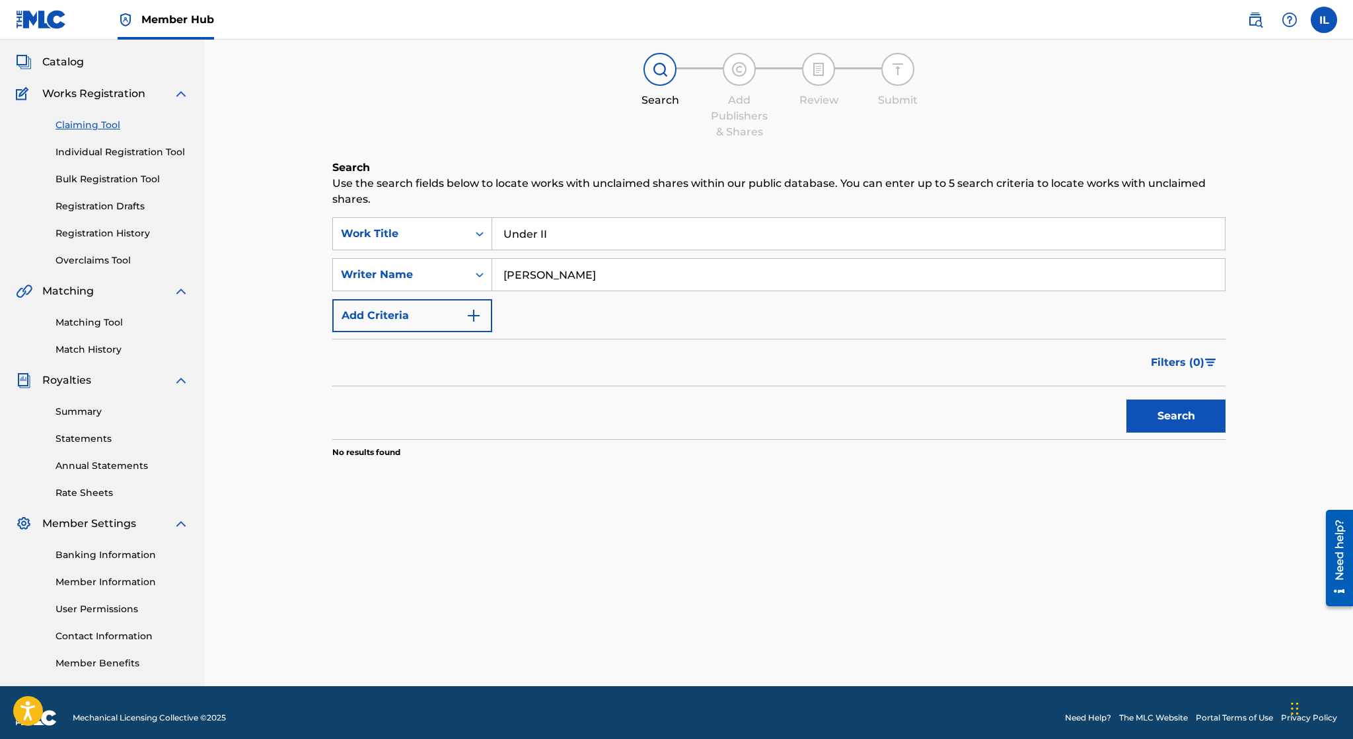
drag, startPoint x: 599, startPoint y: 284, endPoint x: 423, endPoint y: 303, distance: 176.1
click at [492, 291] on input "IRVIN LOPEZ" at bounding box center [858, 275] width 733 height 32
click at [1126, 400] on button "Search" at bounding box center [1175, 416] width 99 height 33
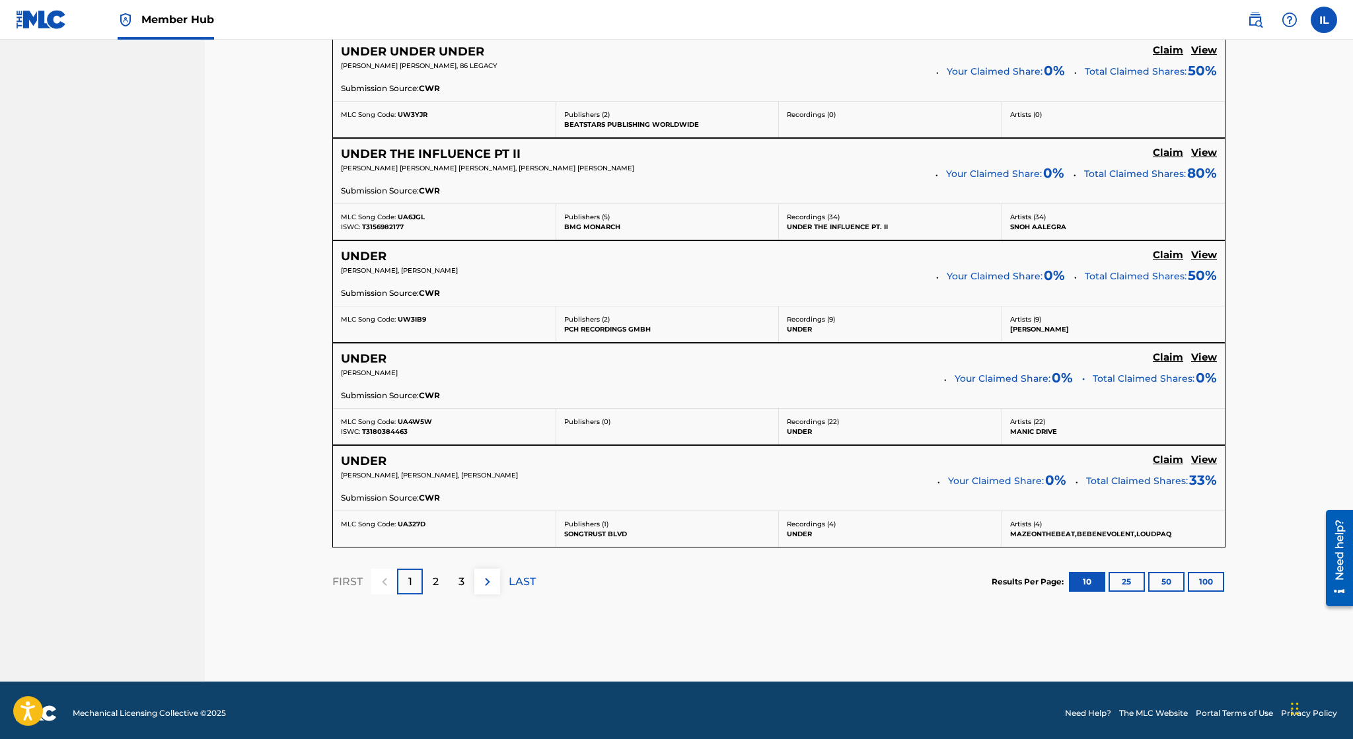
scroll to position [991, 0]
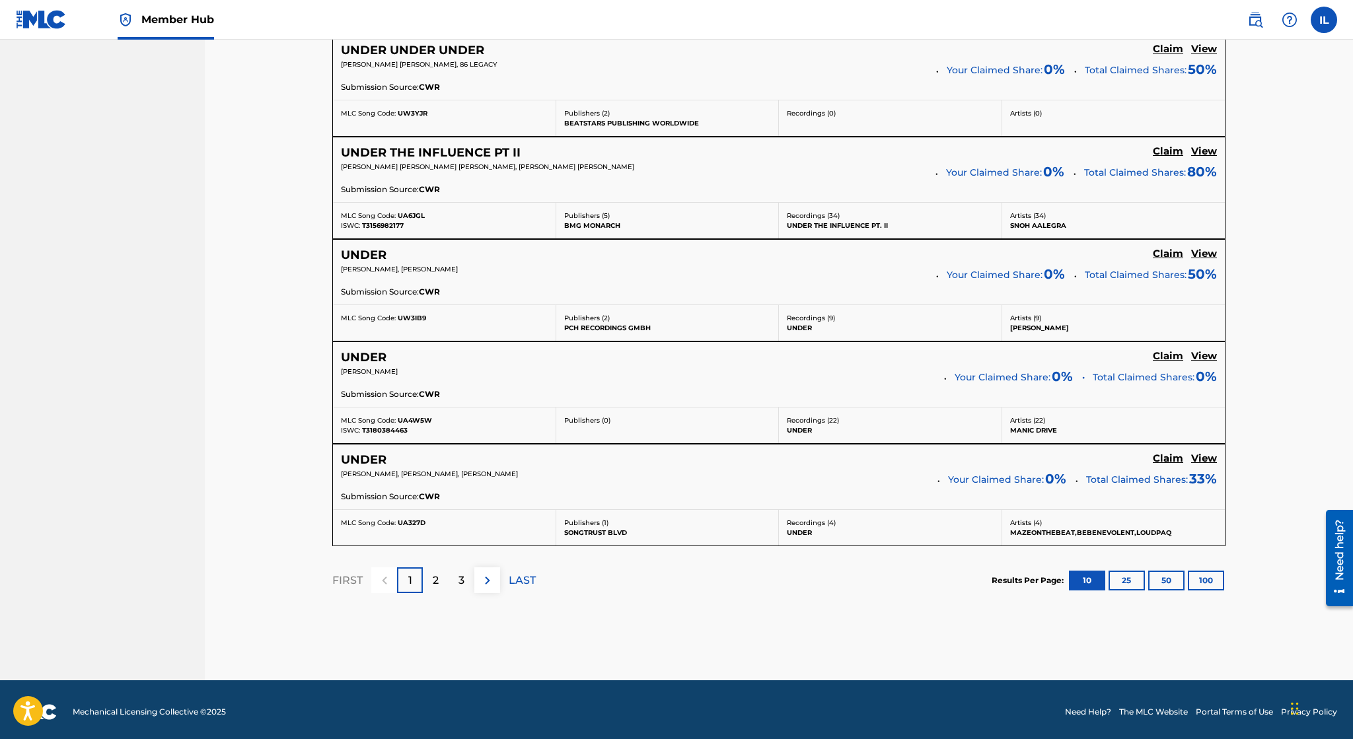
click at [434, 583] on div "2" at bounding box center [436, 581] width 26 height 26
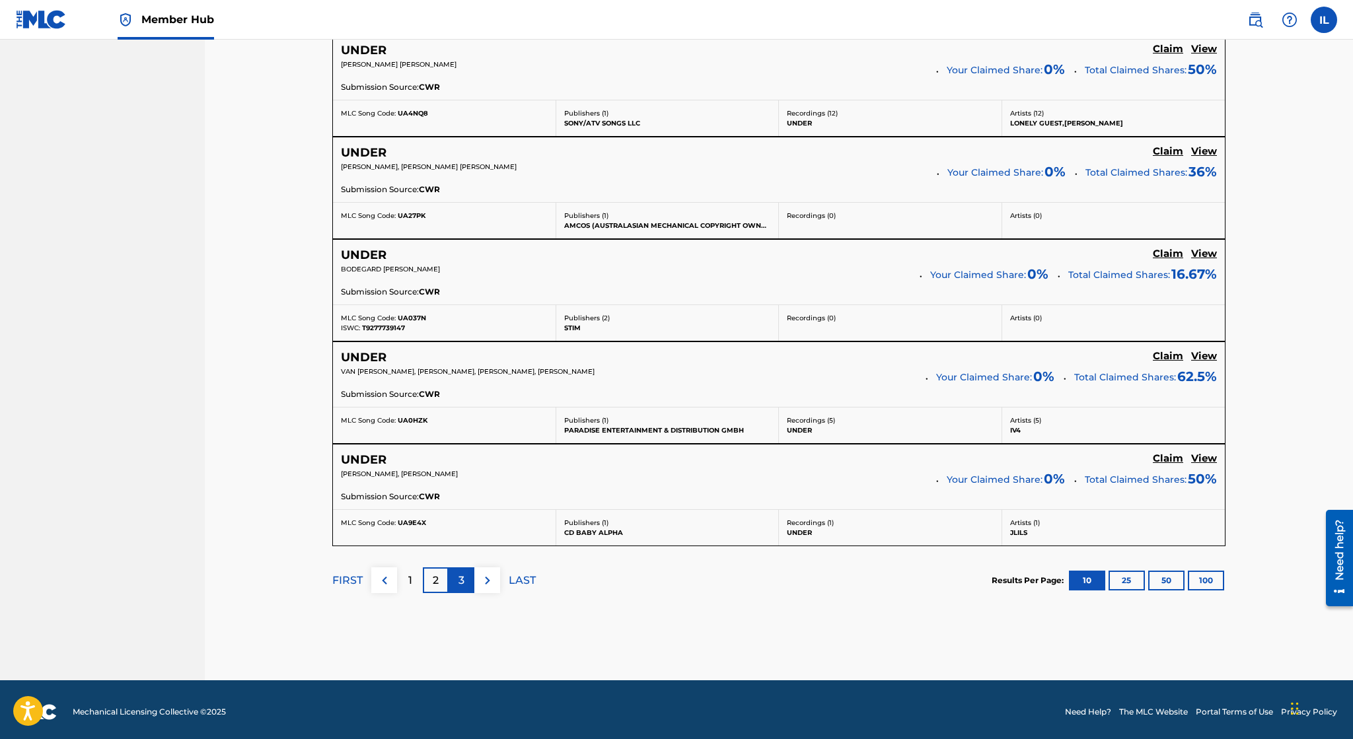
click at [452, 577] on div "3" at bounding box center [462, 581] width 26 height 26
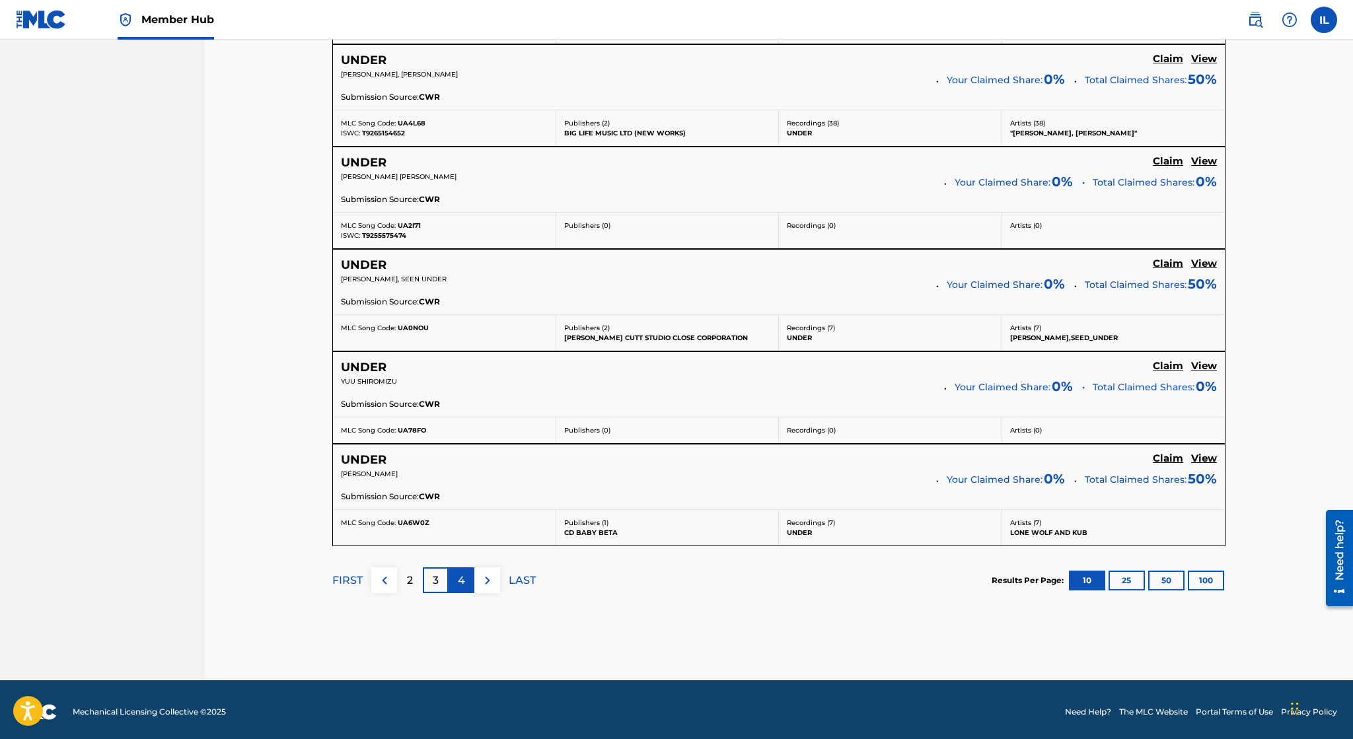
click at [456, 580] on div "4" at bounding box center [462, 581] width 26 height 26
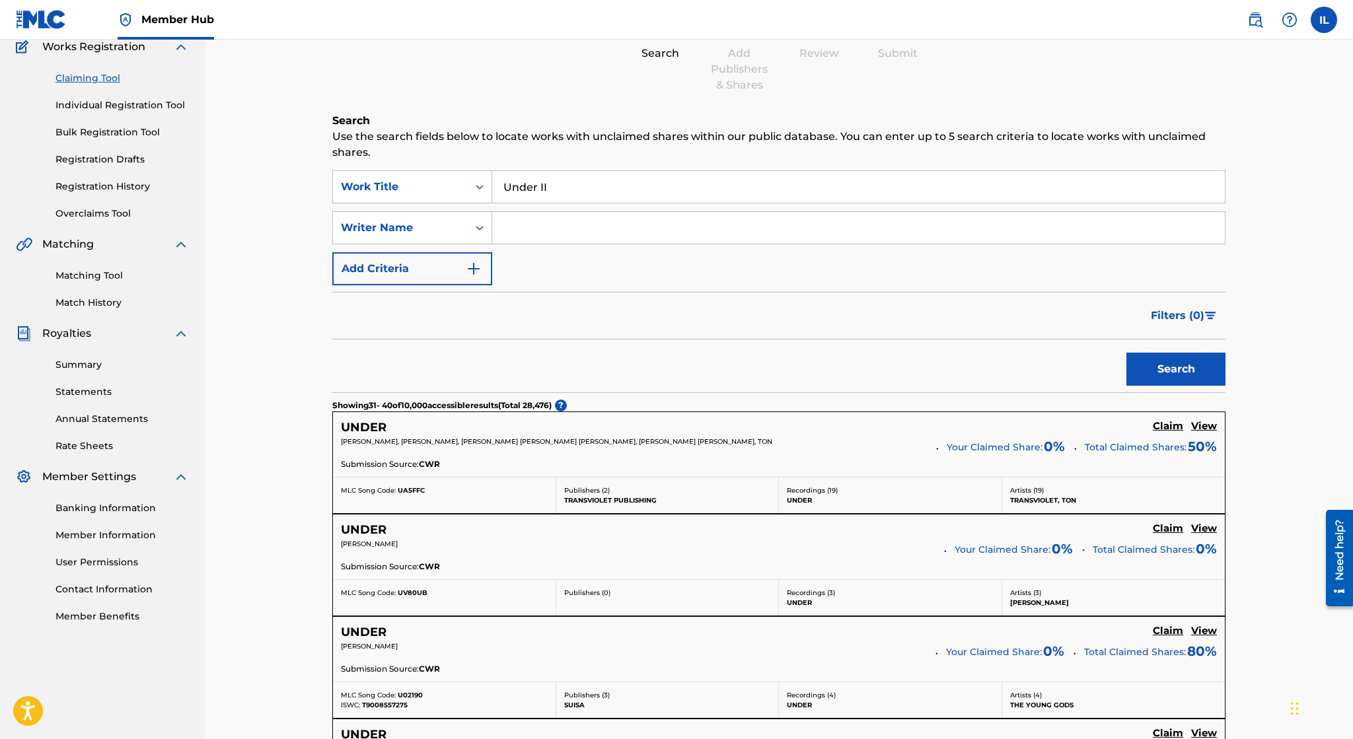
scroll to position [0, 0]
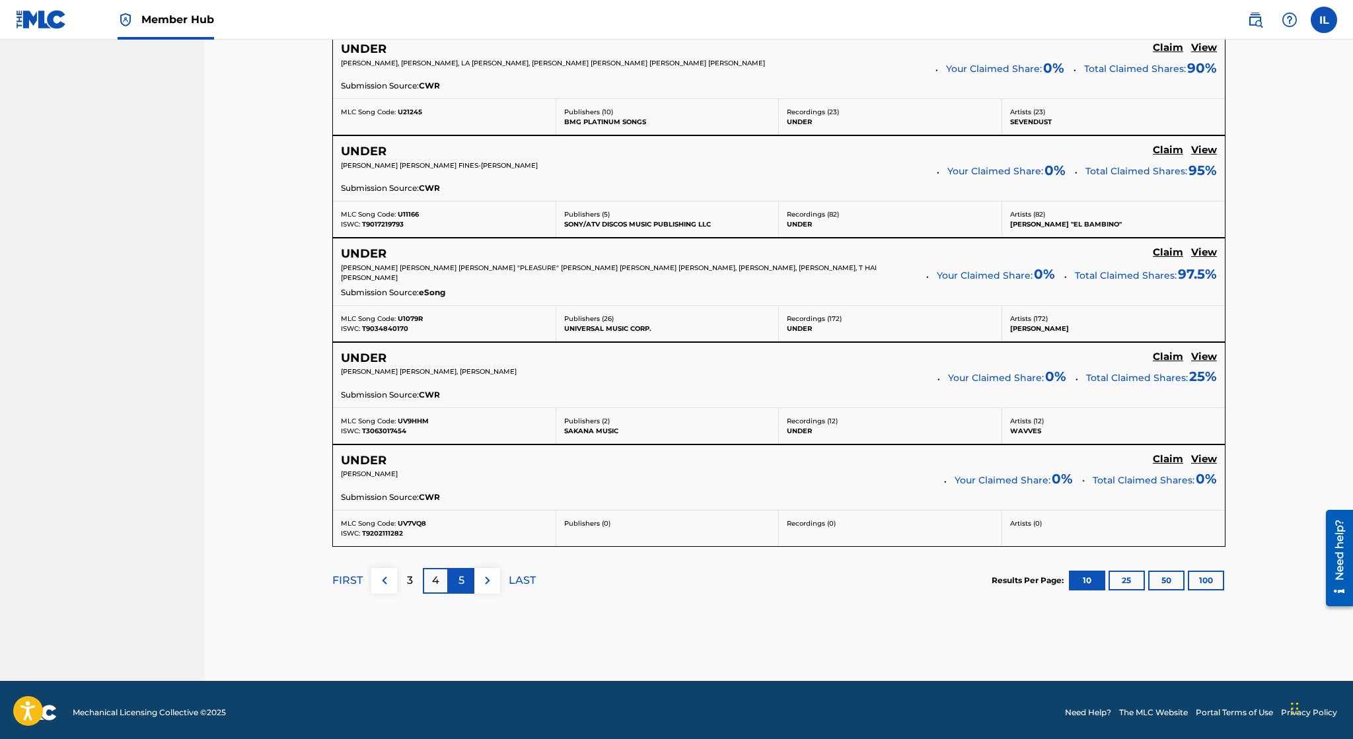
click at [465, 576] on div "5" at bounding box center [462, 581] width 26 height 26
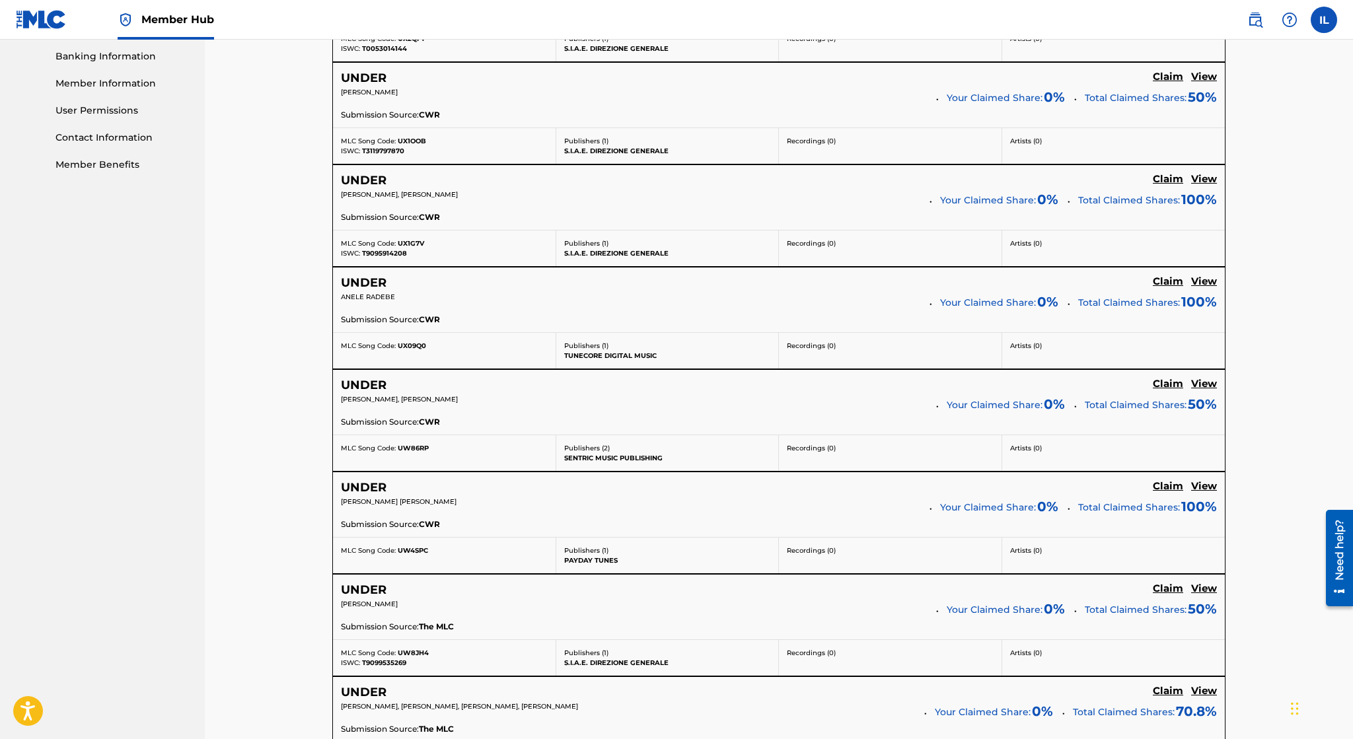
scroll to position [1006, 0]
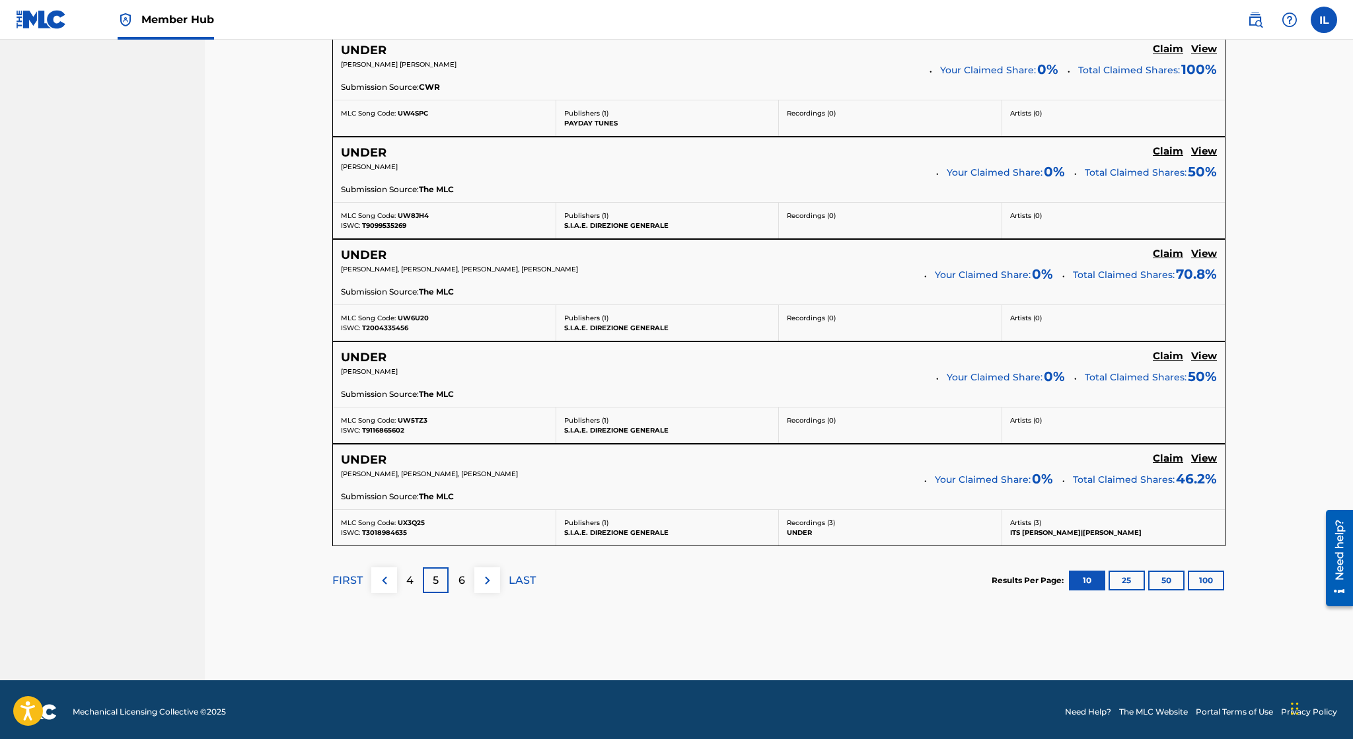
click at [466, 585] on div "6" at bounding box center [462, 581] width 26 height 26
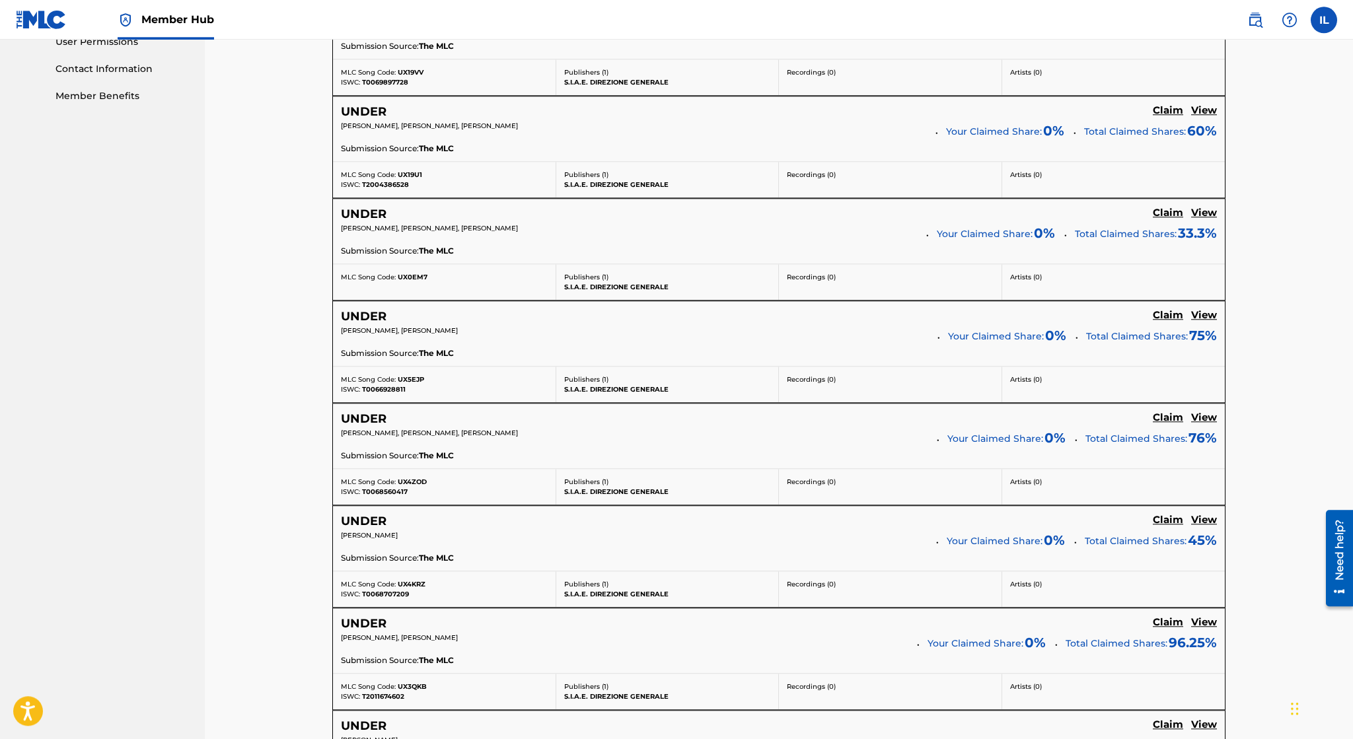
scroll to position [986, 0]
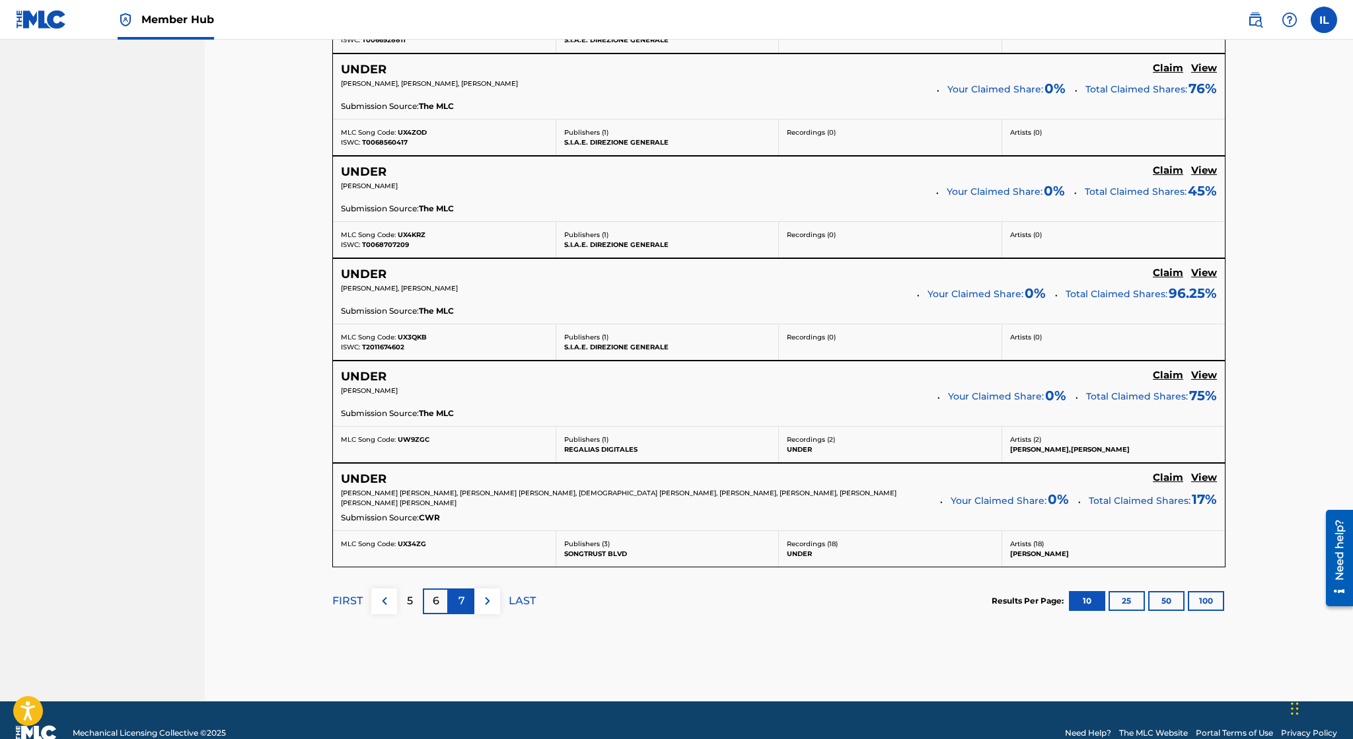
click at [466, 599] on div "7" at bounding box center [462, 602] width 26 height 26
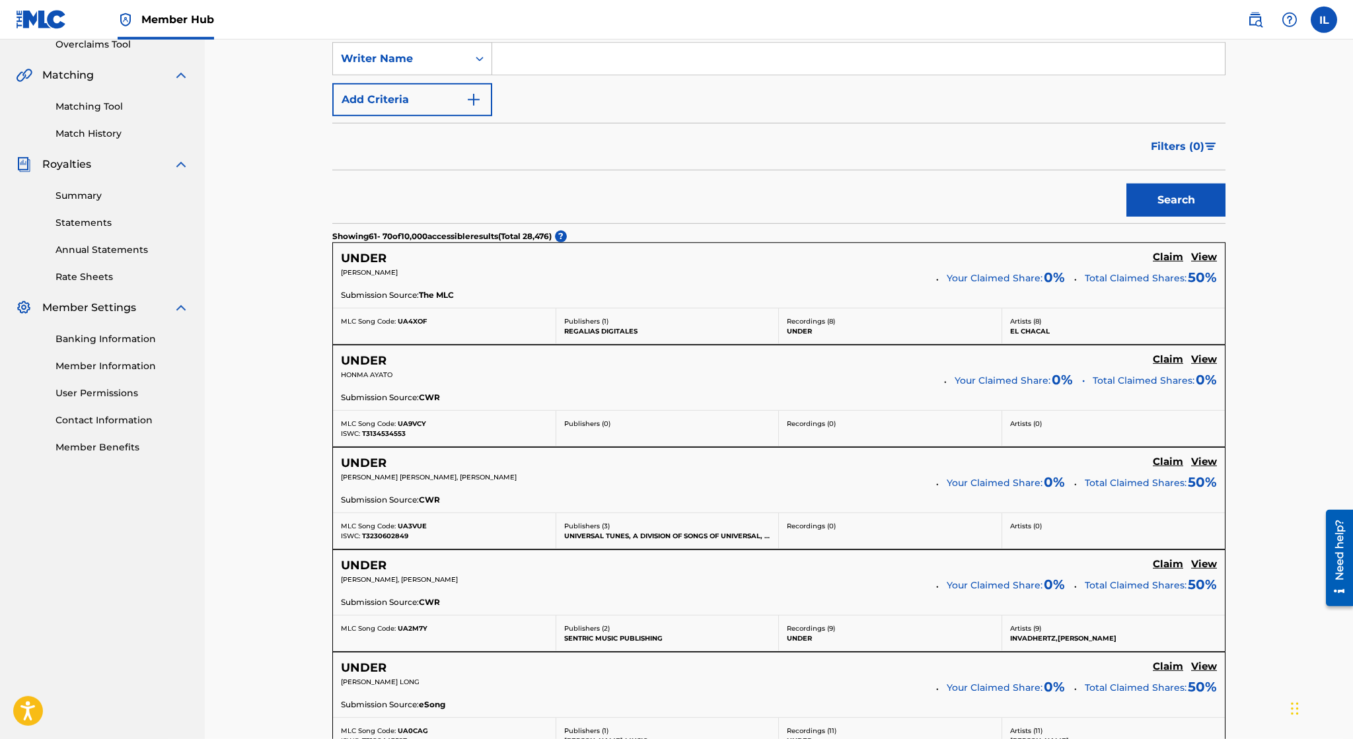
scroll to position [79, 0]
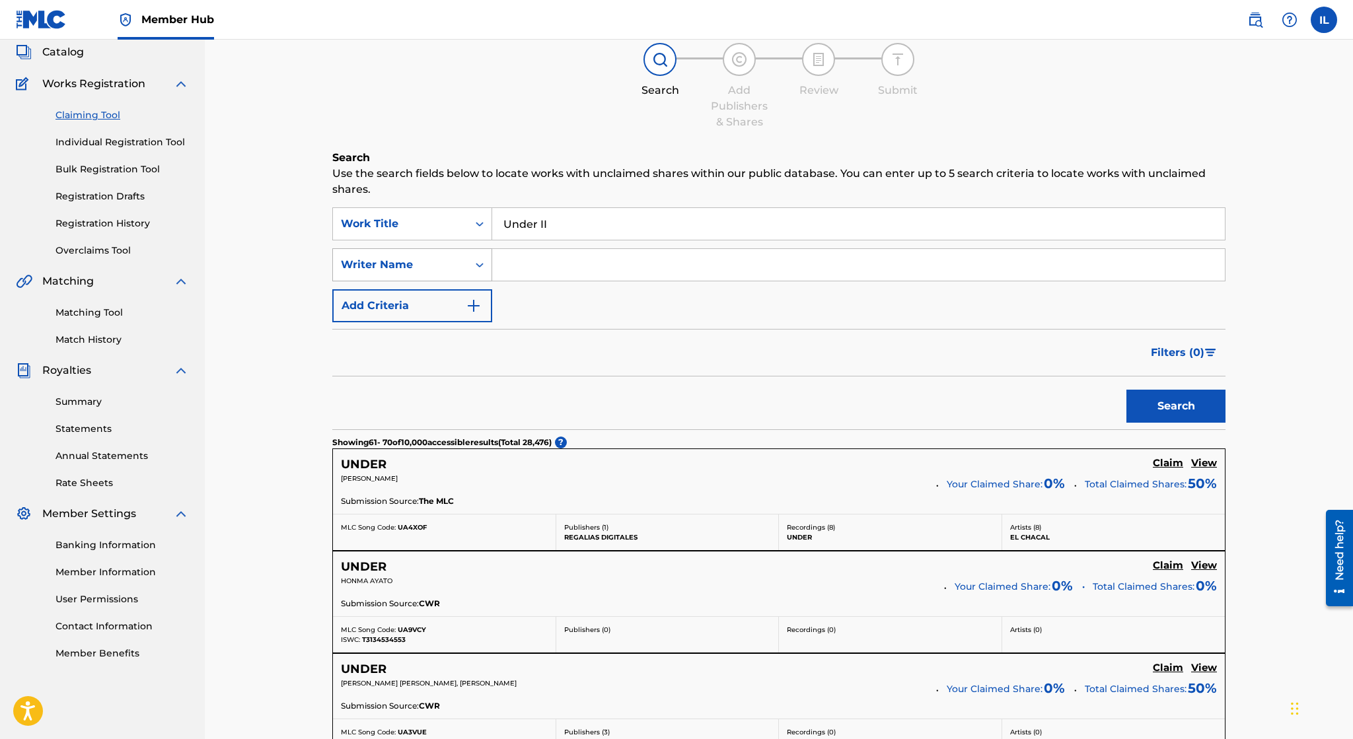
click at [447, 253] on div "Writer Name" at bounding box center [400, 264] width 135 height 25
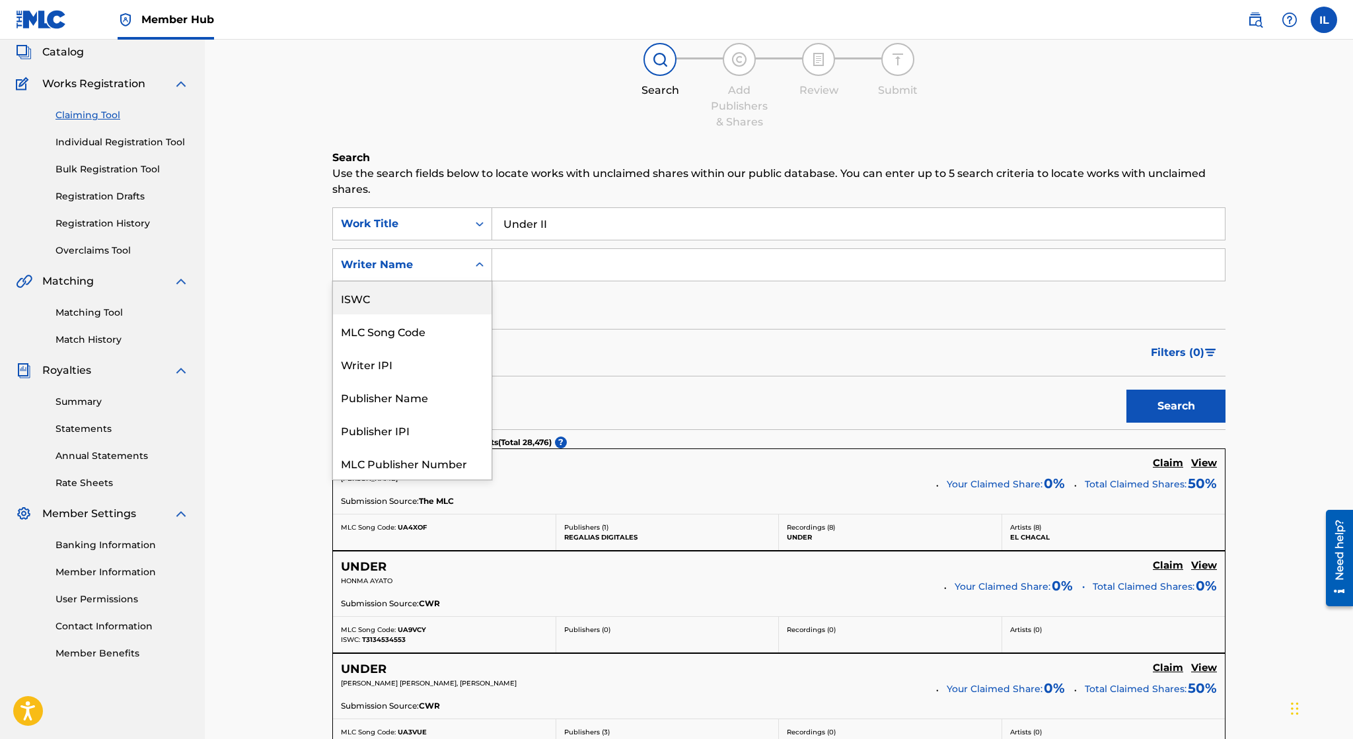
scroll to position [32, 0]
click at [554, 291] on div "SearchWithCriteria0eec30ba-d7f7-4219-8340-b04ce2f2d935 Work Title Under II Sear…" at bounding box center [778, 264] width 893 height 115
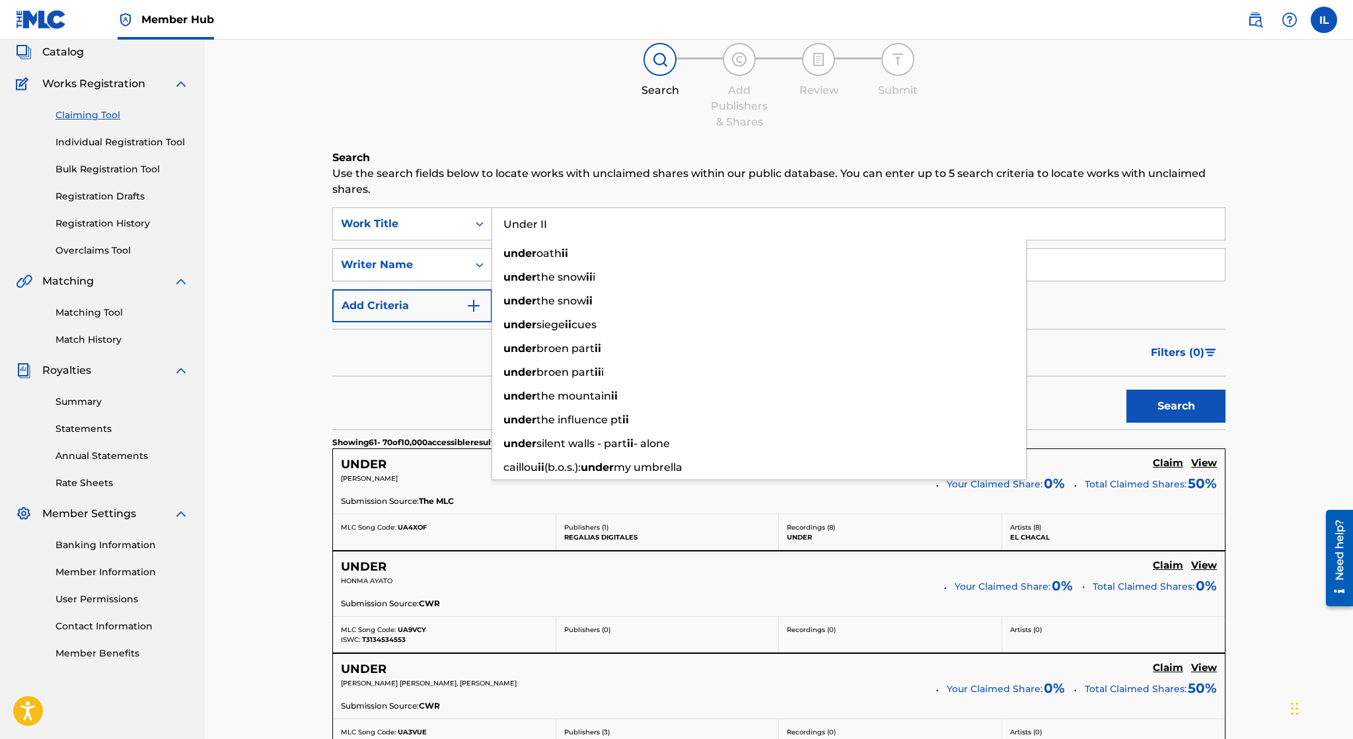
drag, startPoint x: 577, startPoint y: 229, endPoint x: 358, endPoint y: 248, distance: 220.2
click at [492, 240] on input "Under II" at bounding box center [858, 224] width 733 height 32
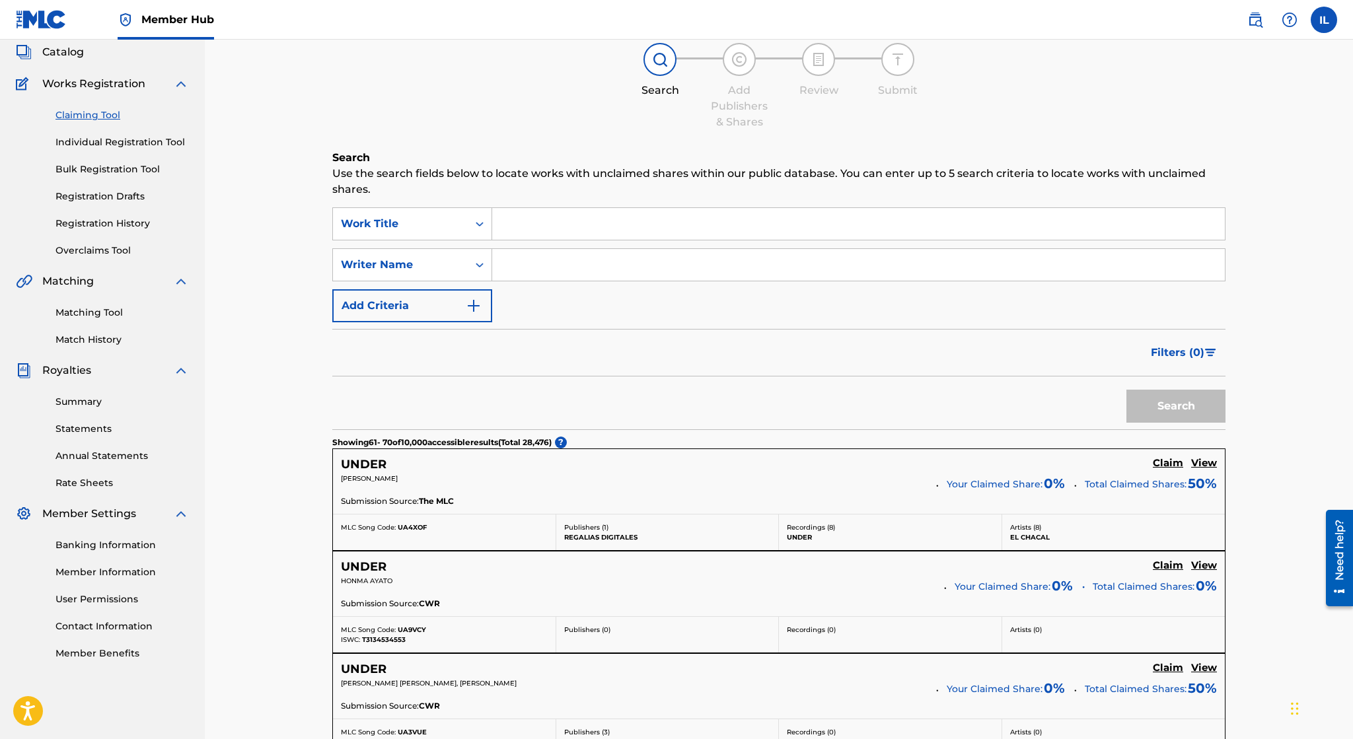
click at [540, 275] on input "Search Form" at bounding box center [858, 265] width 733 height 32
type input "Blue47"
click at [1184, 411] on button "Search" at bounding box center [1175, 406] width 99 height 33
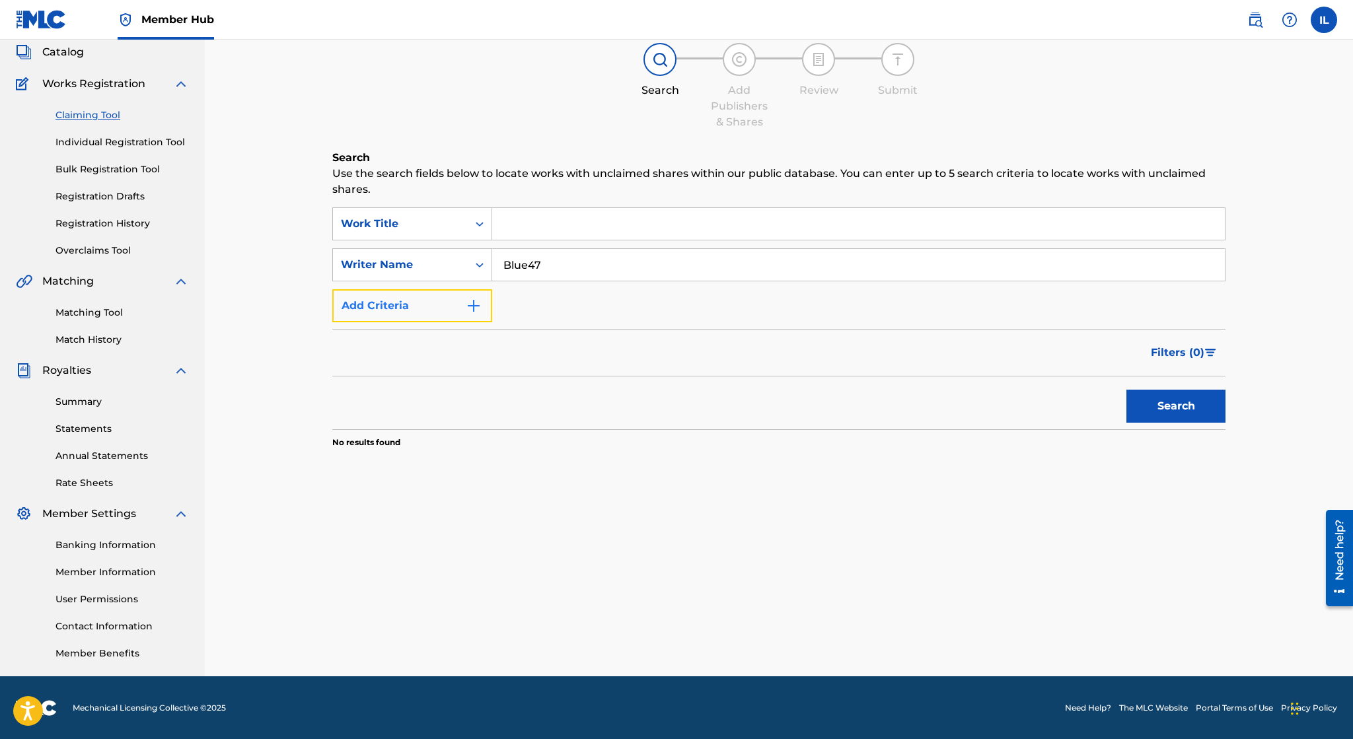
click at [420, 310] on button "Add Criteria" at bounding box center [412, 305] width 160 height 33
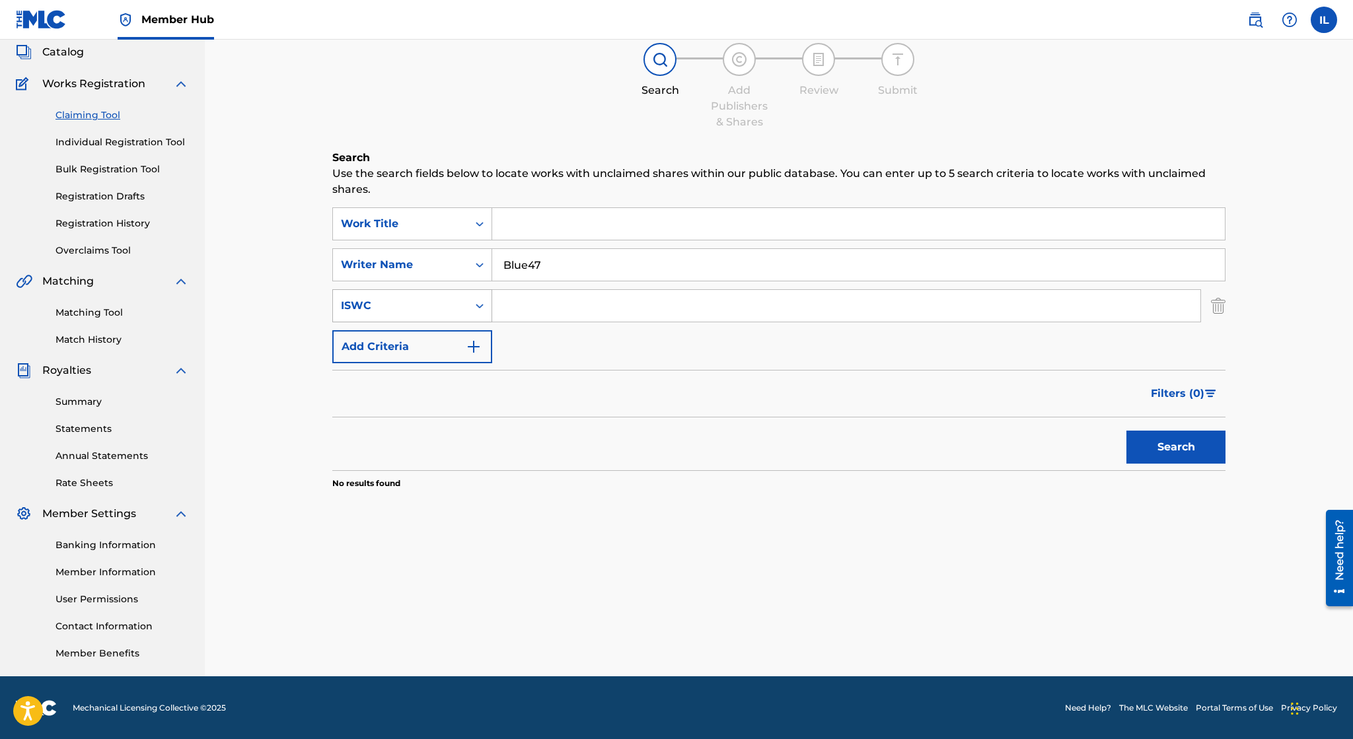
click at [420, 309] on div "ISWC" at bounding box center [400, 306] width 119 height 16
click at [440, 308] on div "ISWC" at bounding box center [400, 306] width 119 height 16
click at [1223, 316] on img "Search Form" at bounding box center [1218, 305] width 15 height 33
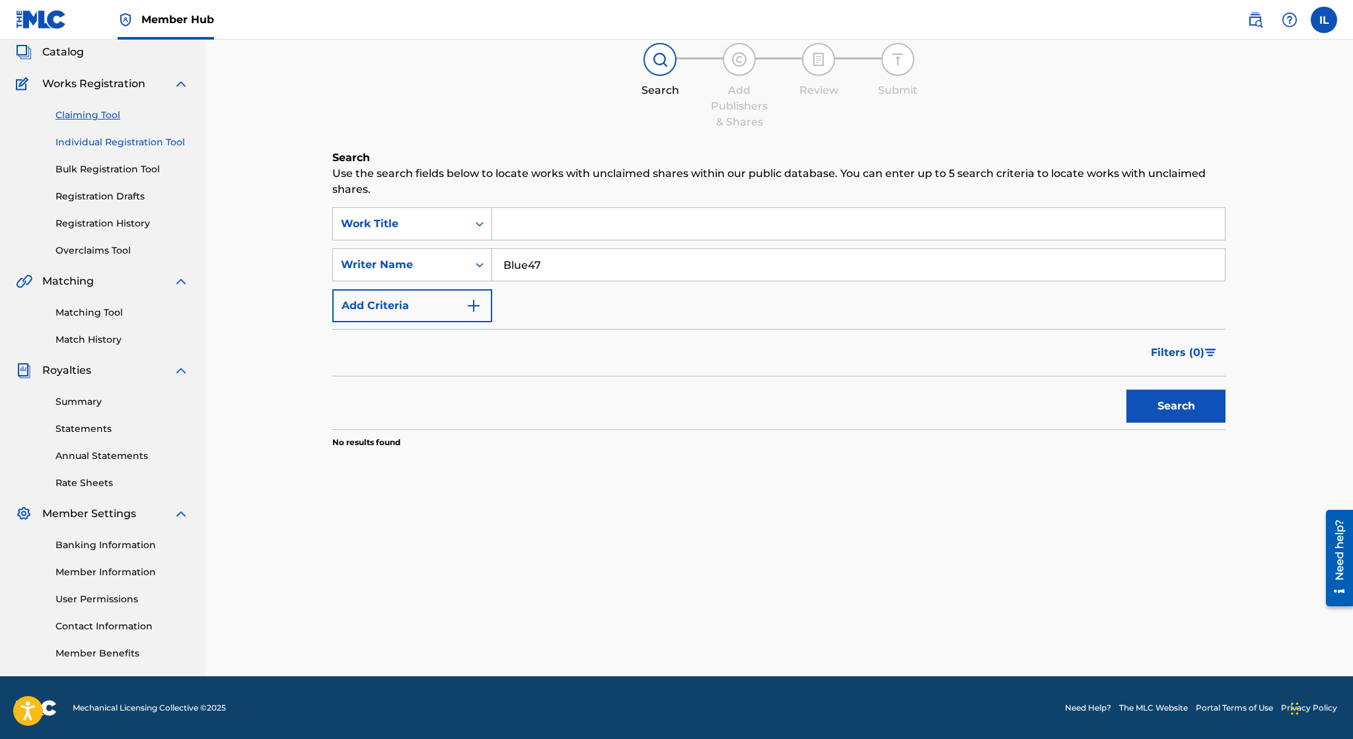
click at [135, 141] on link "Individual Registration Tool" at bounding box center [121, 142] width 133 height 14
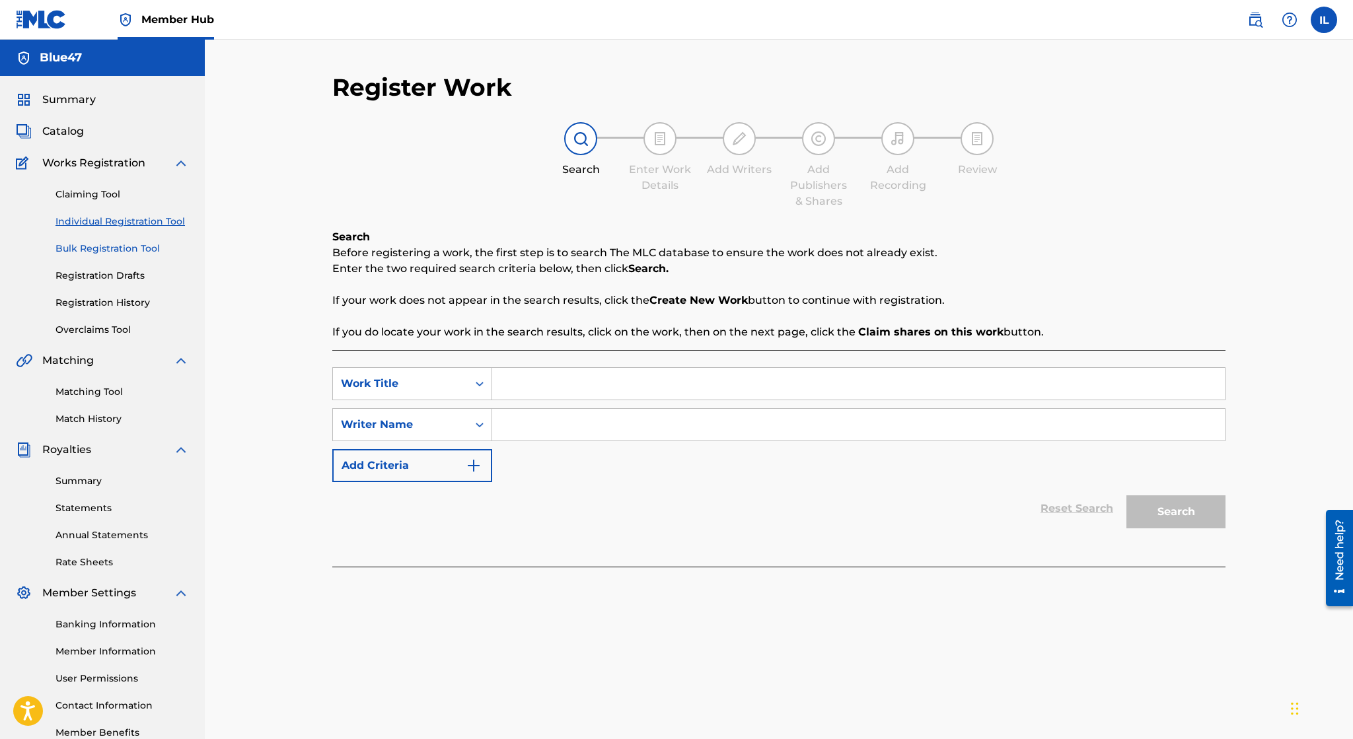
click at [128, 251] on link "Bulk Registration Tool" at bounding box center [121, 249] width 133 height 14
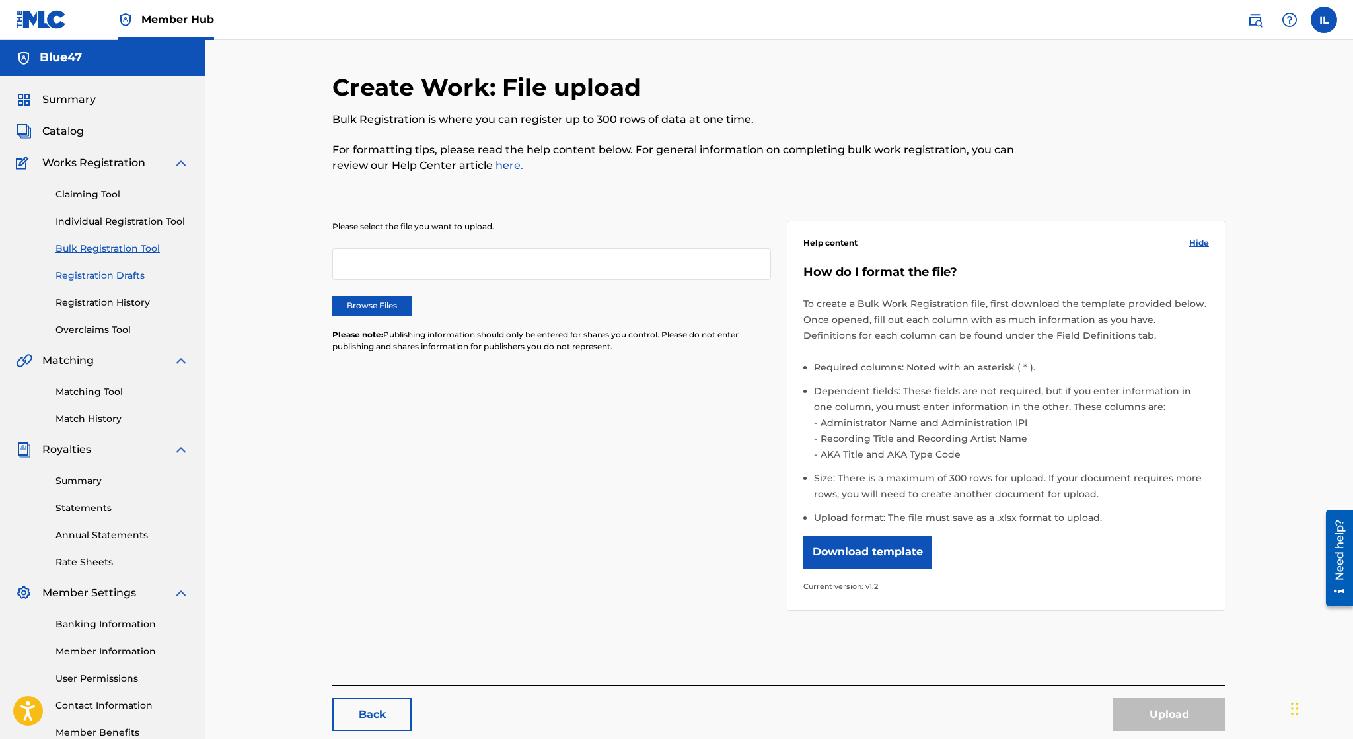
click at [131, 274] on link "Registration Drafts" at bounding box center [121, 276] width 133 height 14
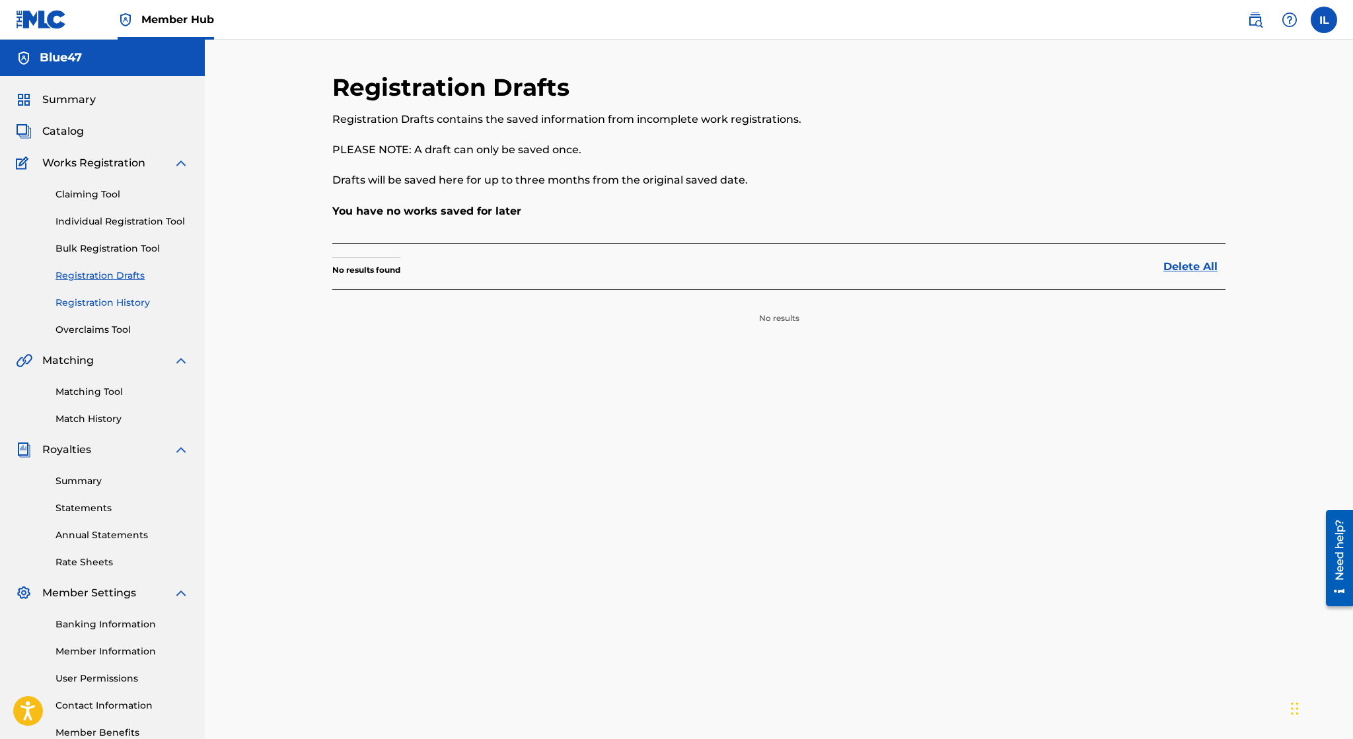
click at [133, 303] on link "Registration History" at bounding box center [121, 303] width 133 height 14
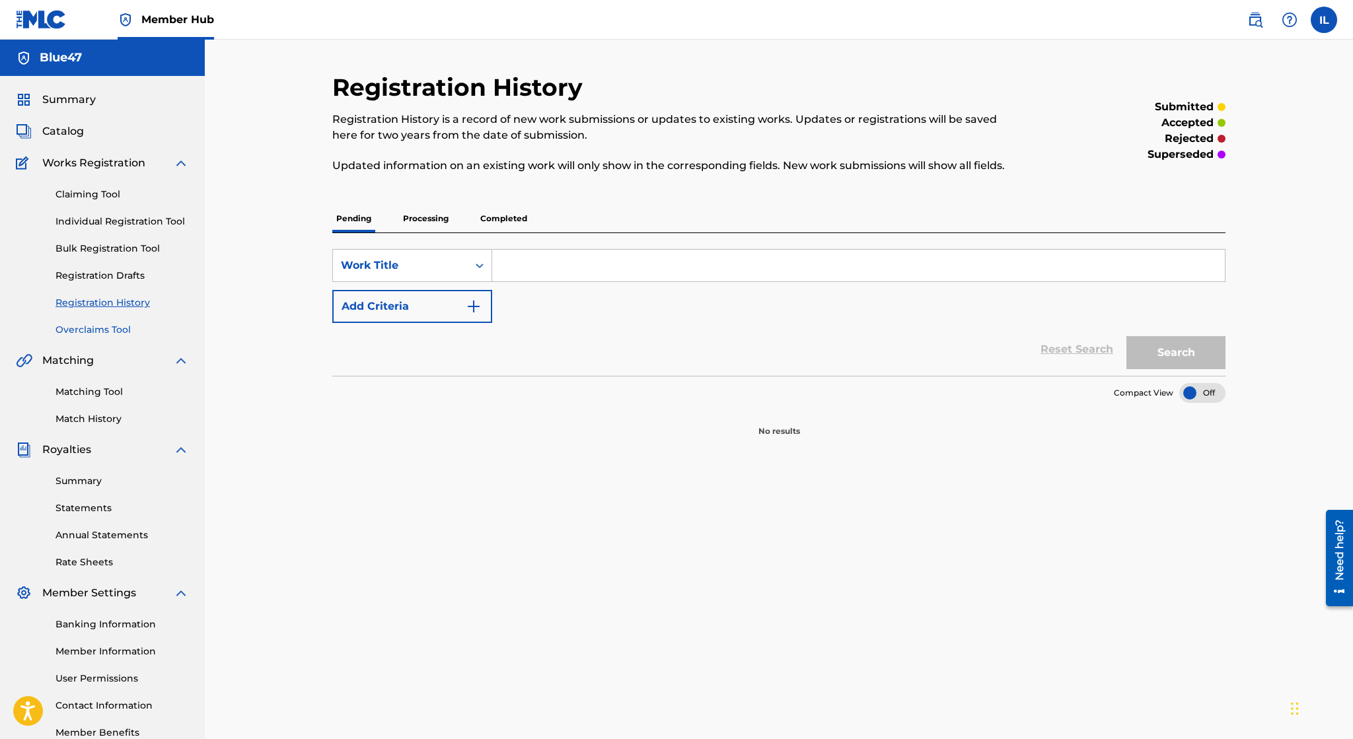
click at [128, 331] on link "Overclaims Tool" at bounding box center [121, 330] width 133 height 14
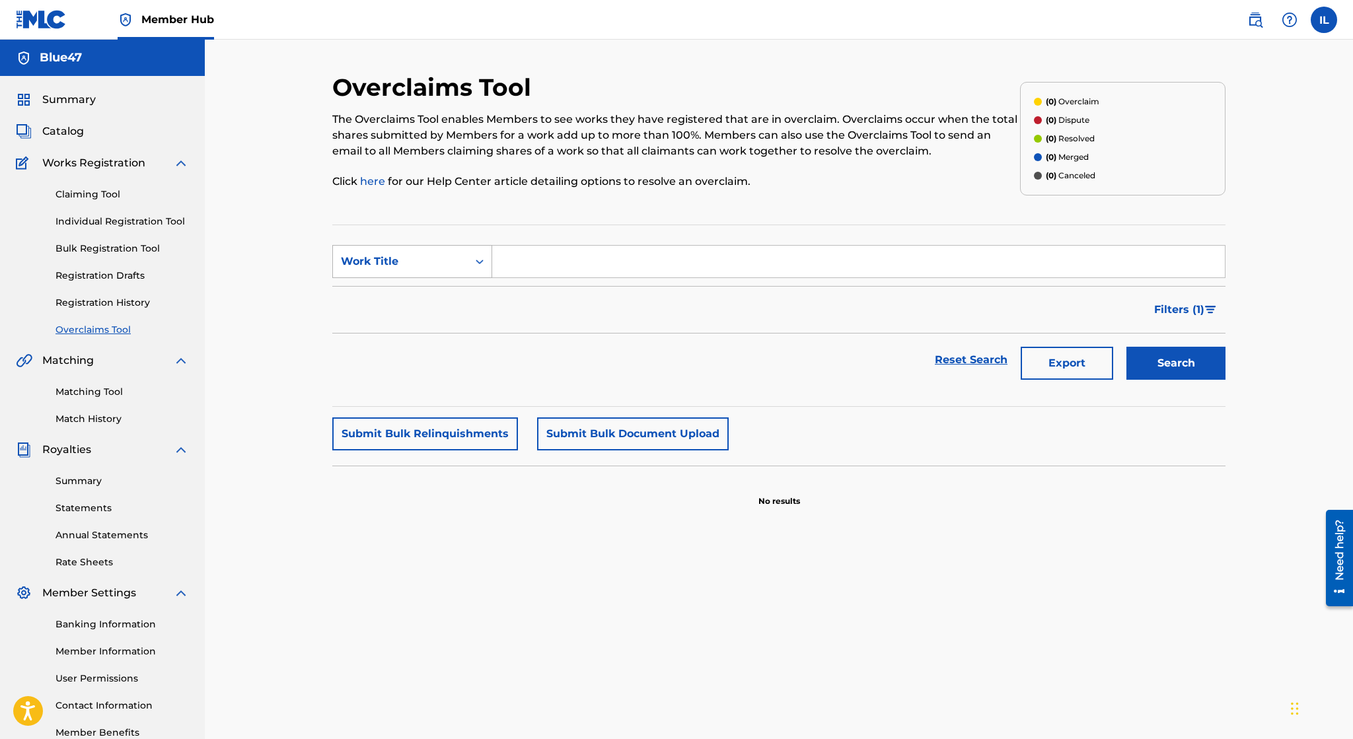
click at [425, 272] on div "Work Title" at bounding box center [400, 261] width 135 height 25
click at [432, 271] on div "Work Title" at bounding box center [400, 261] width 135 height 25
click at [517, 269] on input "Search Form" at bounding box center [858, 262] width 733 height 32
type input "Under II"
click at [1126, 347] on button "Search" at bounding box center [1175, 363] width 99 height 33
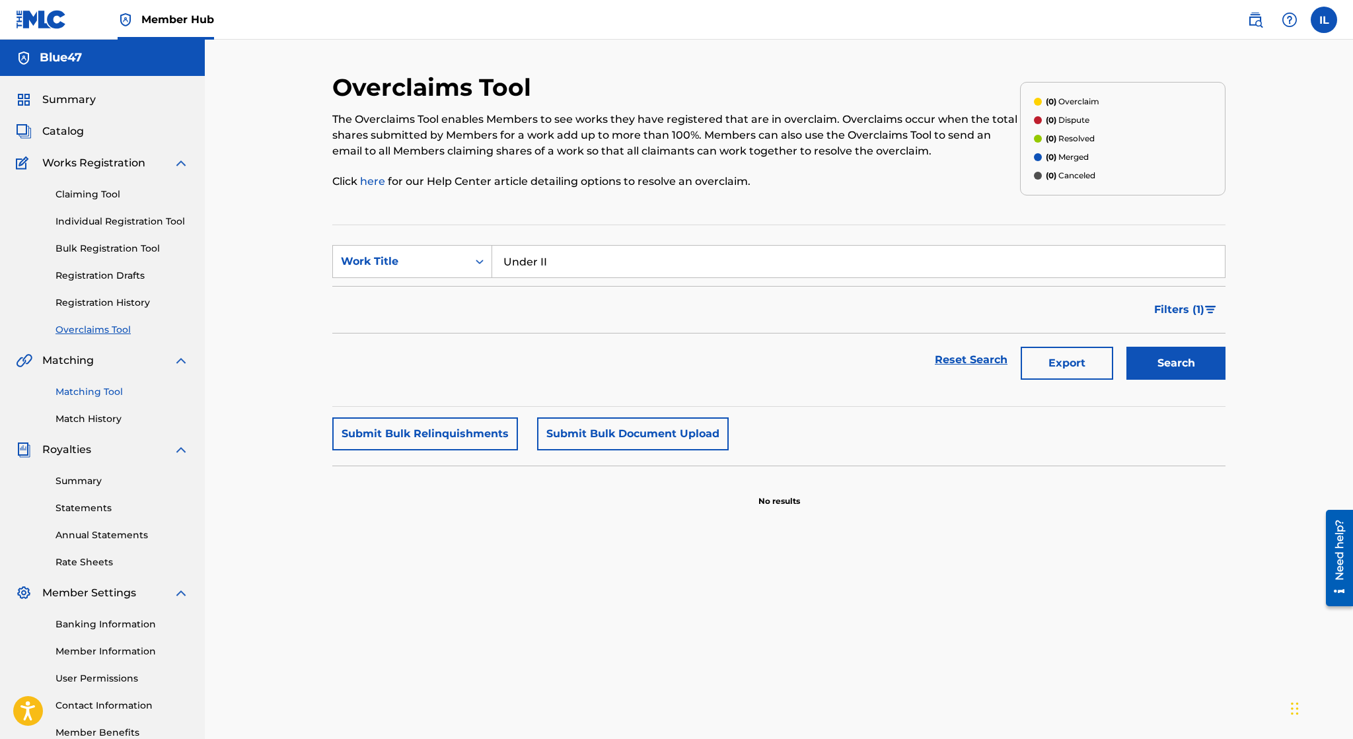
click at [104, 384] on div "Matching Tool Match History" at bounding box center [102, 397] width 173 height 57
click at [102, 390] on link "Matching Tool" at bounding box center [121, 392] width 133 height 14
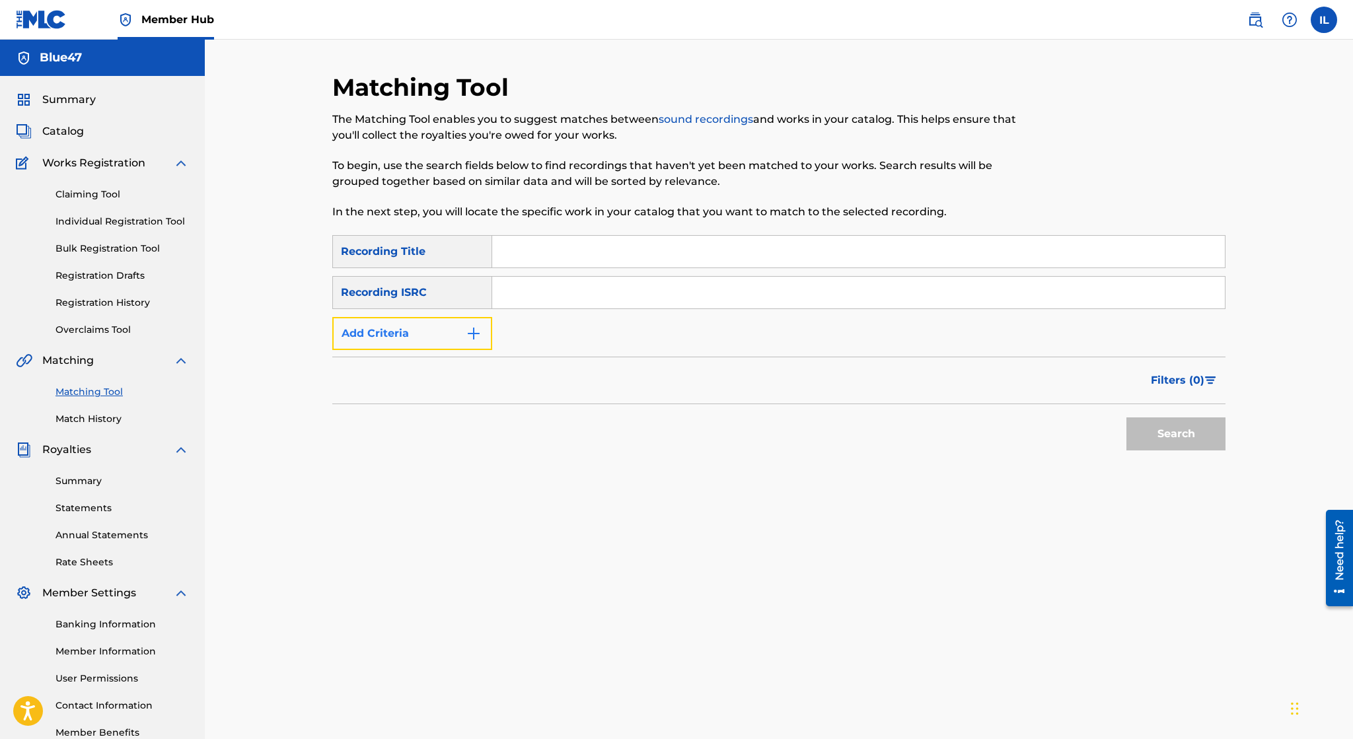
click at [427, 338] on button "Add Criteria" at bounding box center [412, 333] width 160 height 33
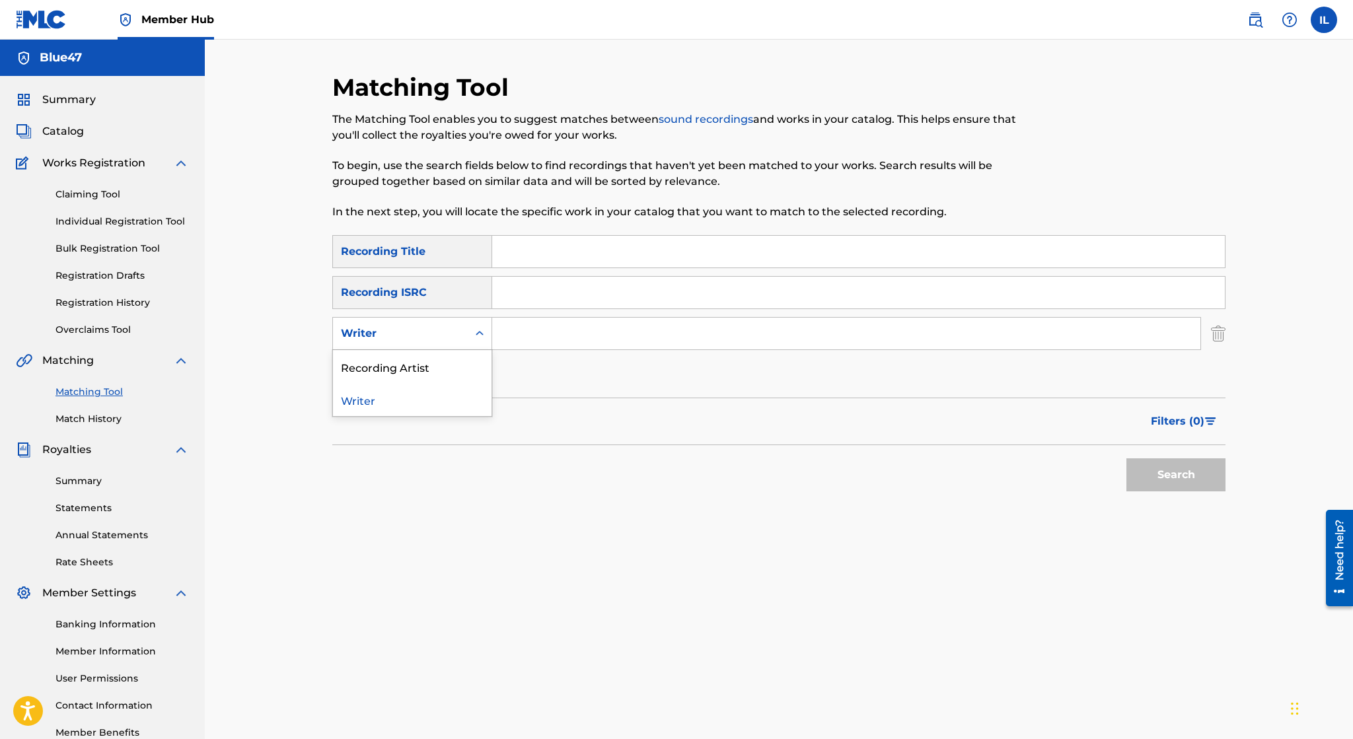
click at [427, 338] on div "Writer" at bounding box center [400, 334] width 119 height 16
click at [428, 361] on div "Recording Artist" at bounding box center [412, 366] width 159 height 33
click at [545, 320] on input "Search Form" at bounding box center [846, 334] width 708 height 32
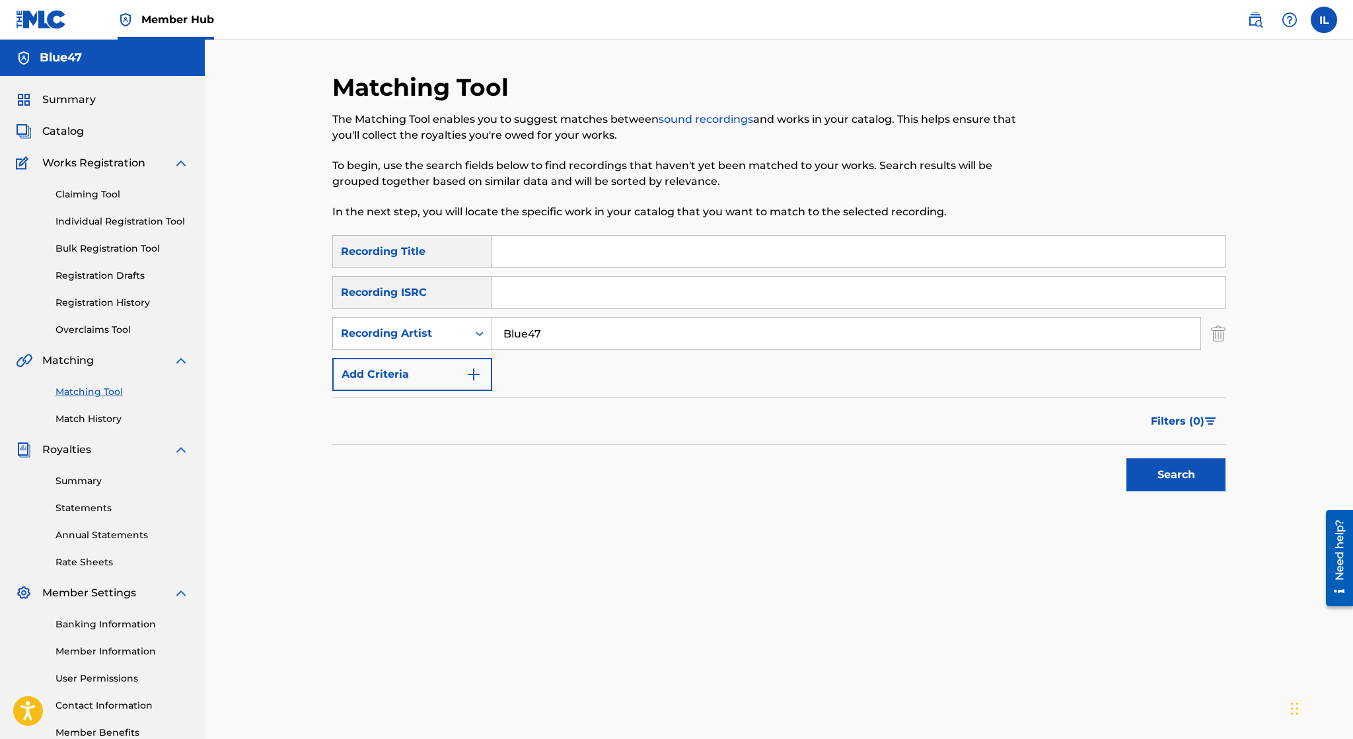
type input "Blue47"
click at [1126, 459] on button "Search" at bounding box center [1175, 475] width 99 height 33
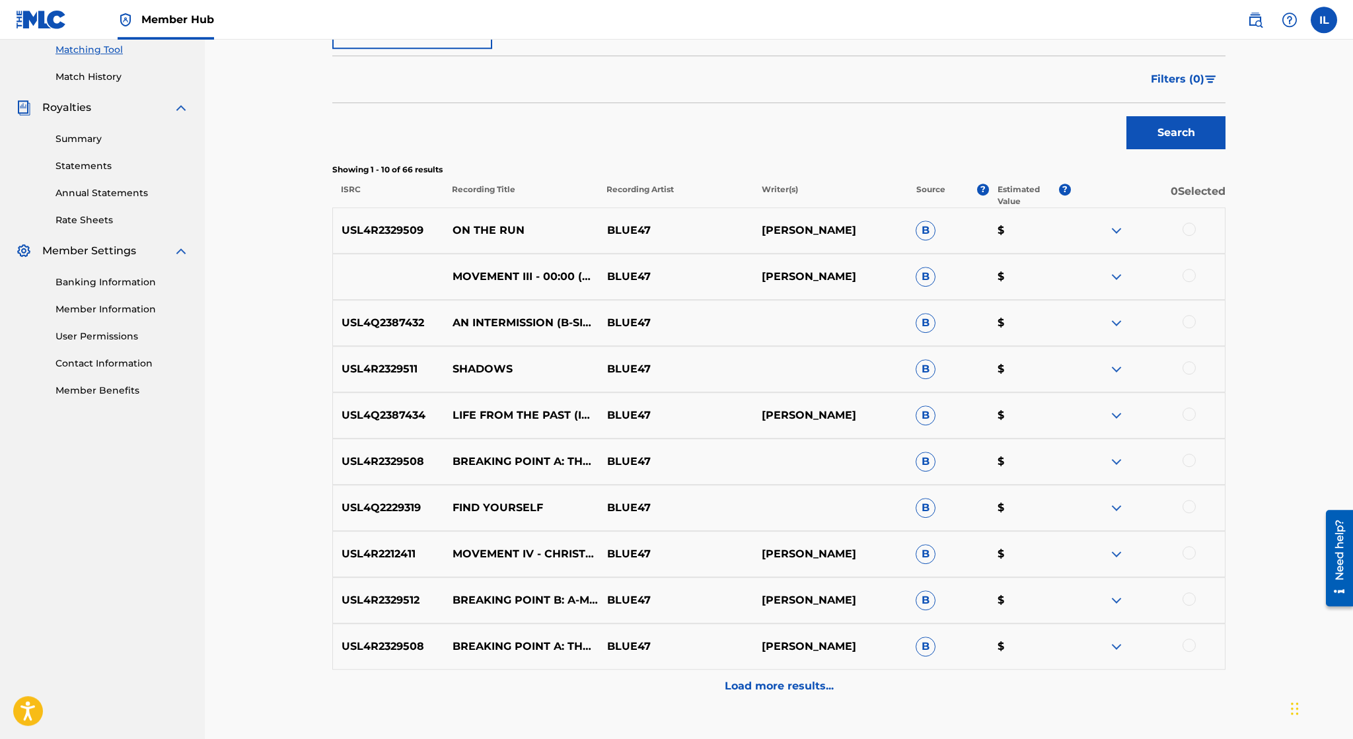
scroll to position [349, 0]
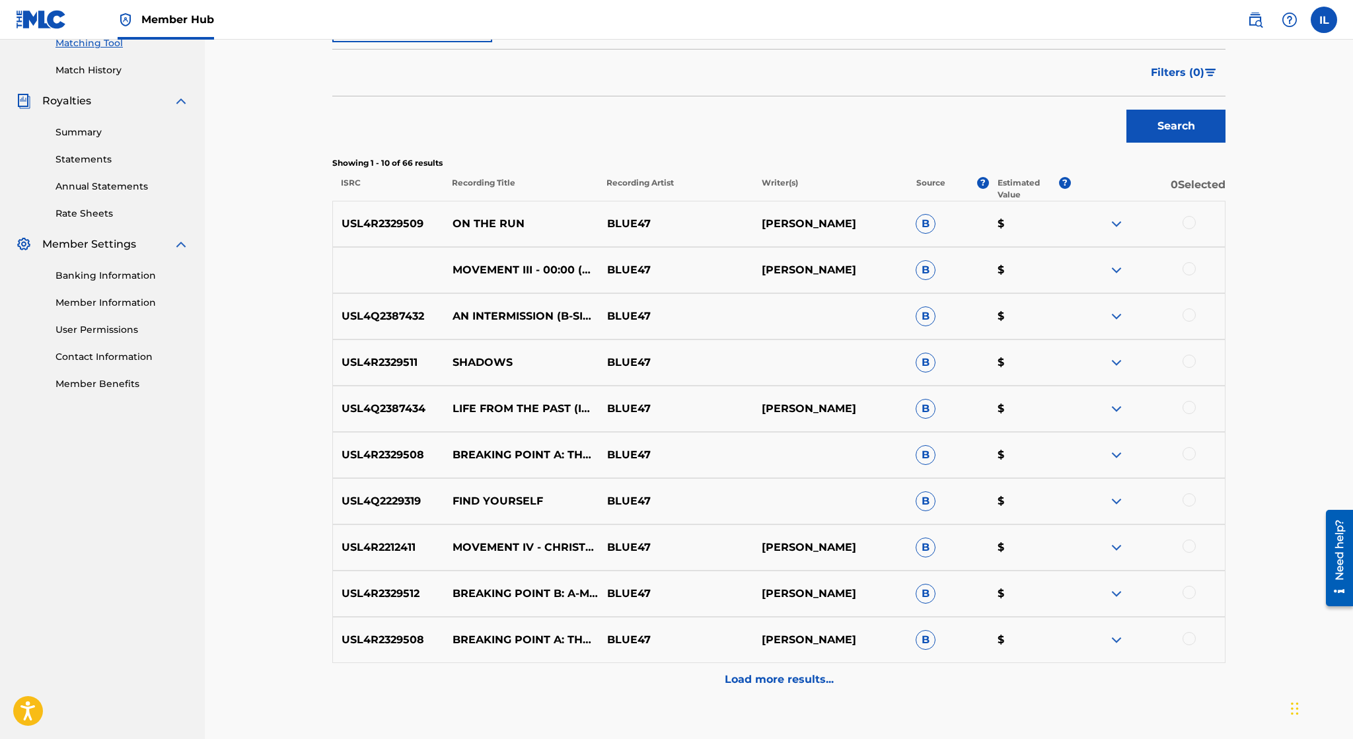
click at [1117, 500] on img at bounding box center [1117, 502] width 16 height 16
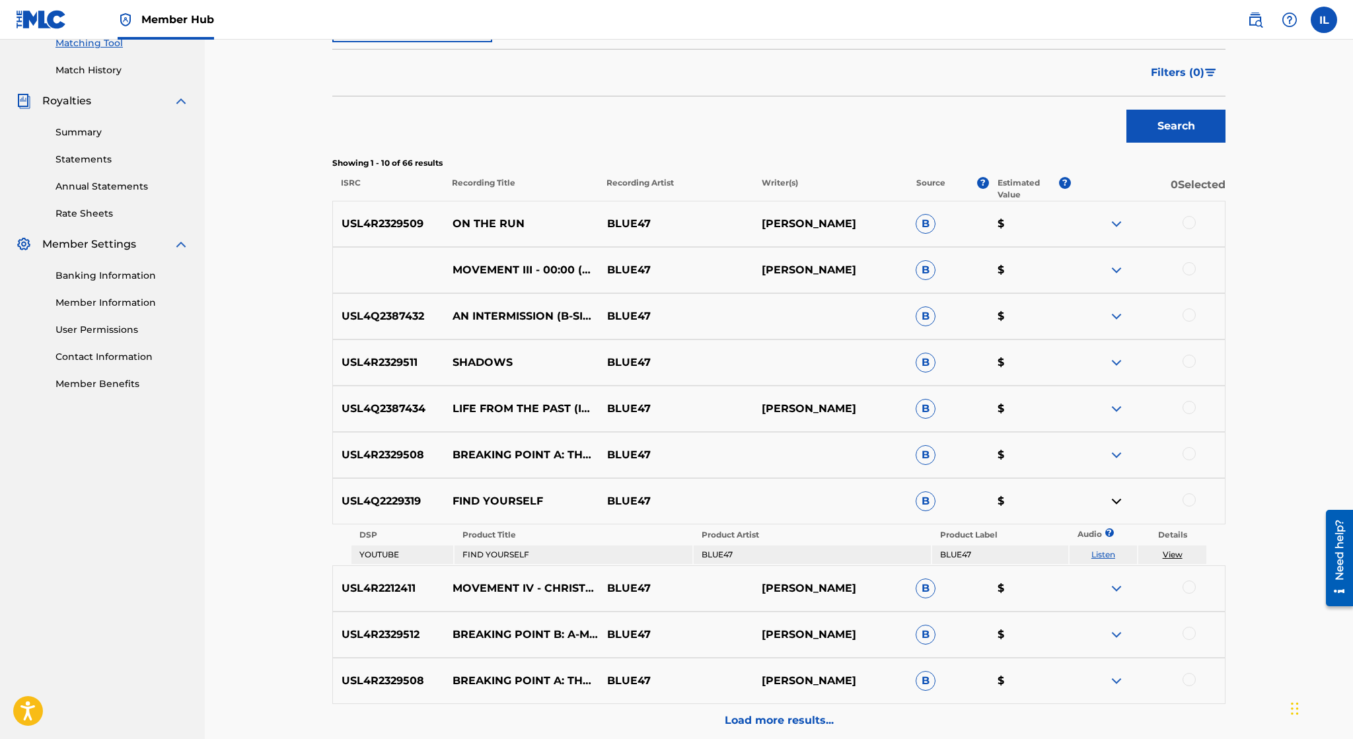
click at [1188, 503] on div at bounding box center [1189, 500] width 13 height 13
click at [1190, 498] on img at bounding box center [1189, 500] width 13 height 13
click at [1115, 503] on img at bounding box center [1117, 502] width 16 height 16
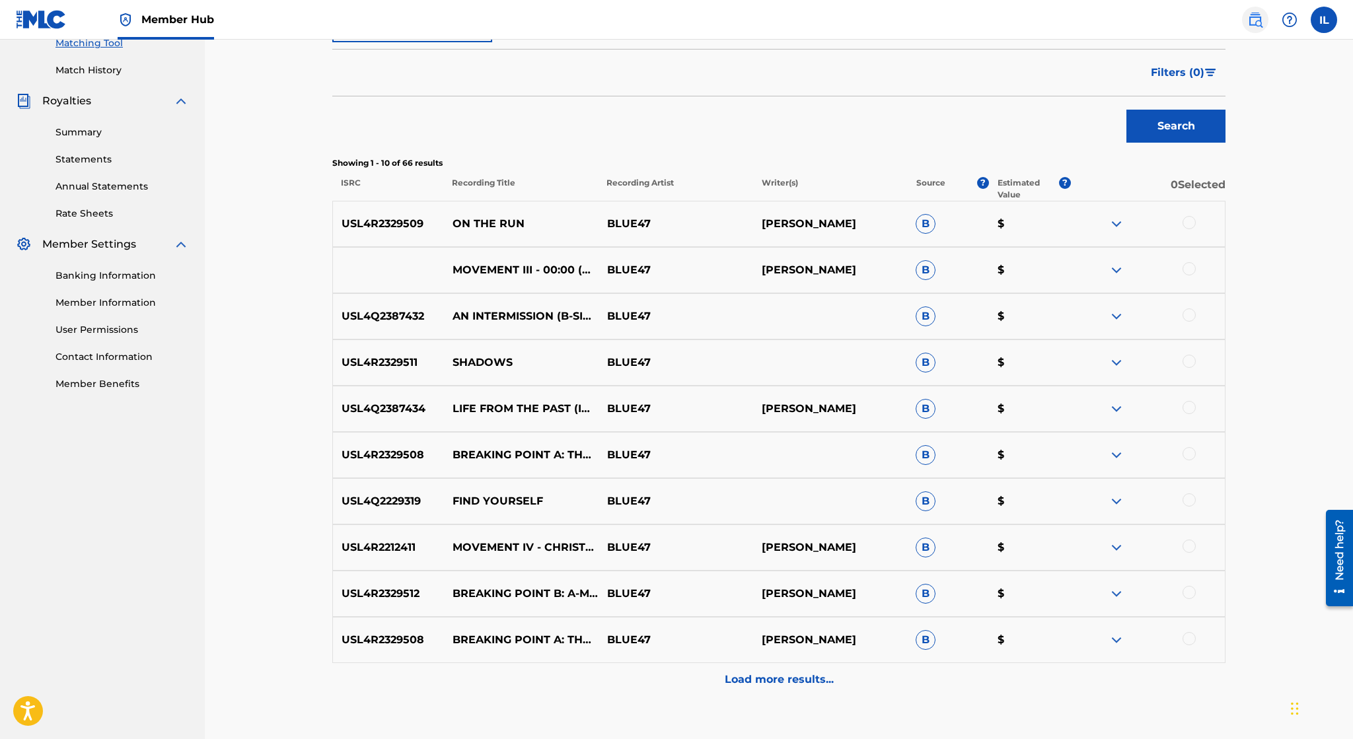
click at [1261, 28] on link at bounding box center [1255, 20] width 26 height 26
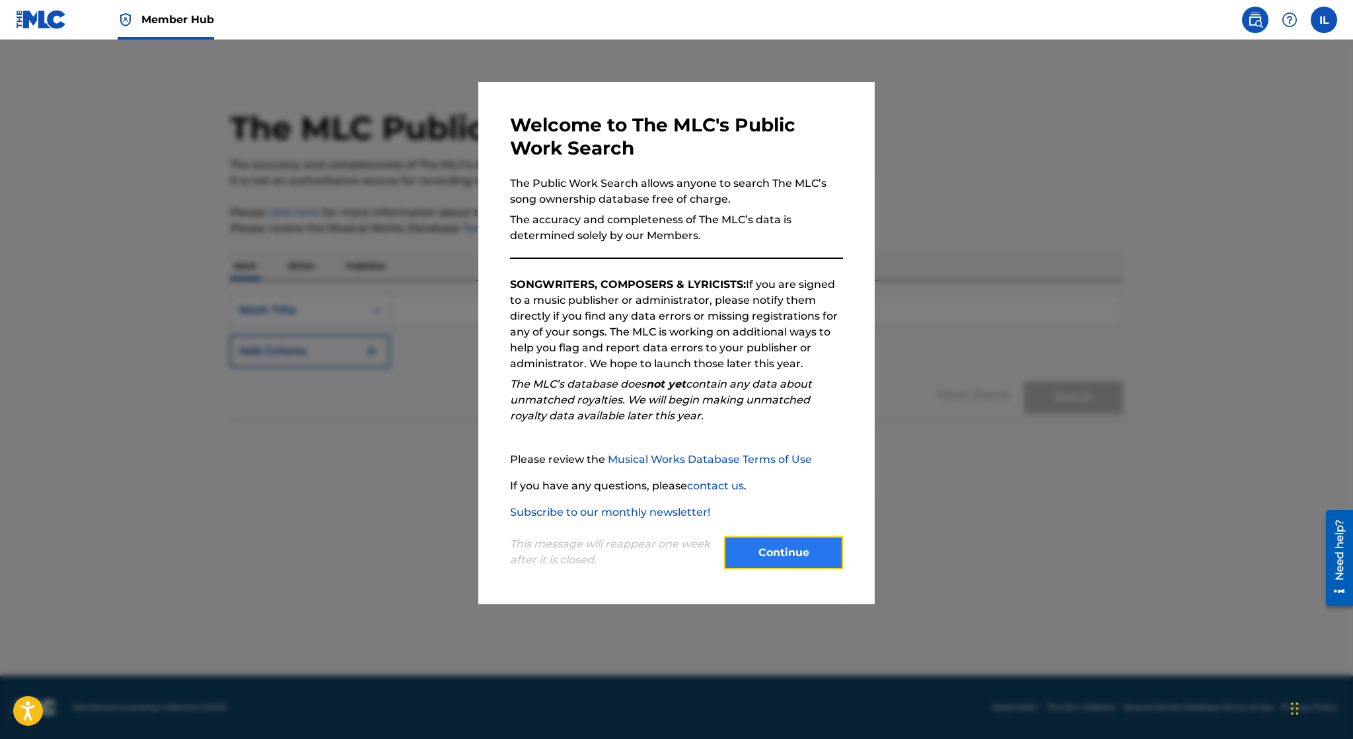
click at [793, 560] on button "Continue" at bounding box center [783, 552] width 119 height 33
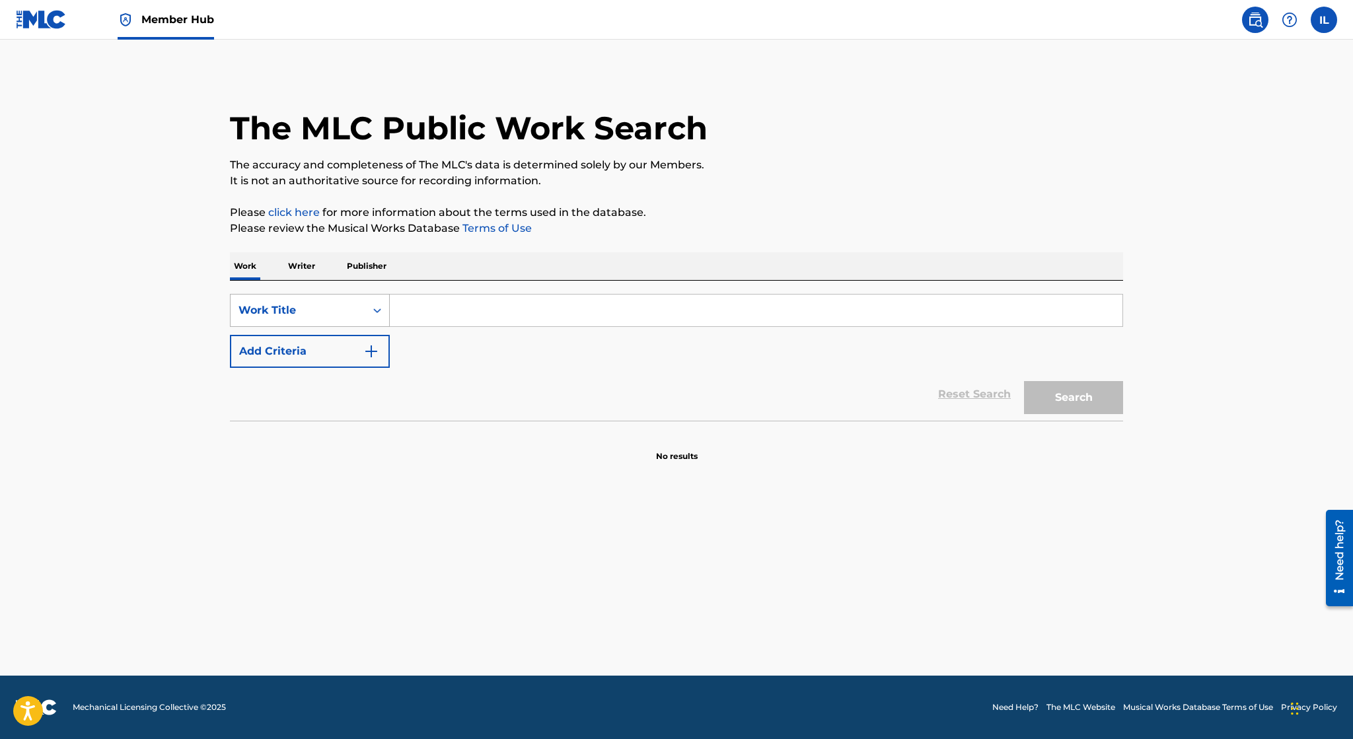
click at [339, 318] on div "Work Title" at bounding box center [298, 311] width 119 height 16
click at [351, 338] on div "Writer Name" at bounding box center [310, 343] width 159 height 33
click at [443, 318] on input "Search Form" at bounding box center [756, 311] width 733 height 32
click at [312, 271] on p "Writer" at bounding box center [301, 266] width 35 height 28
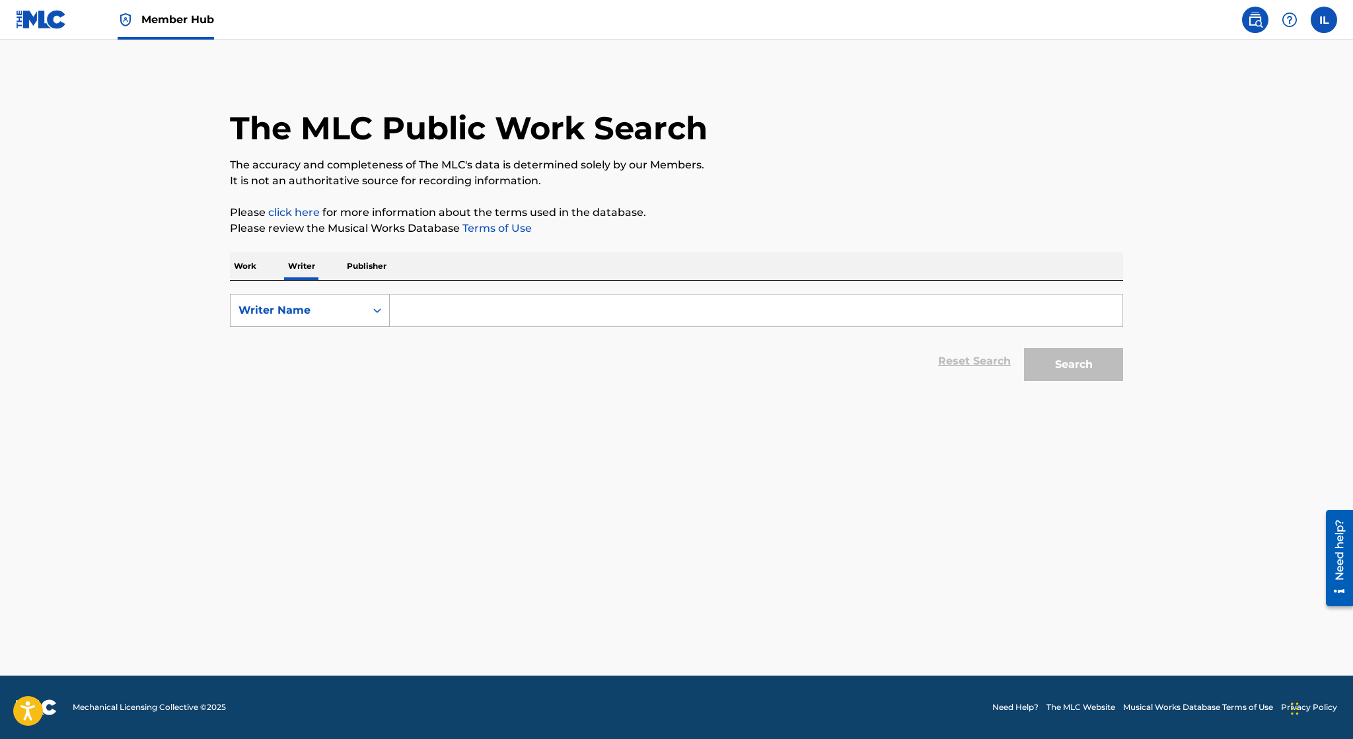
click at [329, 296] on div "Writer Name" at bounding box center [310, 310] width 160 height 33
drag, startPoint x: 330, startPoint y: 297, endPoint x: 404, endPoint y: 314, distance: 75.2
click at [334, 298] on div "Writer Name" at bounding box center [310, 310] width 160 height 33
click at [423, 320] on input "Search Form" at bounding box center [756, 311] width 733 height 32
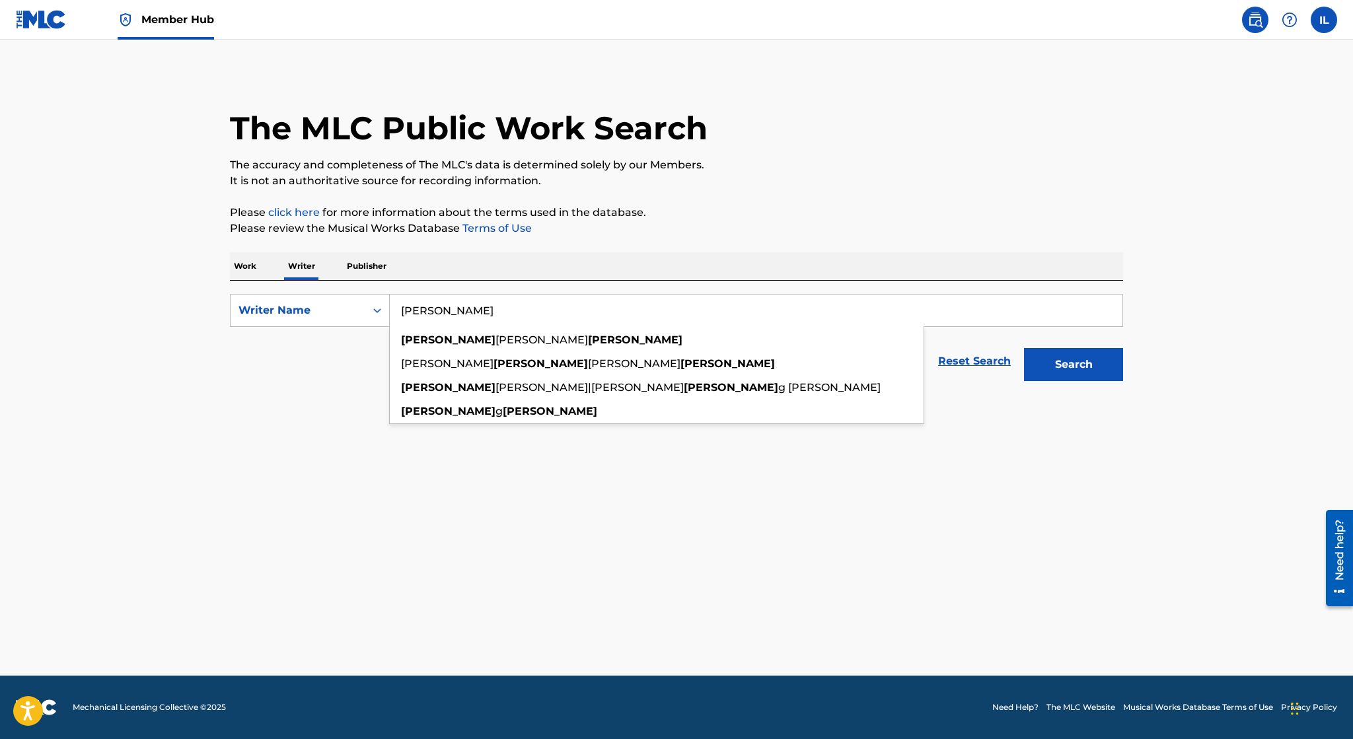
type input "Irvin Lopez"
click at [1024, 348] on button "Search" at bounding box center [1073, 364] width 99 height 33
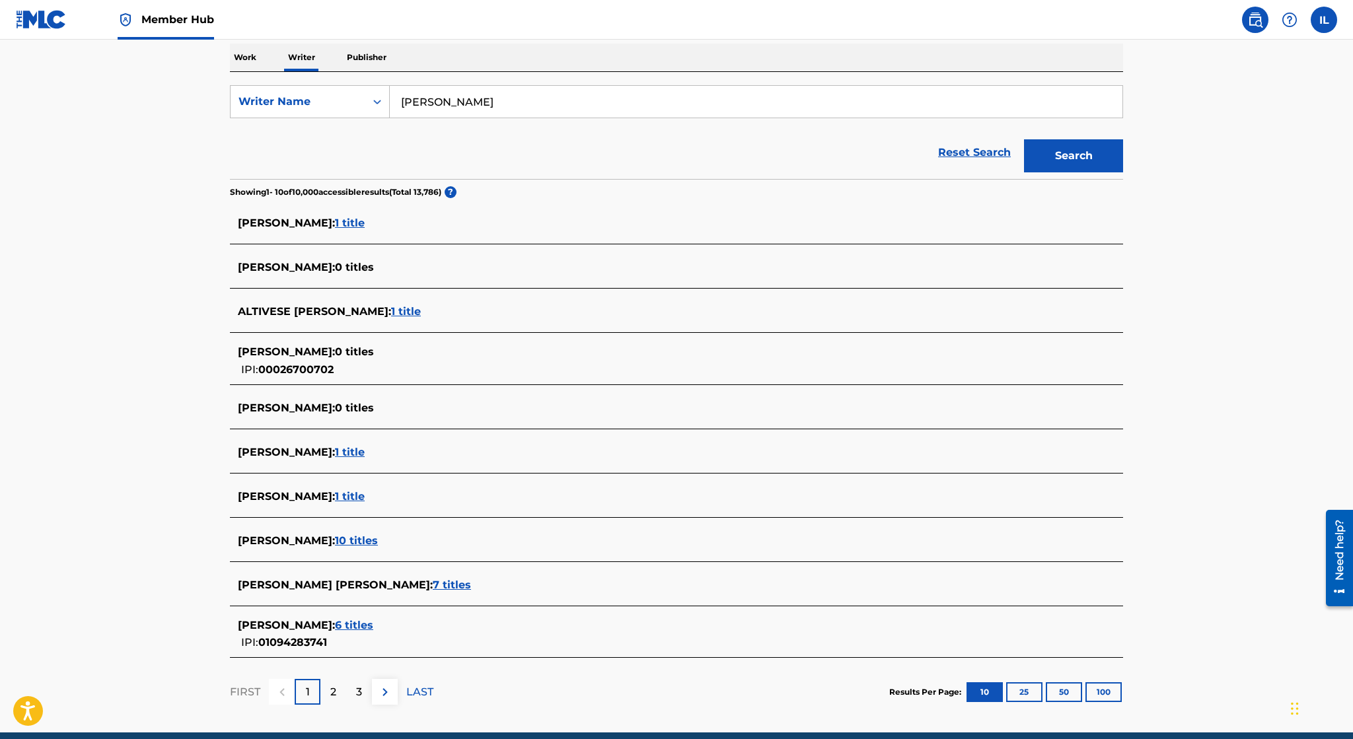
scroll to position [264, 0]
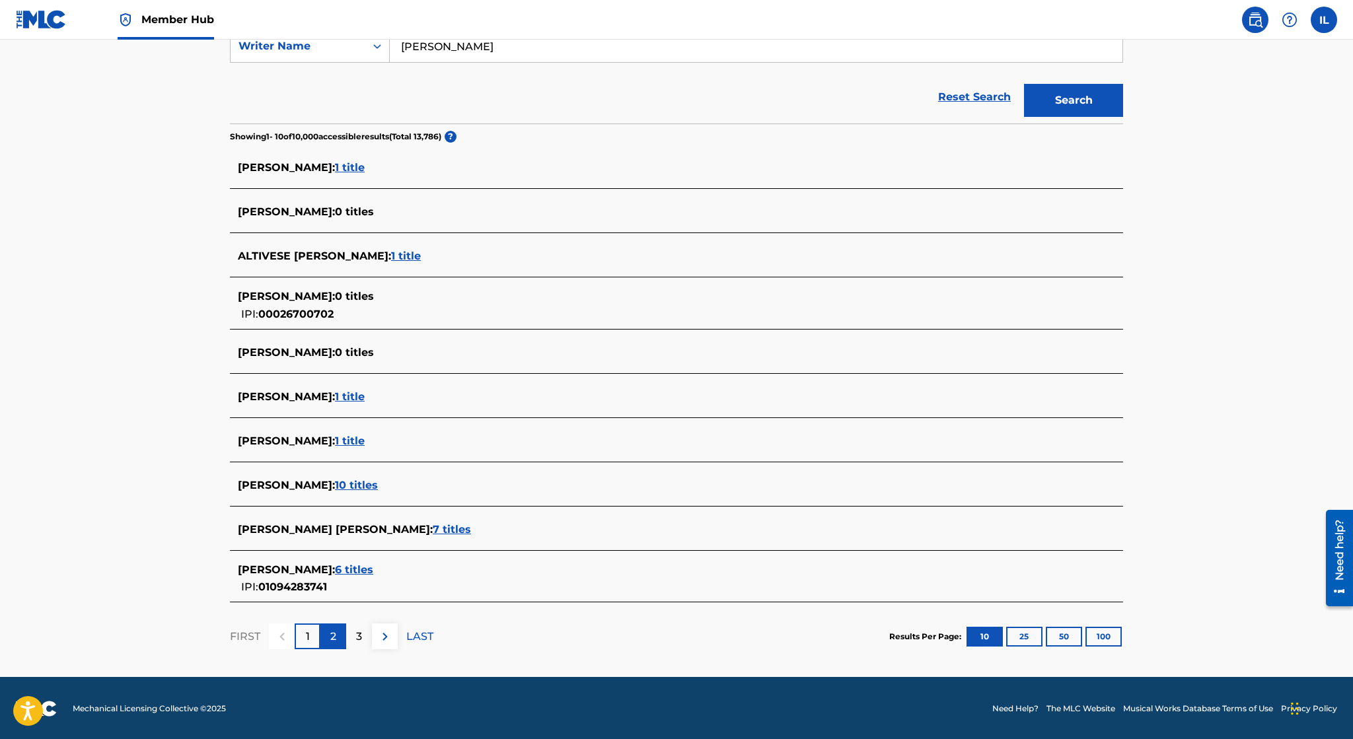
click at [330, 628] on div "2" at bounding box center [333, 637] width 26 height 26
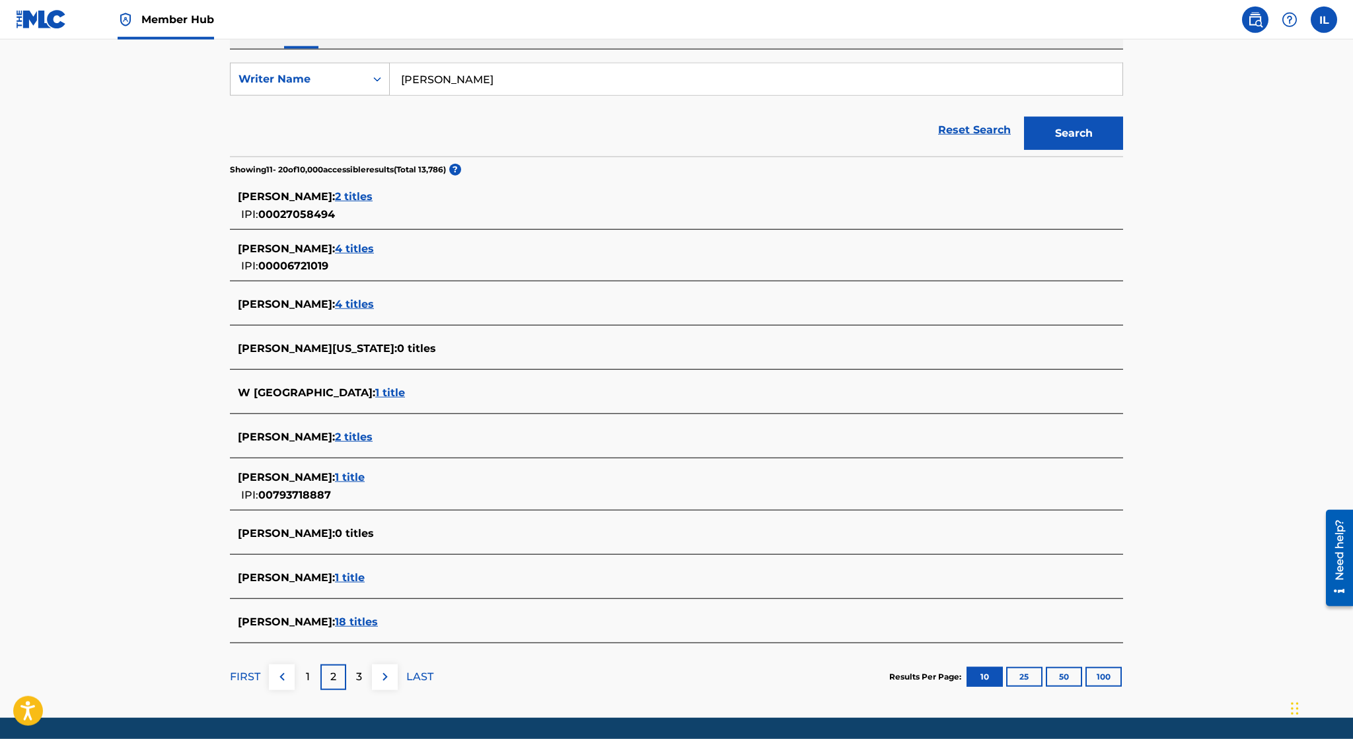
scroll to position [272, 0]
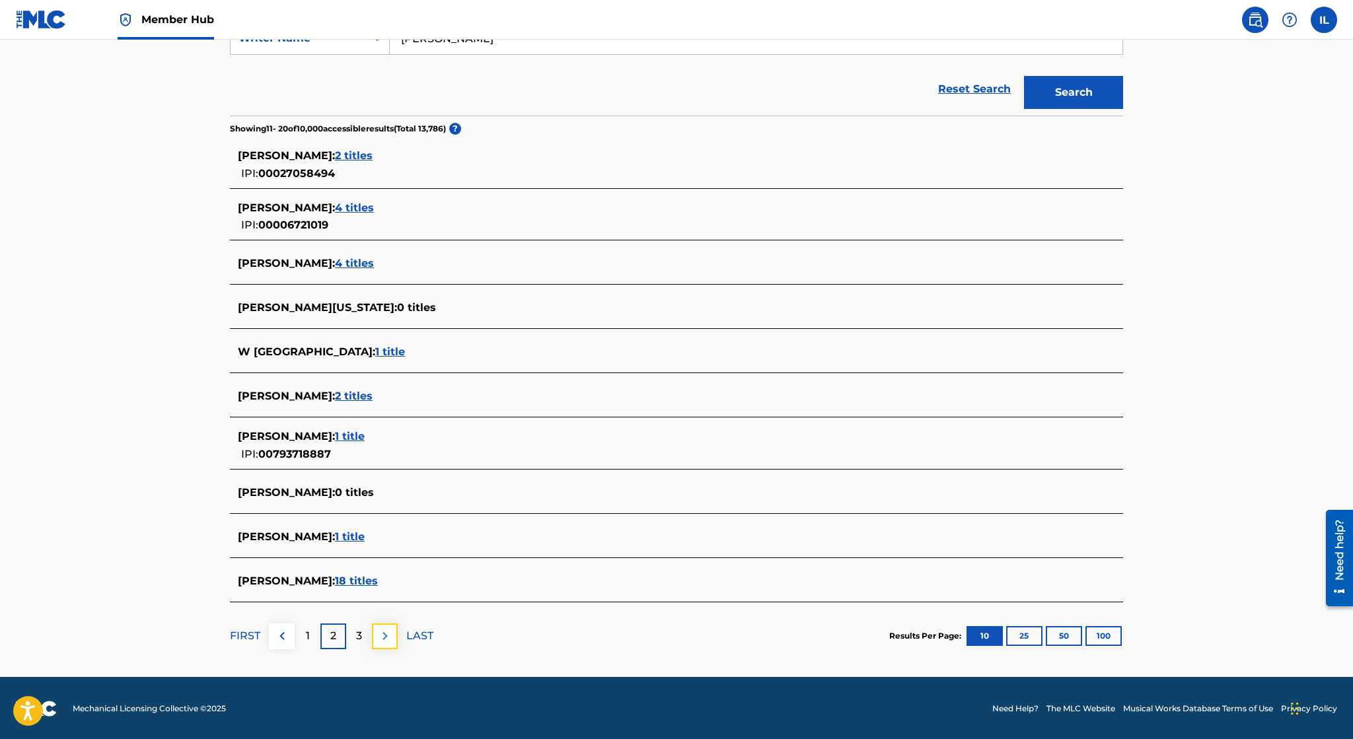
click at [386, 631] on img at bounding box center [385, 636] width 16 height 16
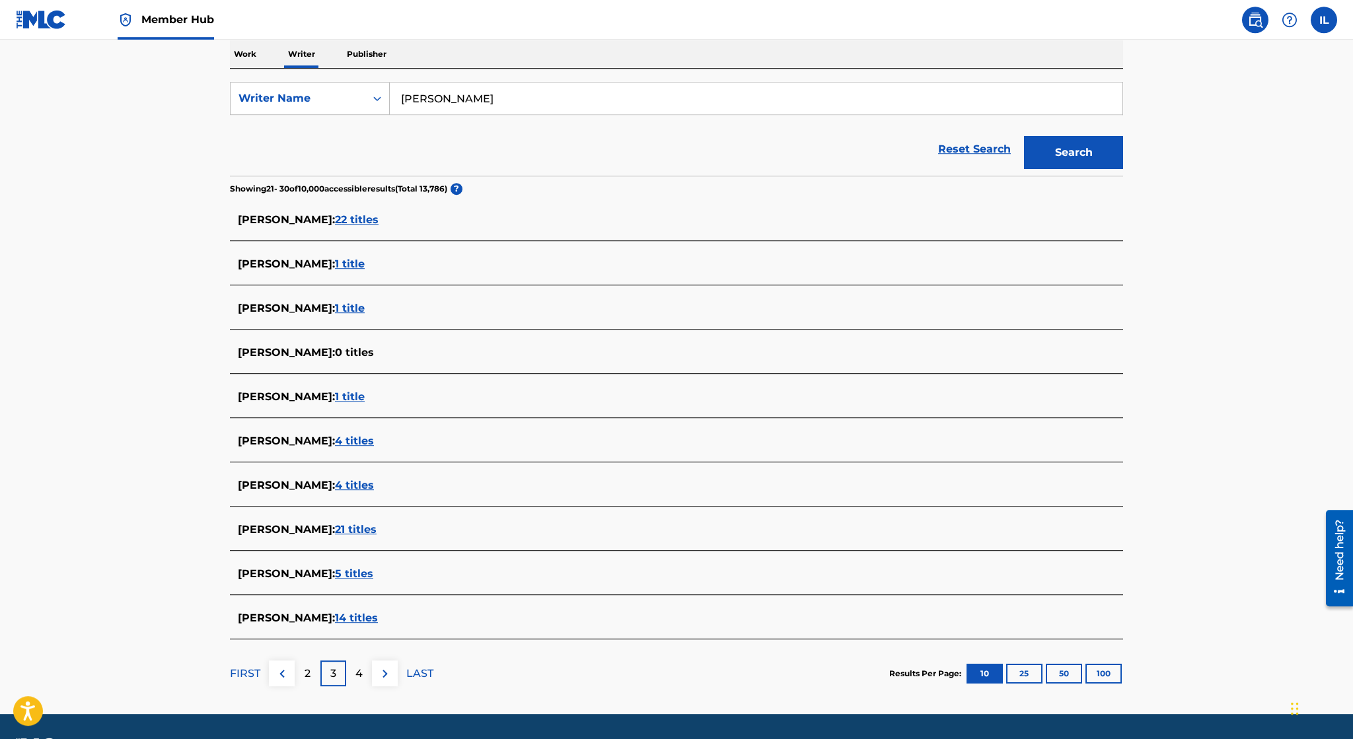
scroll to position [250, 0]
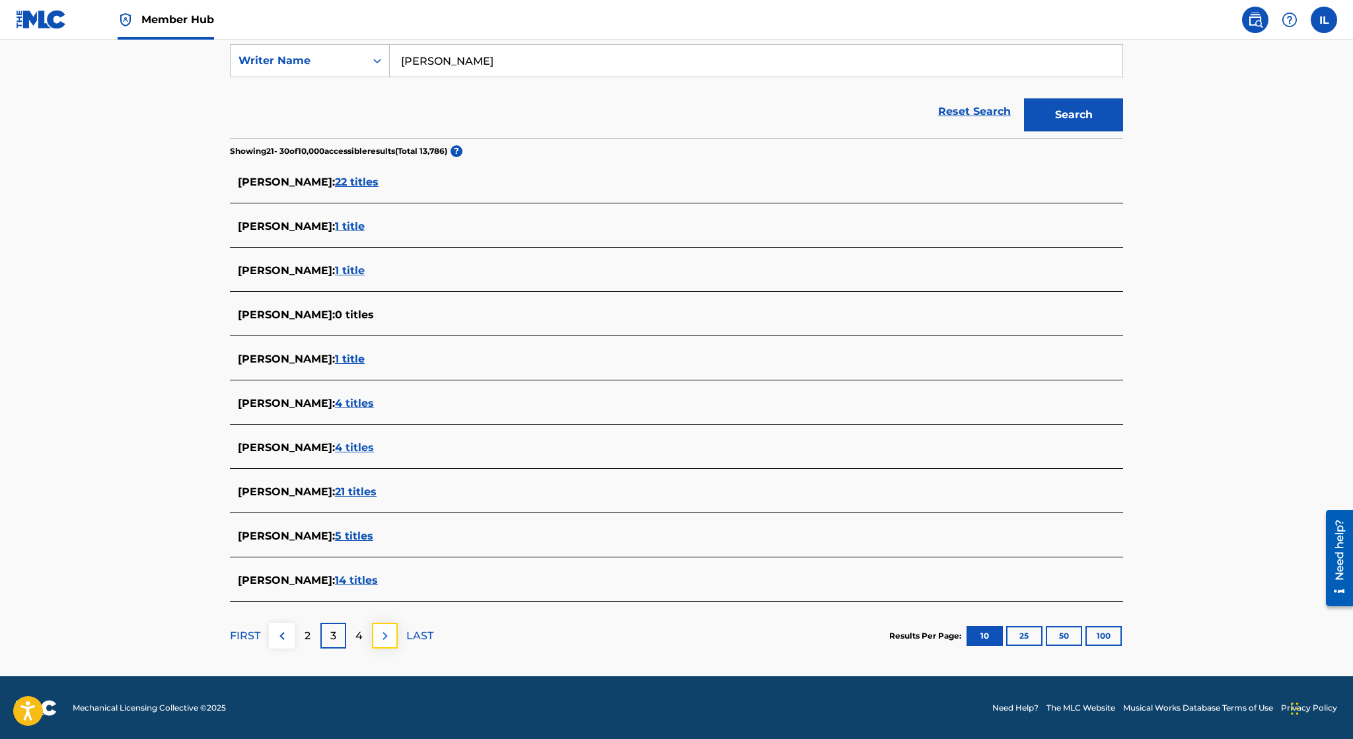
click at [392, 637] on img at bounding box center [385, 636] width 16 height 16
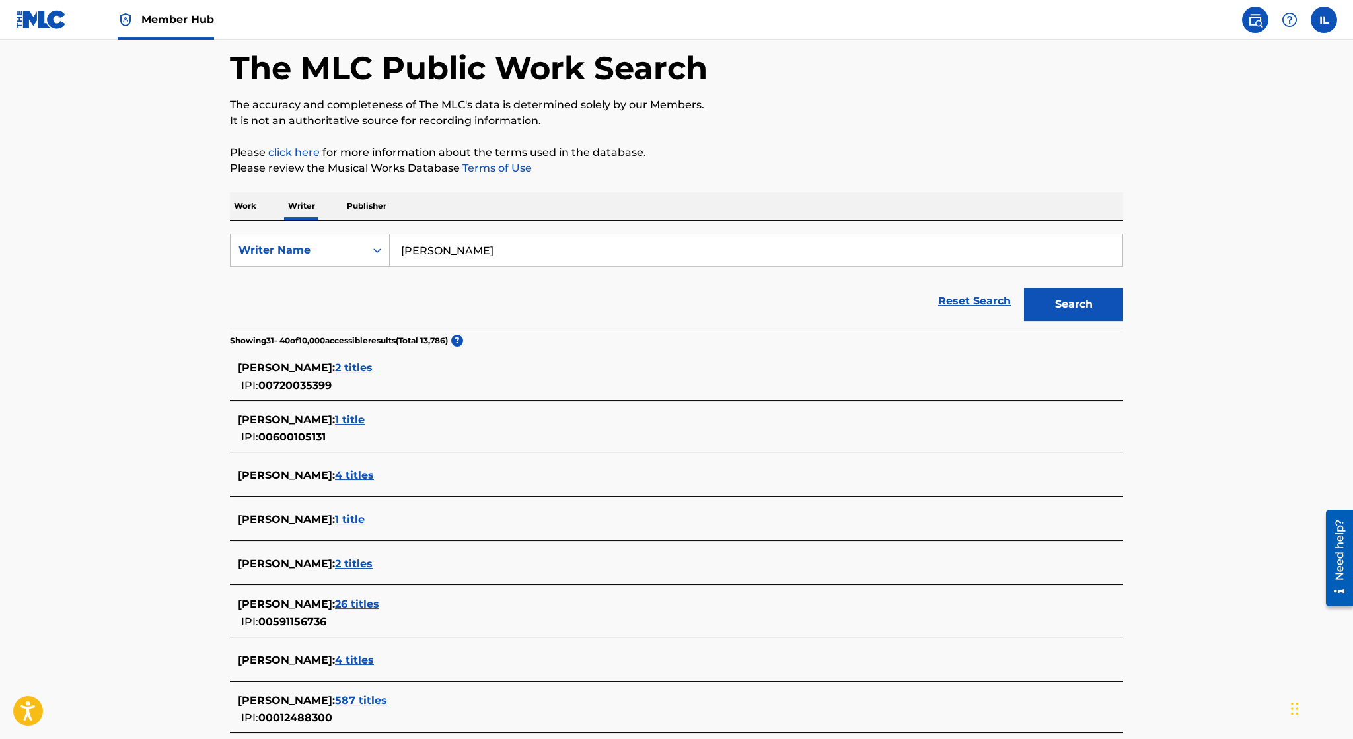
scroll to position [0, 0]
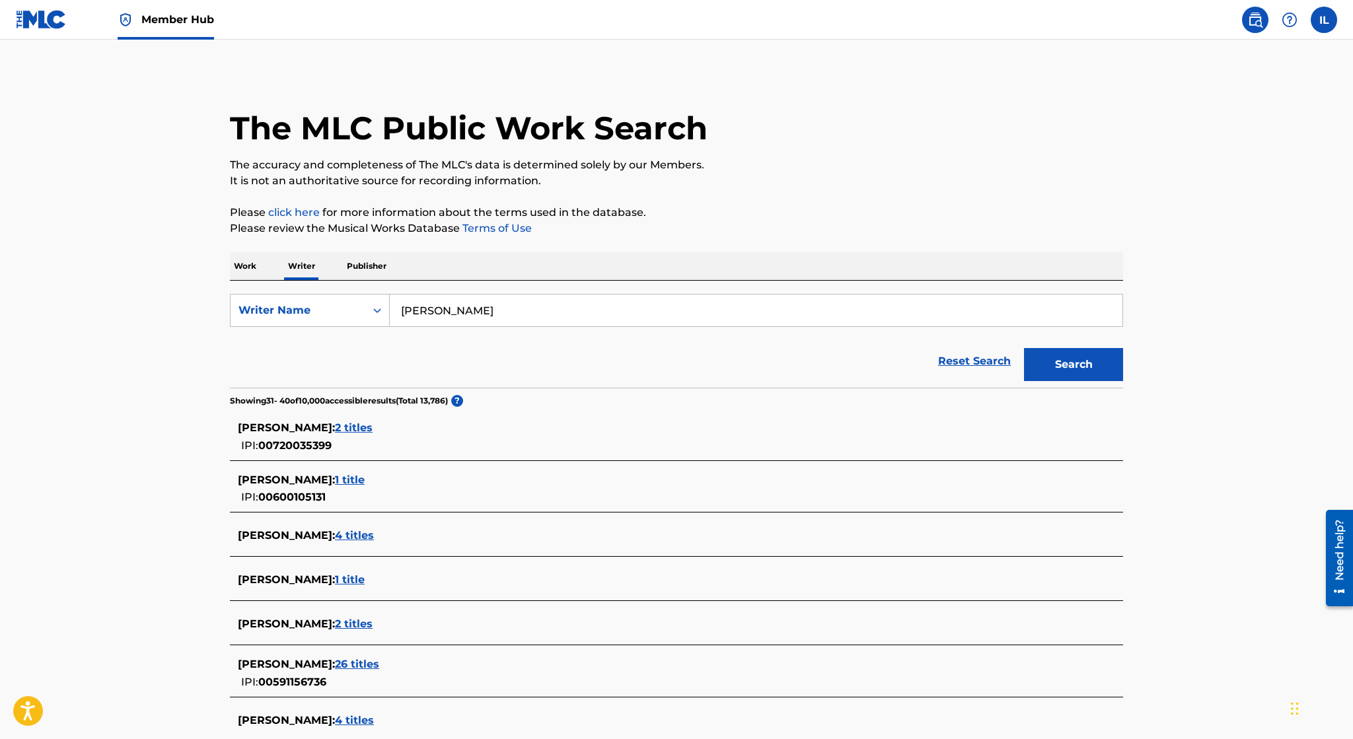
click at [244, 267] on p "Work" at bounding box center [245, 266] width 30 height 28
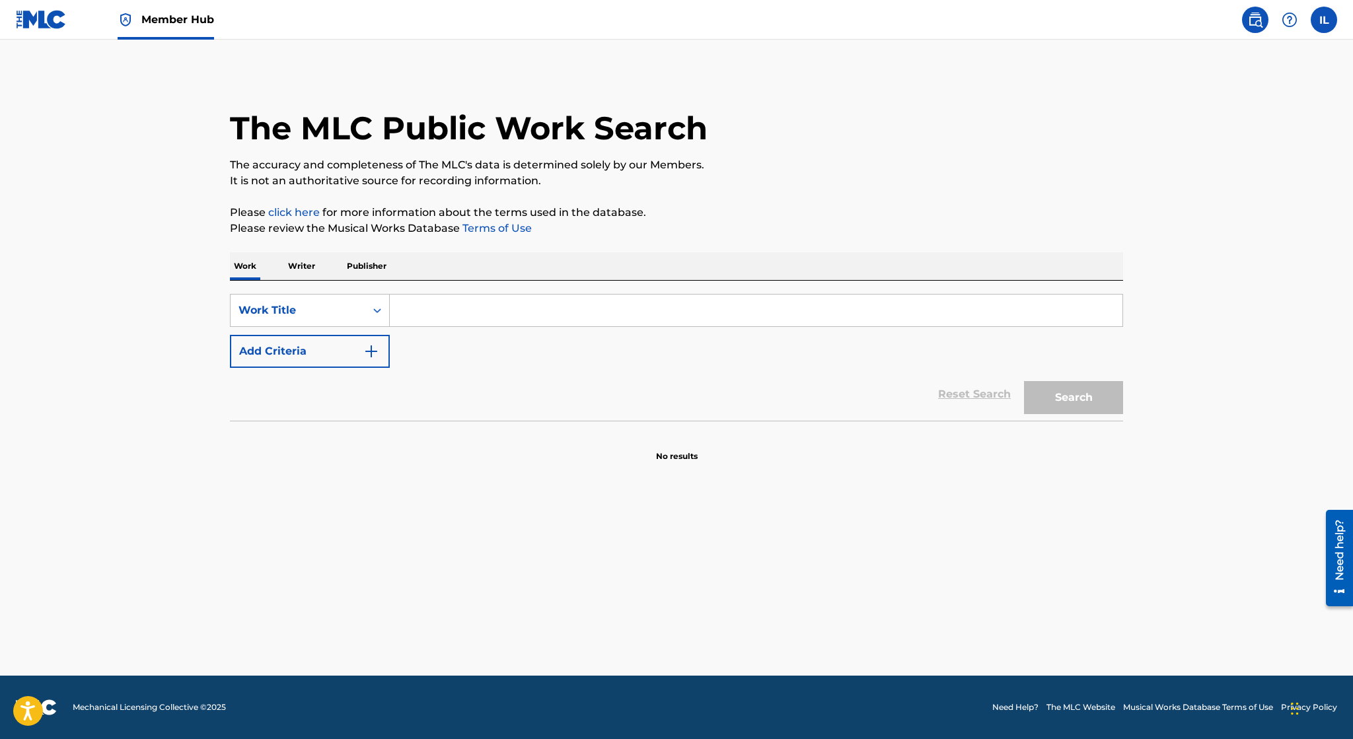
click at [427, 302] on input "Search Form" at bounding box center [756, 311] width 733 height 32
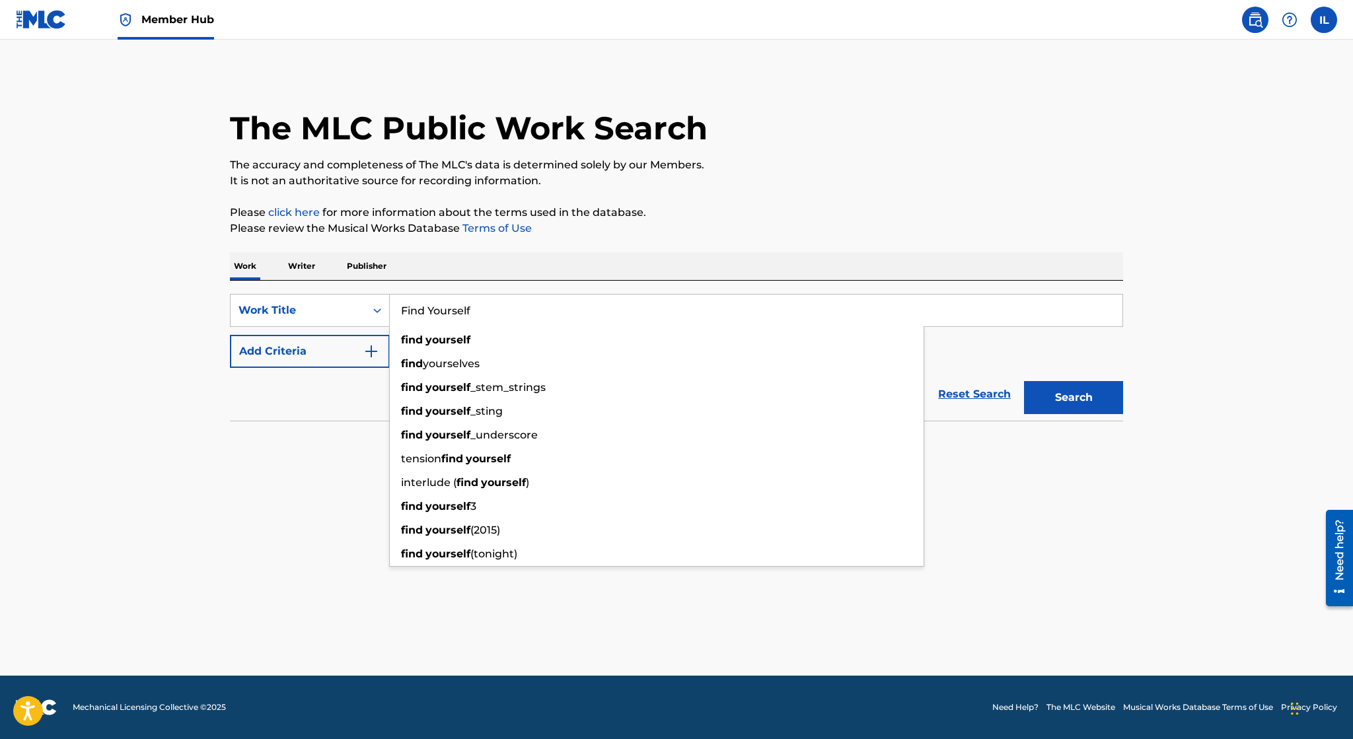
type input "Find Yourself"
click at [1024, 381] on button "Search" at bounding box center [1073, 397] width 99 height 33
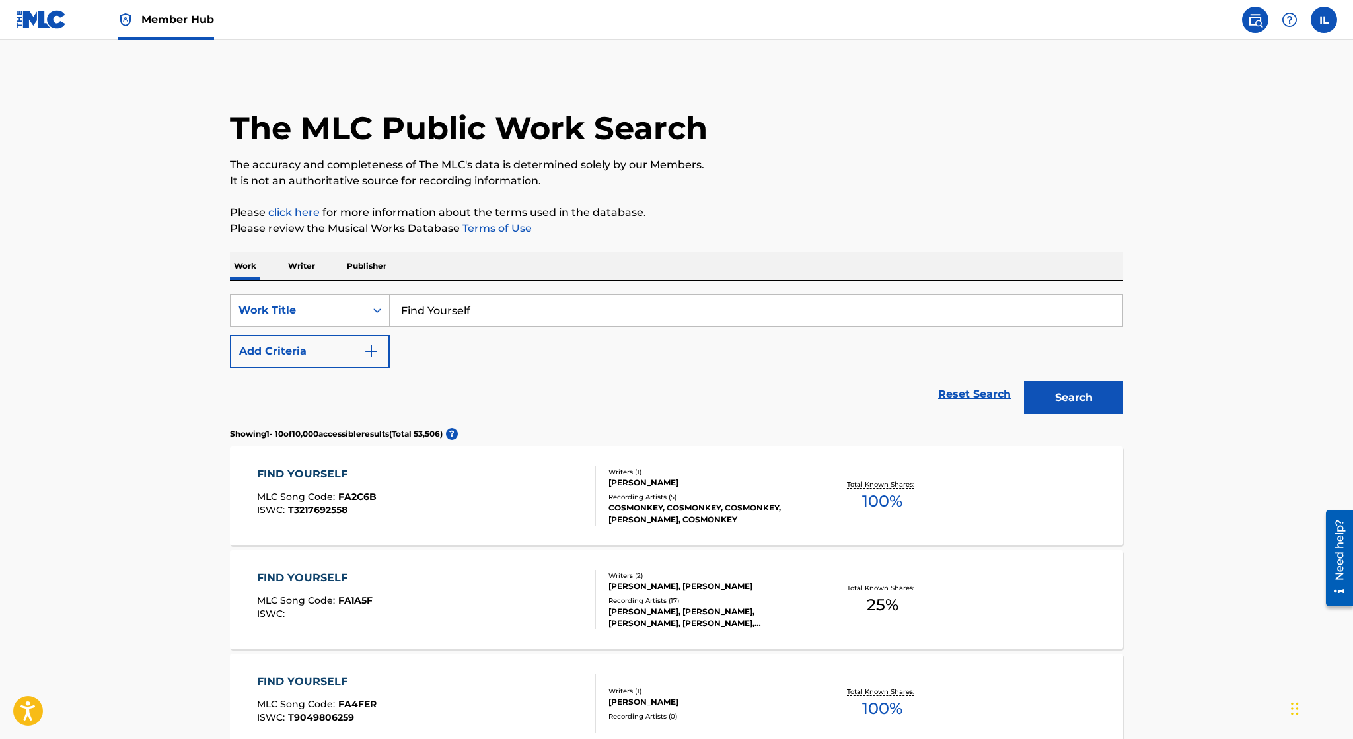
click at [1259, 28] on link at bounding box center [1255, 20] width 26 height 26
click at [1319, 20] on label at bounding box center [1324, 20] width 26 height 26
click at [1324, 20] on input "IL Irvin Lopez ilopez345@yahoo.com Notification Preferences Profile Log out" at bounding box center [1324, 20] width 0 height 0
click at [1237, 144] on link "Notification Preferences" at bounding box center [1229, 142] width 97 height 12
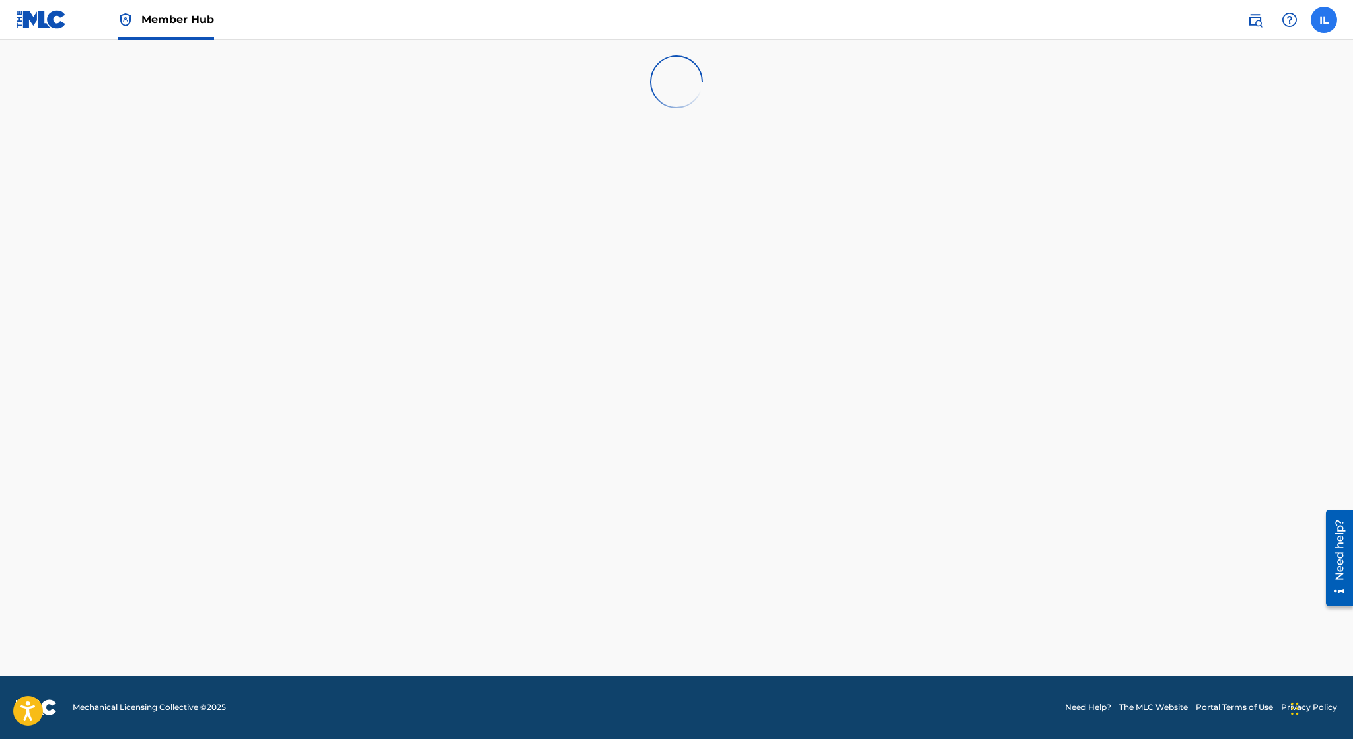
click at [1325, 22] on label at bounding box center [1324, 20] width 26 height 26
click at [1324, 20] on input "IL Irvin Lopez ilopez345@yahoo.com Notification Preferences Profile Log out" at bounding box center [1324, 20] width 0 height 0
click at [1202, 167] on link "Profile" at bounding box center [1194, 165] width 26 height 12
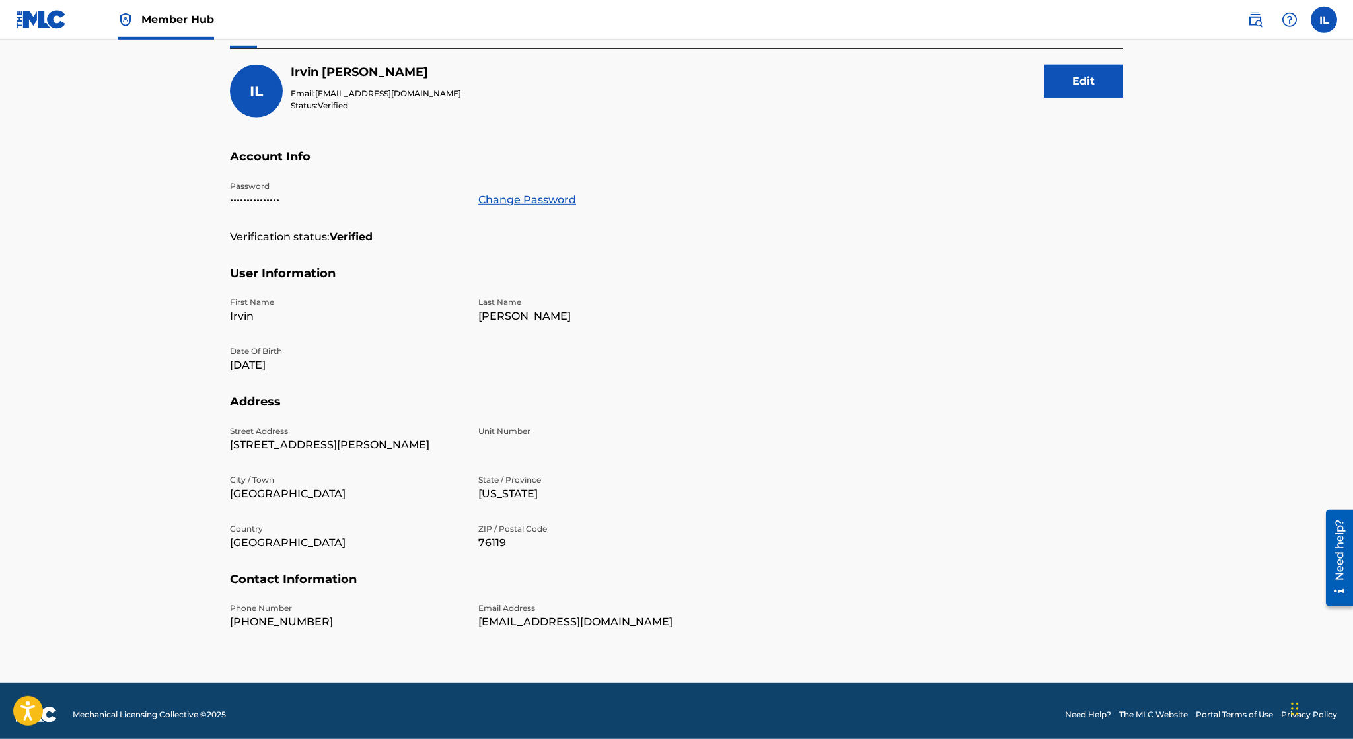
scroll to position [149, 0]
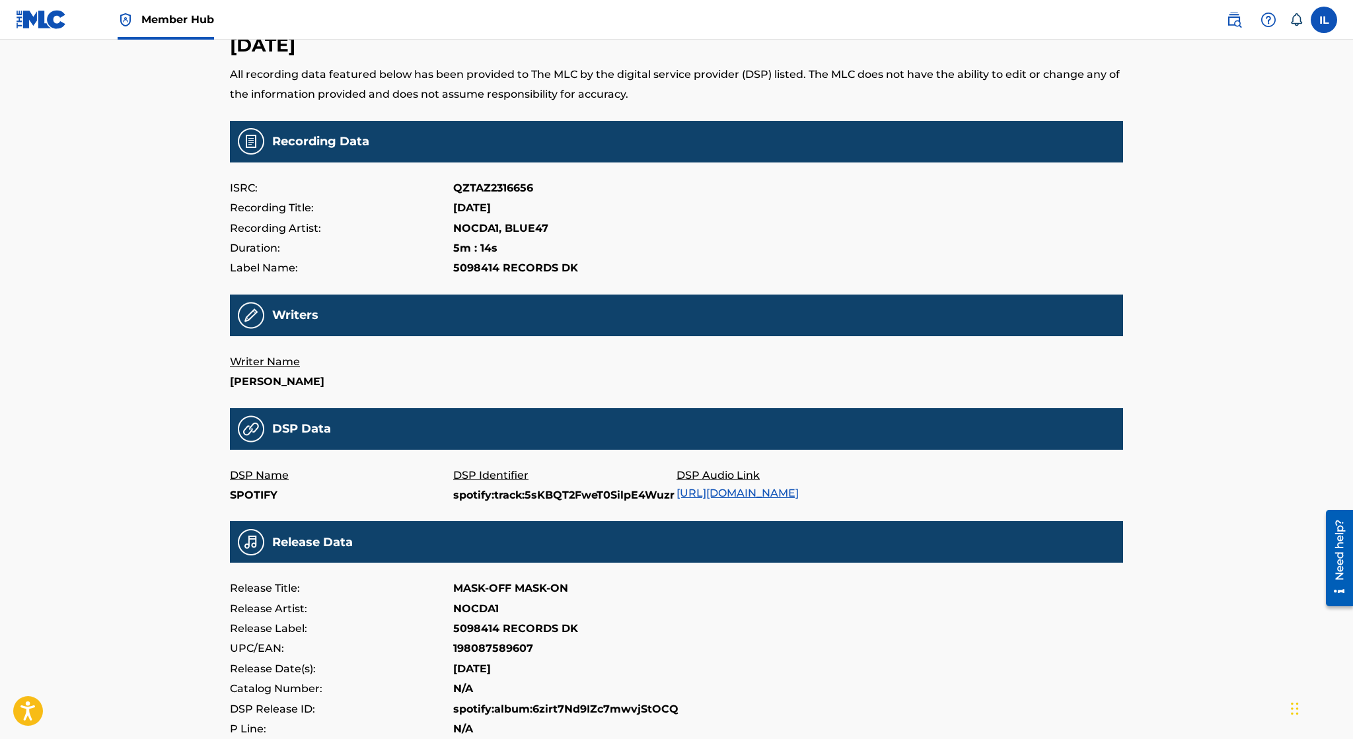
scroll to position [69, 0]
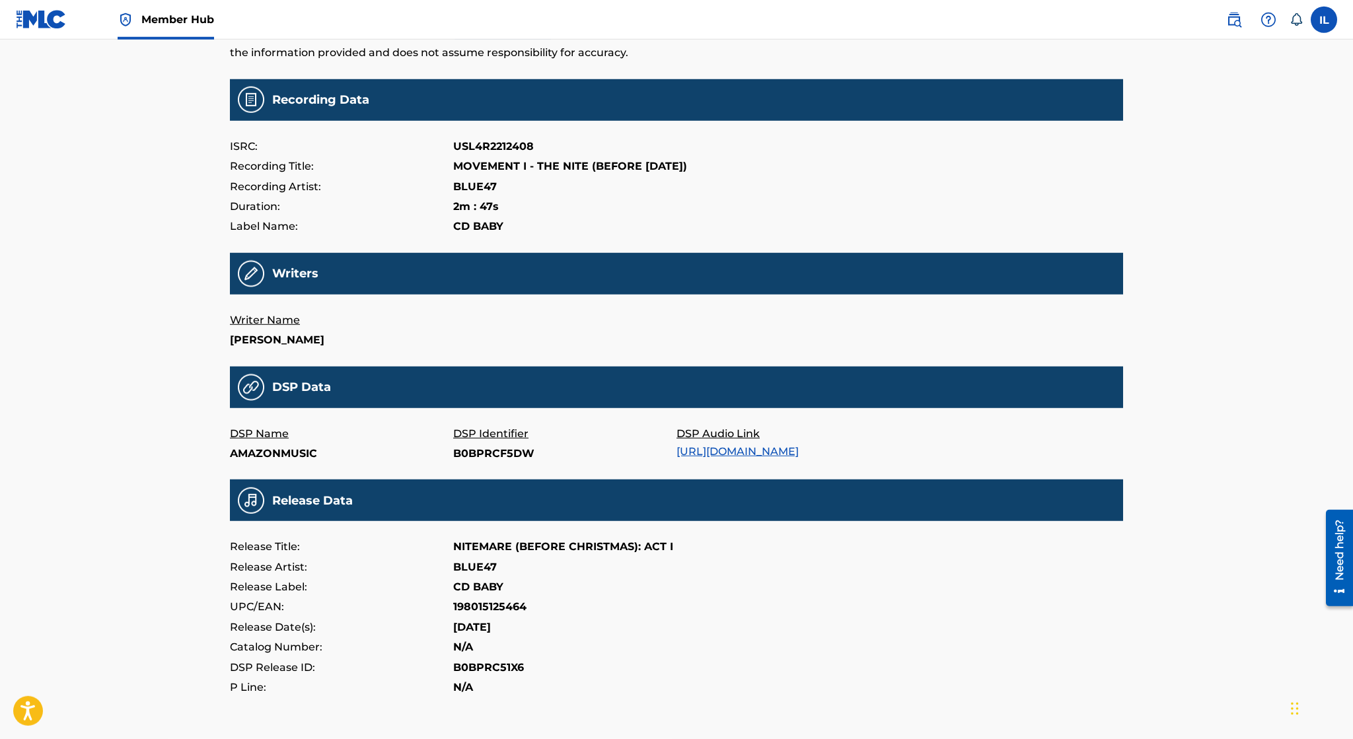
scroll to position [203, 0]
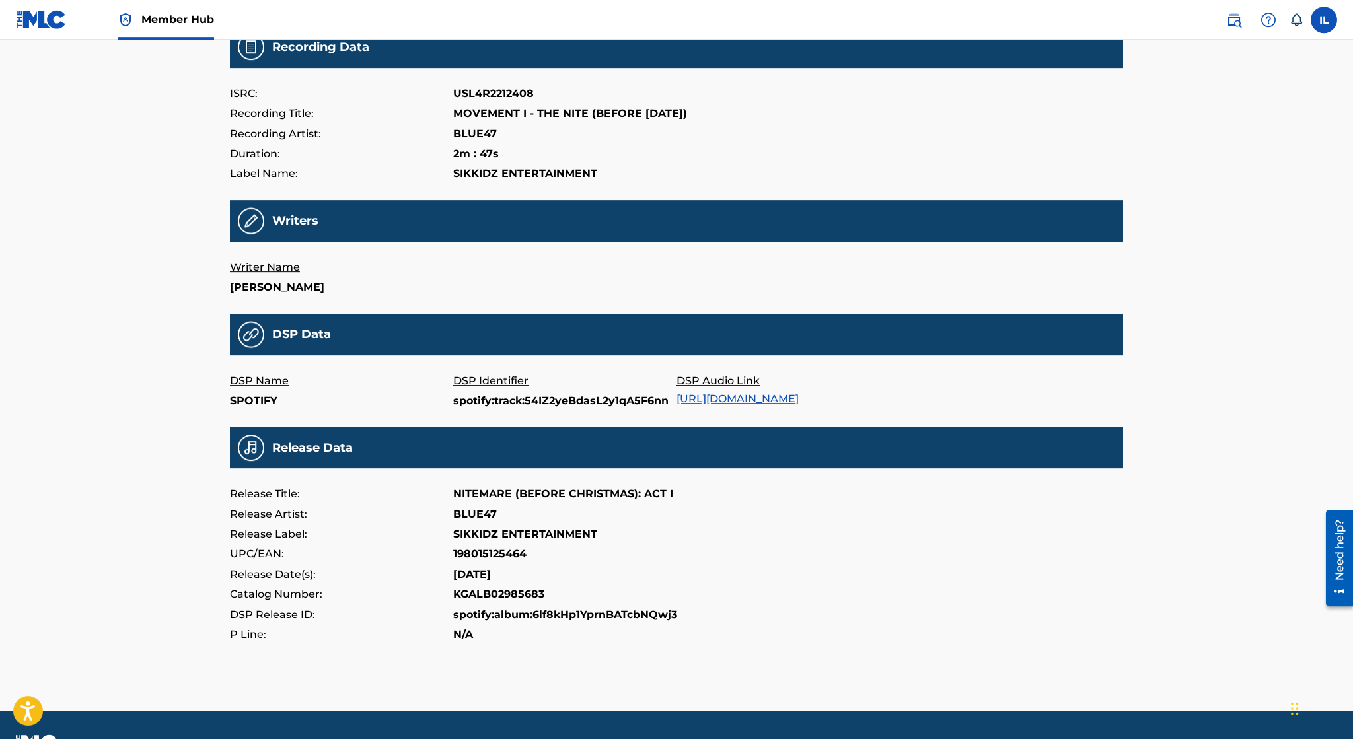
scroll to position [203, 0]
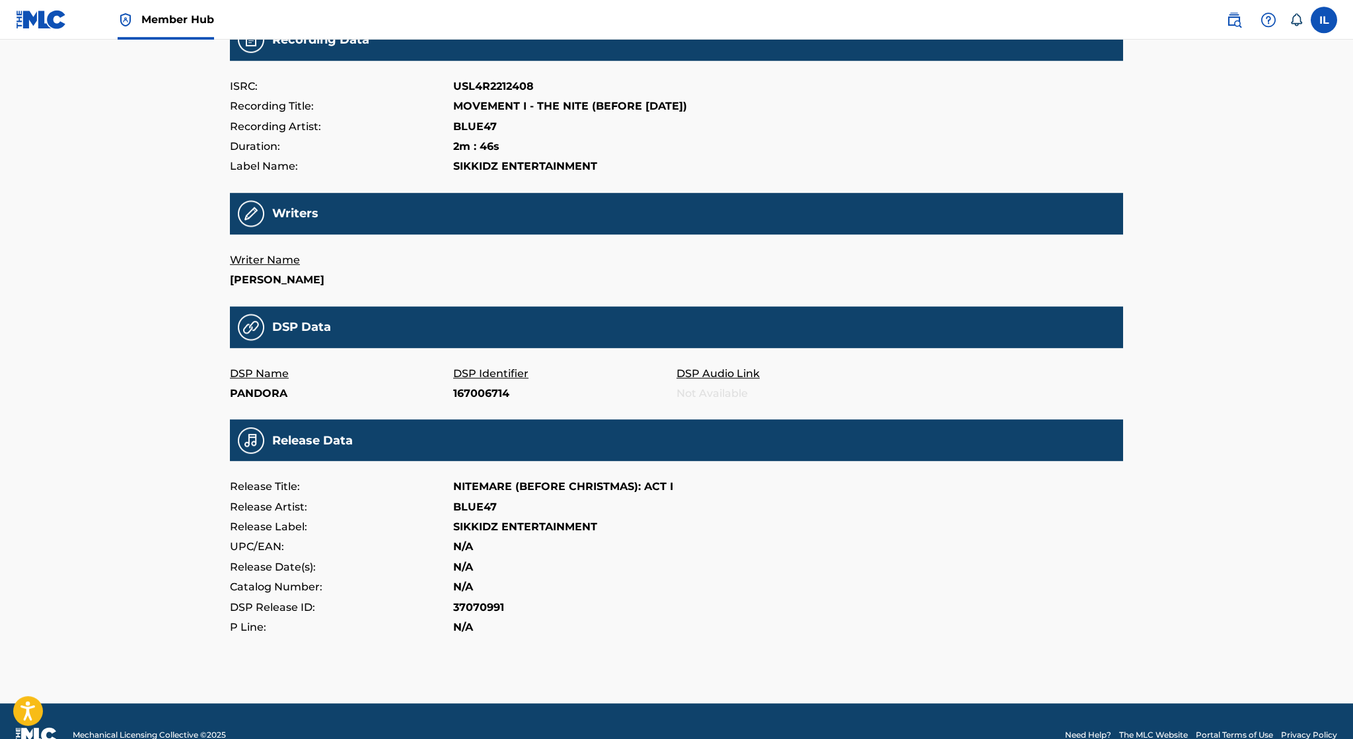
scroll to position [192, 0]
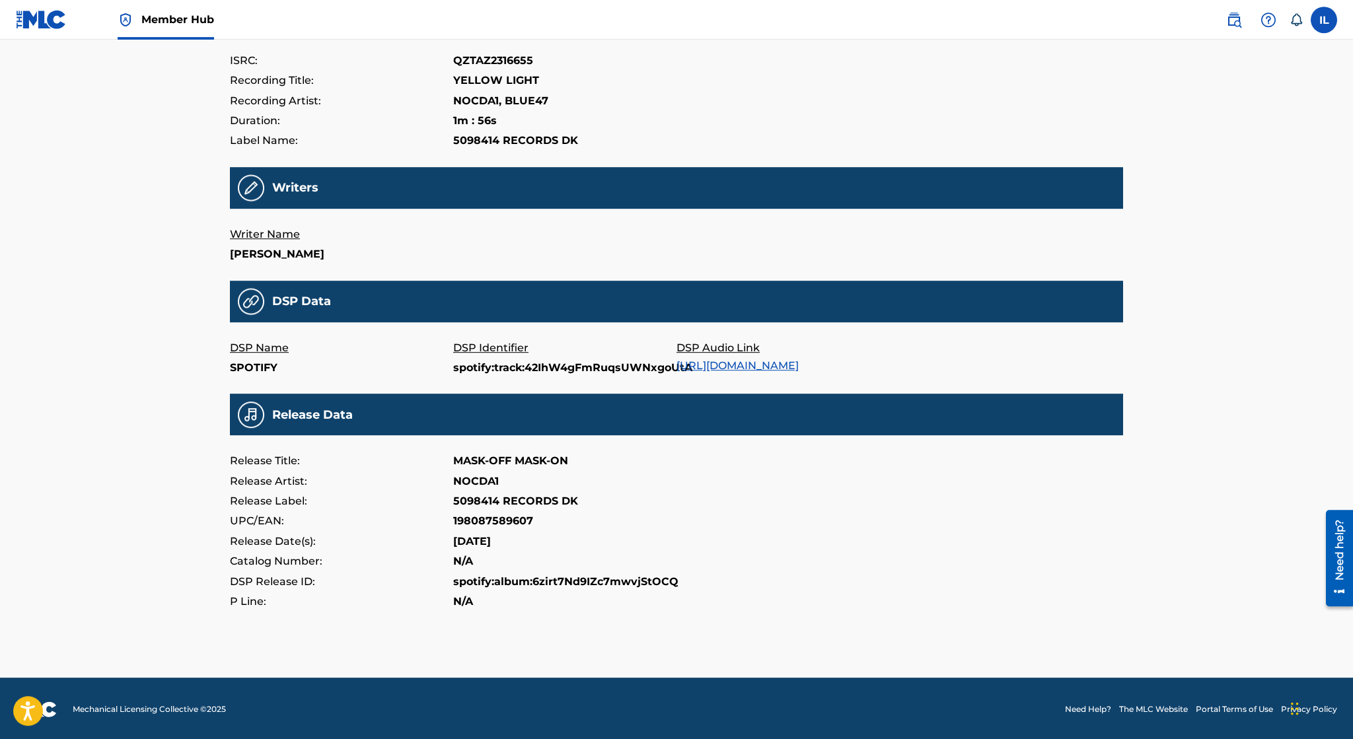
scroll to position [203, 0]
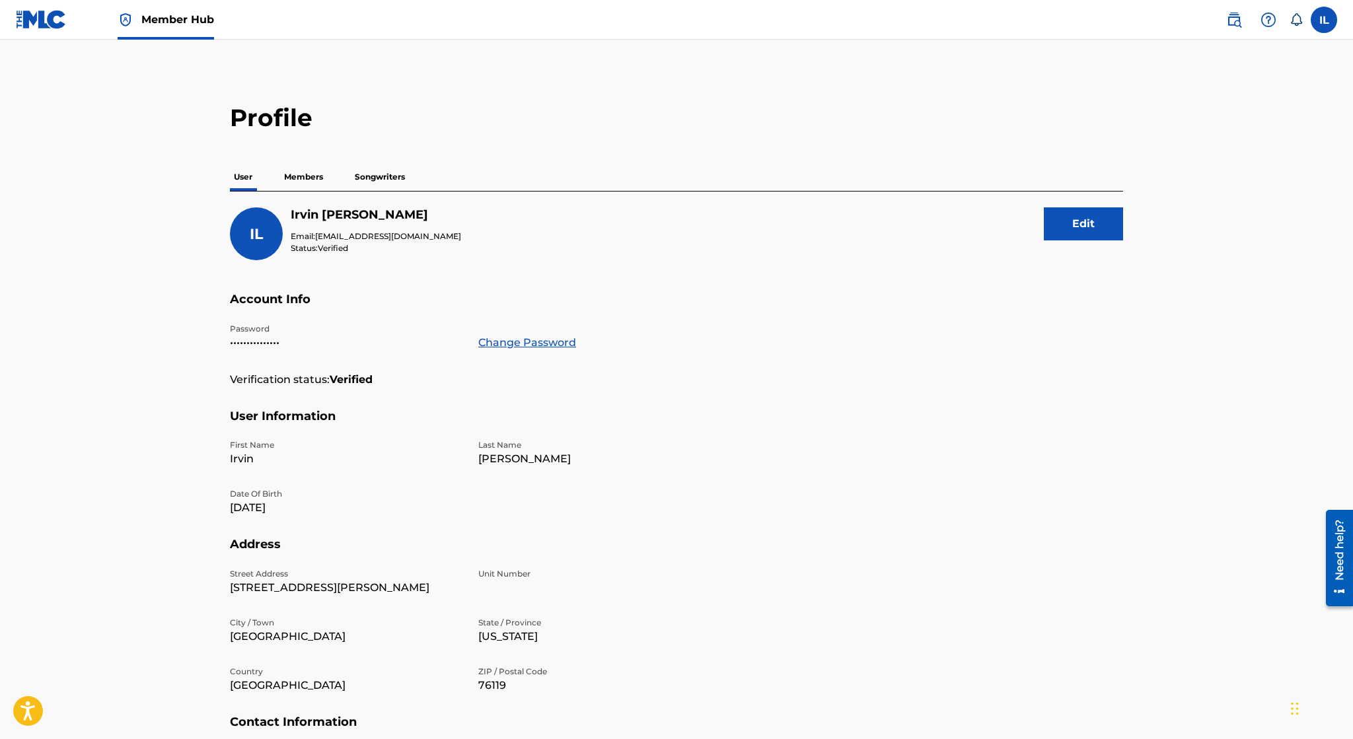
click at [307, 173] on p "Members" at bounding box center [303, 177] width 47 height 28
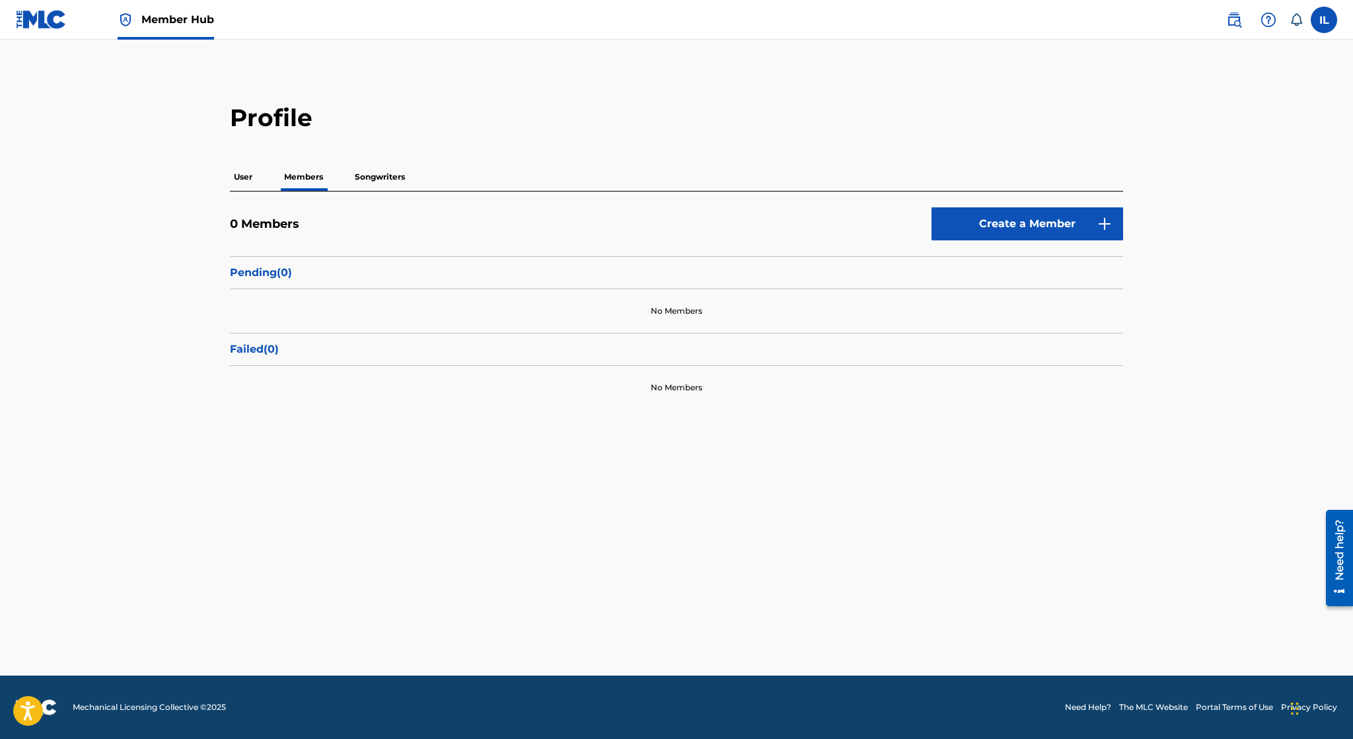
click at [384, 182] on p "Songwriters" at bounding box center [380, 177] width 58 height 28
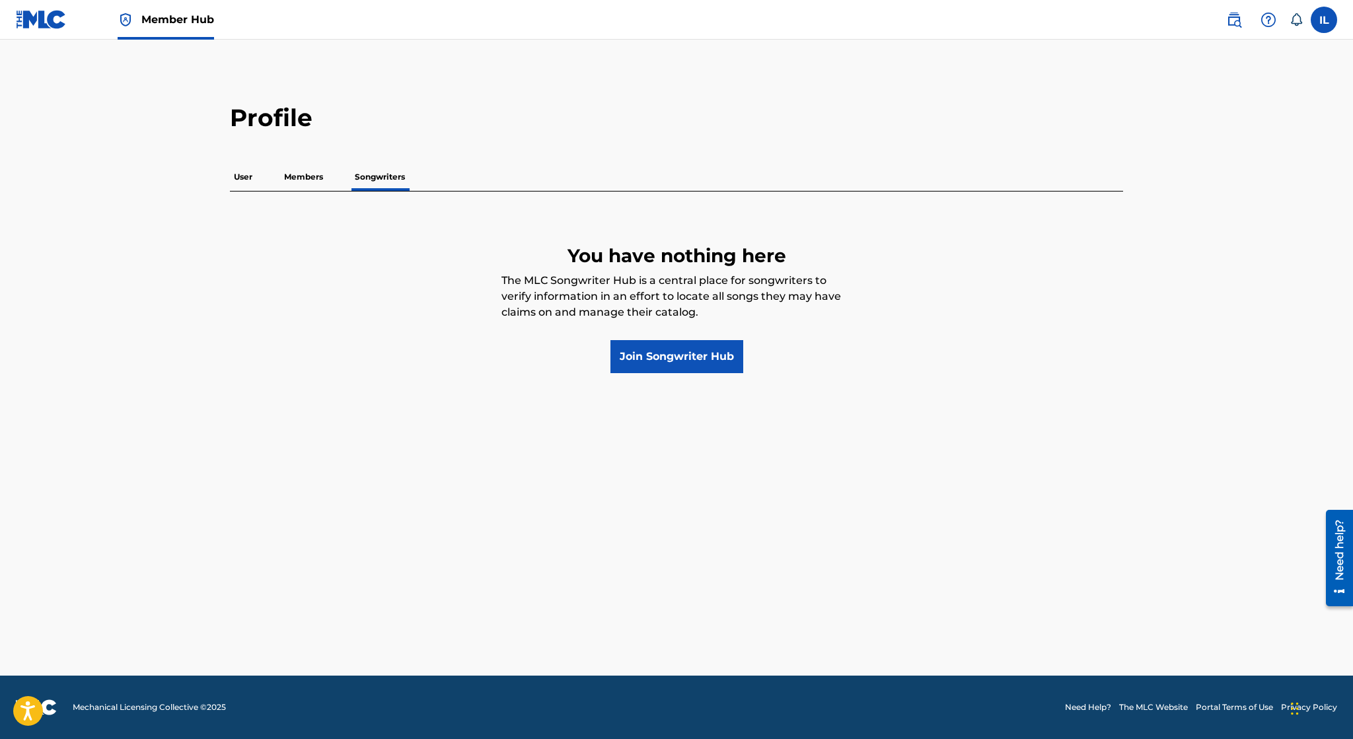
click at [321, 182] on p "Members" at bounding box center [303, 177] width 47 height 28
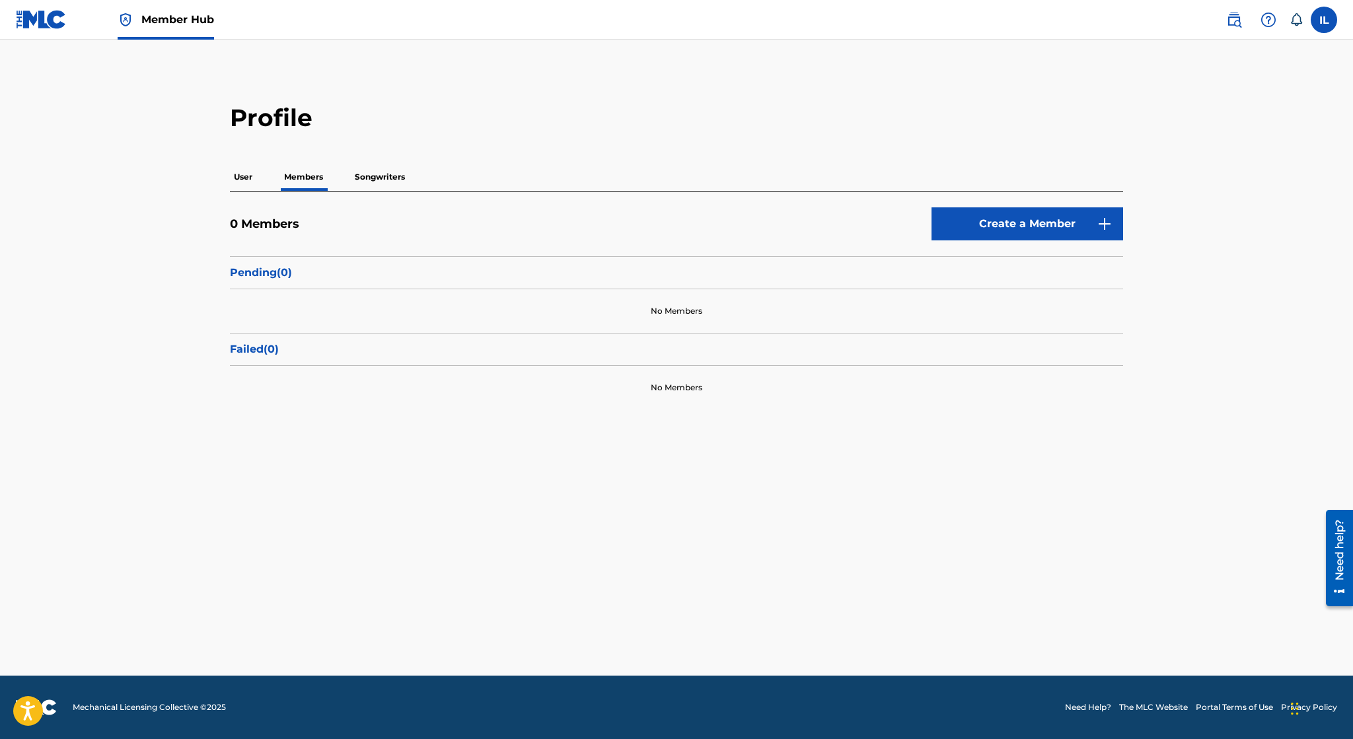
click at [371, 178] on p "Songwriters" at bounding box center [380, 177] width 58 height 28
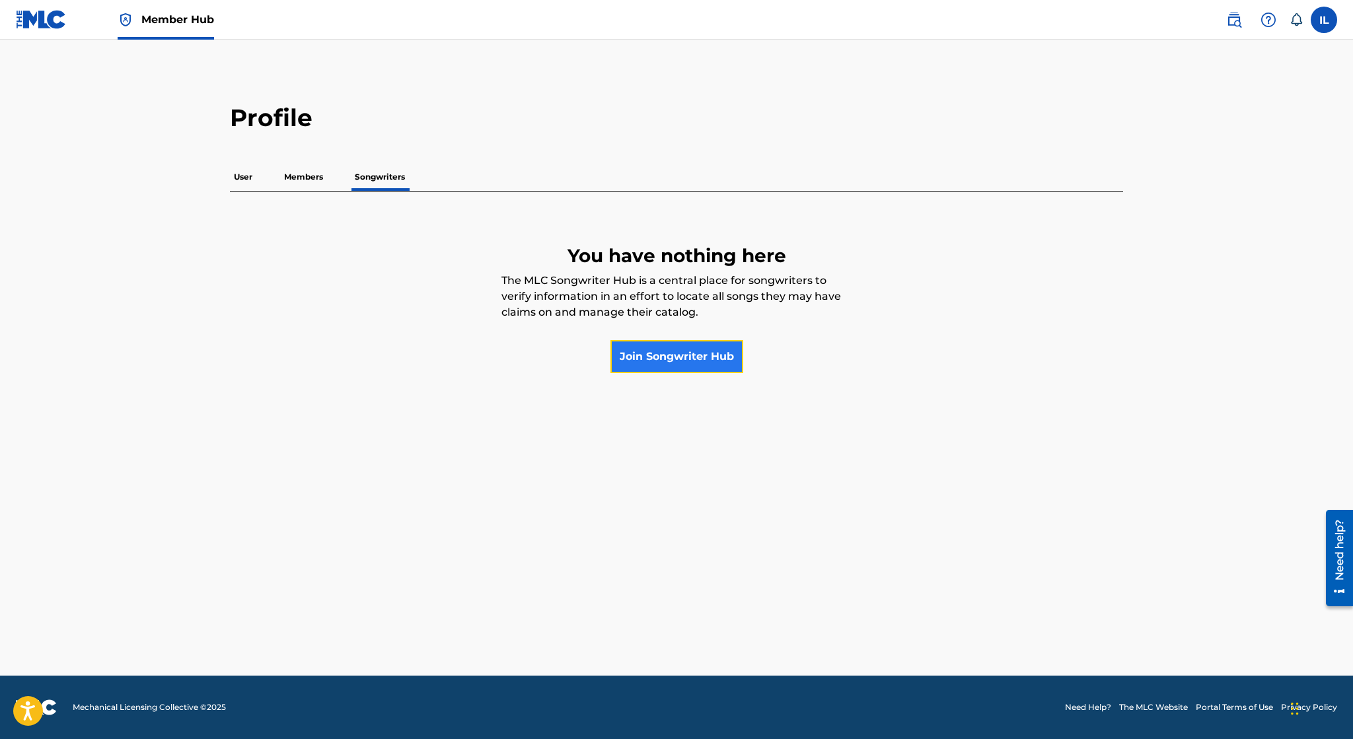
click at [655, 353] on link "Join Songwriter Hub" at bounding box center [676, 356] width 133 height 33
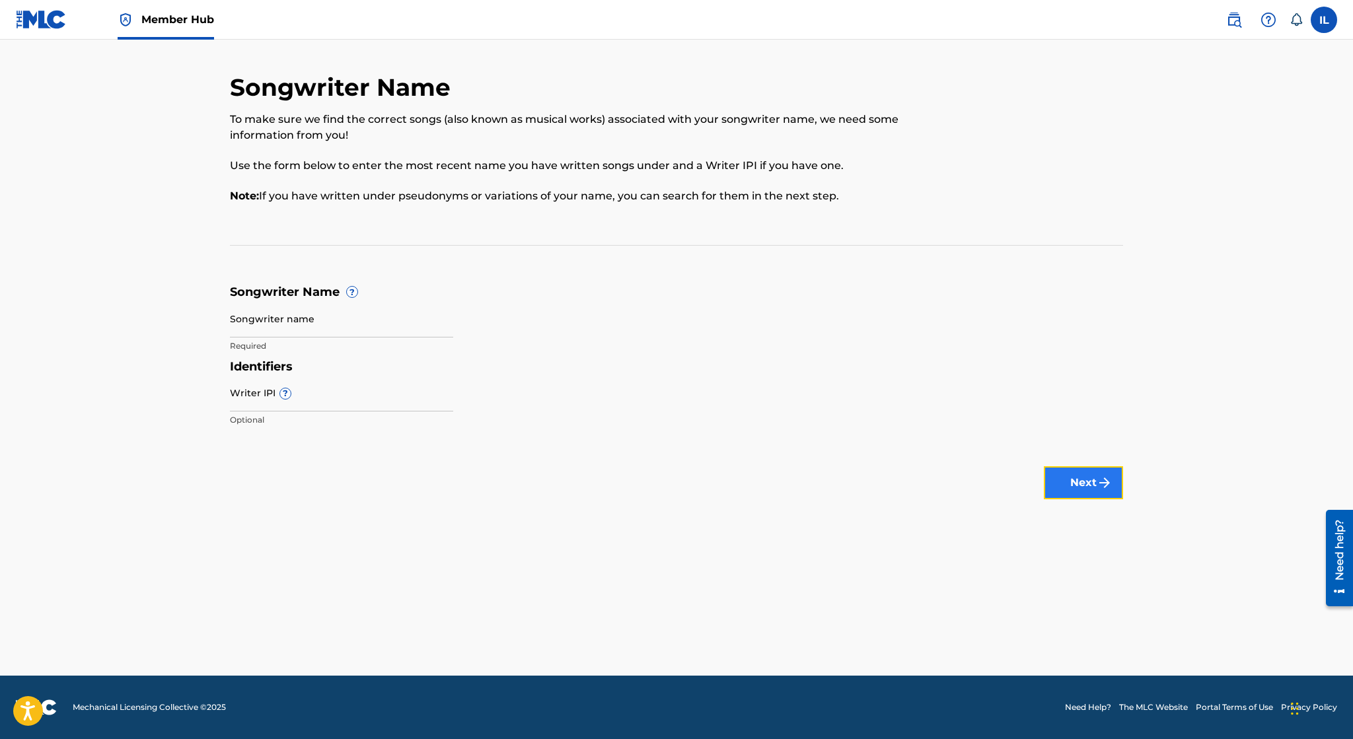
click at [1074, 479] on button "Next" at bounding box center [1083, 482] width 79 height 33
click at [32, 17] on img at bounding box center [41, 19] width 51 height 19
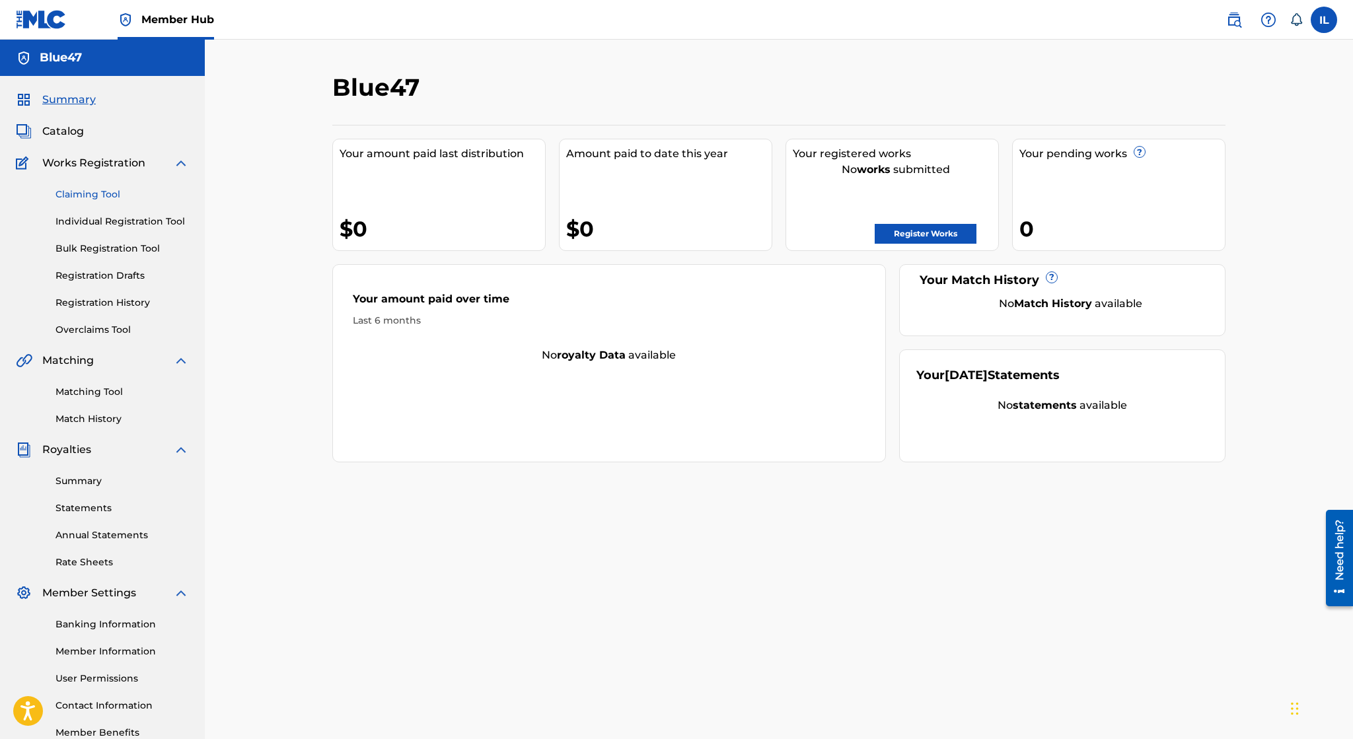
click at [81, 192] on link "Claiming Tool" at bounding box center [121, 195] width 133 height 14
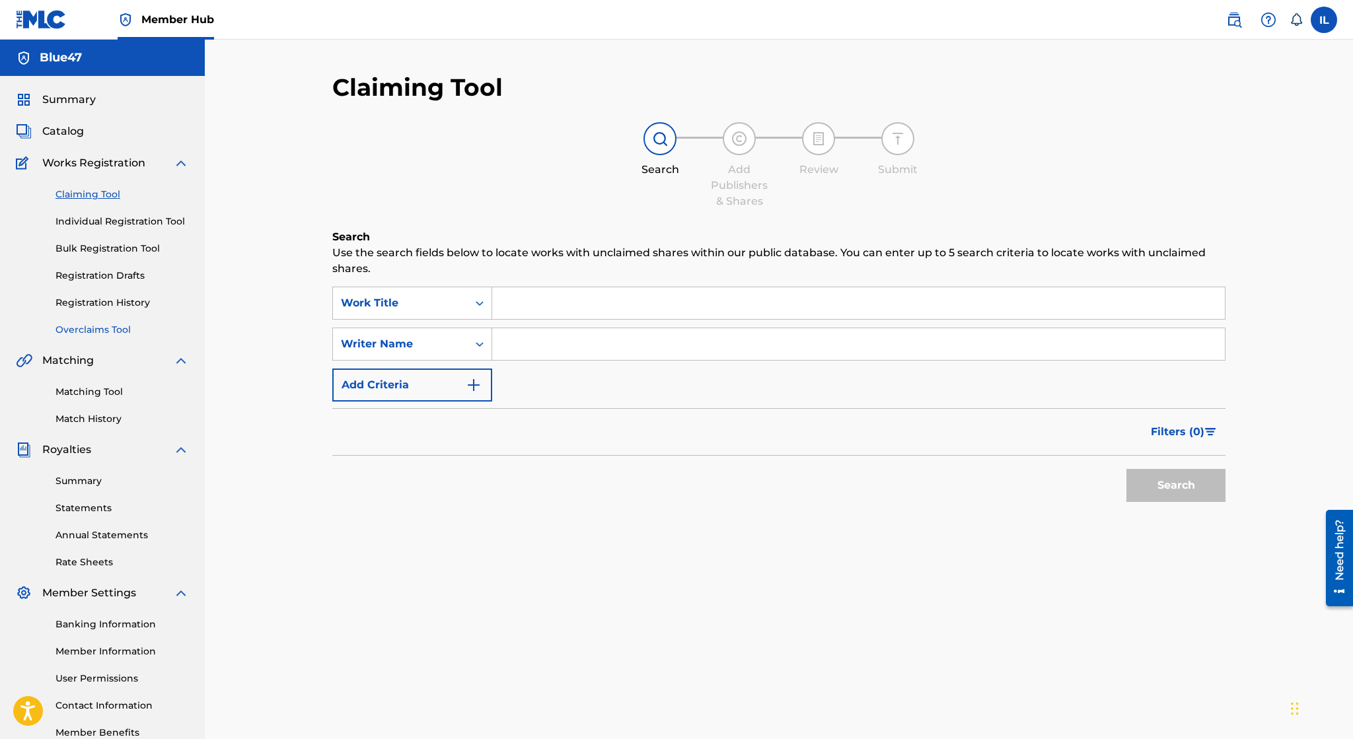
click at [125, 330] on link "Overclaims Tool" at bounding box center [121, 330] width 133 height 14
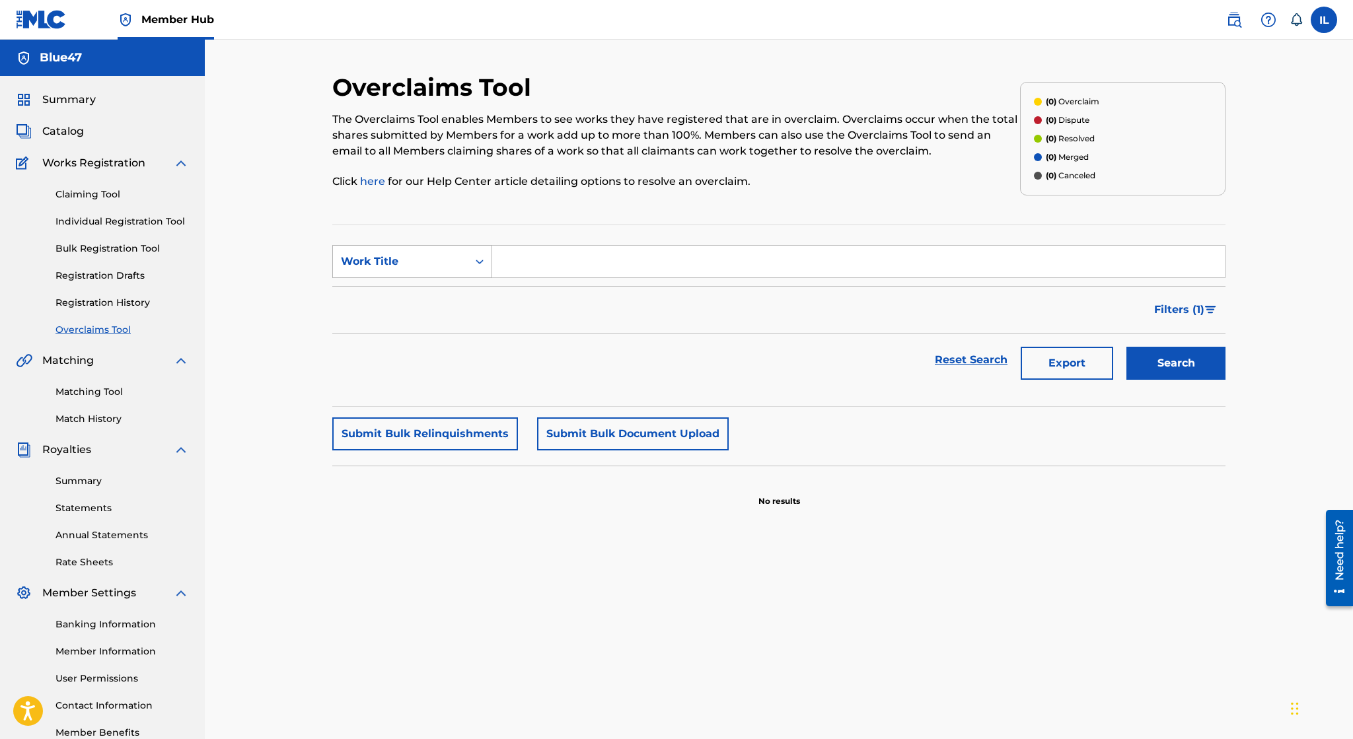
click at [432, 263] on div "Work Title" at bounding box center [400, 262] width 119 height 16
click at [115, 196] on link "Claiming Tool" at bounding box center [121, 195] width 133 height 14
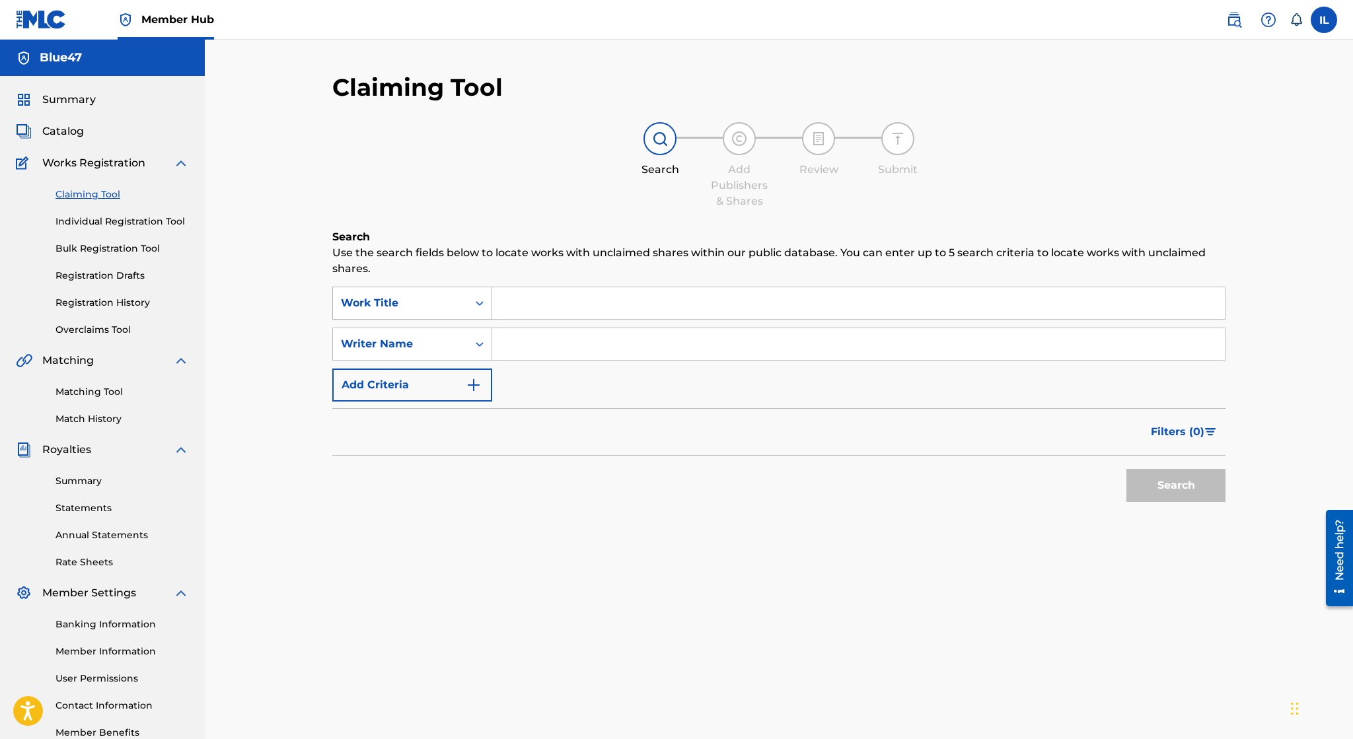
click at [410, 303] on div "Work Title" at bounding box center [400, 303] width 119 height 16
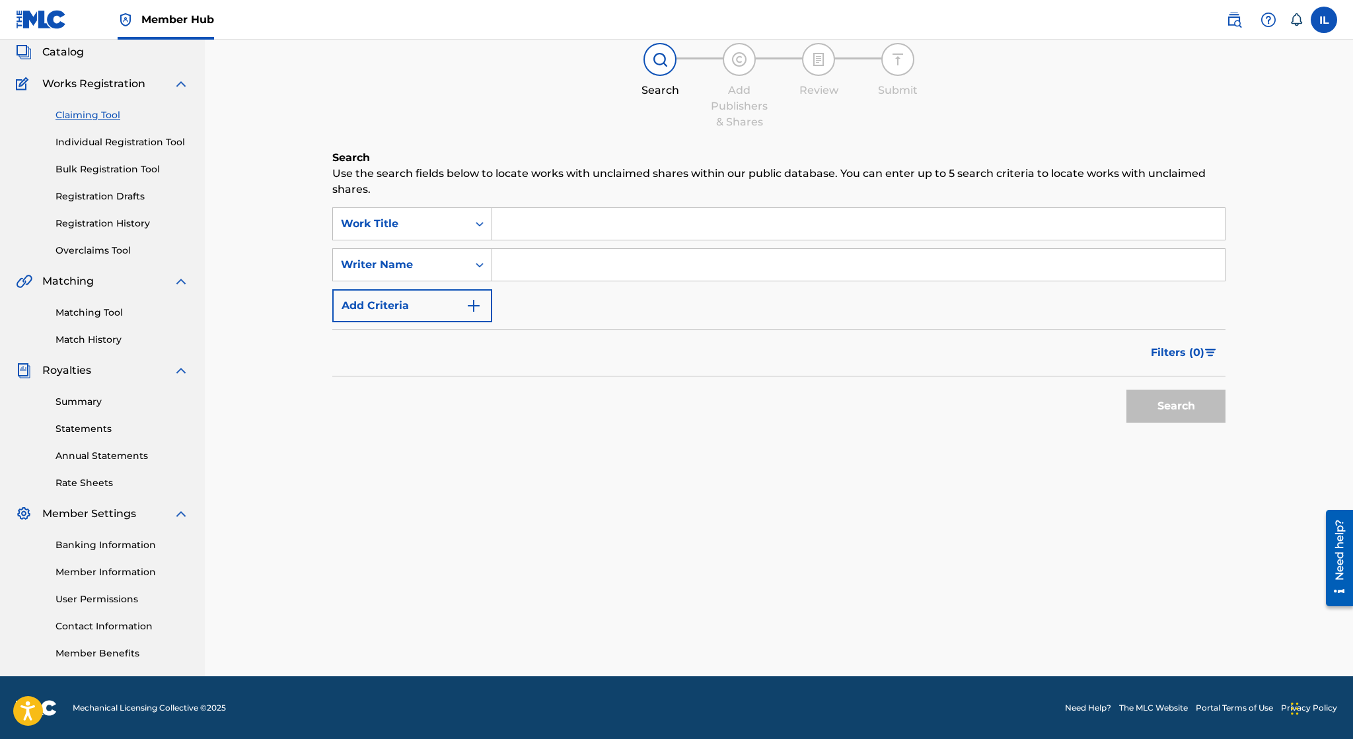
scroll to position [0, 0]
